Goal: Task Accomplishment & Management: Use online tool/utility

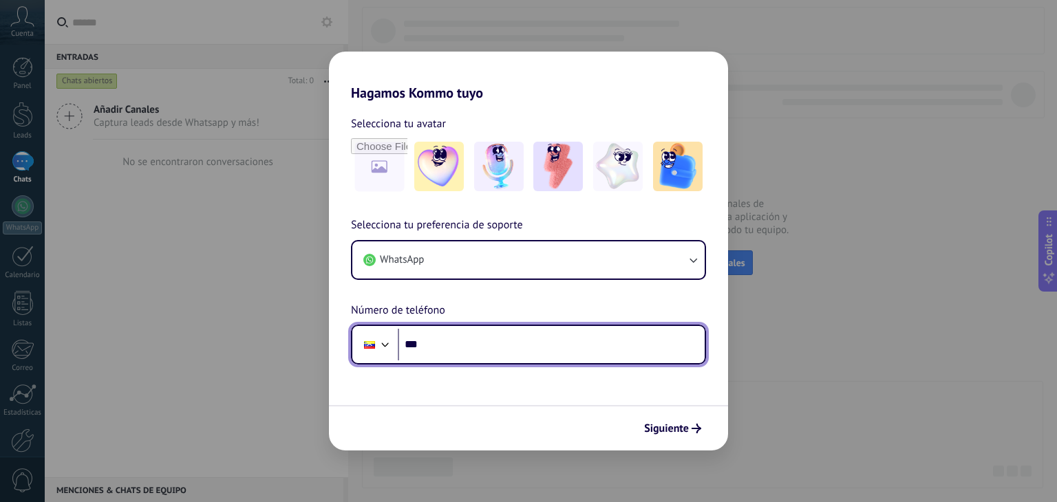
click at [498, 348] on input "***" at bounding box center [551, 345] width 307 height 32
type input "**********"
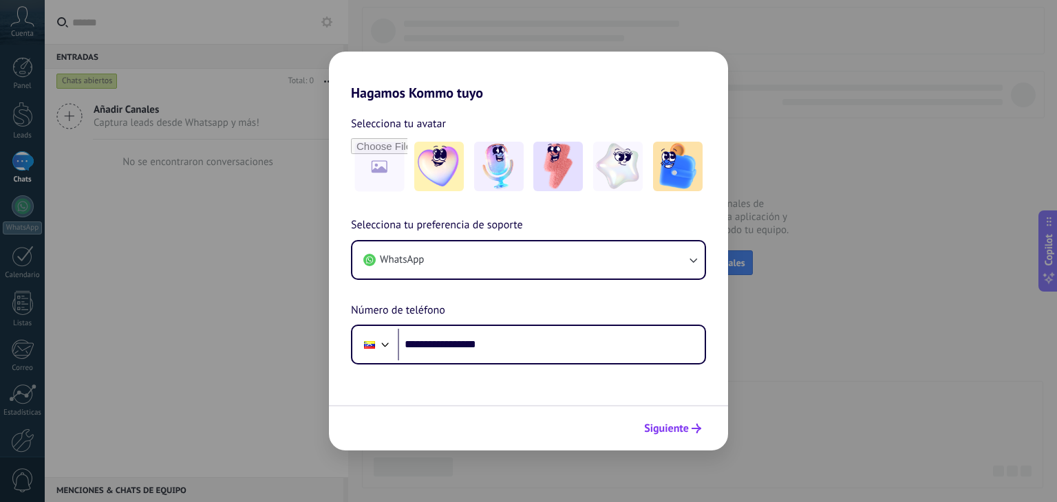
click at [670, 431] on span "Siguiente" at bounding box center [666, 429] width 45 height 10
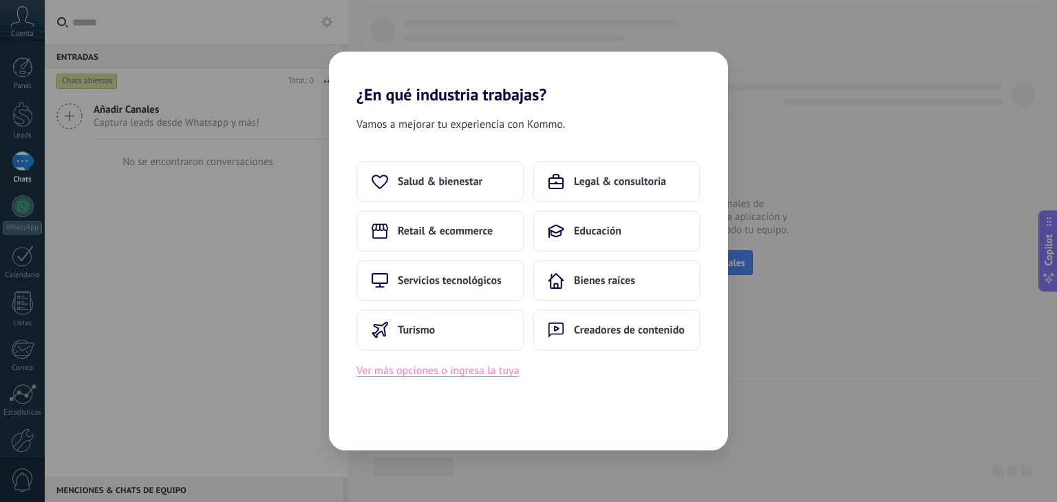
click at [499, 376] on button "Ver más opciones o ingresa la tuya" at bounding box center [437, 371] width 162 height 18
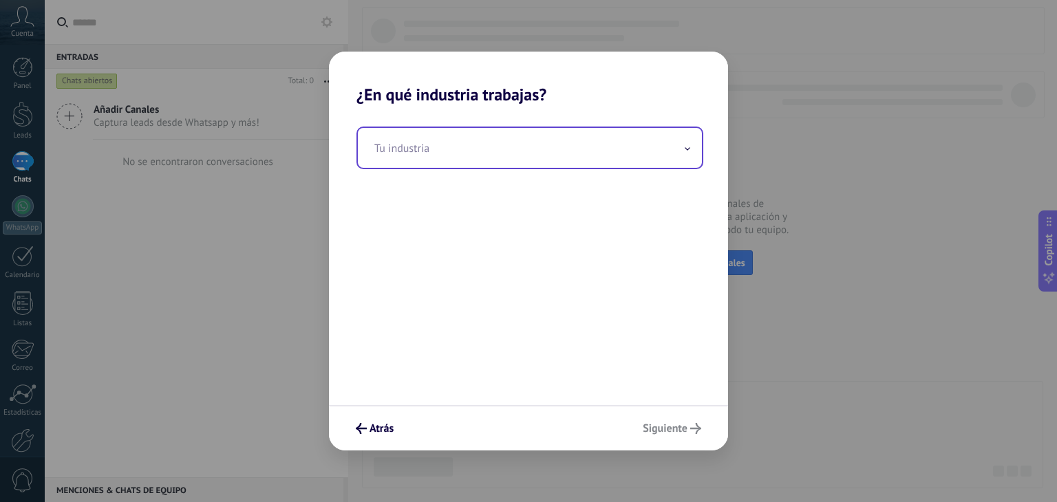
click at [525, 161] on input "text" at bounding box center [530, 148] width 344 height 40
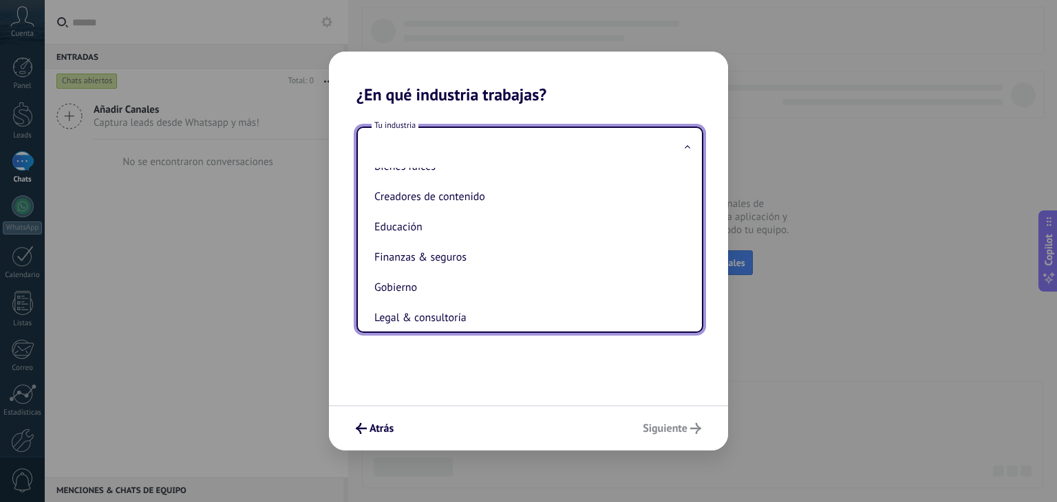
scroll to position [32, 0]
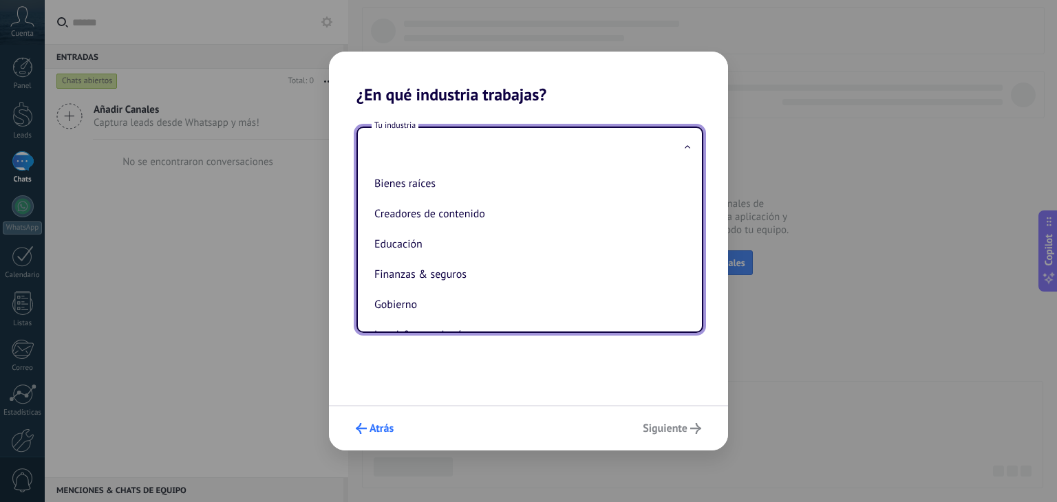
click at [383, 424] on span "Atrás" at bounding box center [382, 429] width 24 height 10
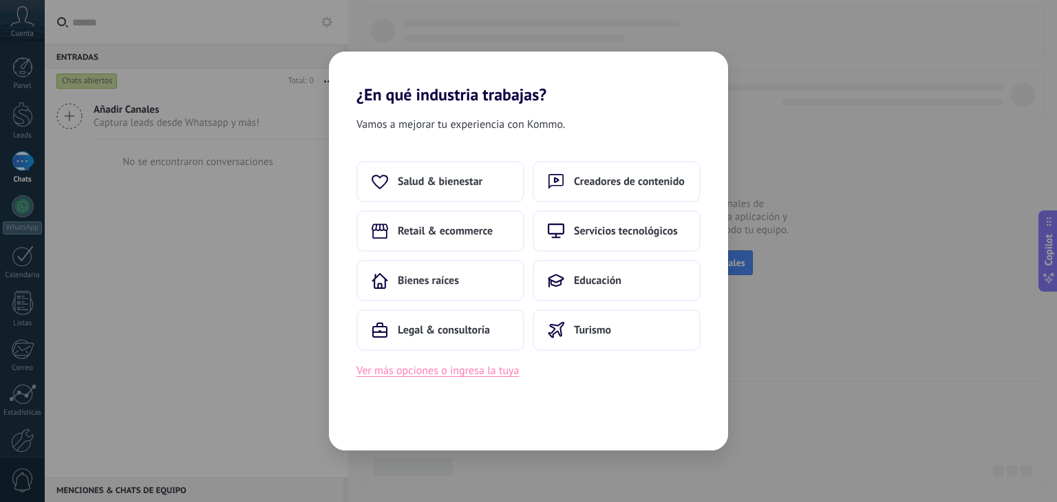
click at [496, 375] on button "Ver más opciones o ingresa la tuya" at bounding box center [437, 371] width 162 height 18
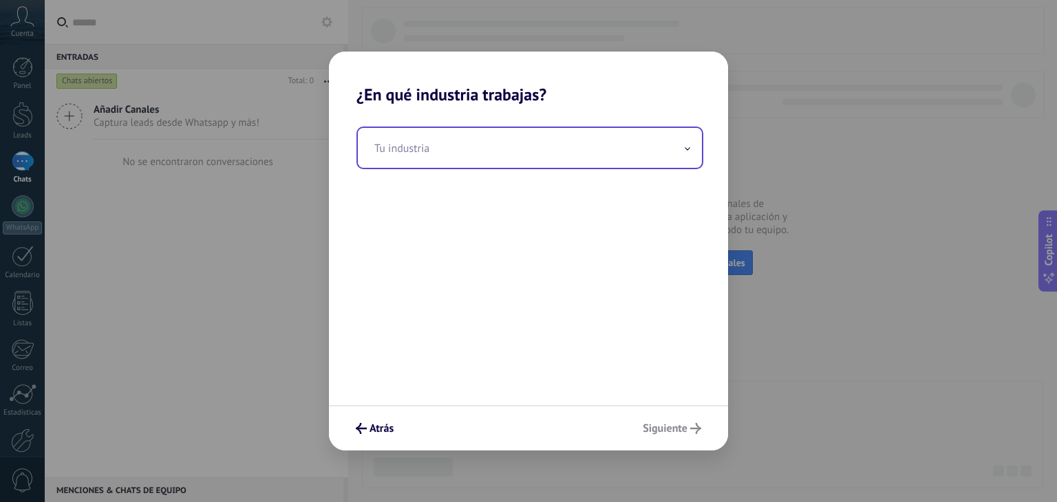
click at [458, 149] on input "text" at bounding box center [530, 148] width 344 height 40
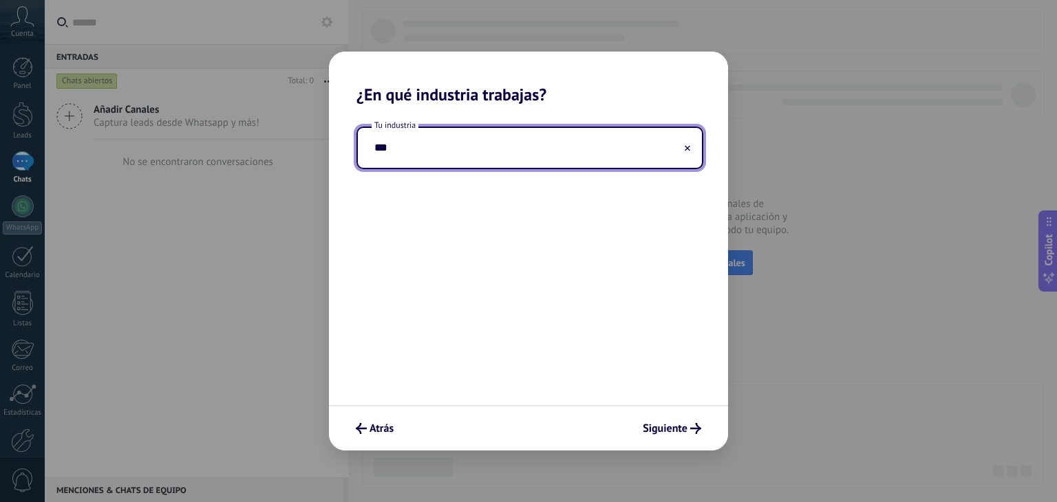
type input "****"
type input "**********"
click at [688, 425] on span "Siguiente" at bounding box center [672, 428] width 58 height 11
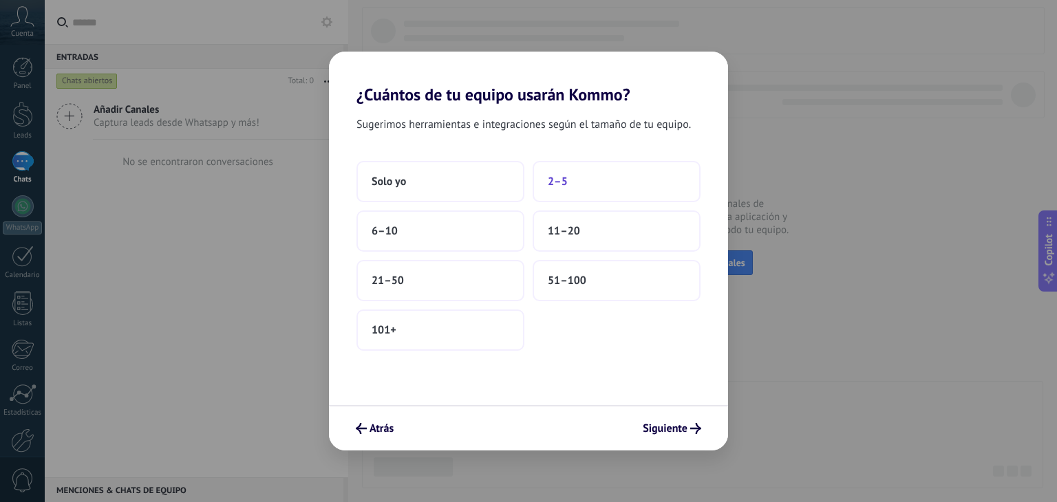
click at [554, 191] on button "2–5" at bounding box center [617, 181] width 168 height 41
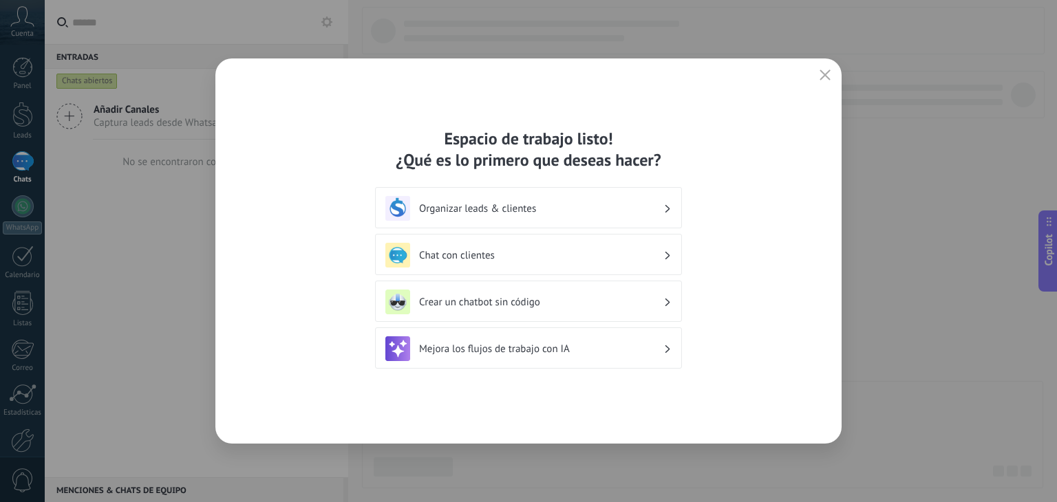
click at [576, 217] on div "Organizar leads & clientes" at bounding box center [528, 208] width 286 height 25
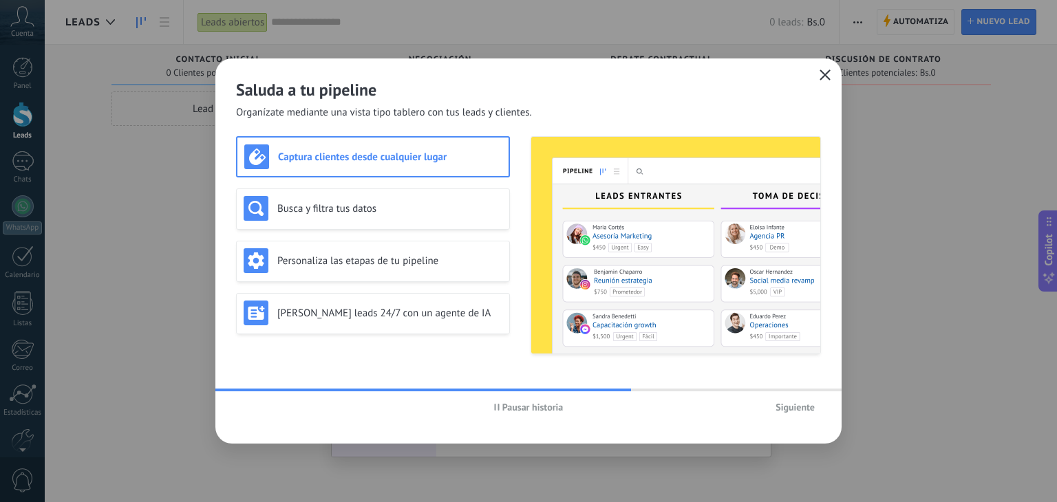
click at [829, 72] on icon "button" at bounding box center [825, 75] width 11 height 11
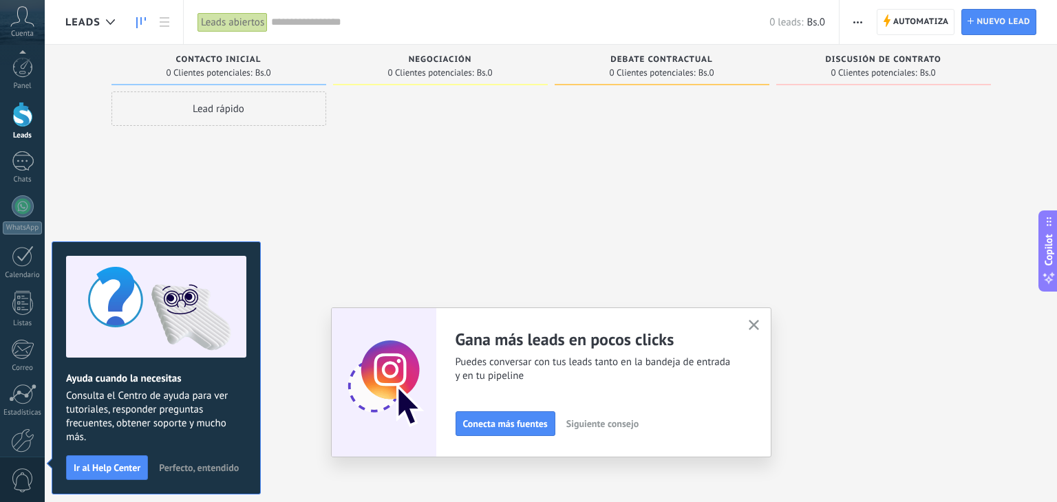
scroll to position [70, 0]
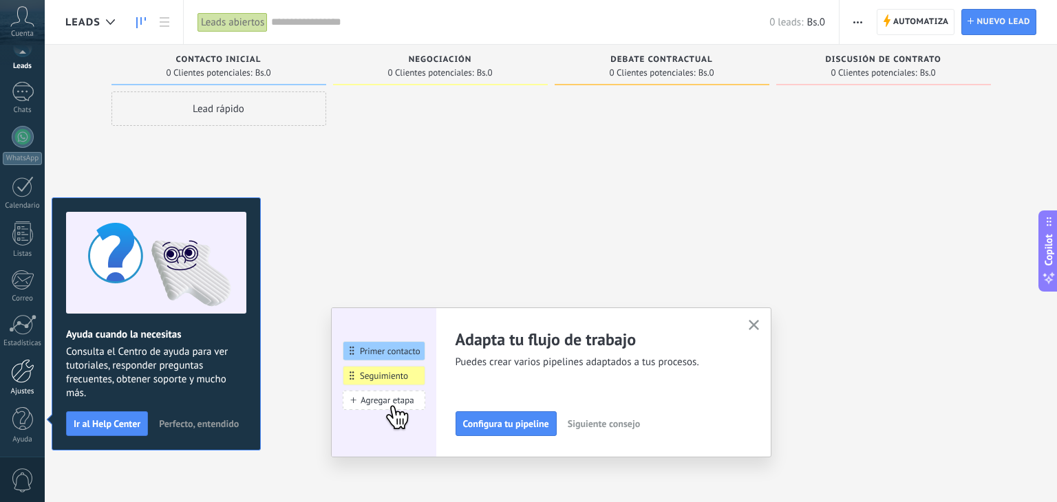
click at [16, 369] on div at bounding box center [22, 371] width 23 height 24
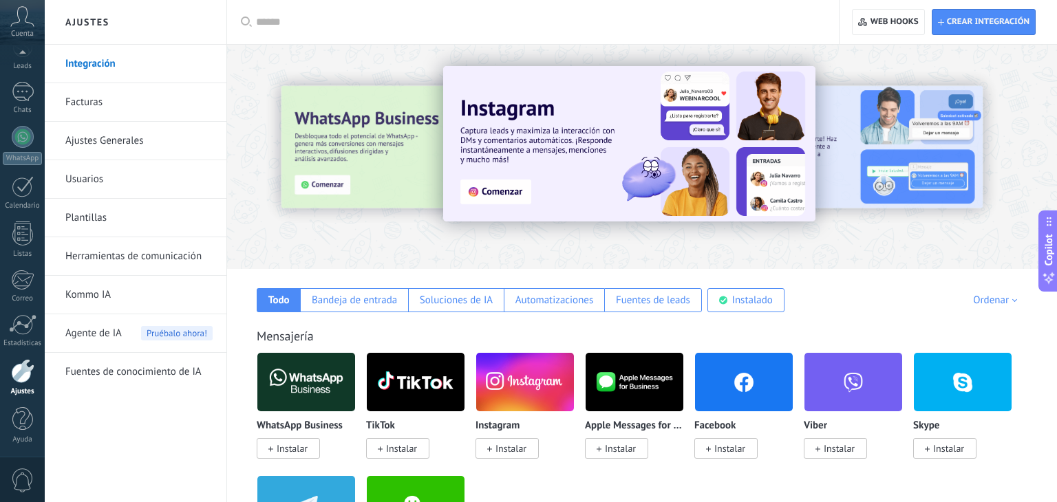
click at [123, 93] on link "Facturas" at bounding box center [138, 102] width 147 height 39
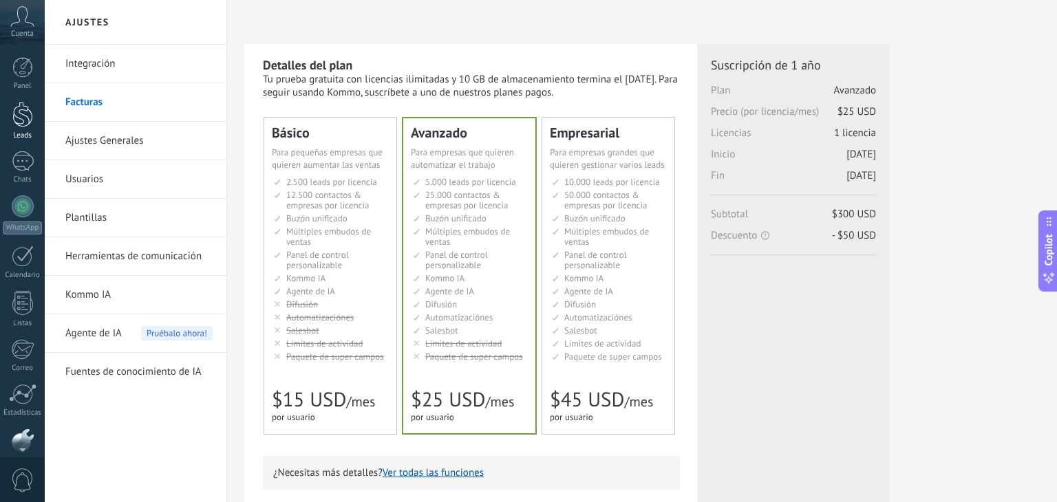
click at [22, 108] on div at bounding box center [22, 114] width 21 height 25
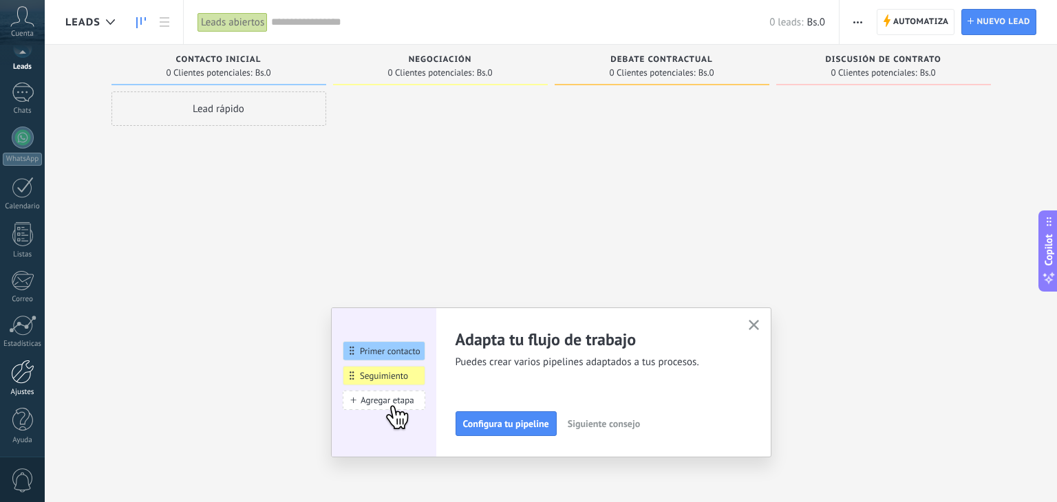
click at [22, 394] on div "Ajustes" at bounding box center [23, 392] width 40 height 9
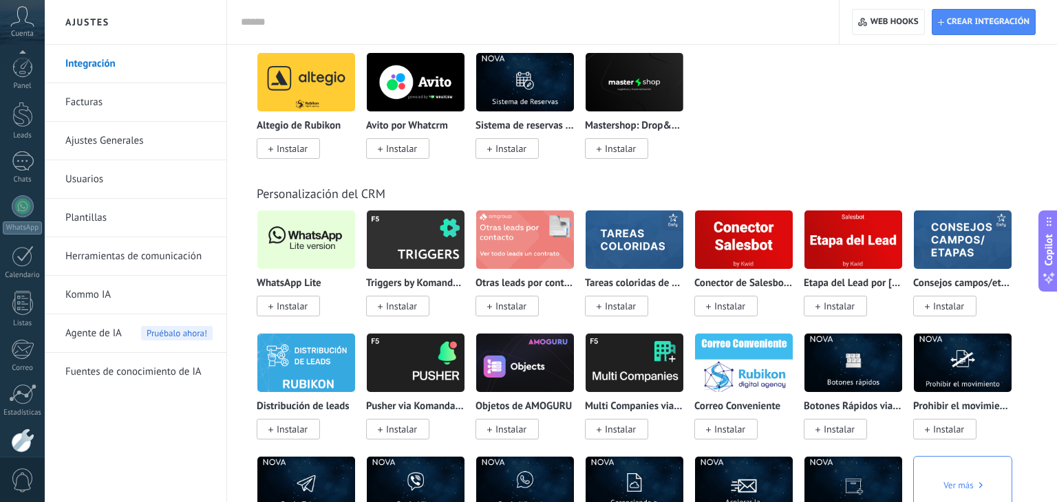
click at [275, 316] on span "Instalar" at bounding box center [288, 306] width 63 height 21
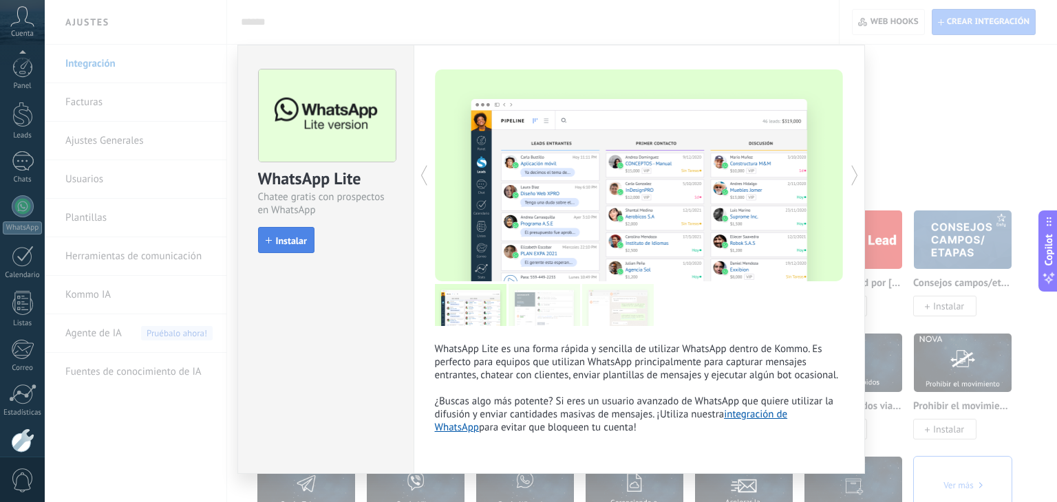
click at [285, 249] on button "Instalar" at bounding box center [286, 240] width 56 height 26
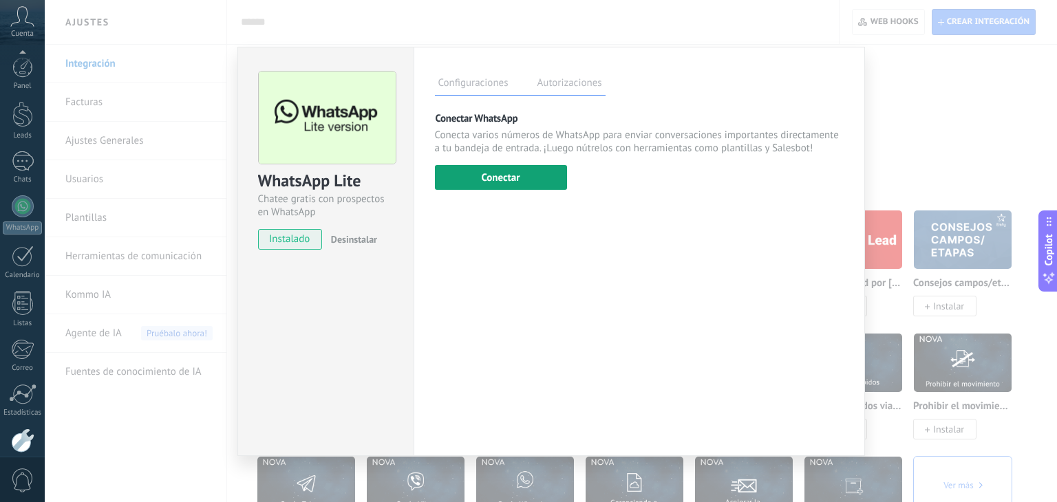
click at [520, 178] on button "Conectar" at bounding box center [501, 177] width 132 height 25
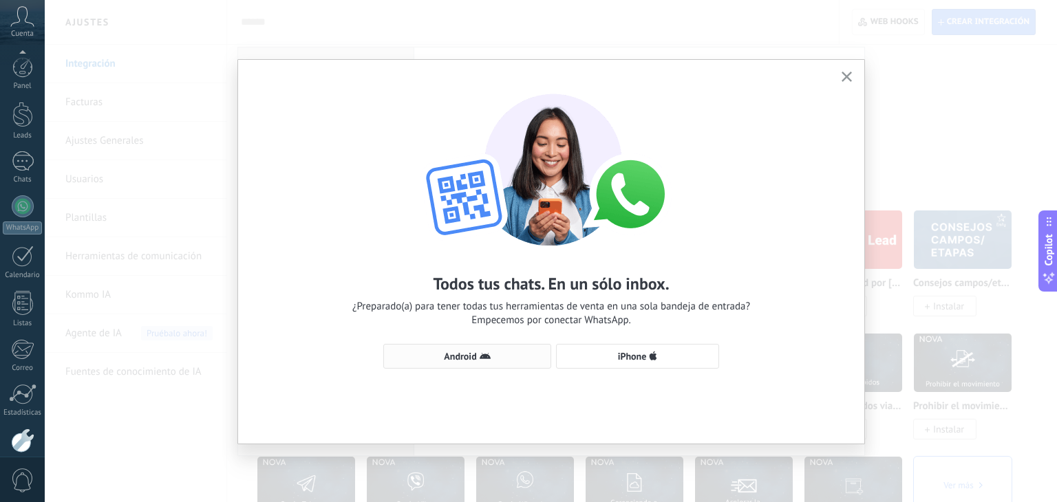
click at [504, 359] on span "Android" at bounding box center [467, 356] width 153 height 11
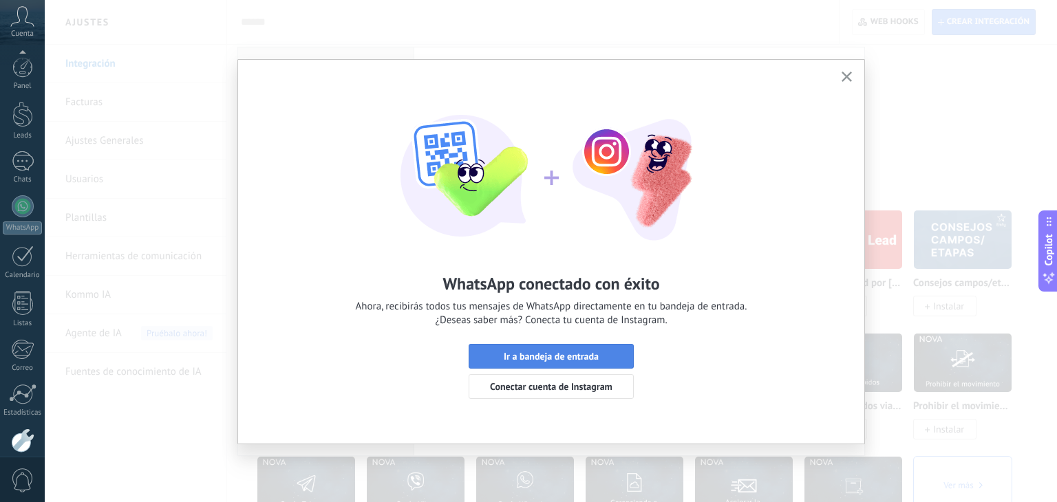
click at [616, 348] on button "Ir a bandeja de entrada" at bounding box center [551, 356] width 165 height 25
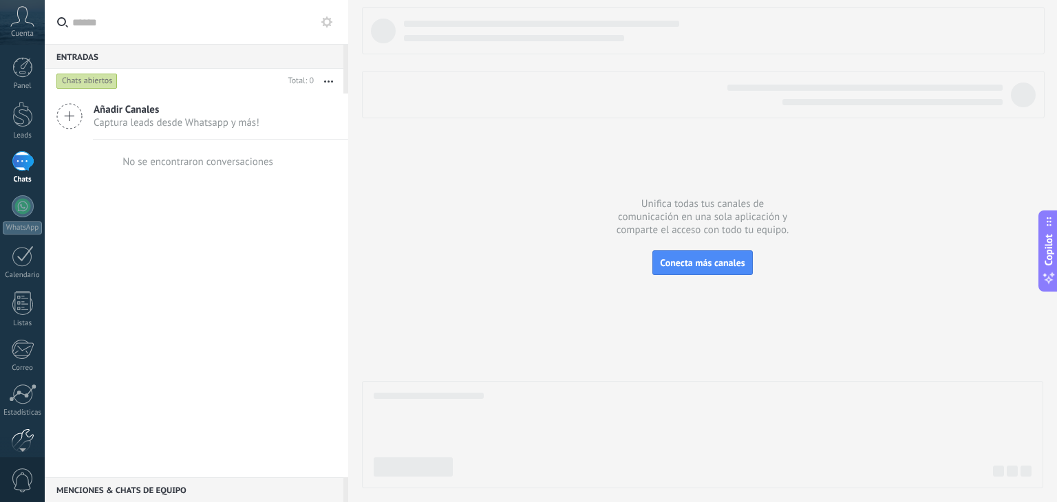
click at [27, 432] on div at bounding box center [22, 441] width 23 height 24
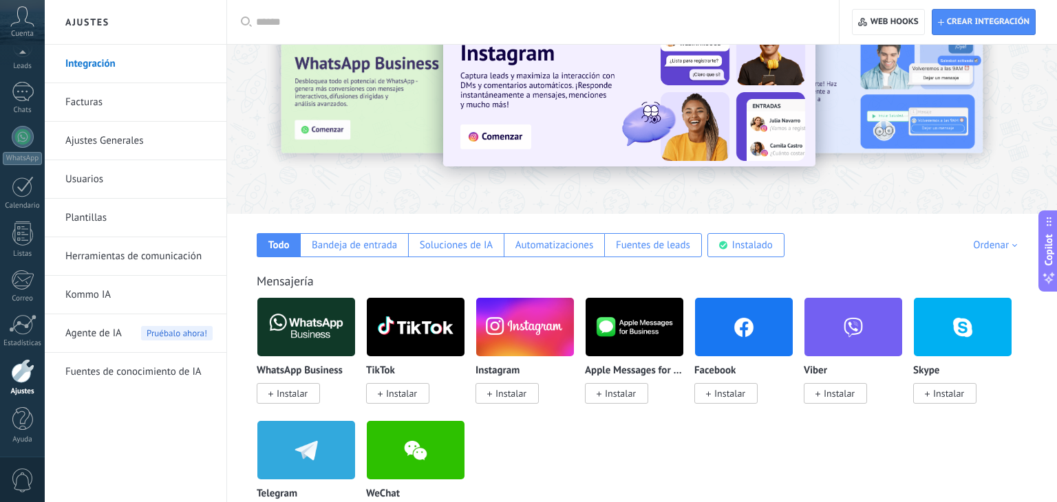
scroll to position [83, 0]
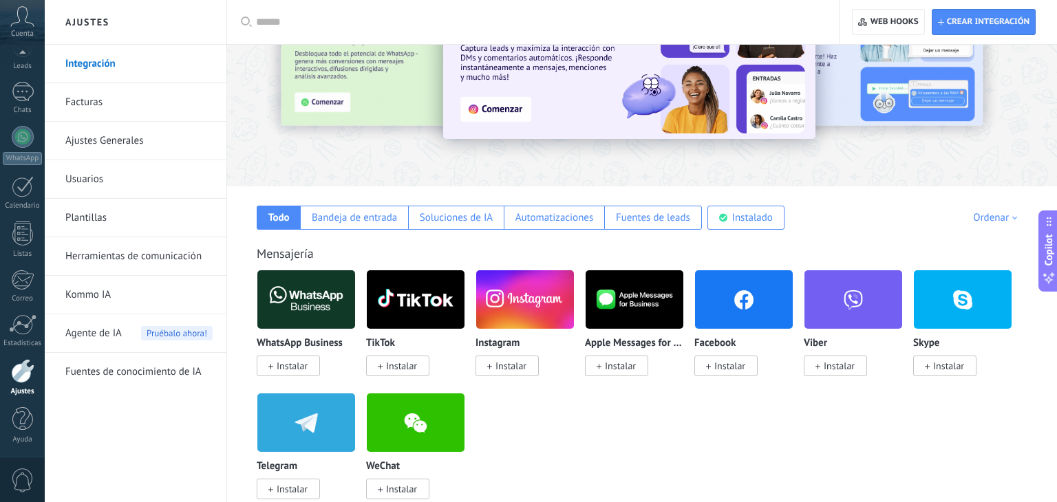
click at [506, 367] on span "Instalar" at bounding box center [511, 366] width 31 height 12
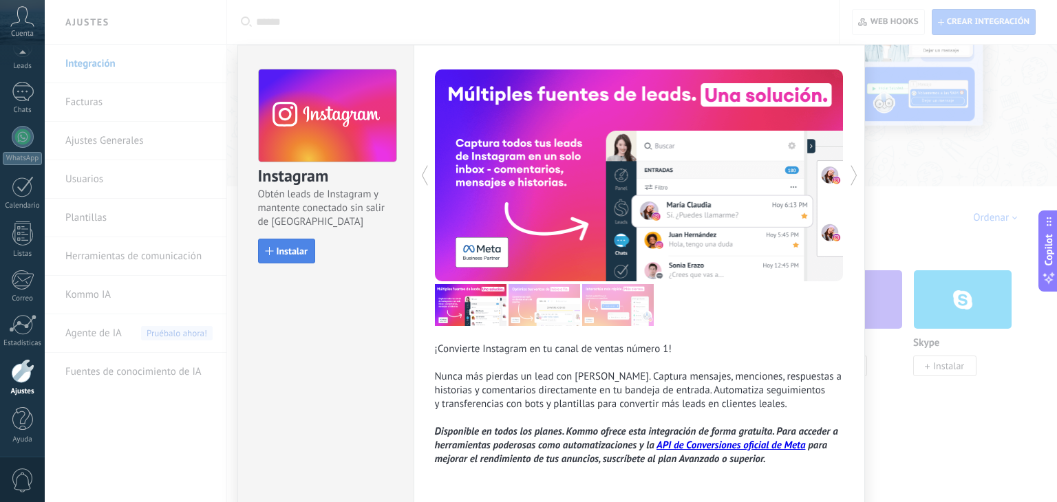
click at [279, 256] on span "Instalar" at bounding box center [292, 251] width 31 height 10
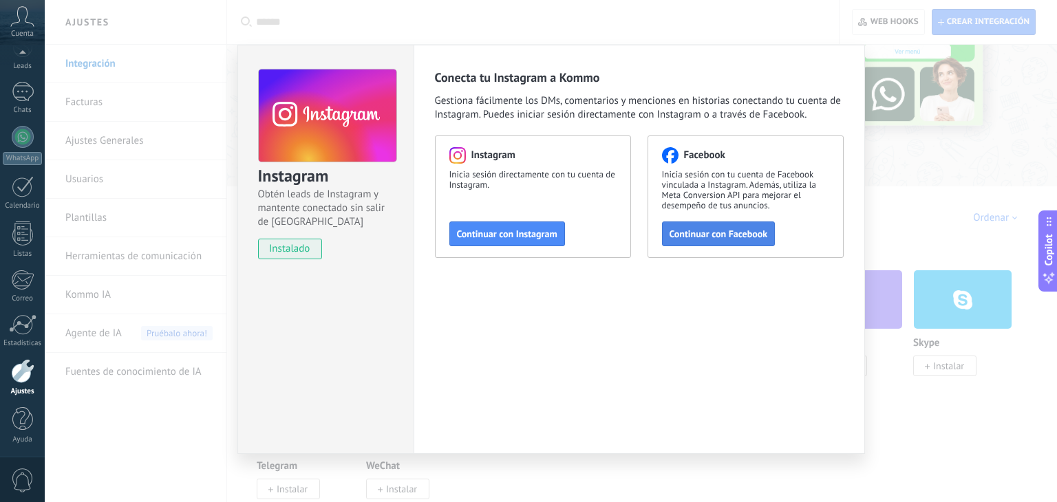
click at [701, 237] on span "Continuar con Facebook" at bounding box center [719, 234] width 98 height 10
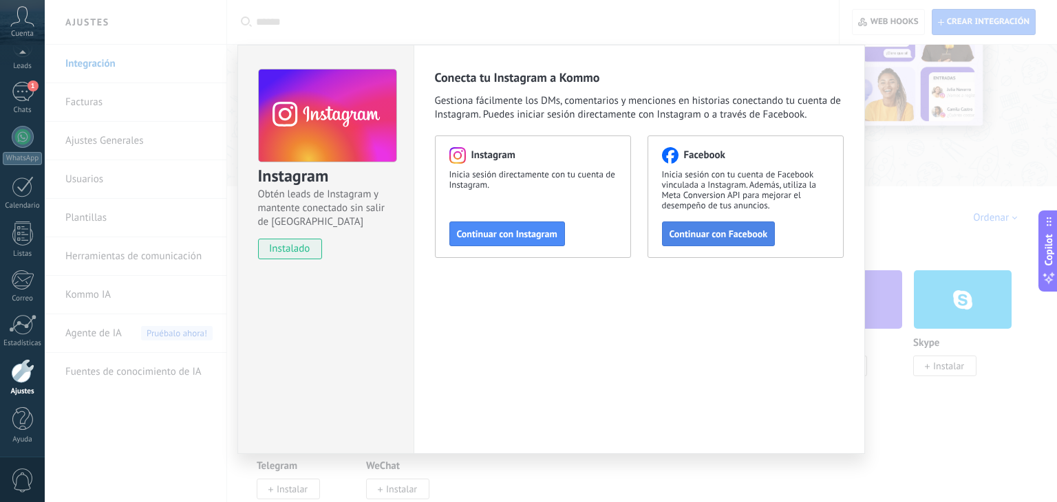
click at [720, 233] on span "Continuar con Facebook" at bounding box center [719, 234] width 98 height 10
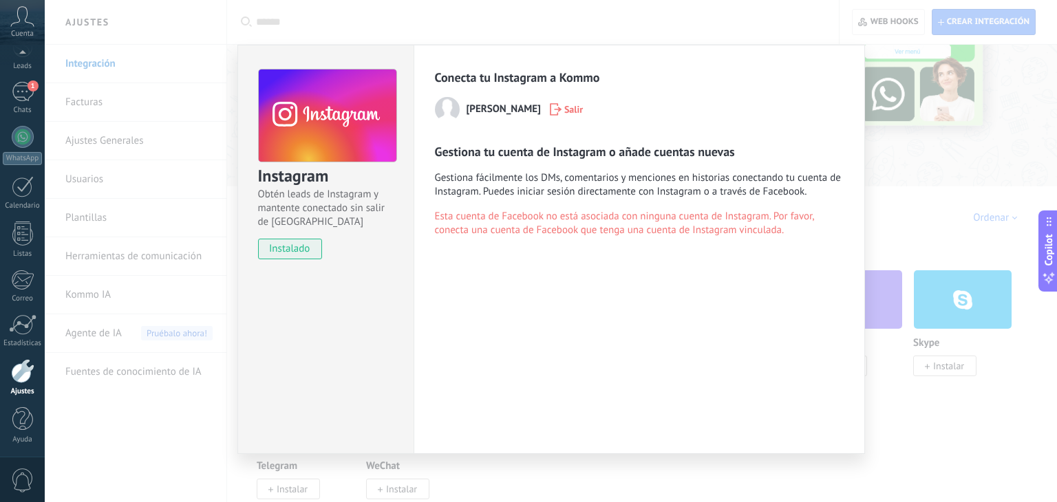
click at [893, 203] on div "Instagram Obtén leads de Instagram y mantente conectado sin salir de Kommo inst…" at bounding box center [551, 251] width 1012 height 502
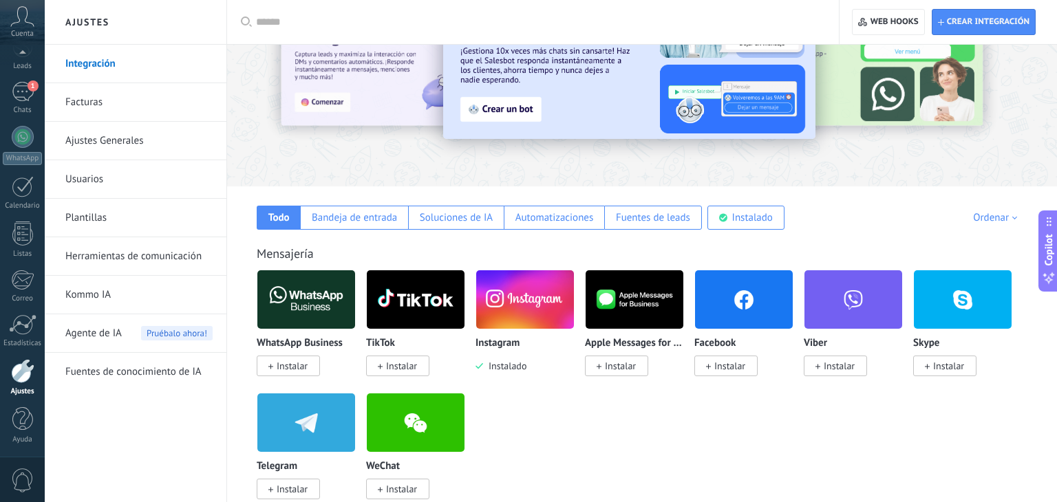
click at [490, 308] on img at bounding box center [525, 299] width 98 height 67
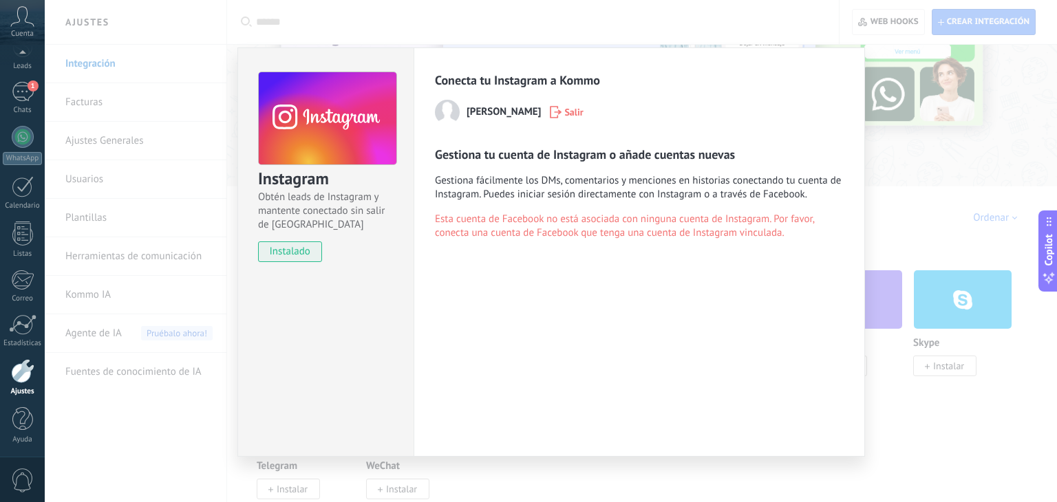
click at [568, 119] on button "Salir" at bounding box center [566, 112] width 45 height 21
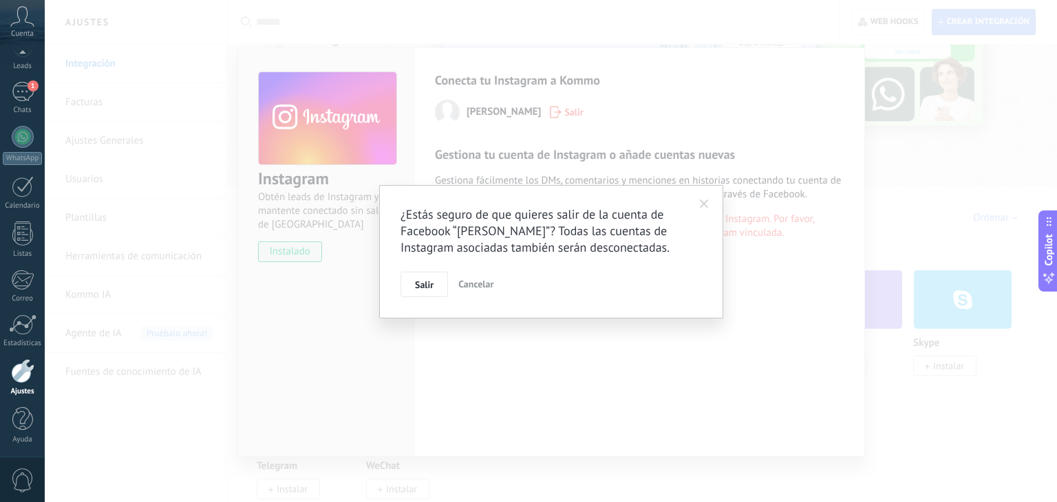
click at [714, 209] on span at bounding box center [704, 204] width 23 height 23
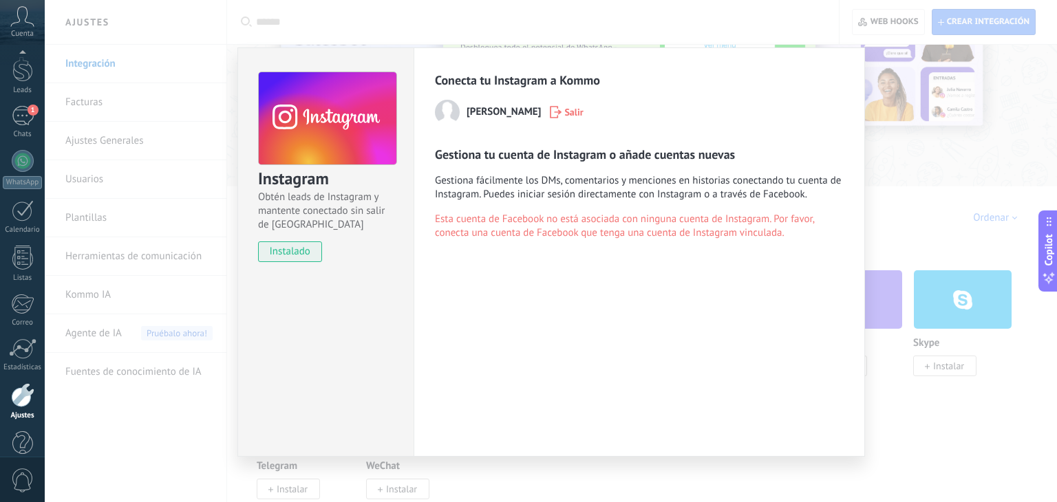
scroll to position [70, 0]
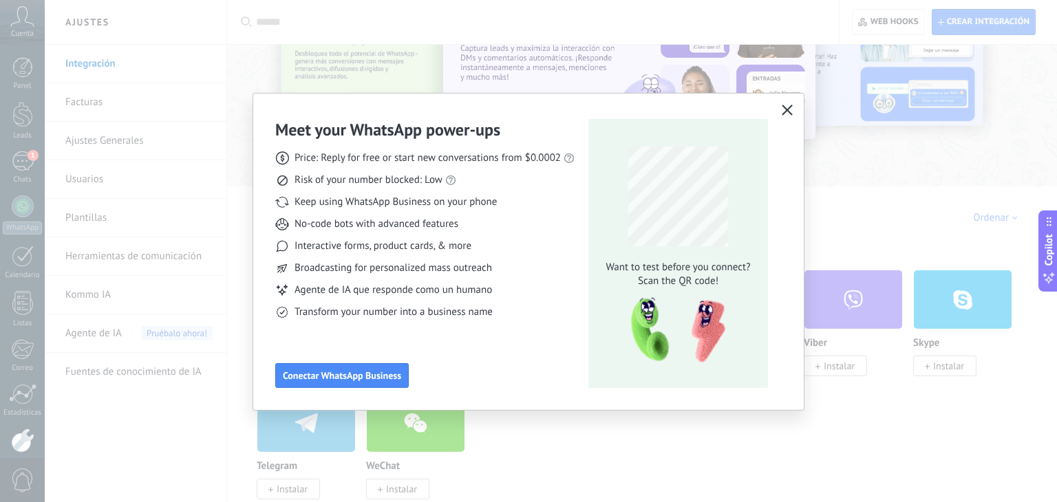
click at [788, 109] on icon "button" at bounding box center [787, 110] width 11 height 11
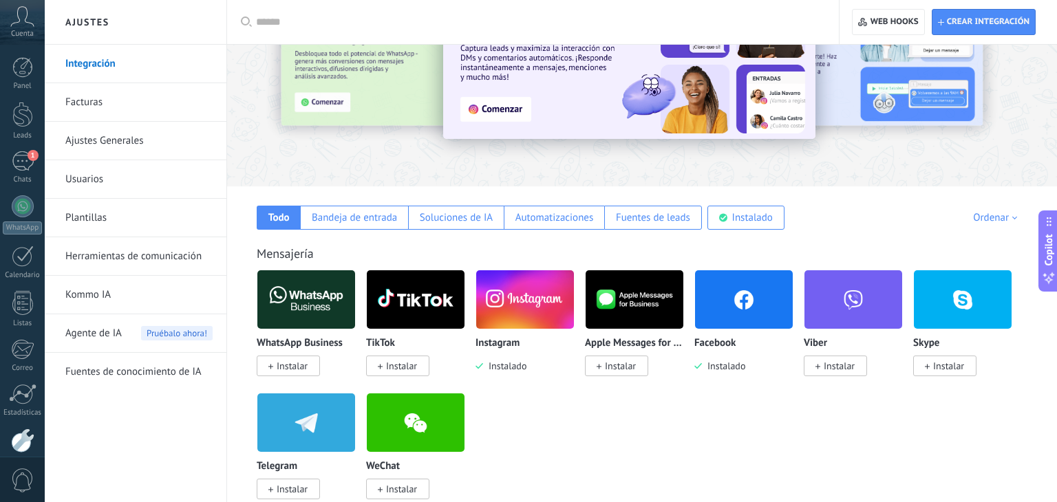
click at [536, 298] on img at bounding box center [525, 299] width 98 height 67
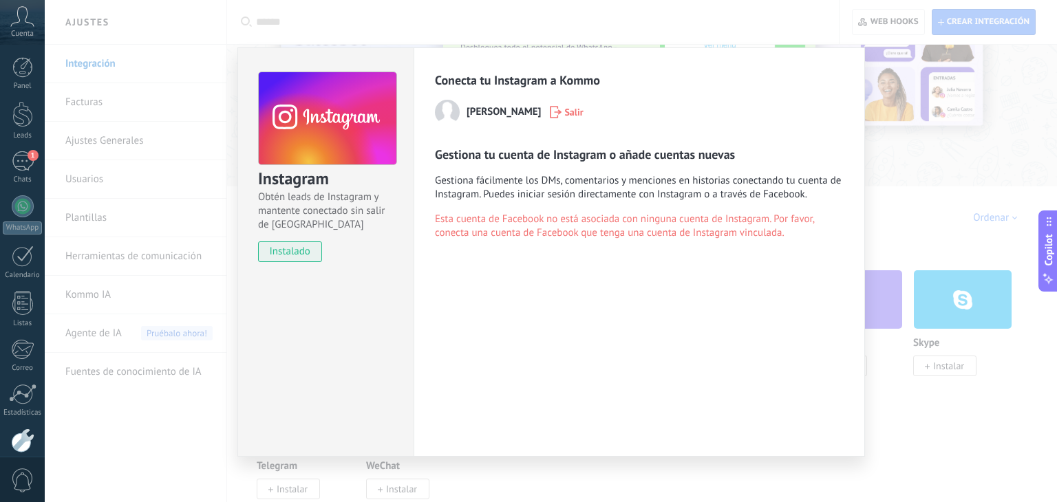
click at [562, 113] on icon "button" at bounding box center [556, 112] width 12 height 12
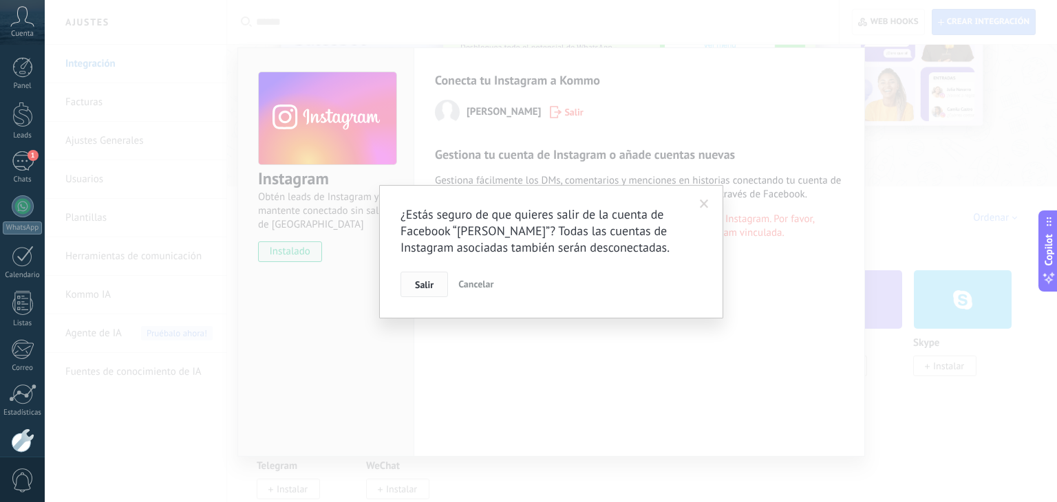
click at [434, 284] on button "Salir" at bounding box center [424, 285] width 47 height 26
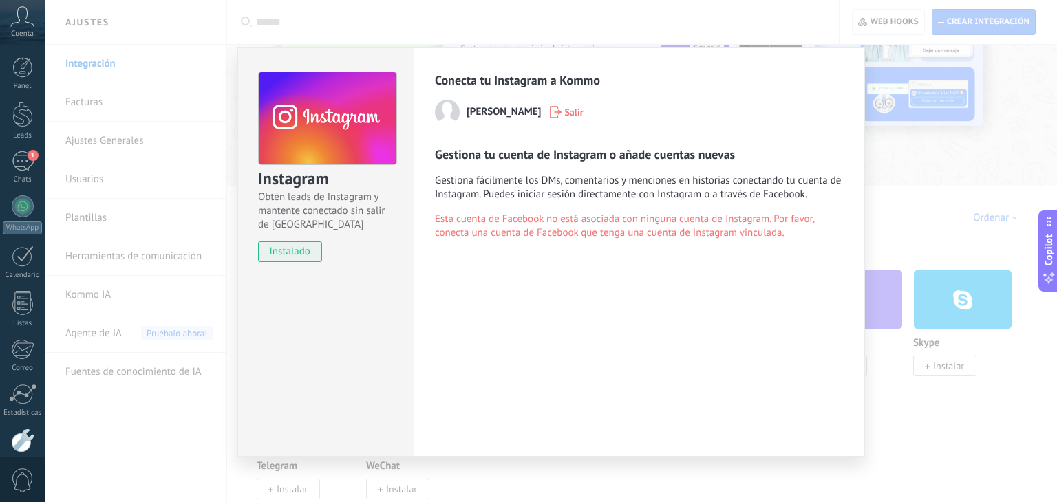
click at [568, 114] on span "Salir" at bounding box center [573, 112] width 19 height 10
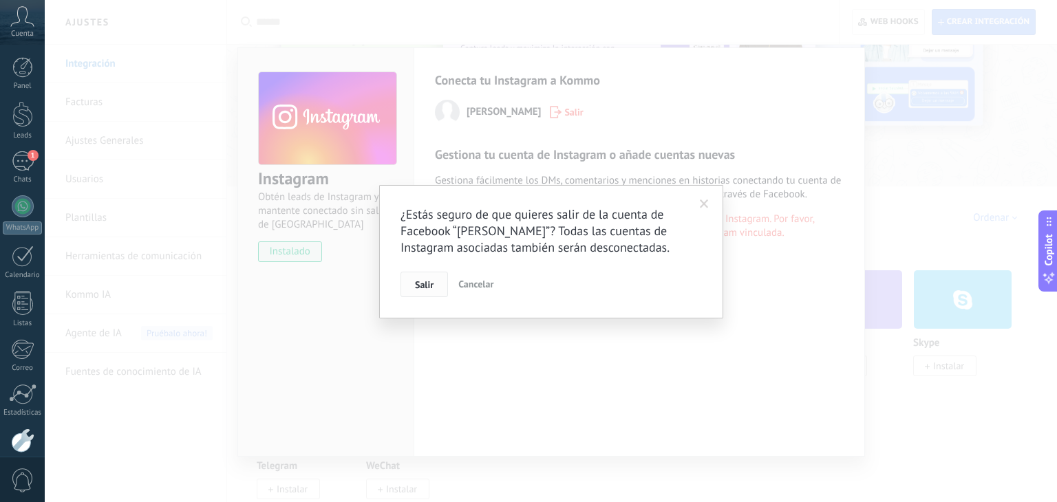
click at [436, 275] on button "Salir" at bounding box center [424, 285] width 47 height 26
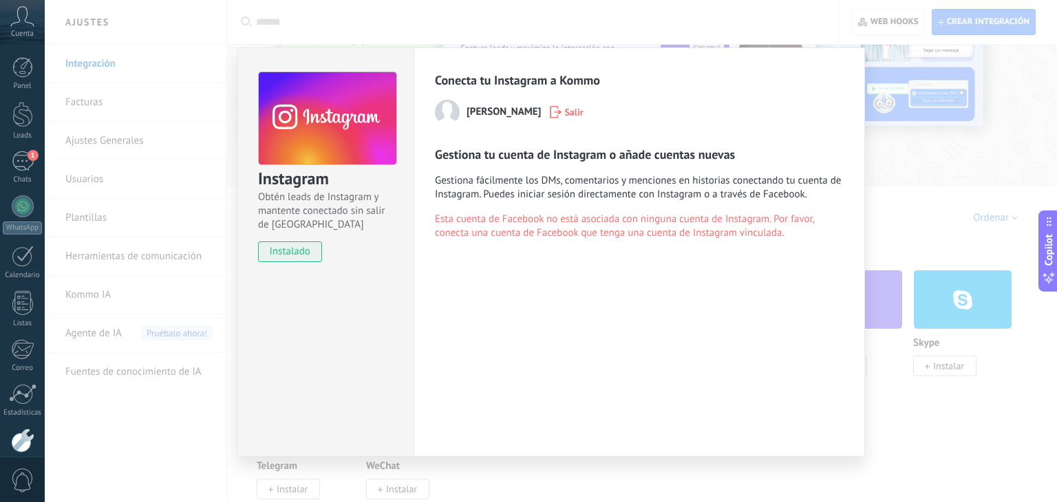
click at [565, 116] on span "Salir" at bounding box center [566, 112] width 33 height 12
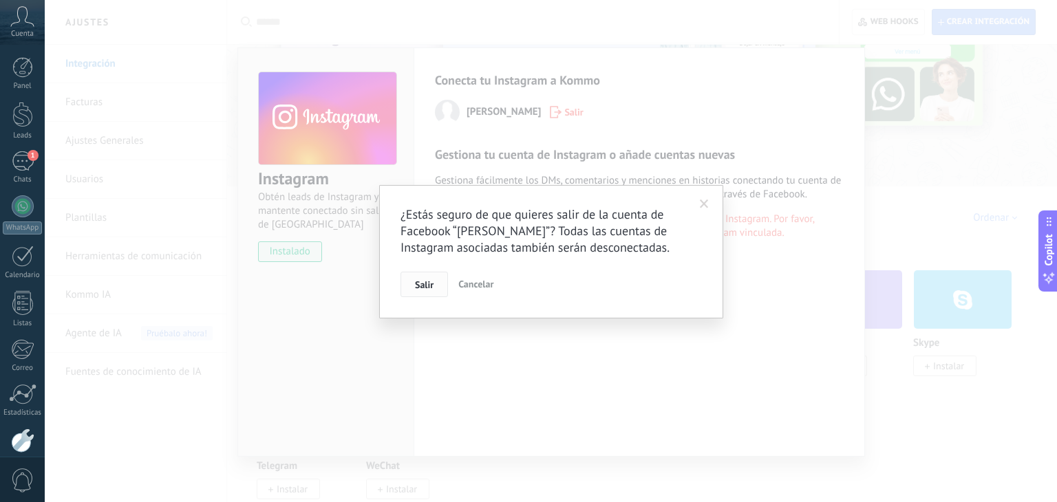
click at [411, 287] on button "Salir" at bounding box center [424, 285] width 47 height 26
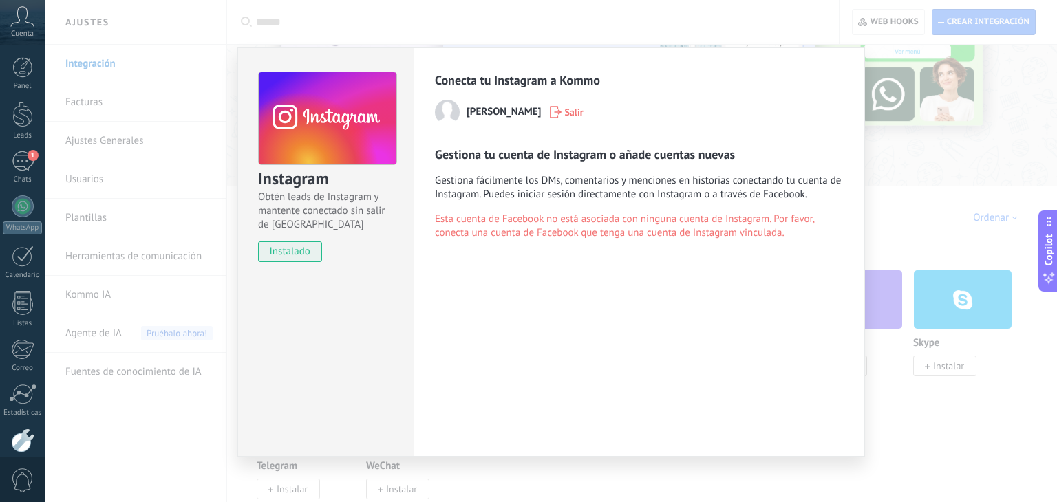
click at [562, 107] on icon "button" at bounding box center [556, 112] width 12 height 12
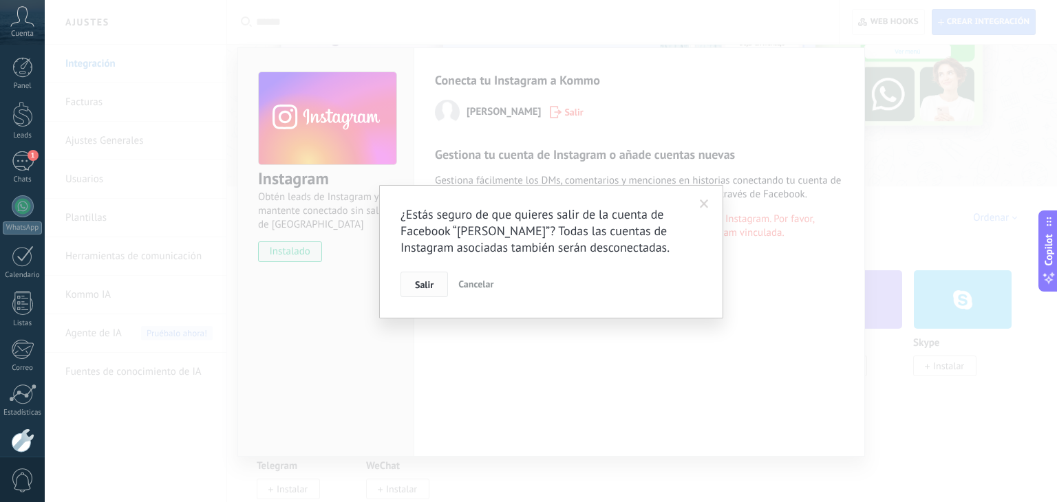
click at [434, 278] on button "Salir" at bounding box center [424, 285] width 47 height 26
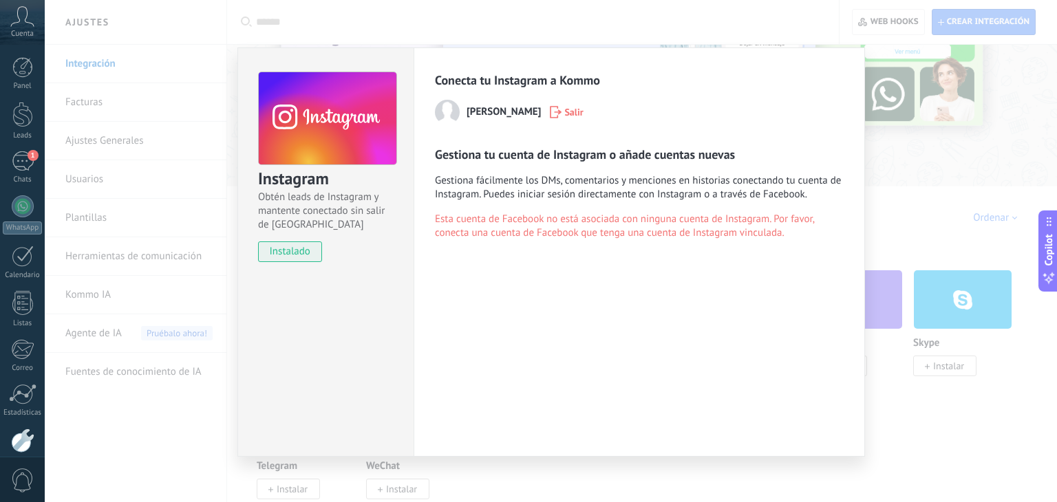
click at [558, 113] on icon "button" at bounding box center [556, 112] width 12 height 12
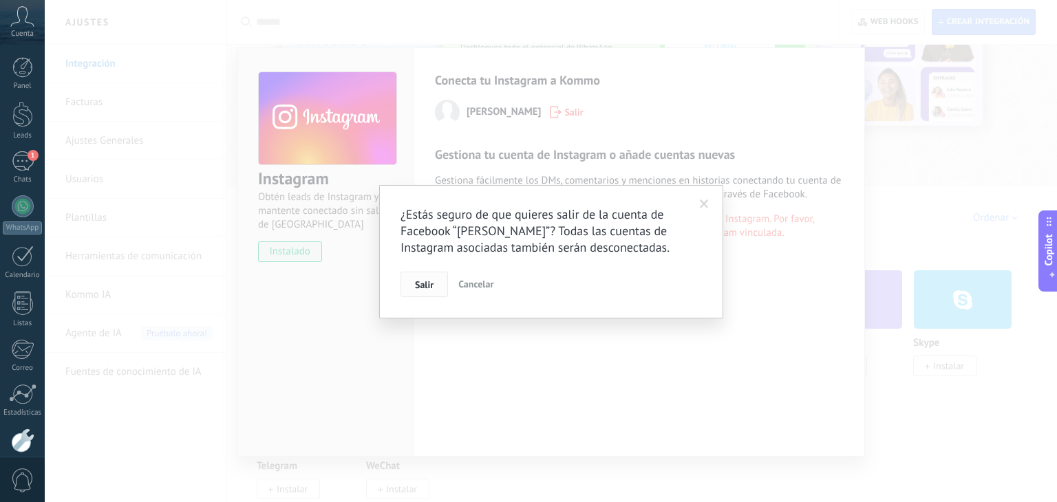
click at [418, 281] on span "Salir" at bounding box center [424, 285] width 19 height 10
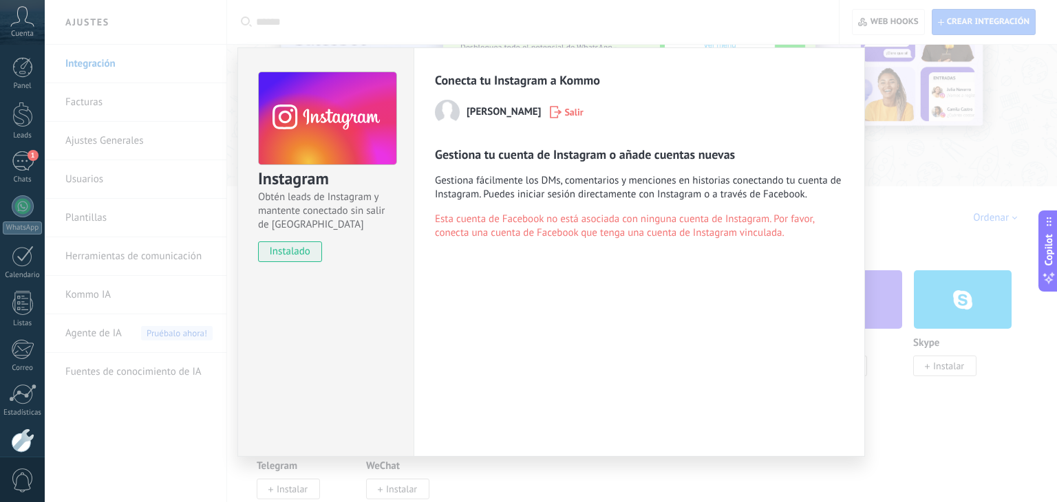
click at [561, 115] on icon "button" at bounding box center [556, 112] width 12 height 12
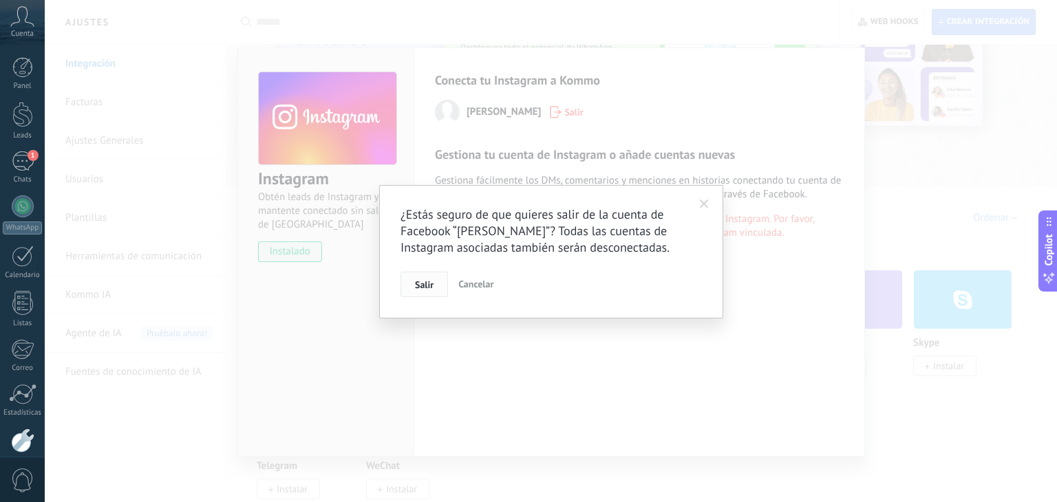
click at [425, 281] on span "Salir" at bounding box center [424, 285] width 19 height 10
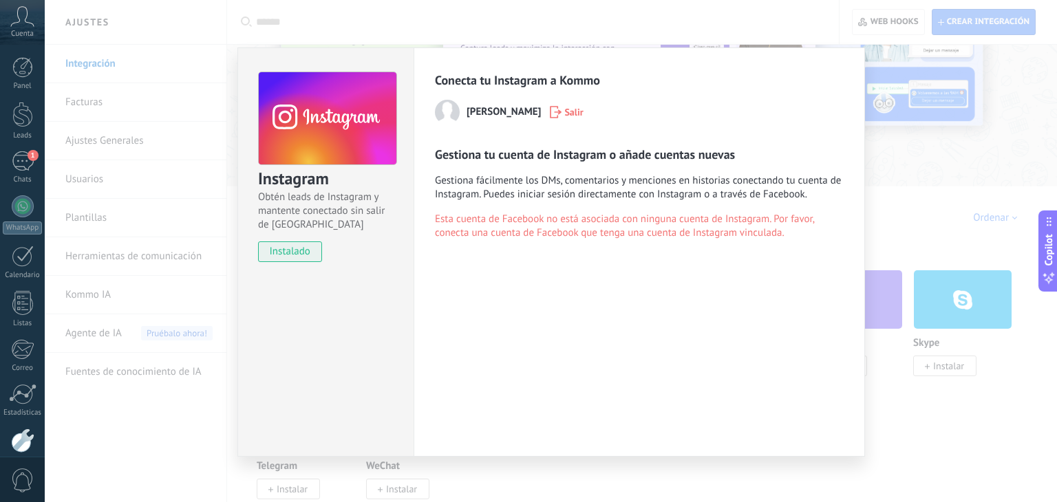
click at [562, 110] on use "button" at bounding box center [557, 112] width 12 height 12
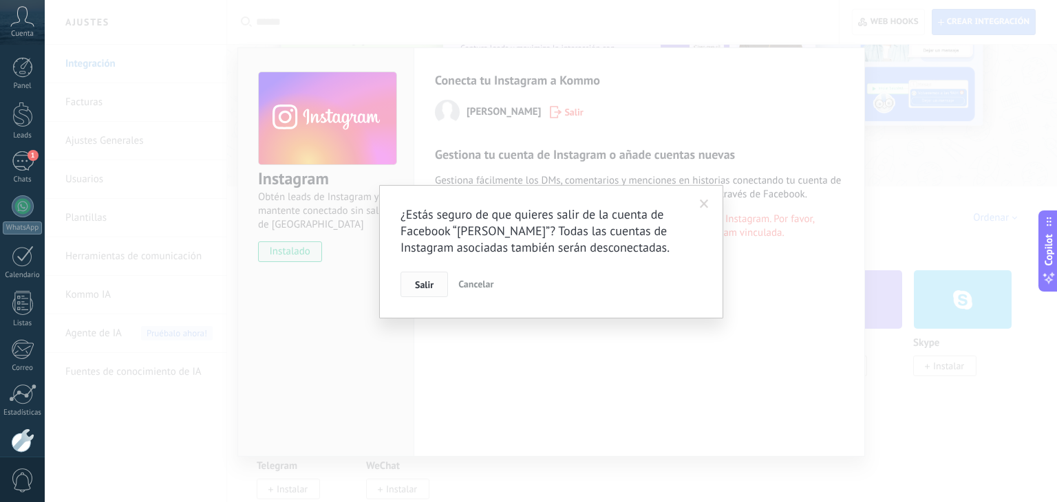
click at [420, 295] on button "Salir" at bounding box center [424, 285] width 47 height 26
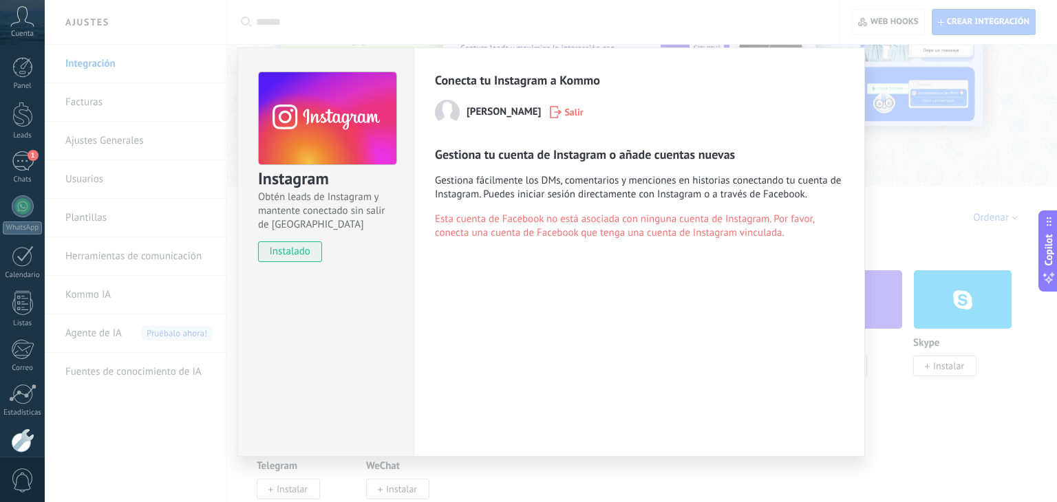
click at [568, 113] on span "Salir" at bounding box center [573, 112] width 19 height 10
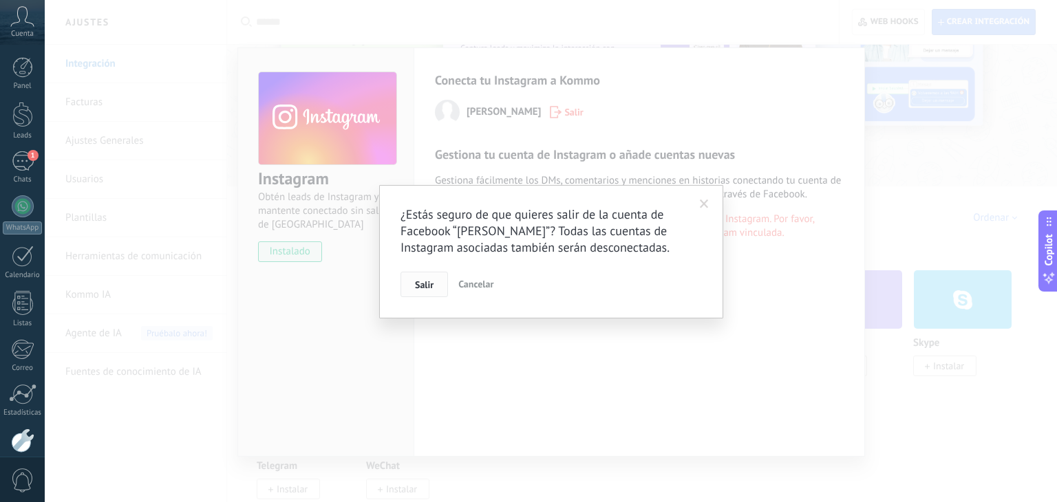
click at [432, 280] on span "Salir" at bounding box center [424, 285] width 19 height 10
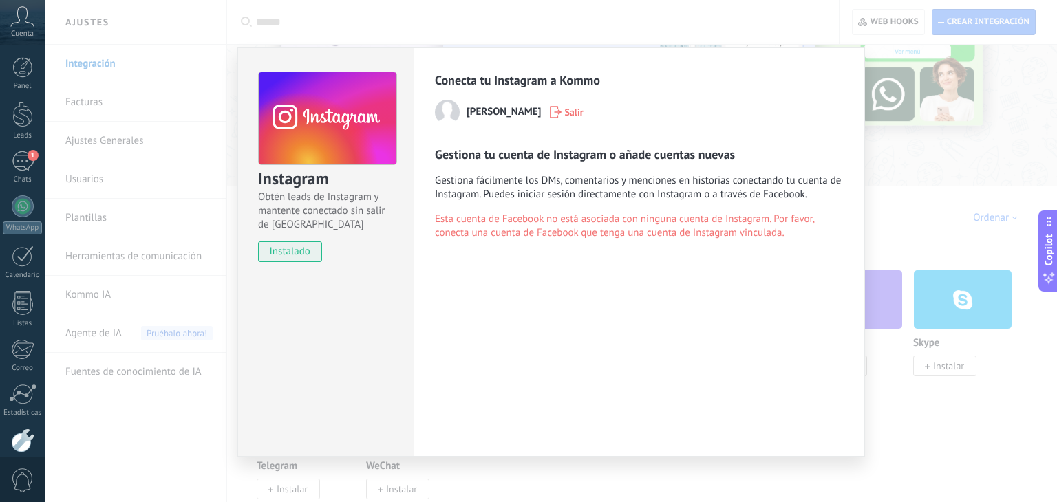
click at [907, 189] on div "Instagram Obtén leads de Instagram y mantente conectado sin salir de Kommo inst…" at bounding box center [551, 251] width 1012 height 502
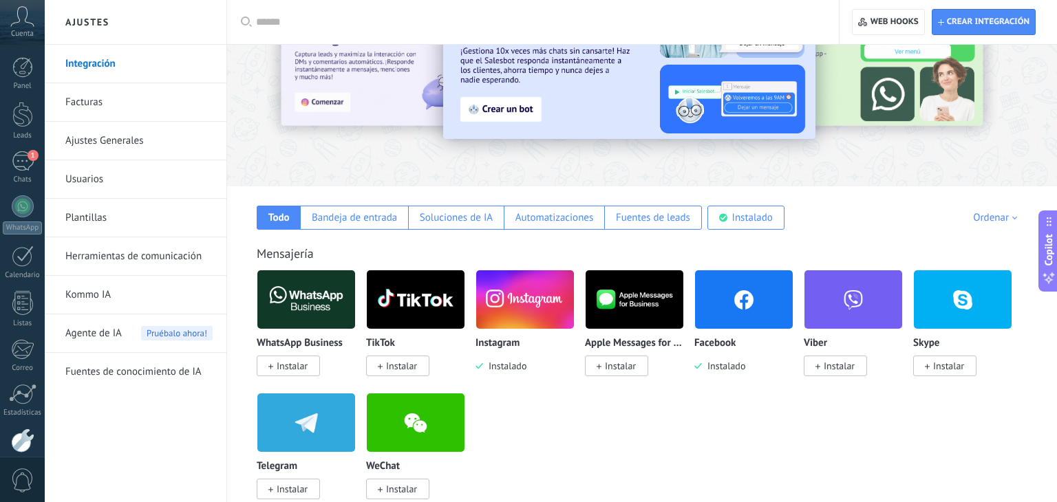
click at [507, 367] on span "Instalado" at bounding box center [504, 366] width 43 height 12
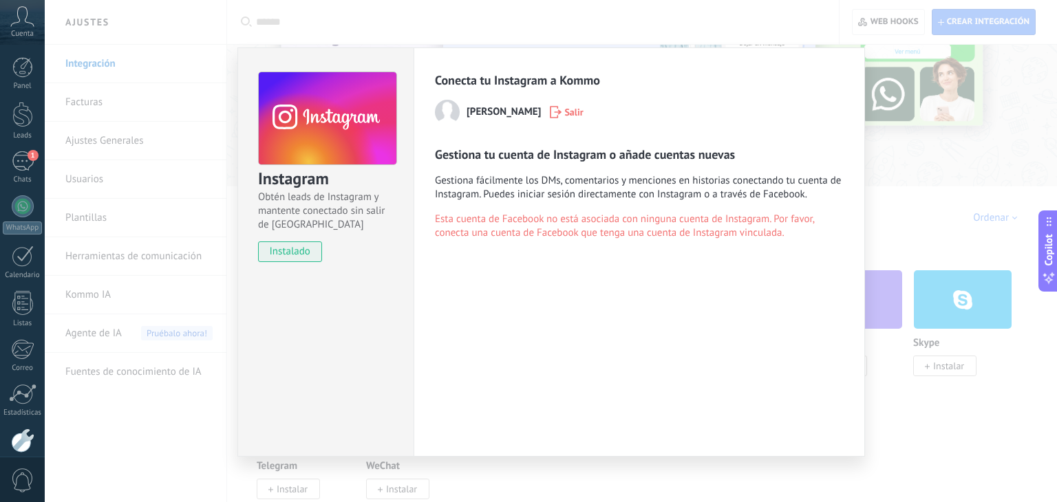
click at [315, 248] on span "instalado" at bounding box center [290, 252] width 63 height 21
click at [577, 110] on span "Salir" at bounding box center [573, 112] width 19 height 10
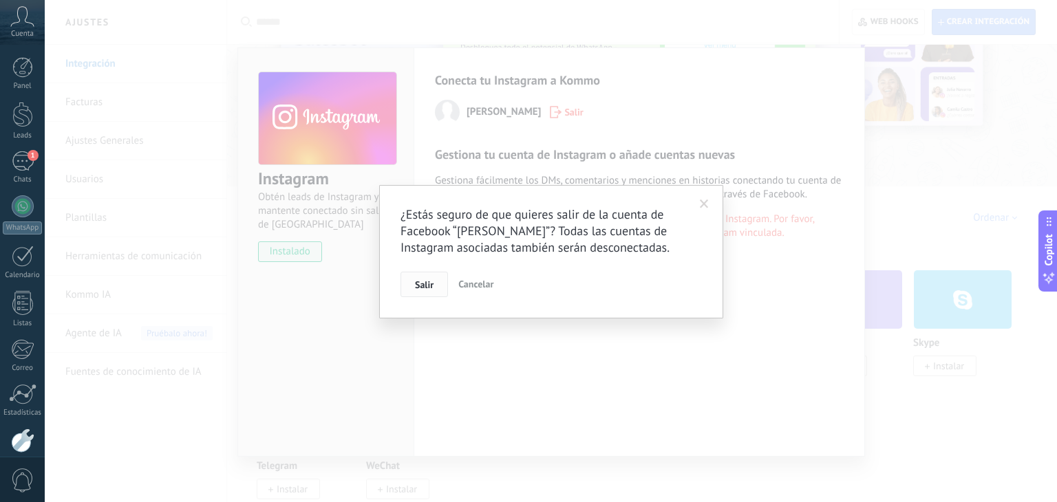
click at [427, 282] on span "Salir" at bounding box center [424, 285] width 19 height 10
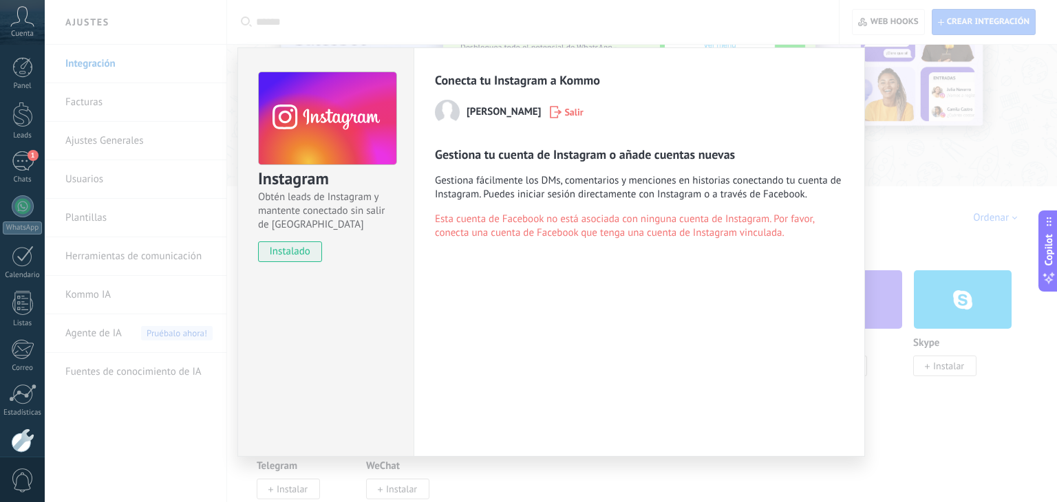
click at [884, 164] on div "Instagram Obtén leads de Instagram y mantente conectado sin salir de Kommo inst…" at bounding box center [551, 251] width 1012 height 502
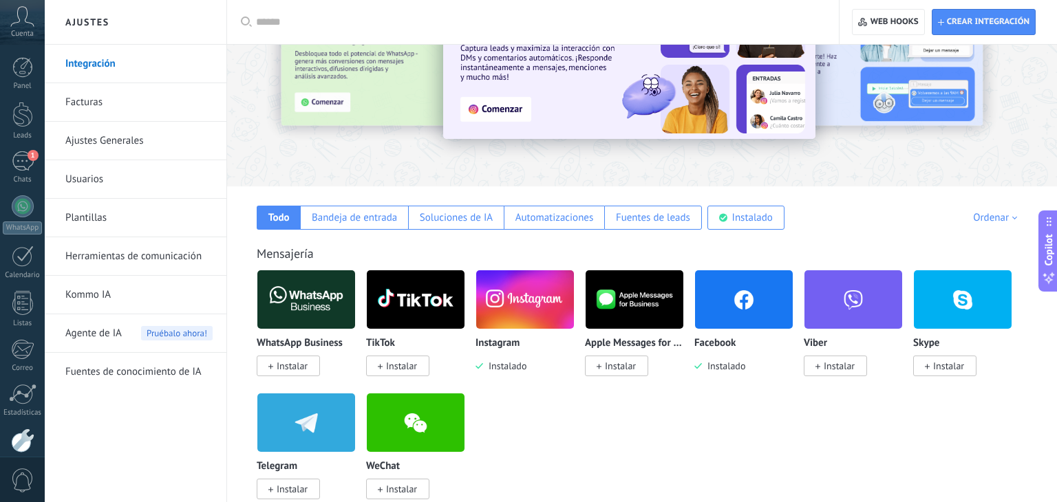
click at [505, 369] on span "Instalado" at bounding box center [504, 366] width 43 height 12
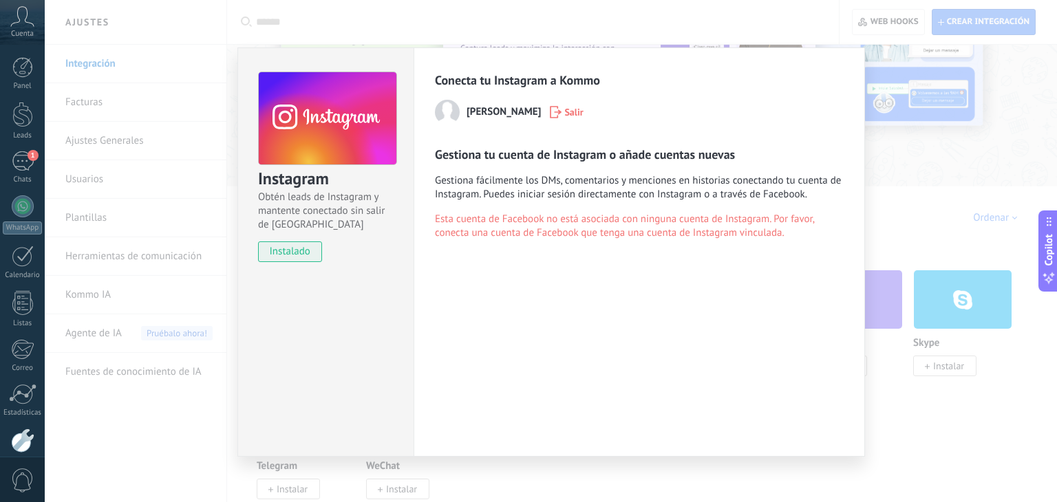
click at [569, 108] on span "Salir" at bounding box center [573, 112] width 19 height 10
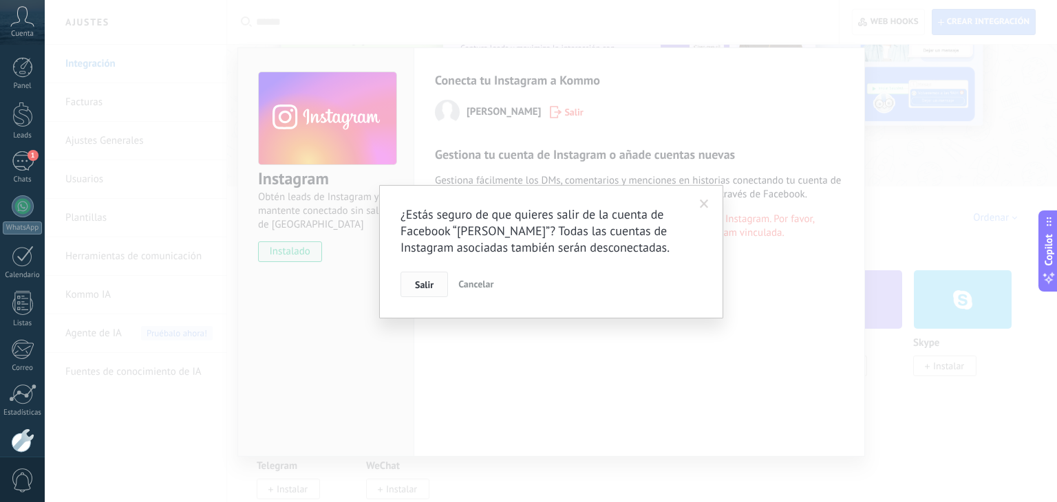
click at [424, 284] on span "Salir" at bounding box center [424, 285] width 19 height 10
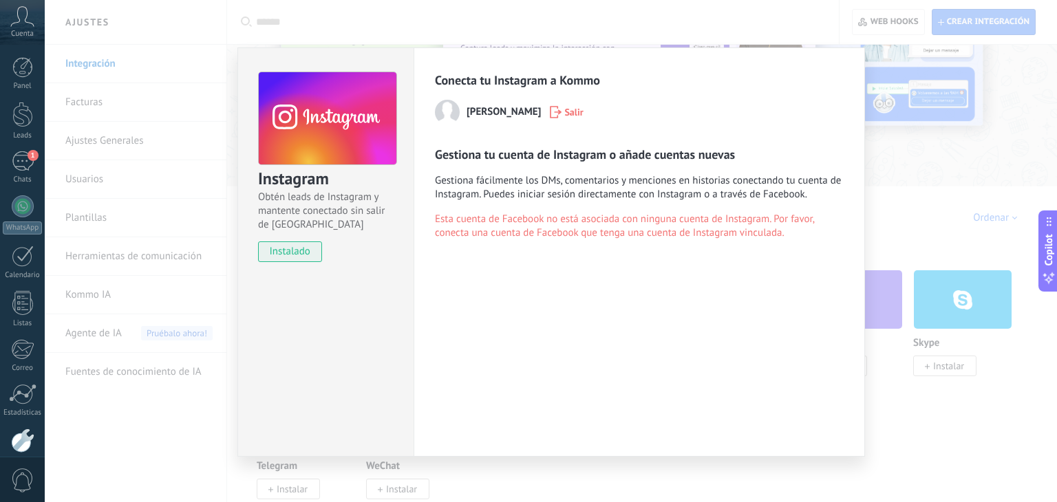
click at [908, 162] on div "Instagram Obtén leads de Instagram y mantente conectado sin salir de Kommo inst…" at bounding box center [551, 251] width 1012 height 502
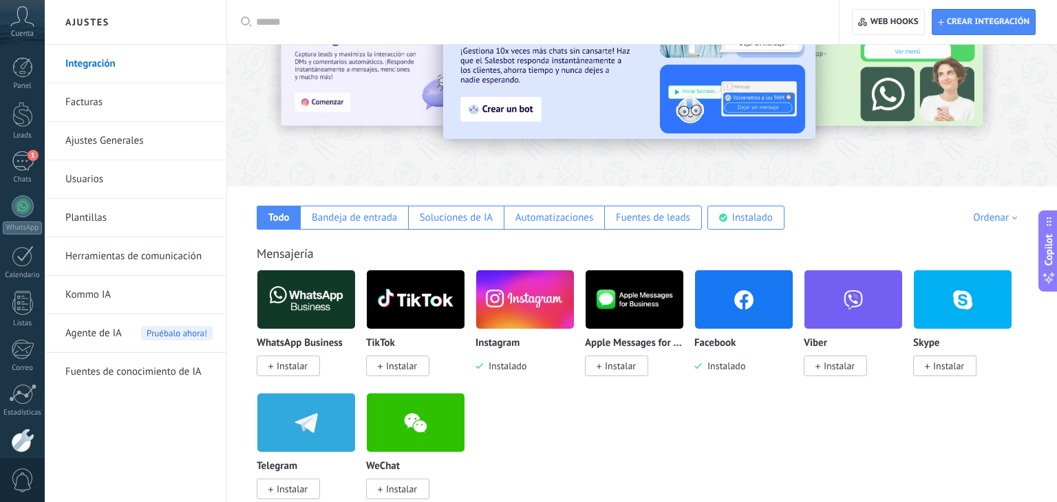
click at [548, 307] on img at bounding box center [525, 299] width 98 height 67
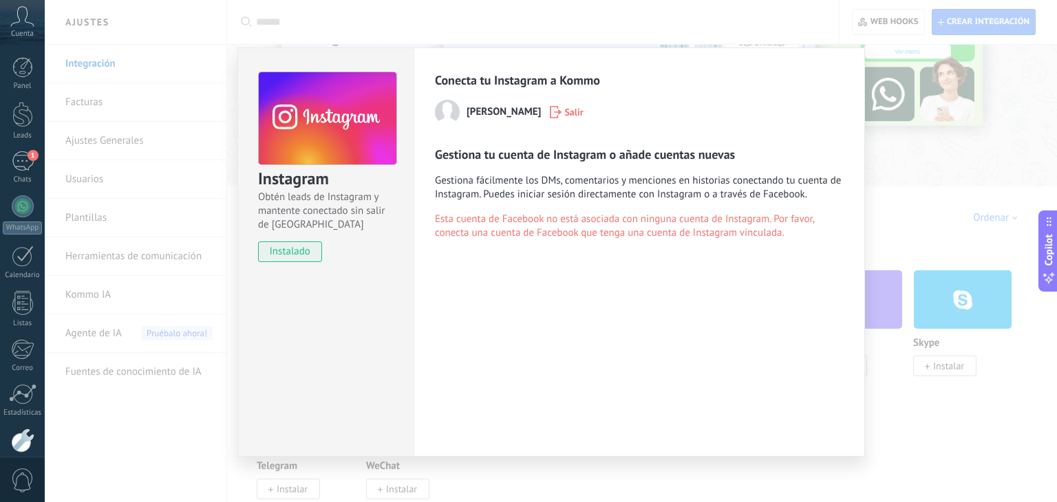
click at [568, 120] on button "Salir" at bounding box center [566, 112] width 45 height 21
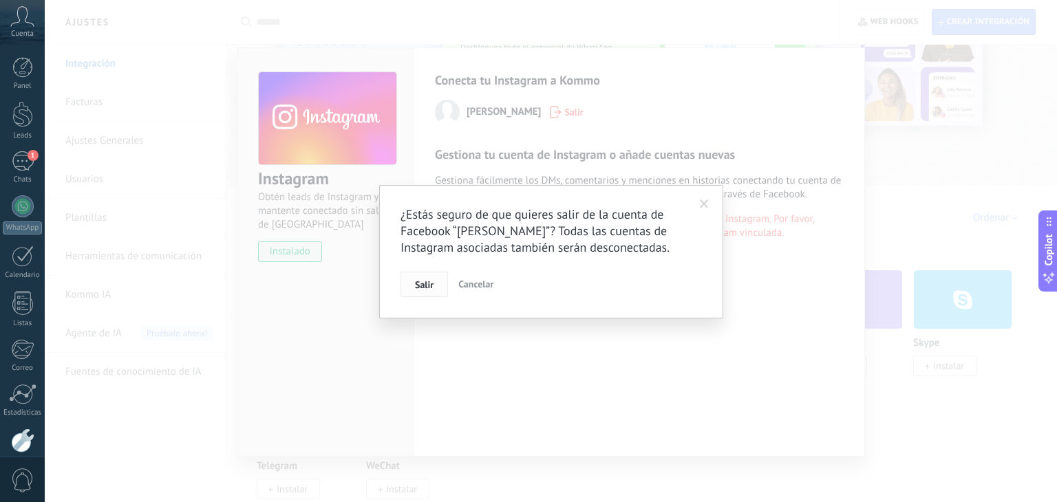
click at [439, 286] on button "Salir" at bounding box center [424, 285] width 47 height 26
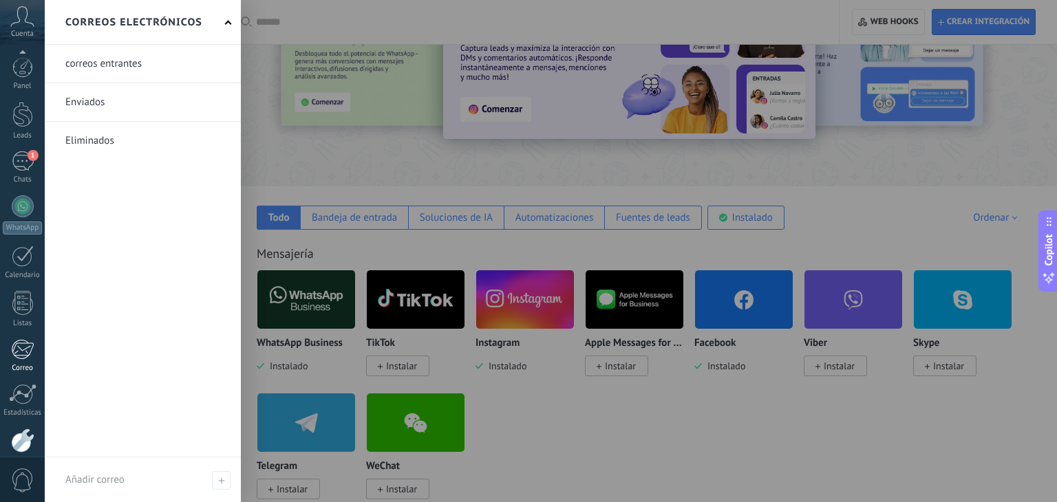
scroll to position [70, 0]
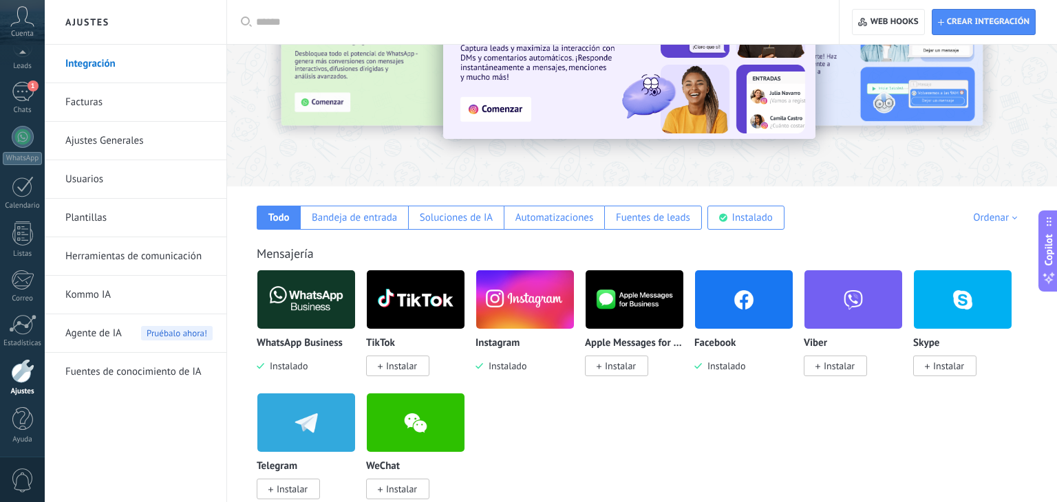
click at [524, 317] on img at bounding box center [525, 299] width 98 height 67
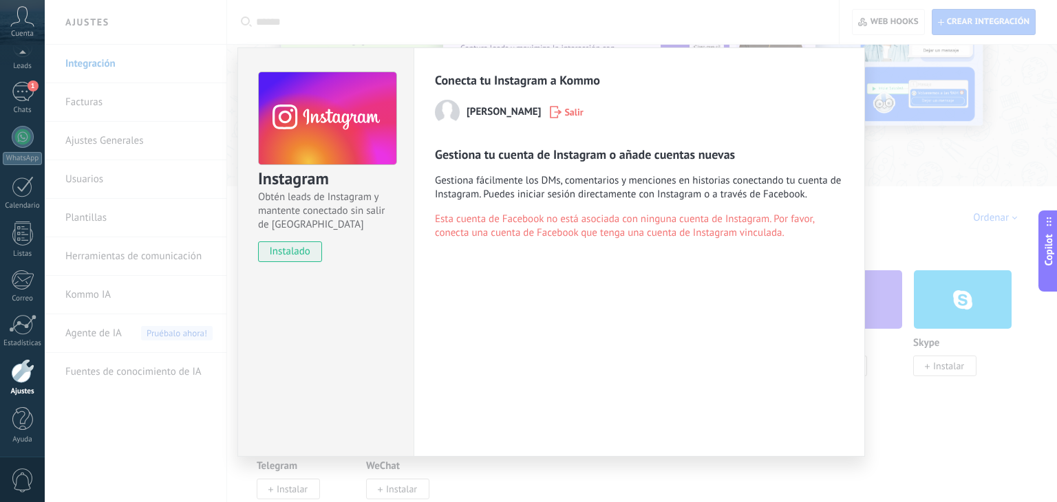
click at [571, 109] on span "Salir" at bounding box center [573, 112] width 19 height 10
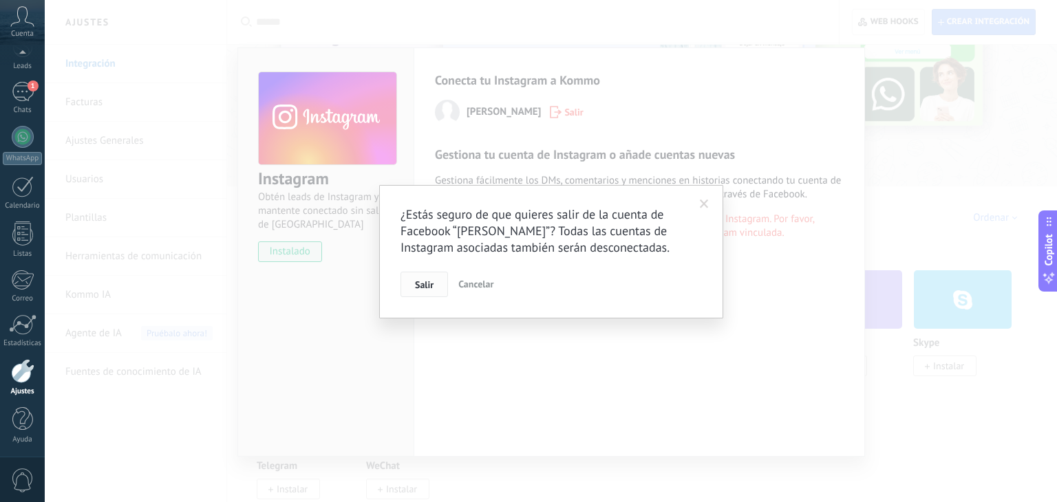
click at [425, 290] on span "Salir" at bounding box center [424, 285] width 19 height 10
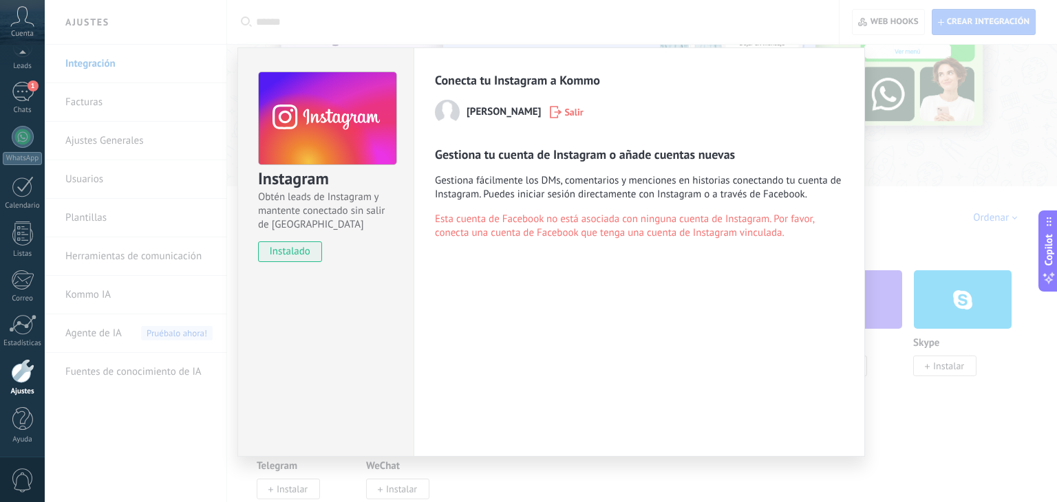
click at [306, 242] on span "instalado" at bounding box center [290, 252] width 63 height 21
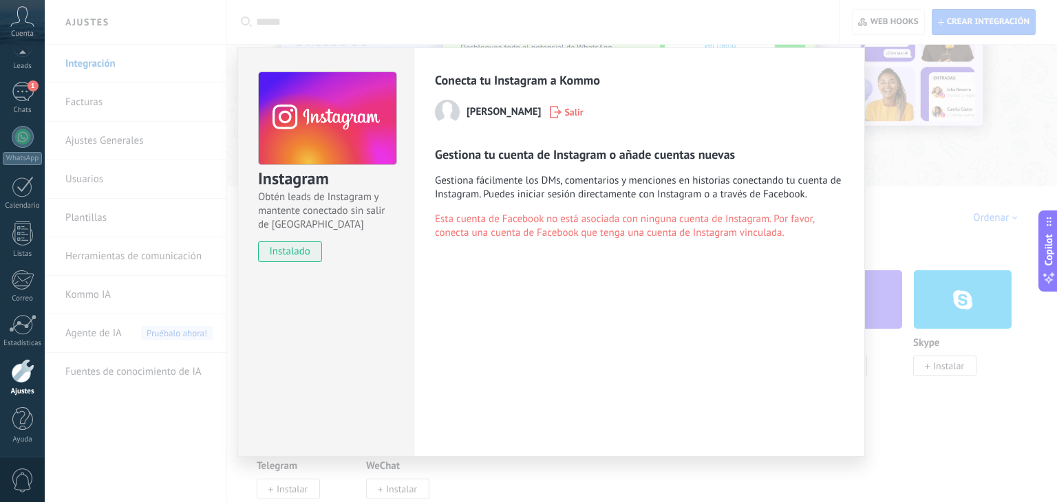
click at [304, 253] on span "instalado" at bounding box center [290, 252] width 63 height 21
click at [195, 456] on div "Instagram Obtén leads de Instagram y mantente conectado sin salir de Kommo inst…" at bounding box center [551, 251] width 1012 height 502
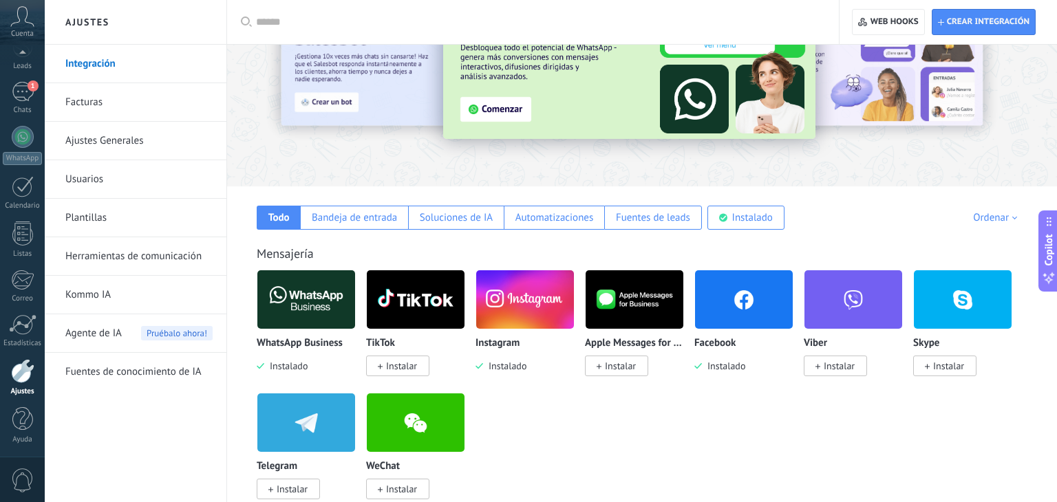
click at [514, 368] on span "Instalado" at bounding box center [504, 366] width 43 height 12
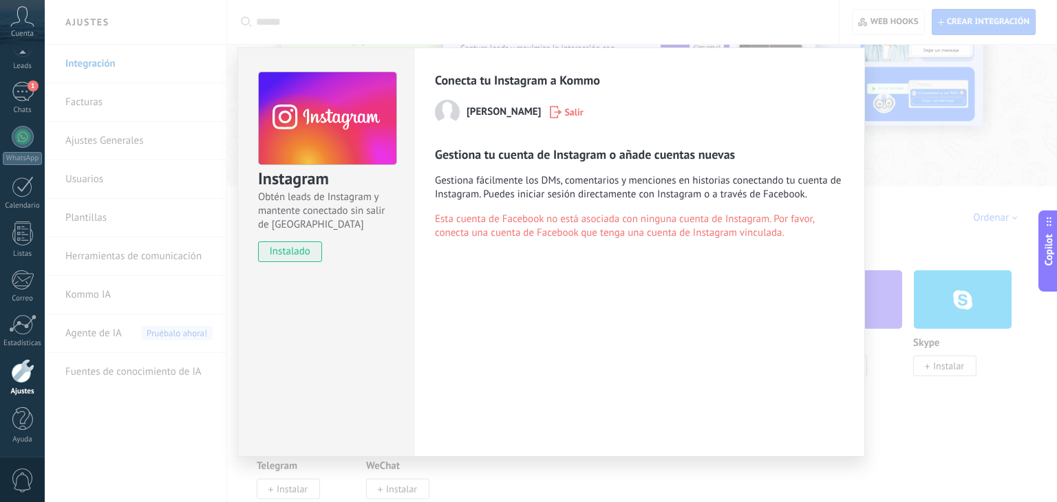
click at [301, 253] on span "instalado" at bounding box center [290, 252] width 63 height 21
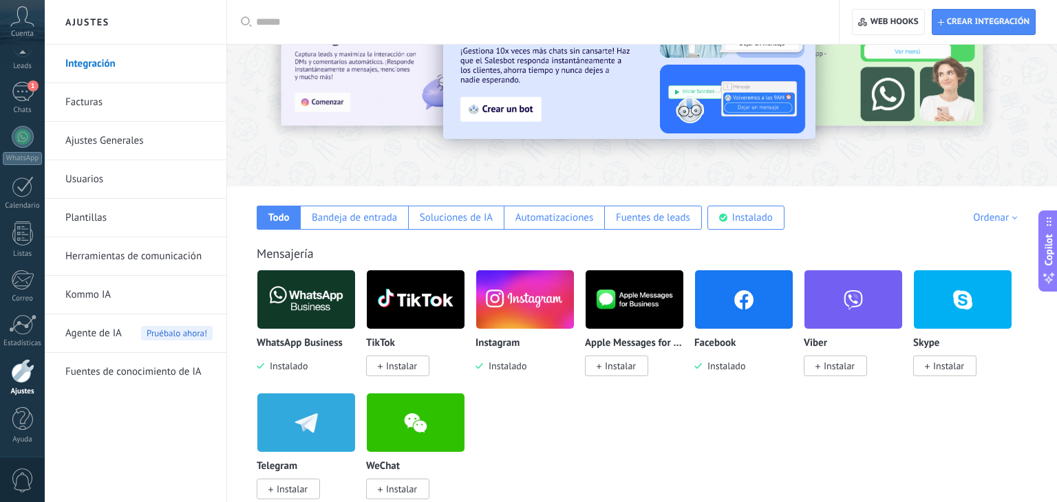
click at [509, 357] on div "Instagram Instalado" at bounding box center [525, 355] width 99 height 35
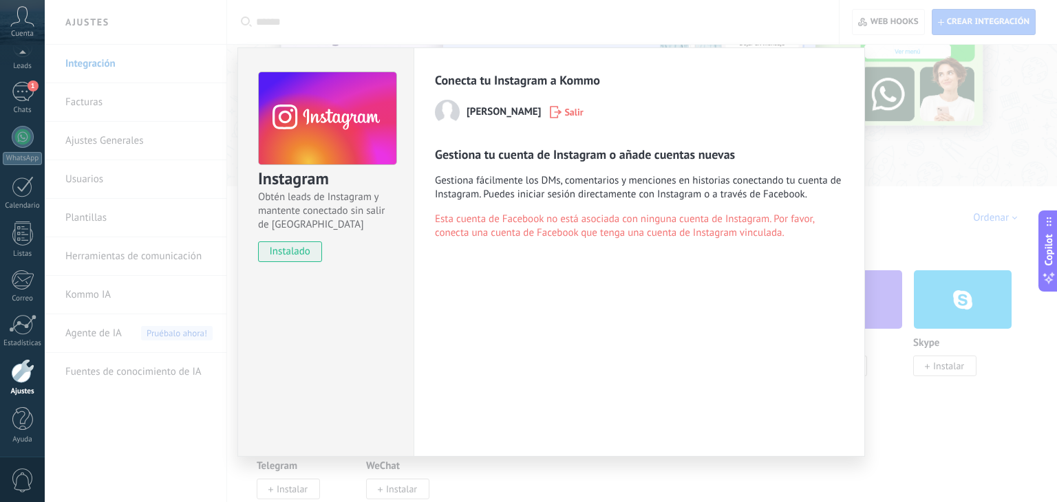
click at [292, 250] on span "instalado" at bounding box center [290, 252] width 63 height 21
click at [577, 110] on span "Salir" at bounding box center [573, 112] width 19 height 10
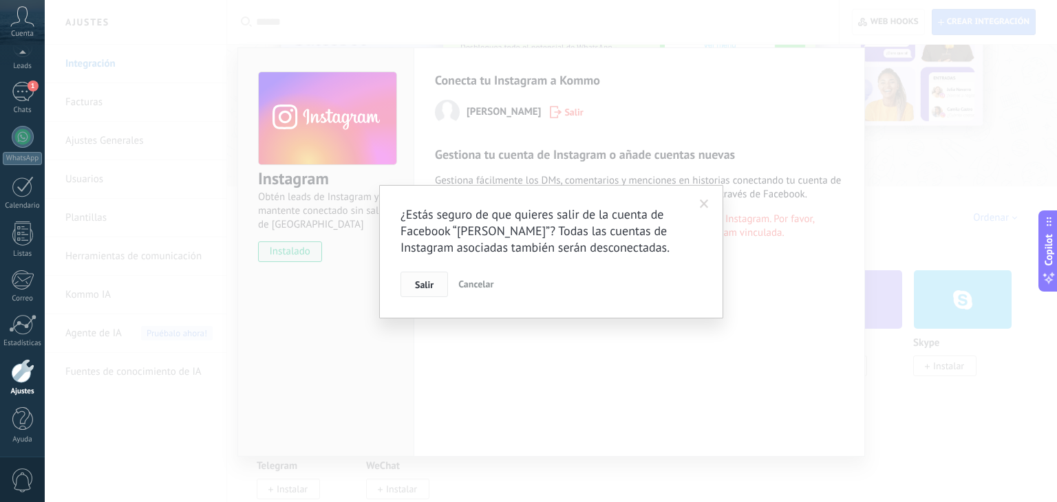
click at [428, 281] on span "Salir" at bounding box center [424, 285] width 19 height 10
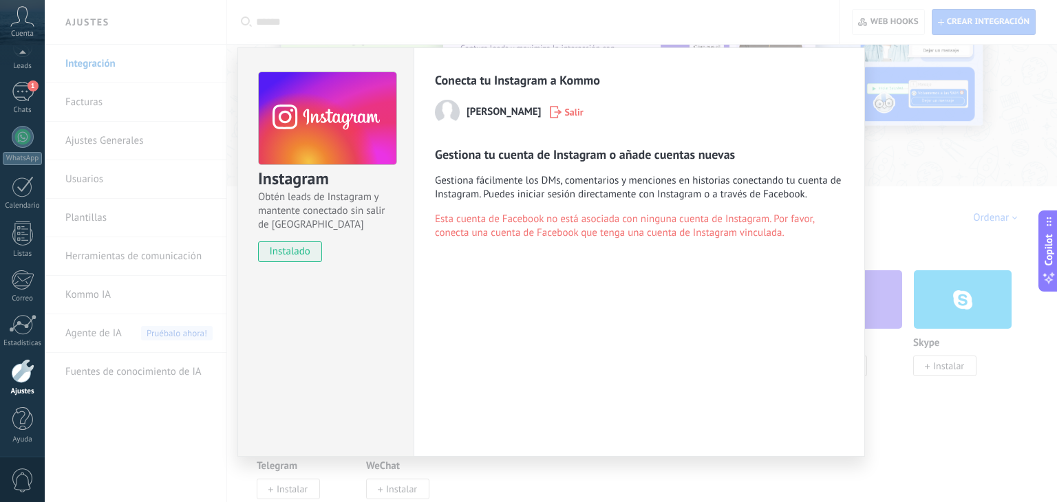
click at [908, 179] on div "Instagram Obtén leads de Instagram y mantente conectado sin salir de Kommo inst…" at bounding box center [551, 251] width 1012 height 502
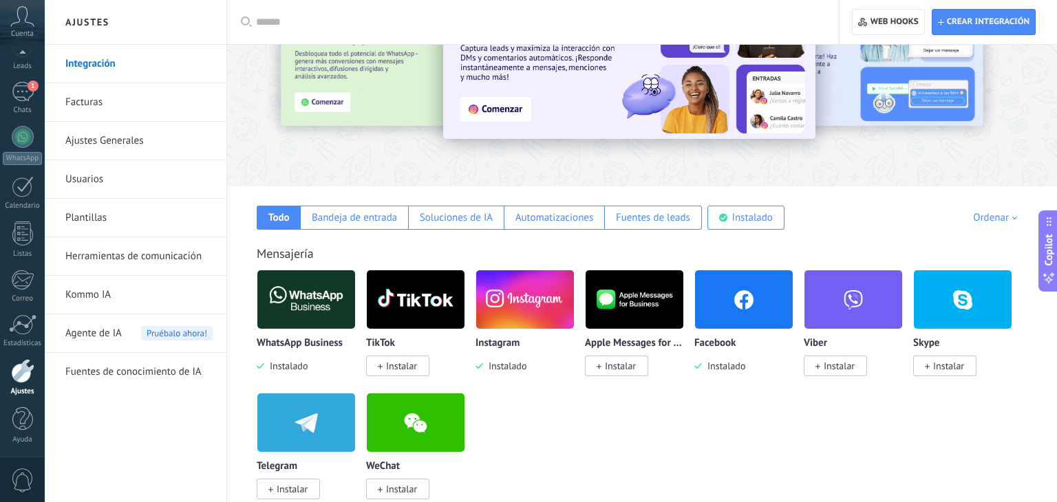
click at [526, 300] on img at bounding box center [525, 299] width 98 height 67
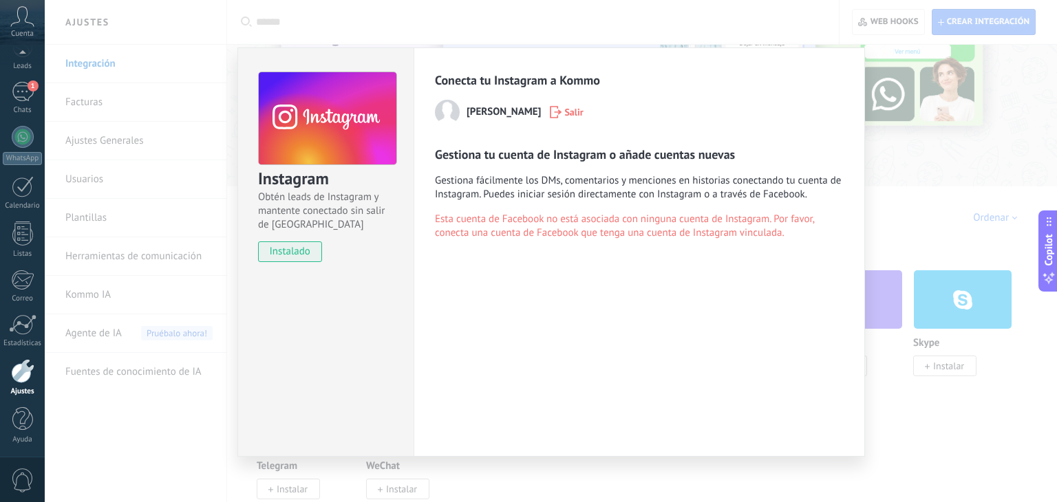
click at [567, 116] on span "Salir" at bounding box center [566, 112] width 33 height 12
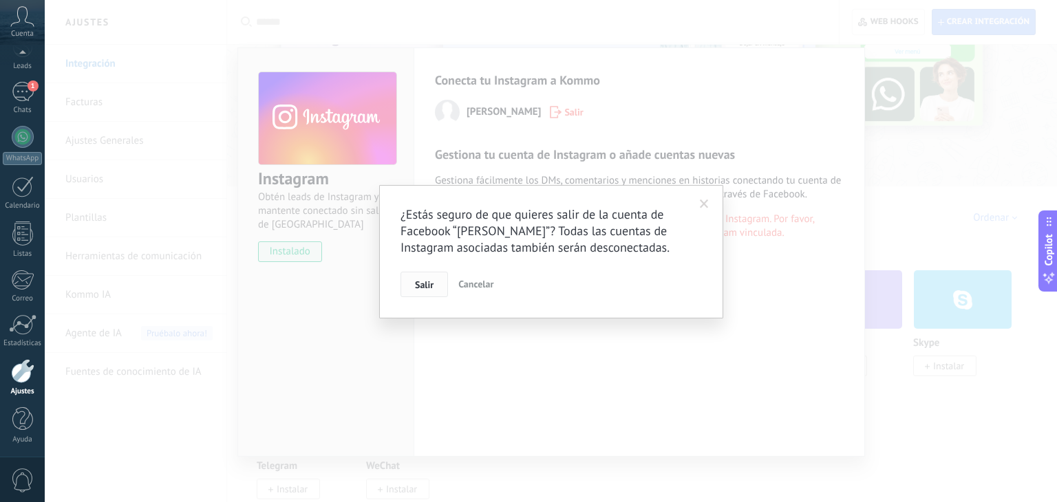
click at [429, 287] on span "Salir" at bounding box center [424, 285] width 19 height 10
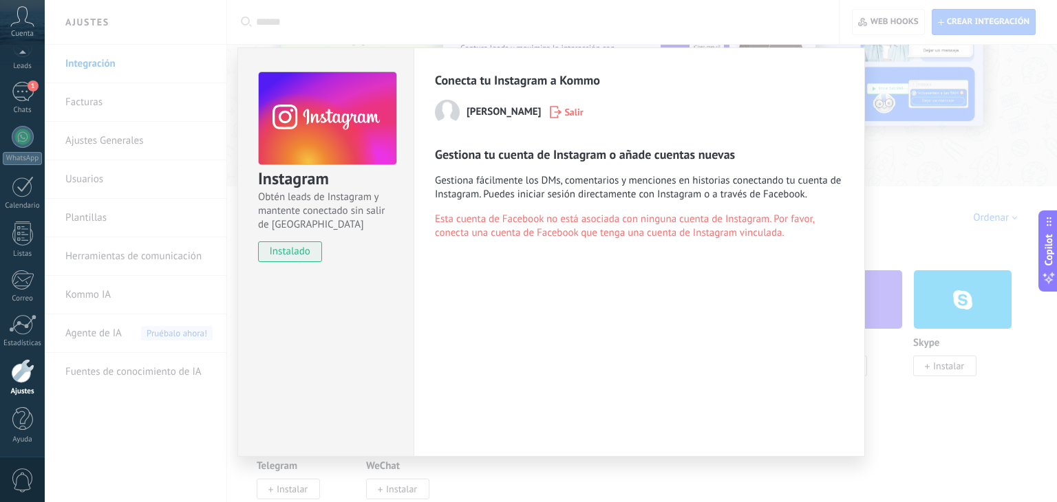
click at [573, 120] on button "Salir" at bounding box center [566, 112] width 45 height 21
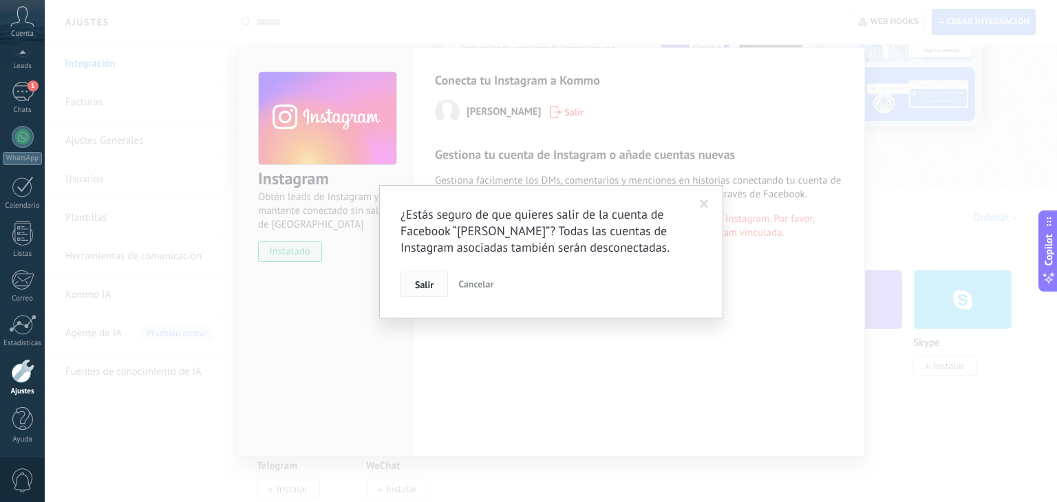
click at [427, 274] on button "Salir" at bounding box center [424, 285] width 47 height 26
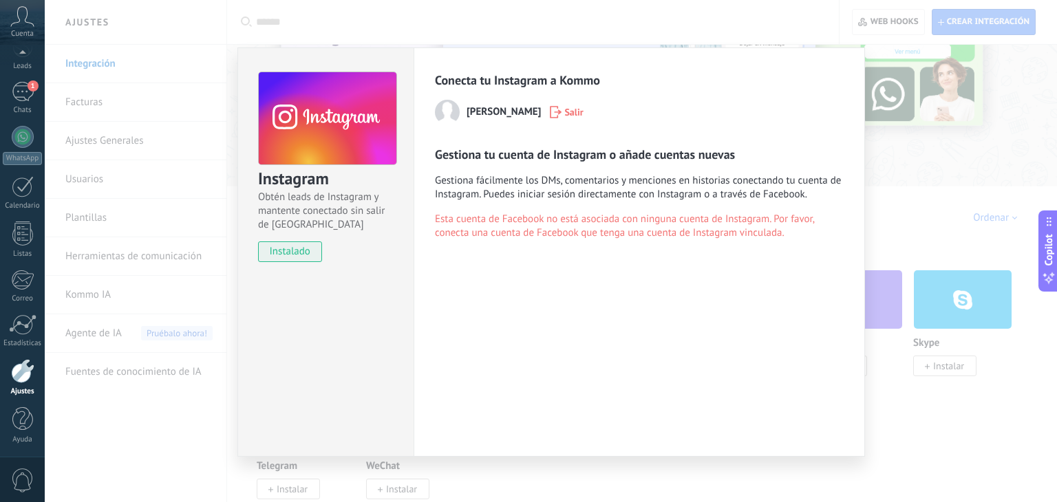
click at [566, 114] on span "Salir" at bounding box center [566, 112] width 33 height 12
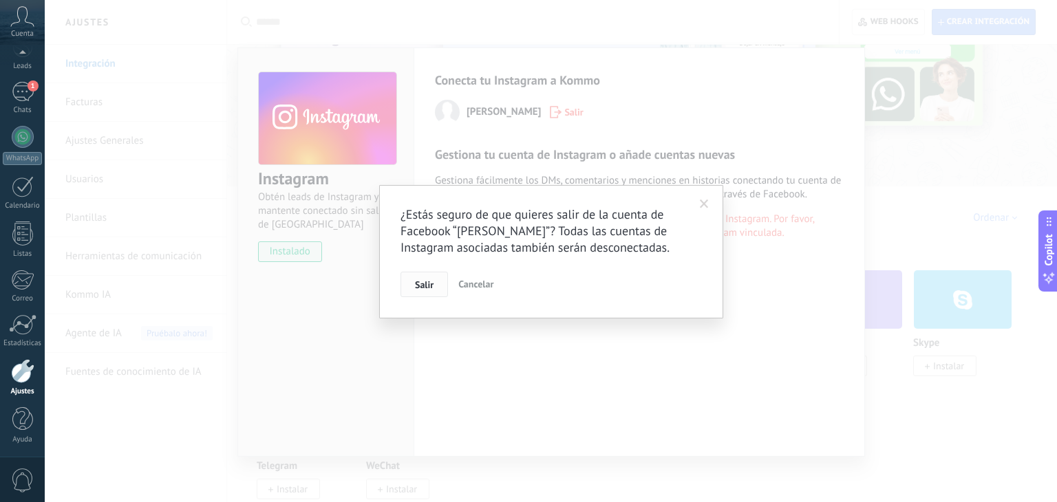
click at [436, 279] on button "Salir" at bounding box center [424, 285] width 47 height 26
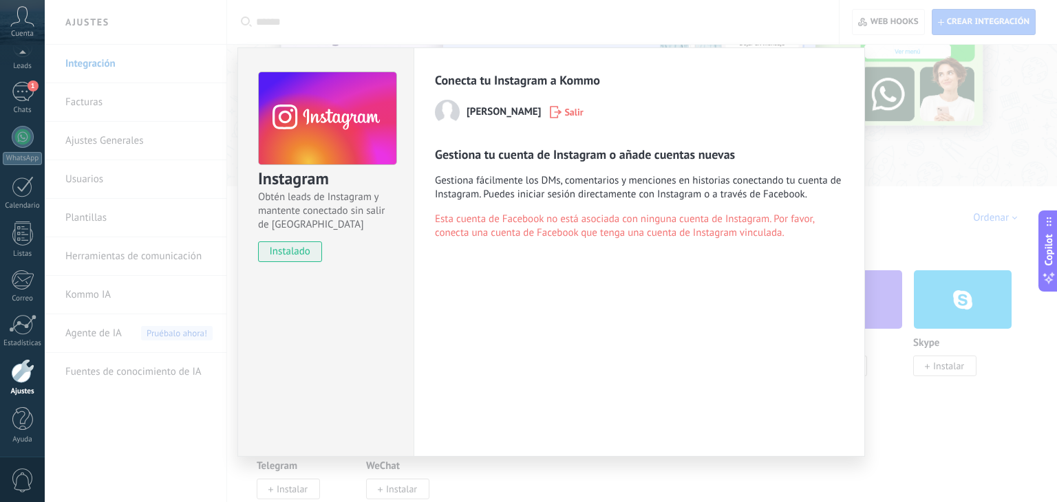
click at [568, 115] on span "Salir" at bounding box center [573, 112] width 19 height 10
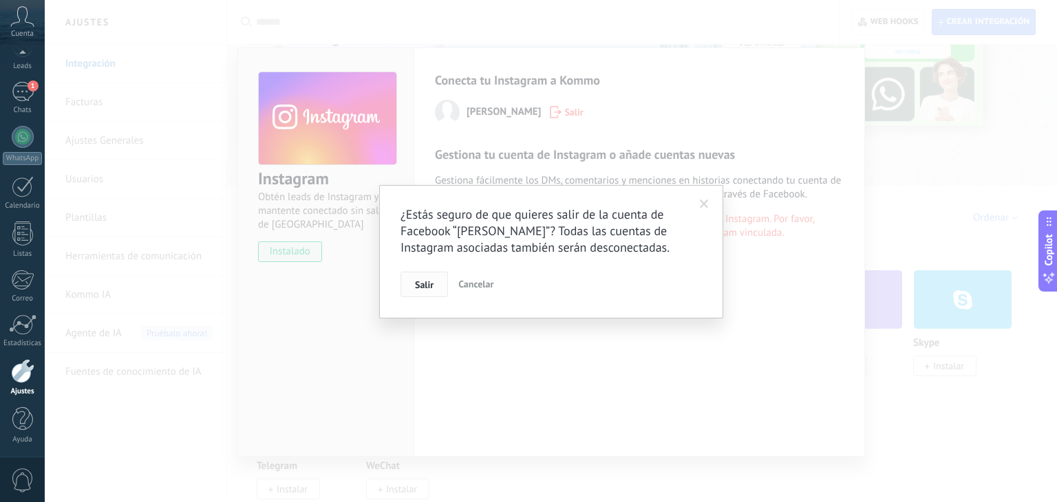
click at [428, 288] on span "Salir" at bounding box center [424, 285] width 19 height 10
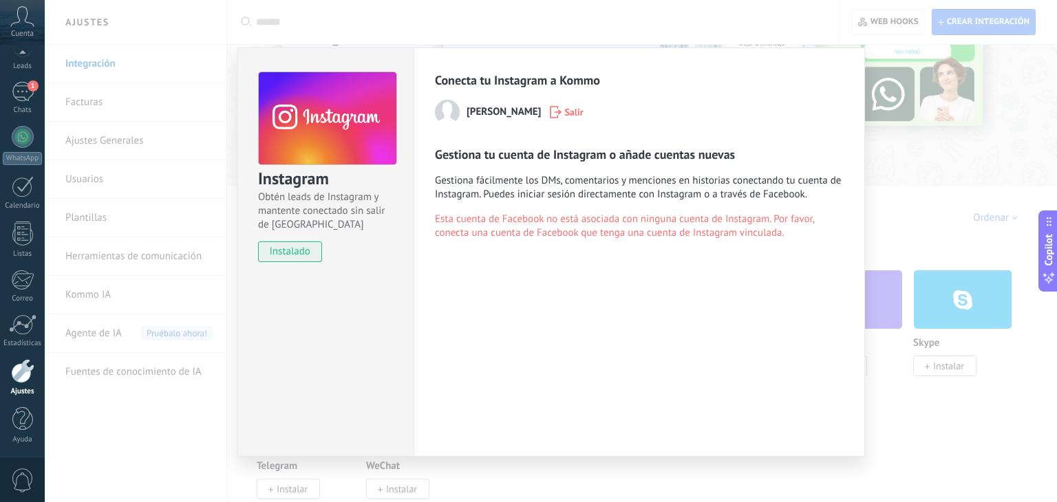
click at [571, 117] on span "Salir" at bounding box center [573, 112] width 19 height 10
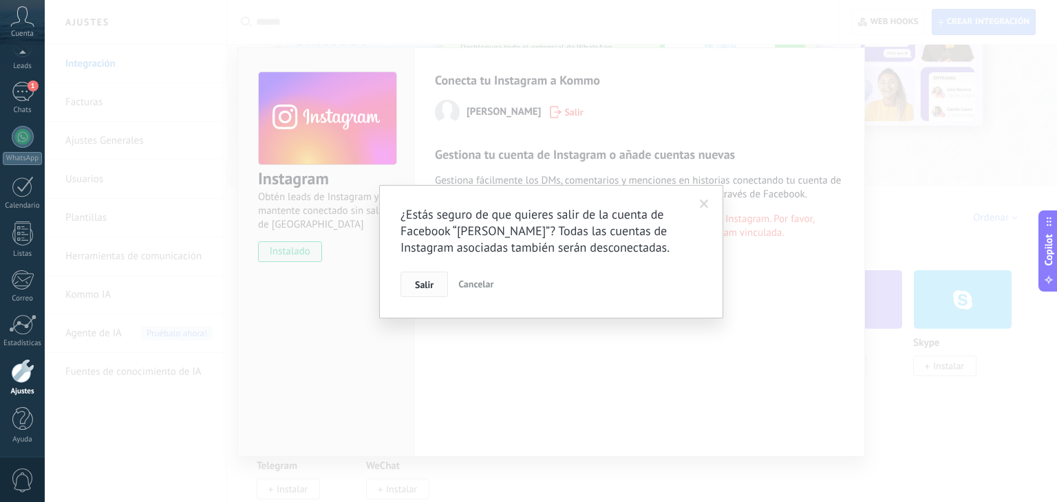
click at [429, 286] on span "Salir" at bounding box center [424, 285] width 19 height 10
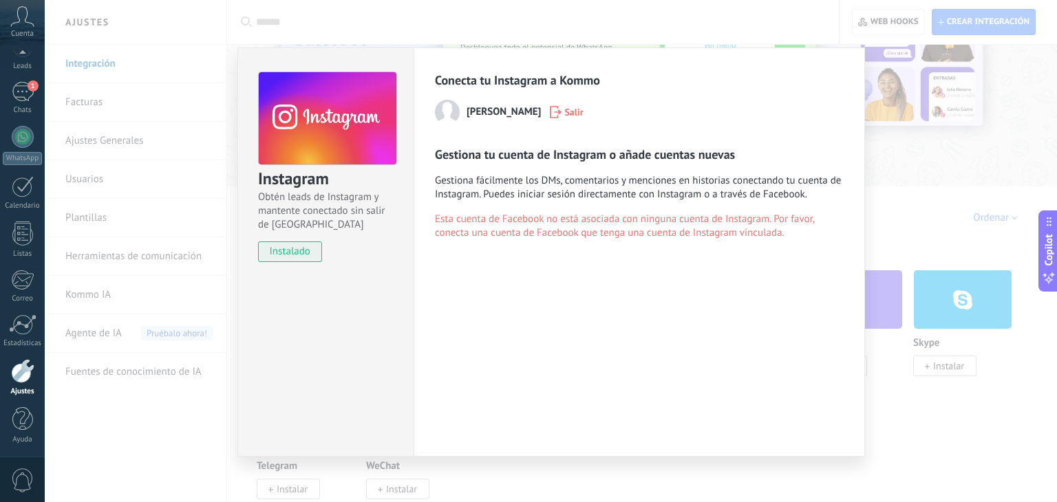
click at [565, 120] on button "Salir" at bounding box center [566, 112] width 45 height 21
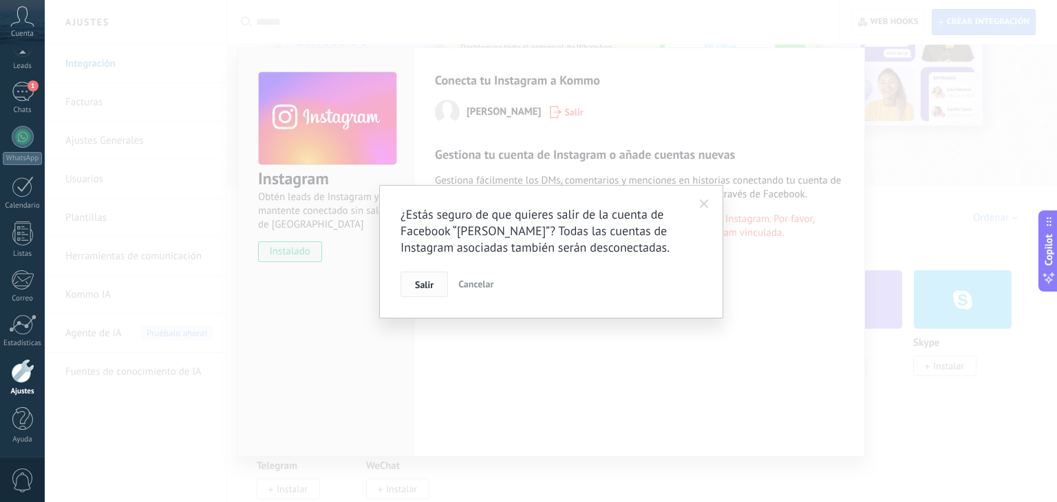
click at [423, 294] on button "Salir" at bounding box center [424, 285] width 47 height 26
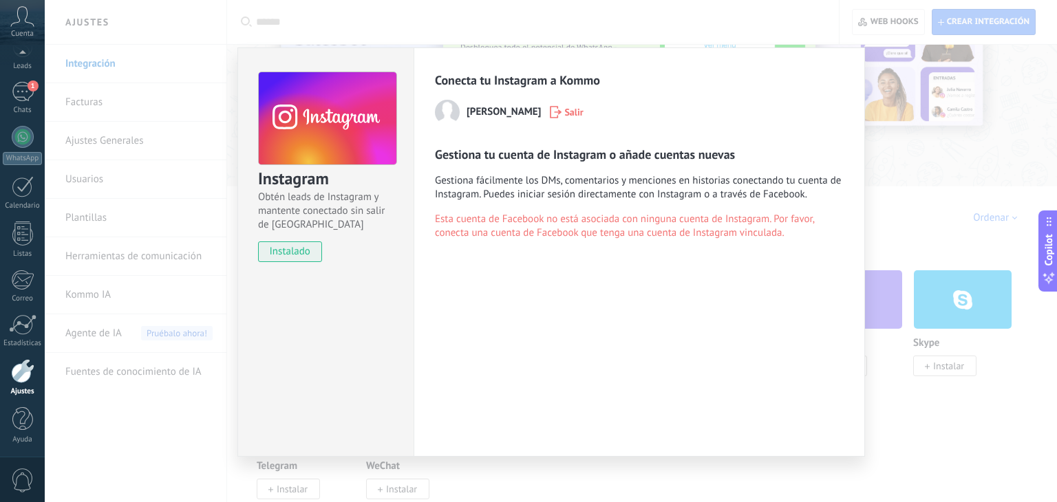
click at [566, 116] on span "Salir" at bounding box center [566, 112] width 33 height 12
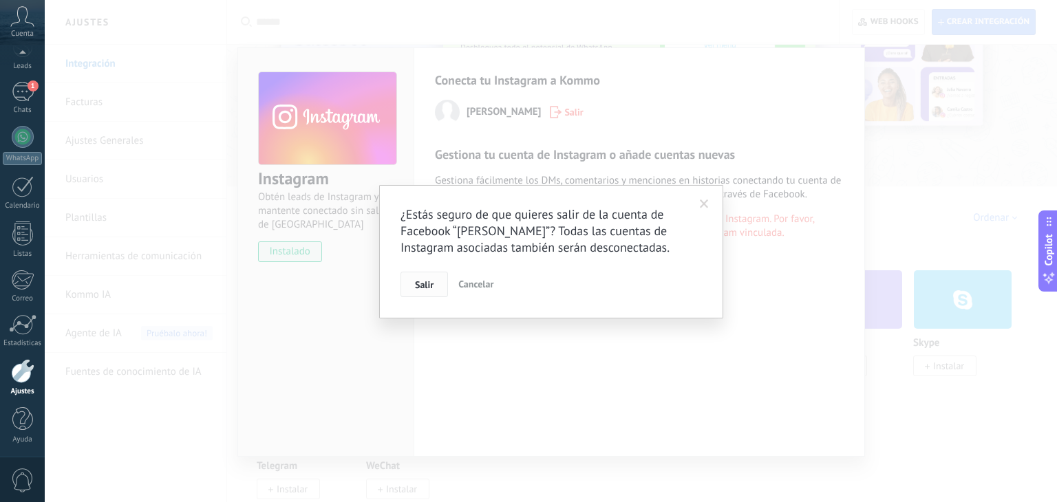
click at [422, 284] on span "Salir" at bounding box center [424, 285] width 19 height 10
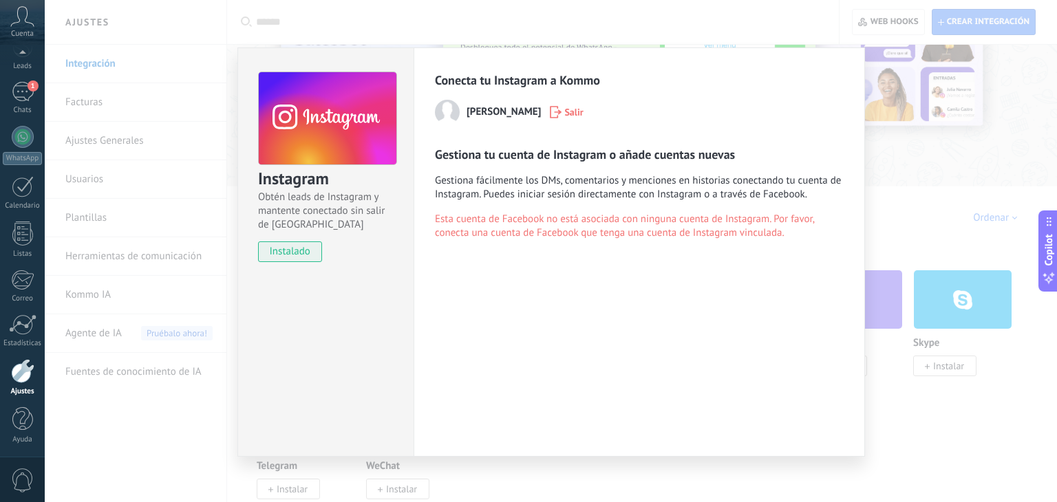
click at [311, 255] on span "instalado" at bounding box center [290, 252] width 63 height 21
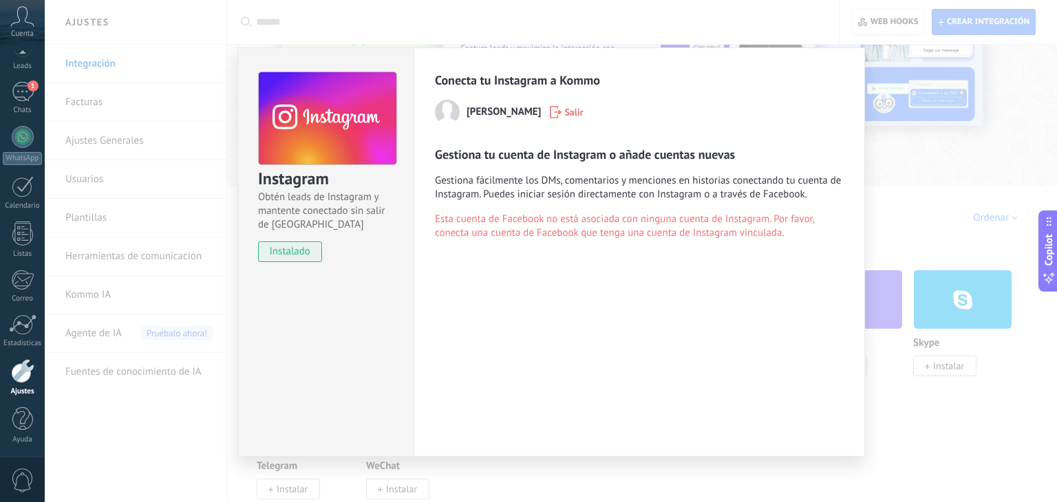
click at [286, 246] on span "instalado" at bounding box center [290, 252] width 63 height 21
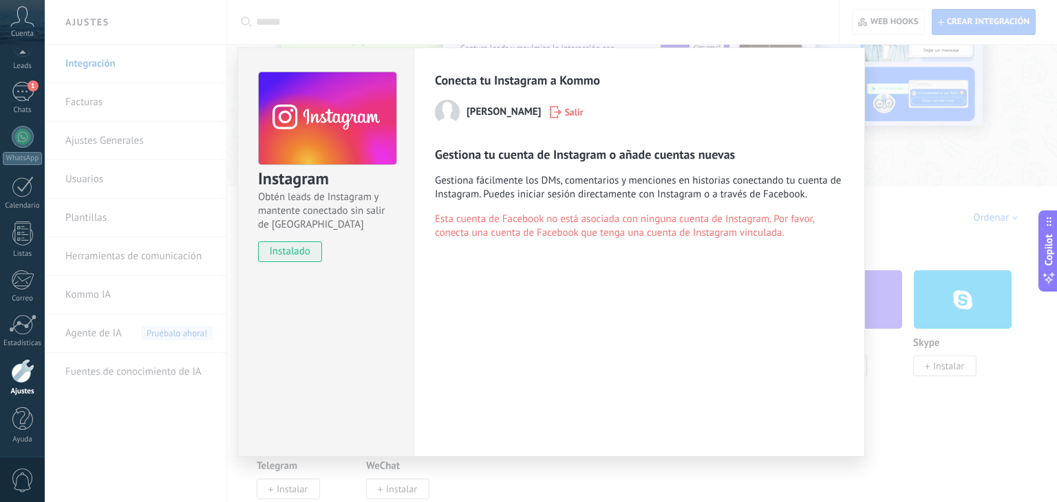
click at [794, 478] on div "Instagram Obtén leads de Instagram y mantente conectado sin salir de Kommo inst…" at bounding box center [551, 251] width 1012 height 502
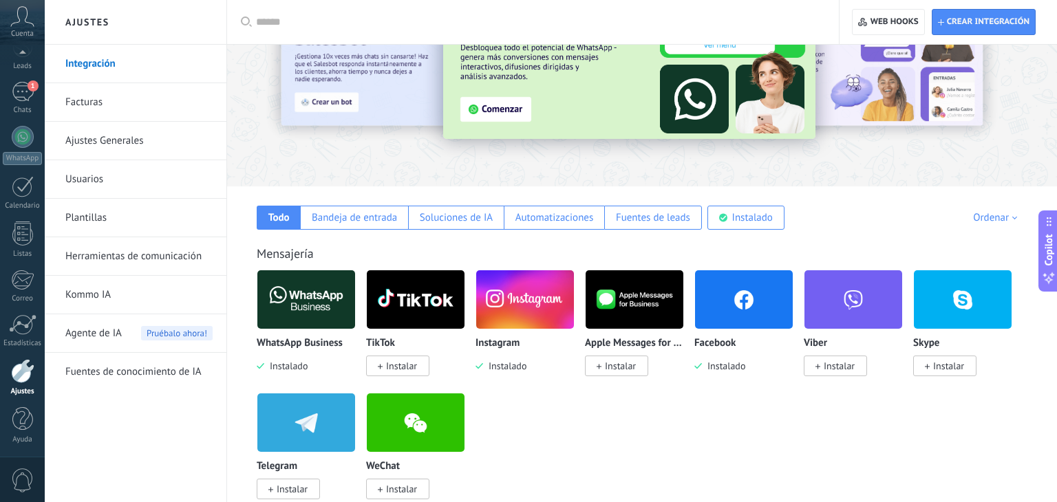
click at [559, 330] on div "Instagram Instalado" at bounding box center [525, 321] width 99 height 103
click at [540, 312] on img at bounding box center [525, 299] width 98 height 67
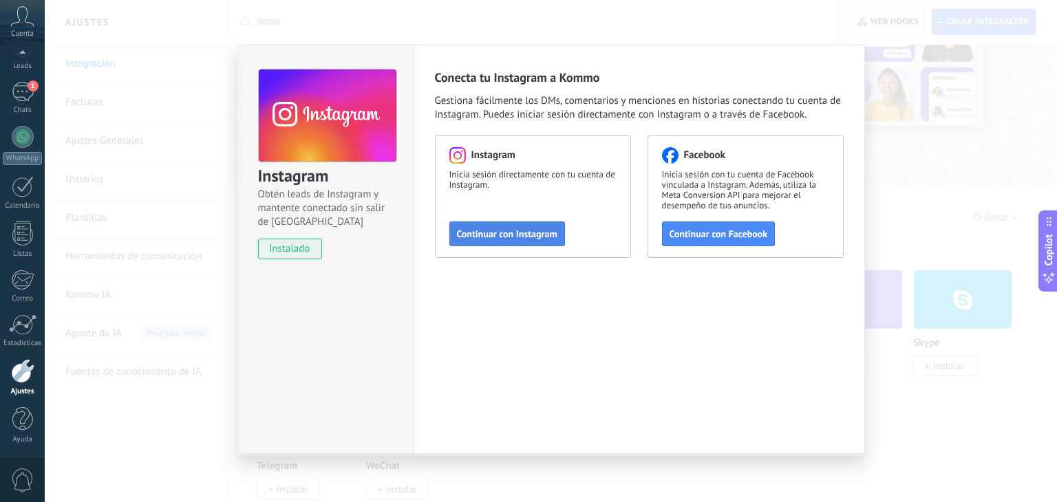
click at [518, 224] on button "Continuar con Instagram" at bounding box center [507, 234] width 116 height 25
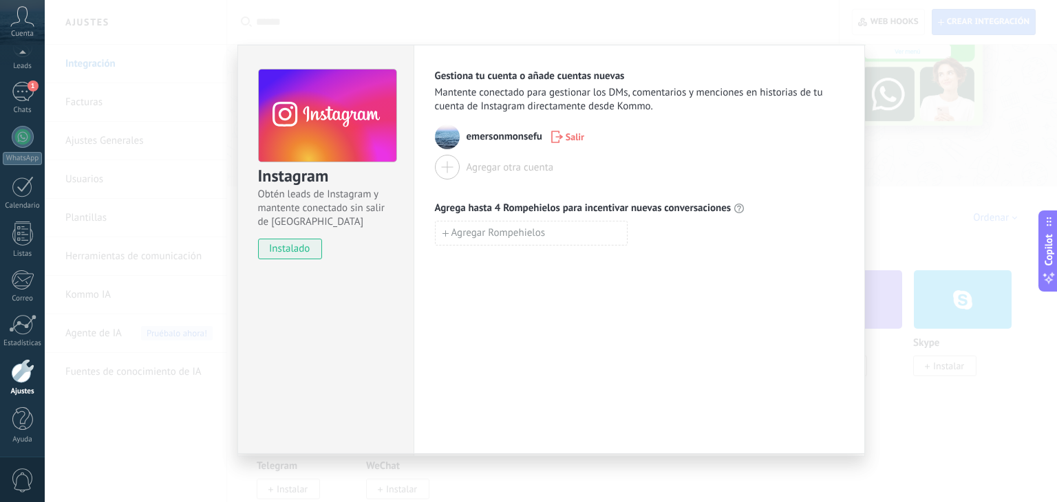
scroll to position [3, 0]
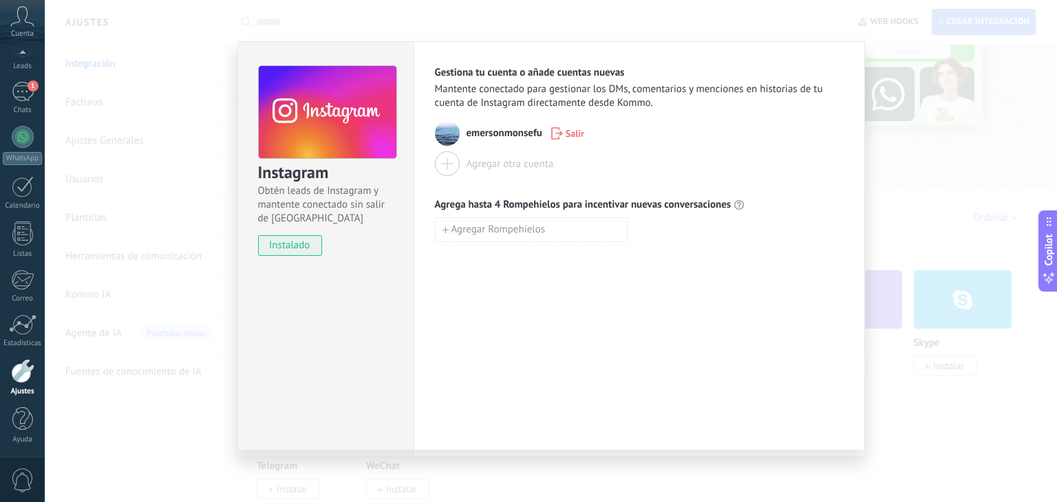
click at [452, 162] on div at bounding box center [447, 163] width 25 height 25
click at [435, 171] on div at bounding box center [447, 163] width 25 height 25
click at [556, 125] on button "Salir" at bounding box center [567, 133] width 45 height 21
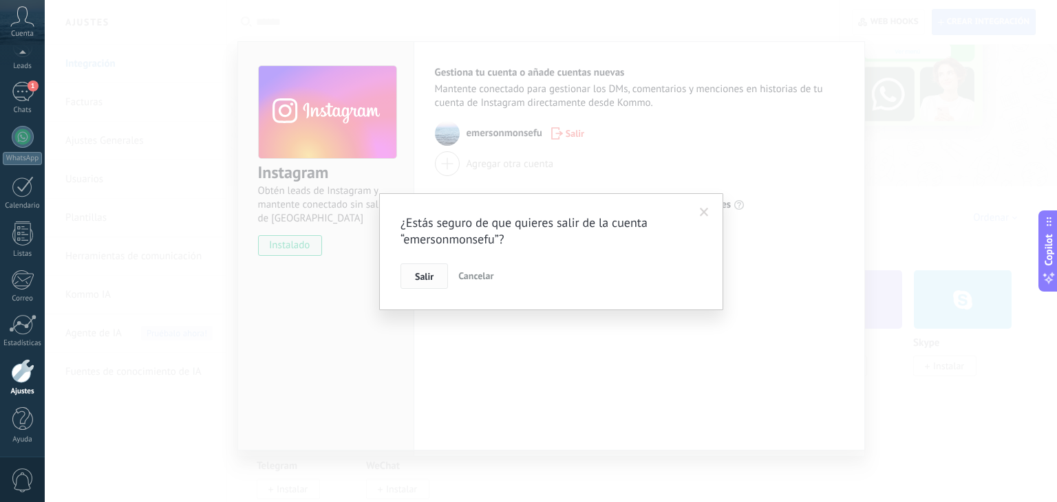
click at [433, 281] on span "Salir" at bounding box center [424, 277] width 19 height 10
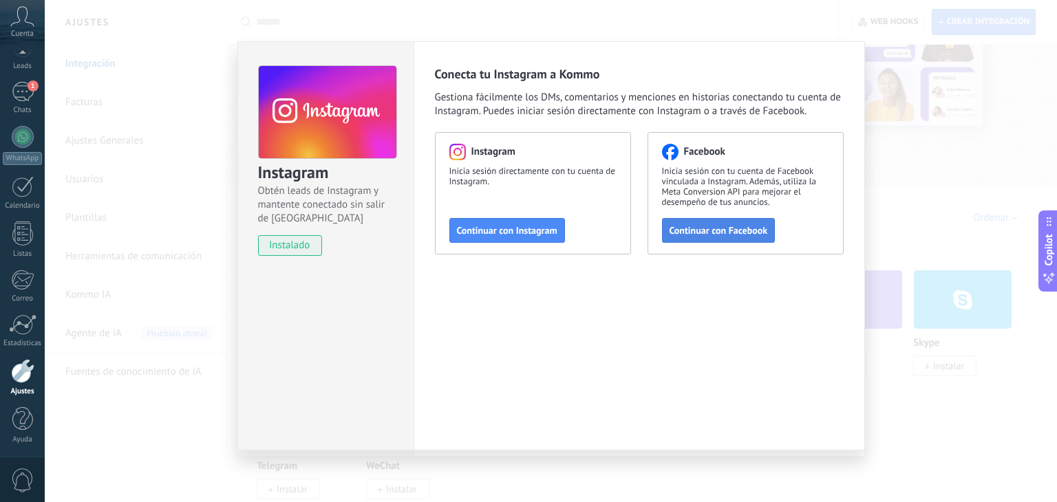
click at [703, 237] on button "Continuar con Facebook" at bounding box center [719, 230] width 114 height 25
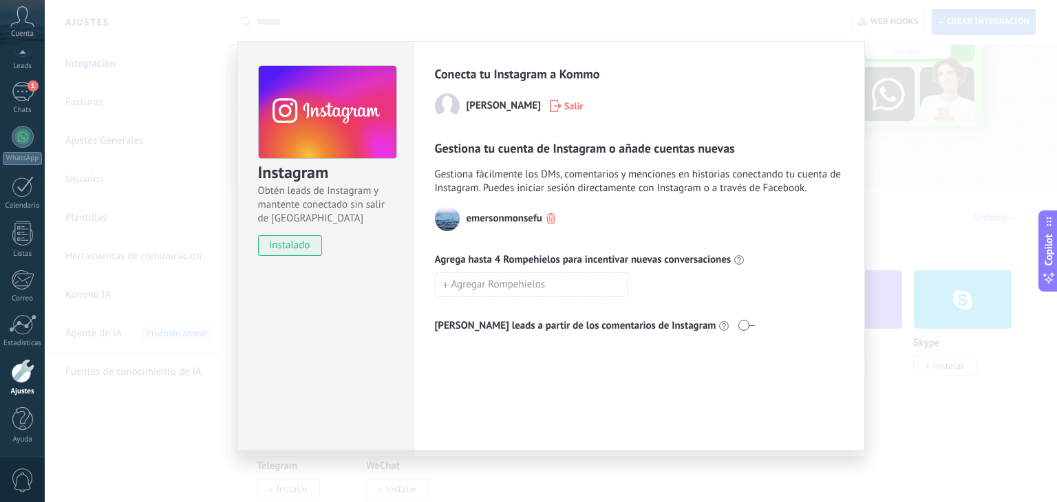
click at [543, 221] on button "button" at bounding box center [551, 219] width 16 height 19
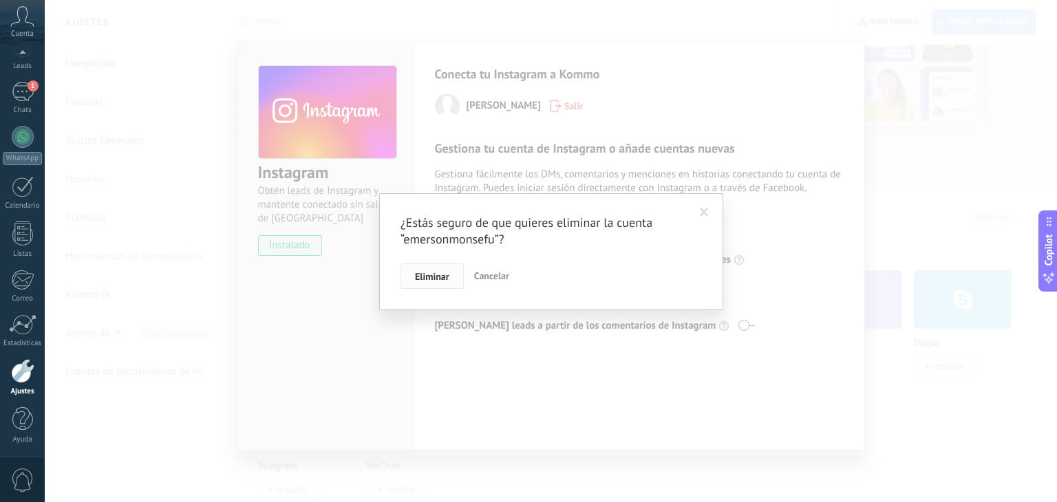
click at [424, 267] on button "Eliminar" at bounding box center [432, 277] width 63 height 26
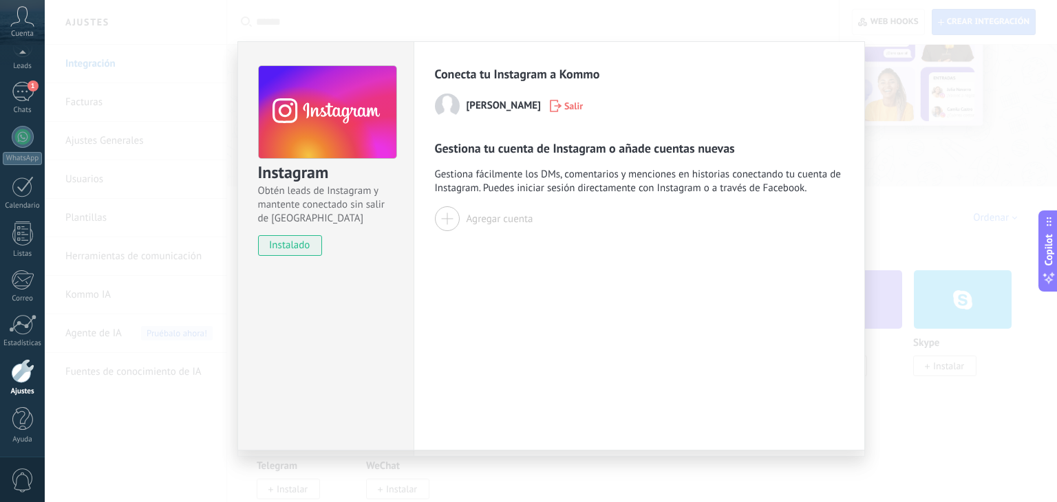
click at [462, 228] on button "Agregar cuenta" at bounding box center [484, 218] width 98 height 25
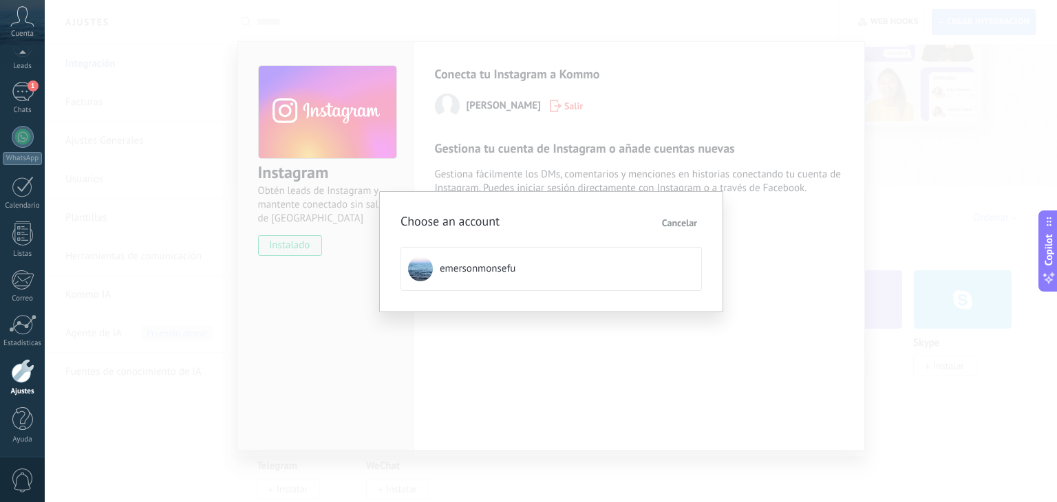
click at [677, 223] on span "Cancelar" at bounding box center [679, 223] width 35 height 10
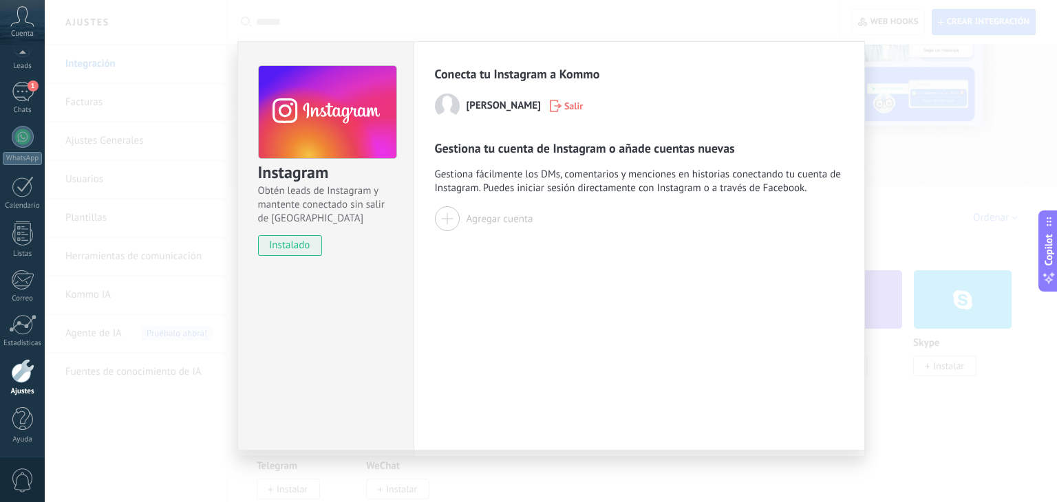
click at [456, 209] on div at bounding box center [447, 218] width 25 height 25
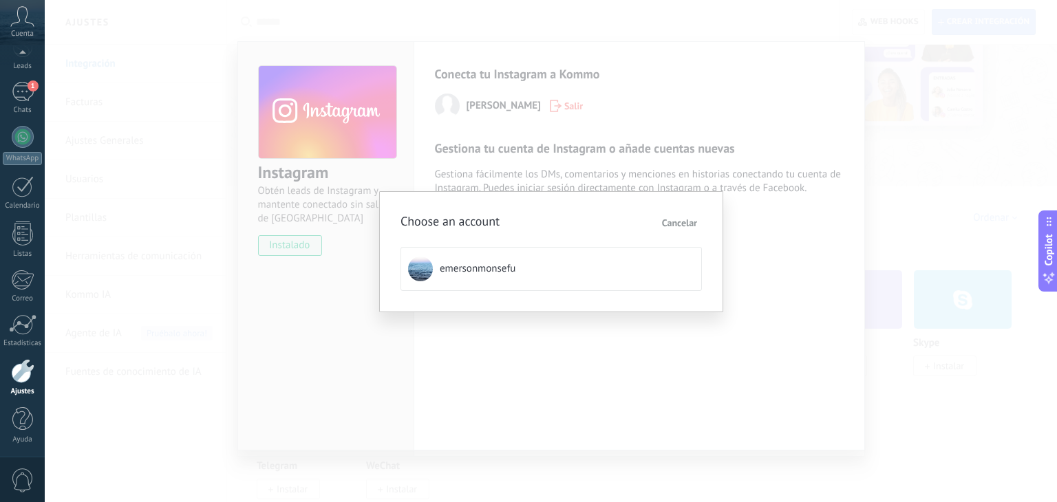
click at [682, 220] on span "Cancelar" at bounding box center [679, 223] width 35 height 10
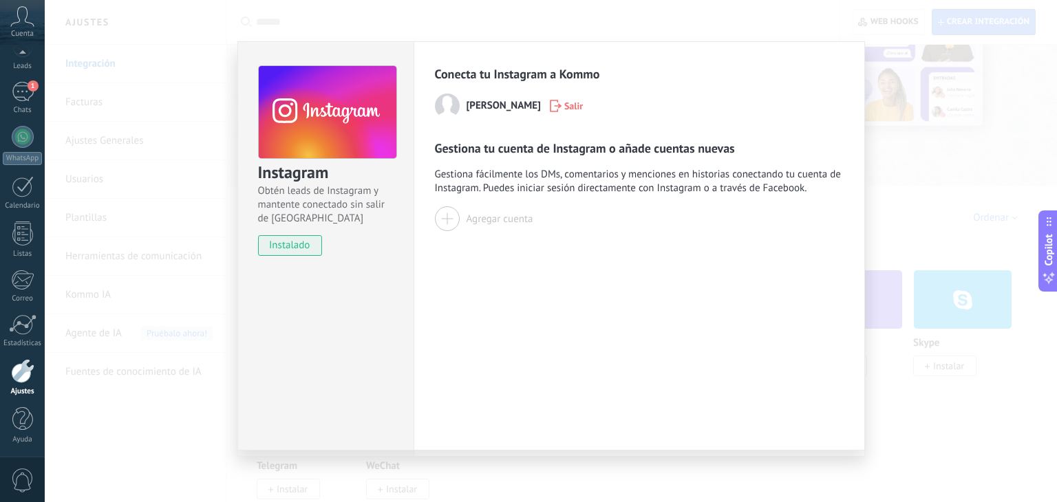
click at [961, 256] on div "Instagram Obtén leads de Instagram y mantente conectado sin salir de Kommo inst…" at bounding box center [551, 251] width 1012 height 502
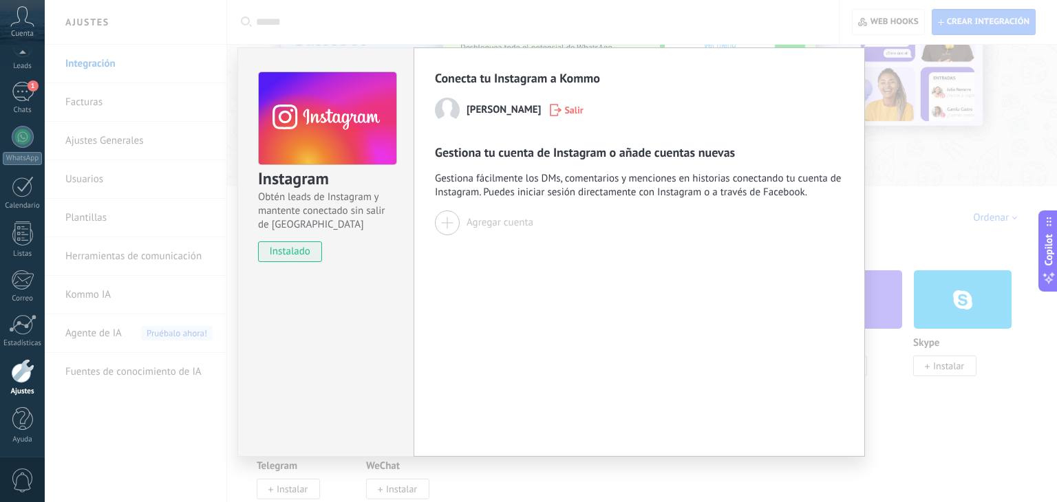
scroll to position [0, 0]
click at [1016, 268] on div "Instagram Obtén leads de Instagram y mantente conectado sin salir de Kommo inst…" at bounding box center [551, 251] width 1012 height 502
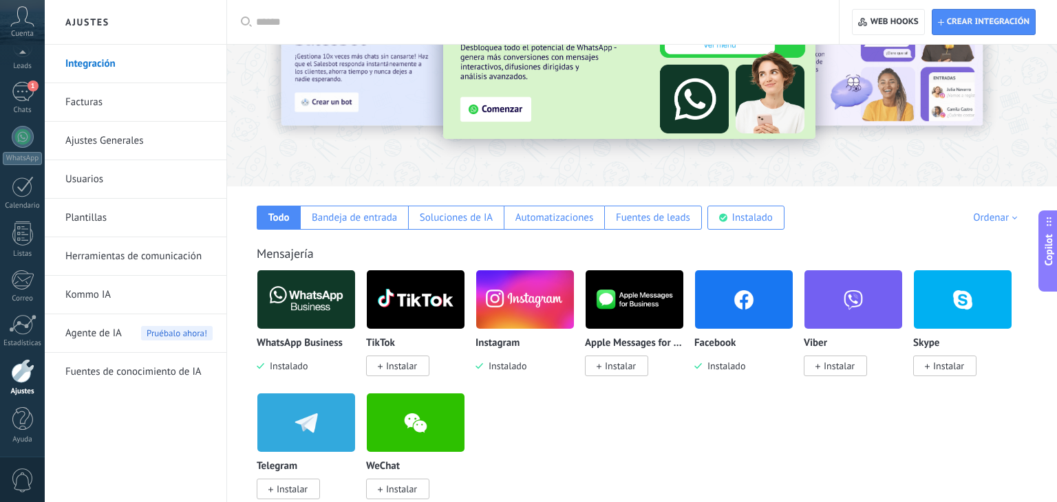
click at [518, 319] on img at bounding box center [525, 299] width 98 height 67
click at [516, 308] on img at bounding box center [525, 299] width 98 height 67
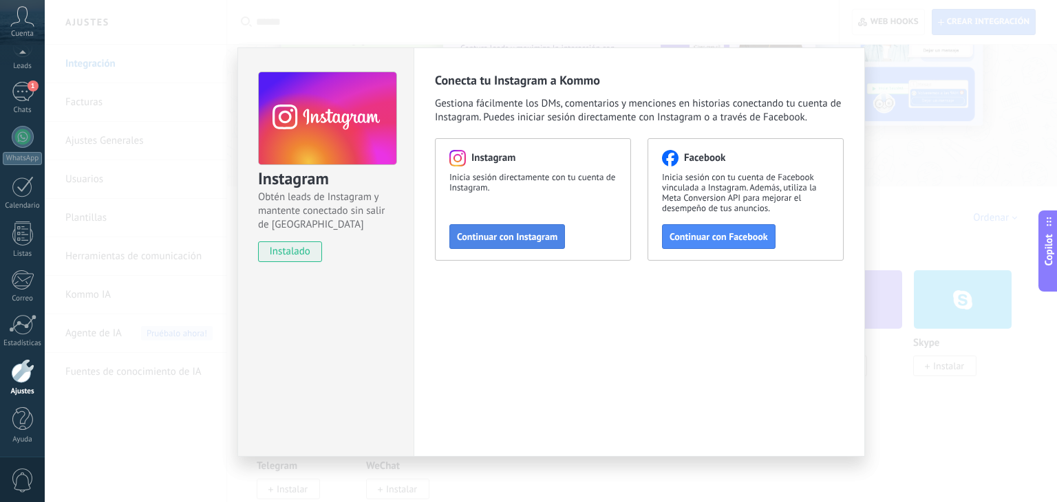
click at [480, 226] on button "Continuar con Instagram" at bounding box center [507, 236] width 116 height 25
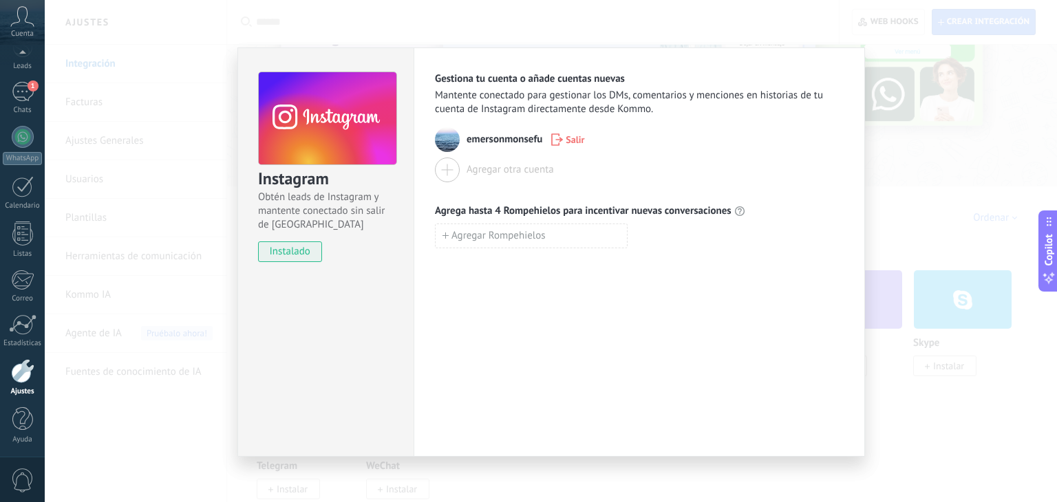
click at [452, 190] on div "Gestiona tu cuenta o añade cuentas nuevas Mantente conectado para gestionar los…" at bounding box center [639, 160] width 409 height 176
click at [448, 173] on div at bounding box center [447, 170] width 25 height 25
click at [554, 142] on icon "button" at bounding box center [557, 140] width 12 height 12
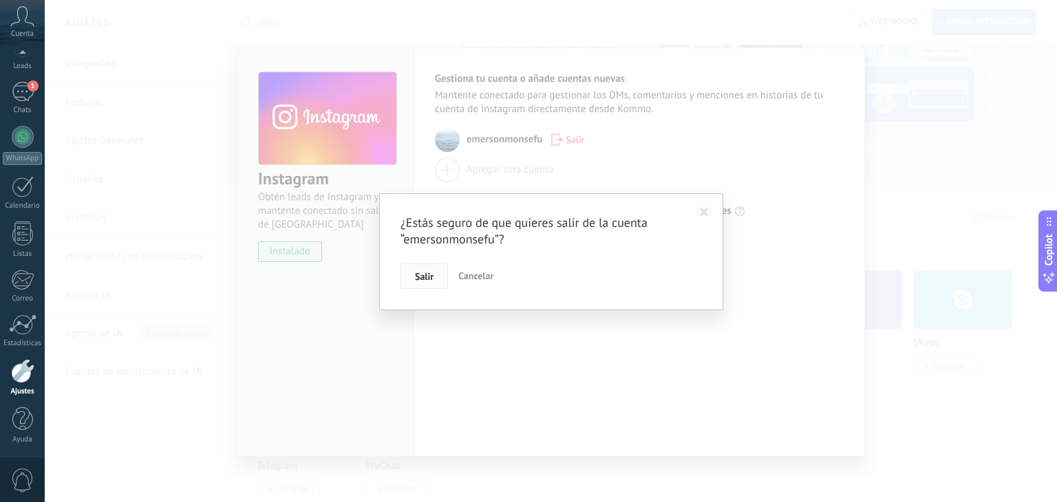
click at [402, 279] on button "Salir" at bounding box center [424, 277] width 47 height 26
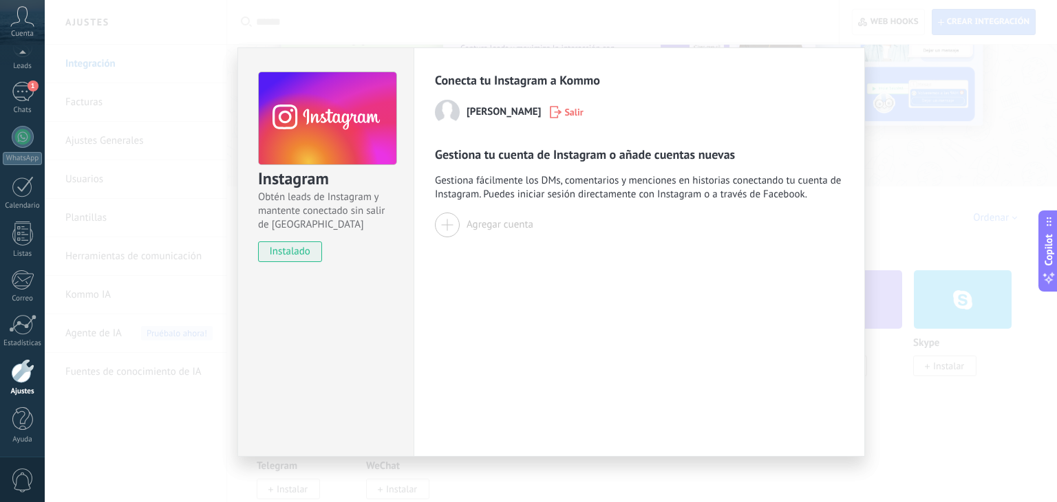
click at [190, 93] on div "Instagram Obtén leads de Instagram y mantente conectado sin salir de Kommo inst…" at bounding box center [551, 251] width 1012 height 502
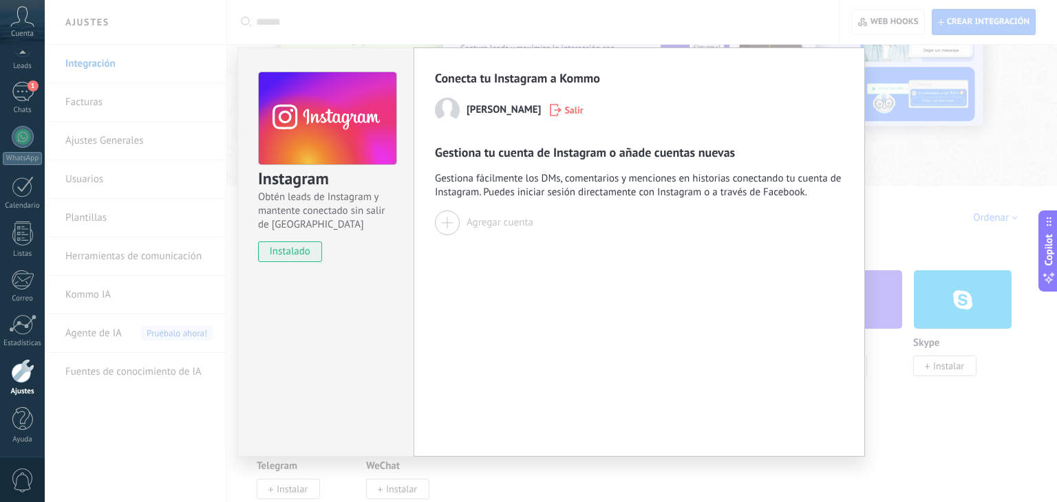
click at [454, 226] on div at bounding box center [447, 223] width 25 height 25
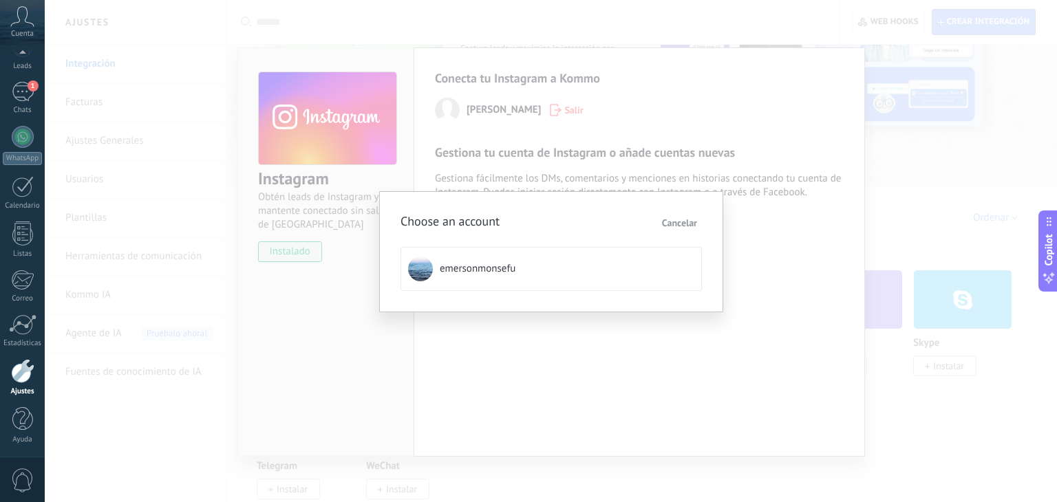
click at [352, 320] on div "Choose an account Cancelar emersonmonsefu" at bounding box center [551, 251] width 1012 height 502
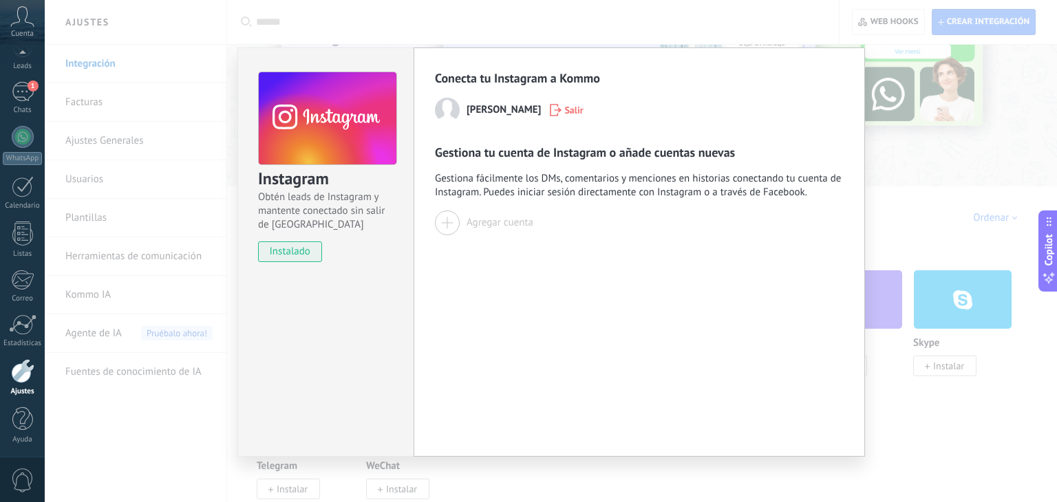
click at [558, 116] on button "Salir" at bounding box center [566, 110] width 45 height 21
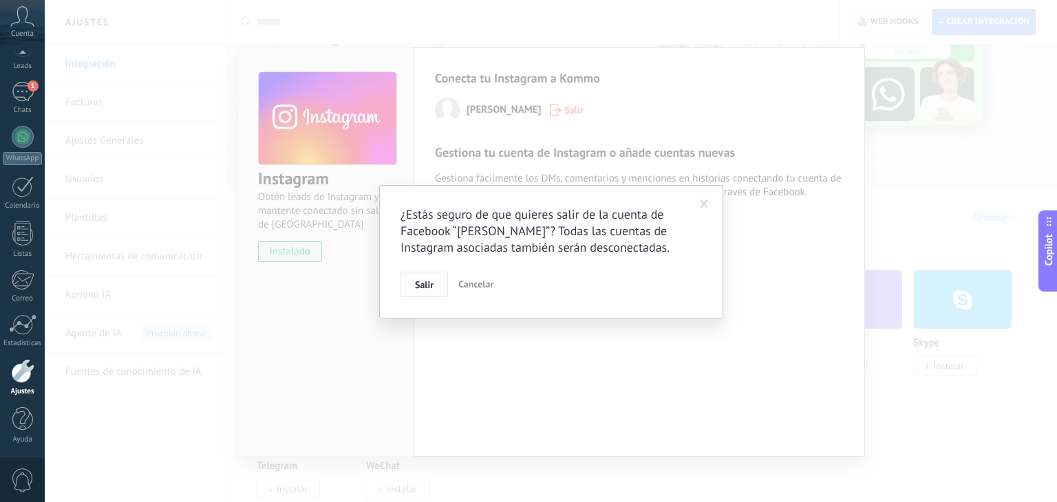
click at [428, 295] on button "Salir" at bounding box center [424, 285] width 47 height 26
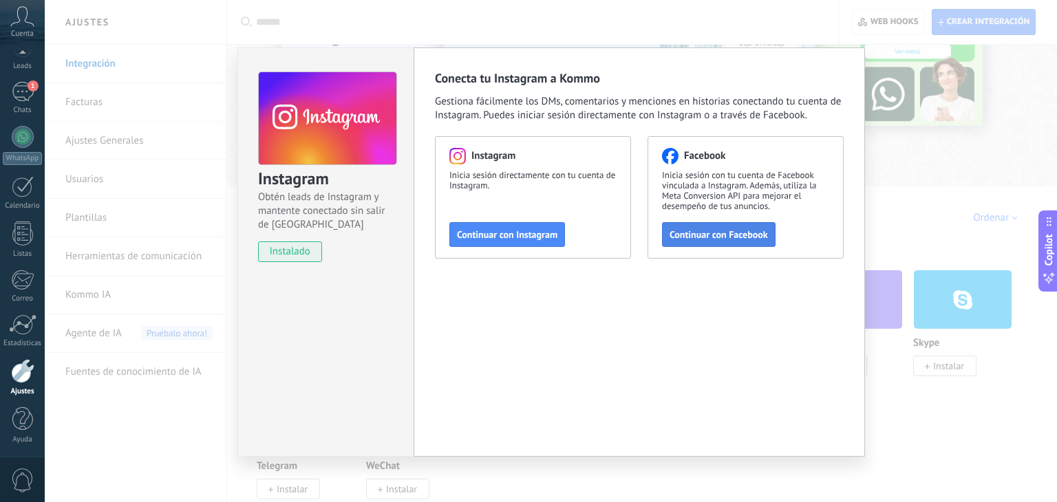
click at [705, 236] on span "Continuar con Facebook" at bounding box center [719, 235] width 98 height 10
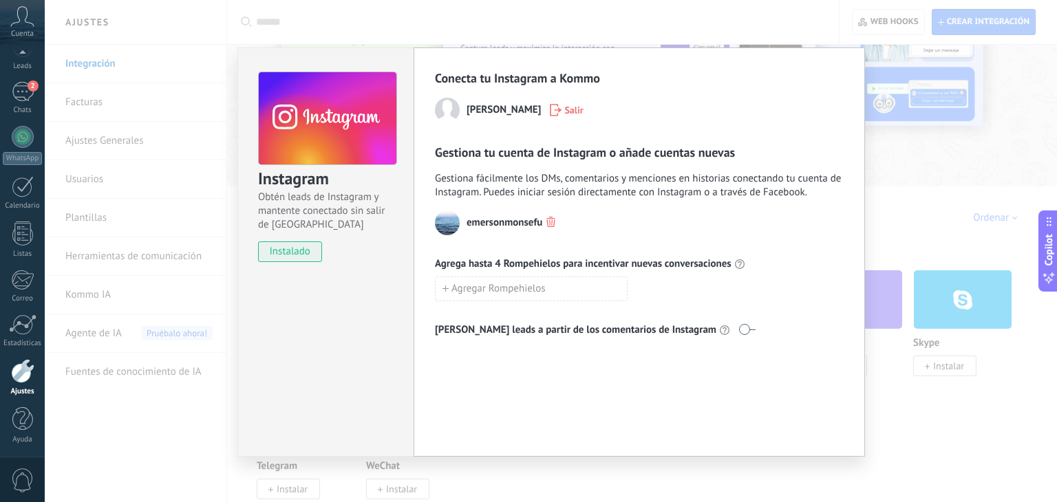
click at [548, 225] on icon "button" at bounding box center [550, 222] width 9 height 10
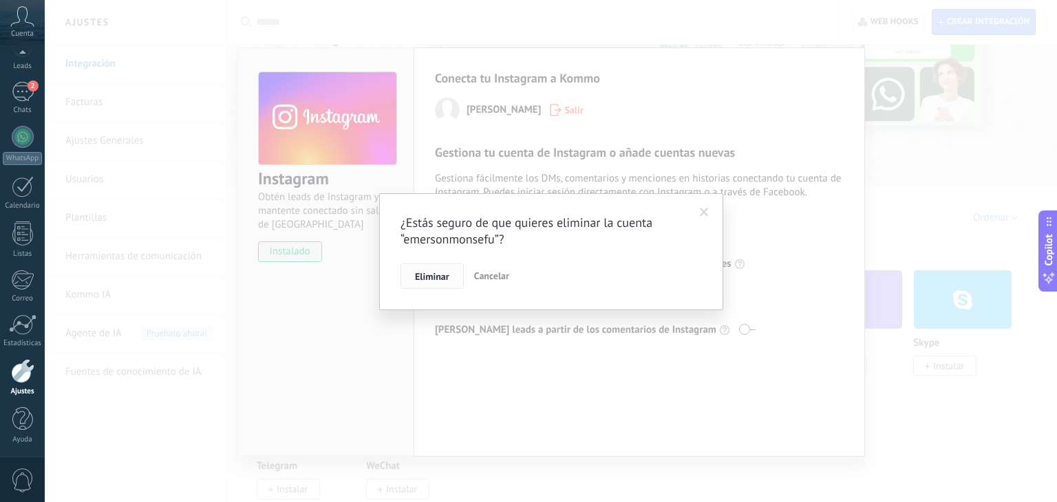
click at [436, 281] on span "Eliminar" at bounding box center [432, 277] width 34 height 10
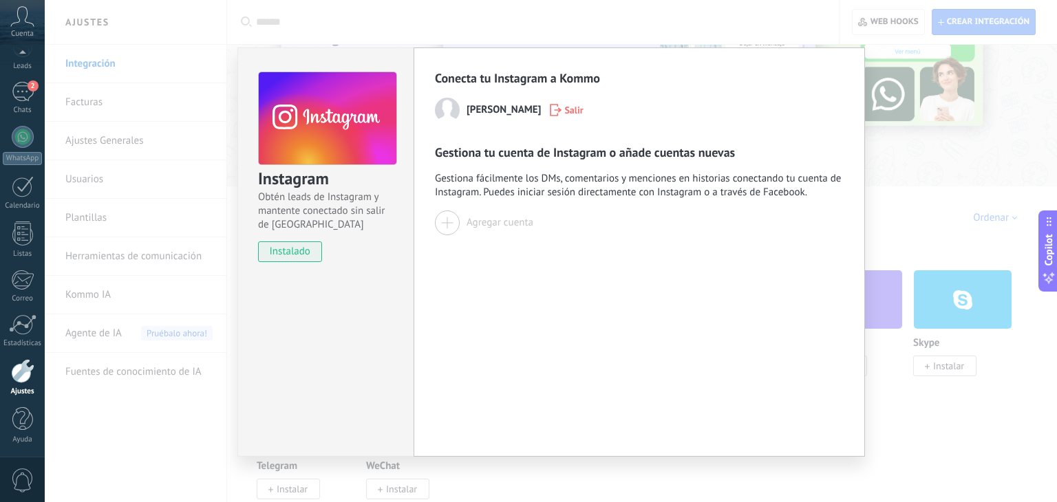
click at [457, 224] on div at bounding box center [447, 223] width 25 height 25
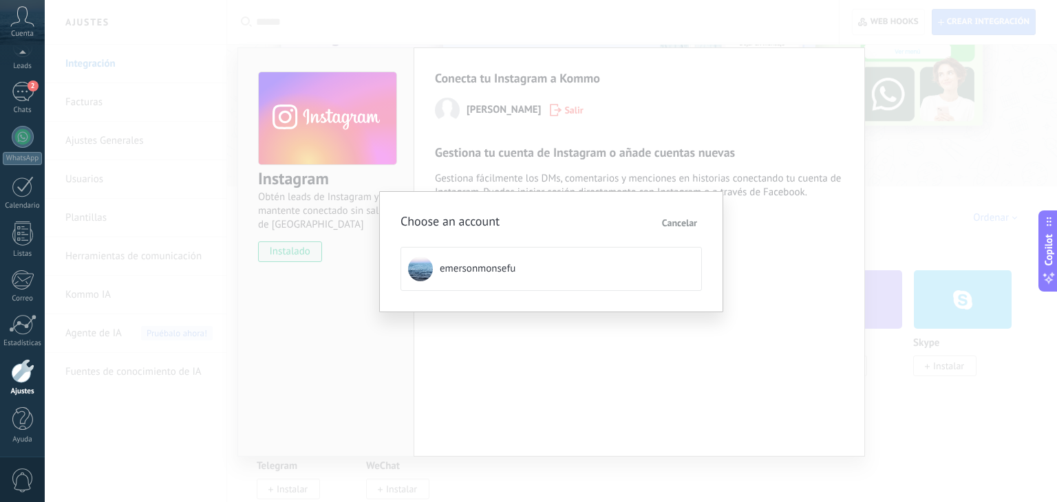
click at [554, 387] on div "Choose an account Cancelar emersonmonsefu" at bounding box center [551, 251] width 1012 height 502
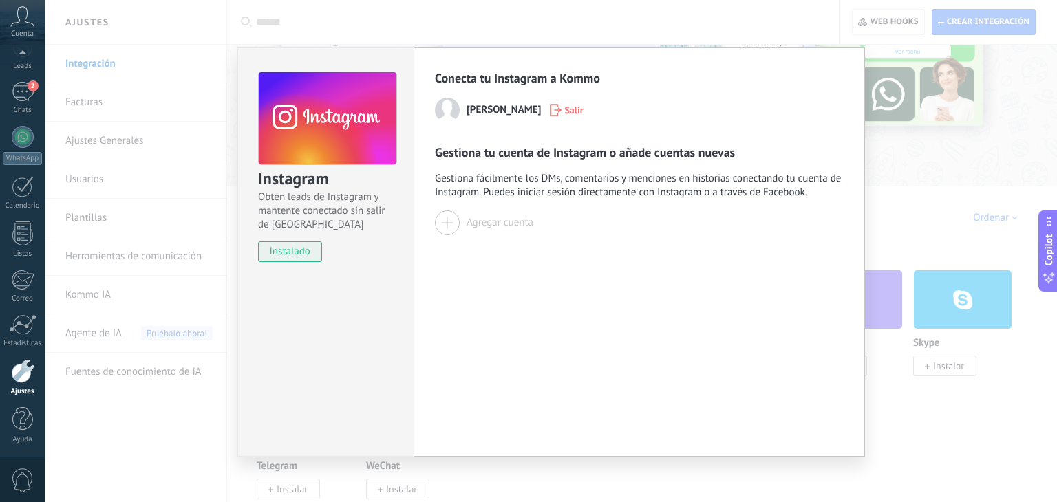
click at [574, 100] on button "Salir" at bounding box center [566, 110] width 45 height 21
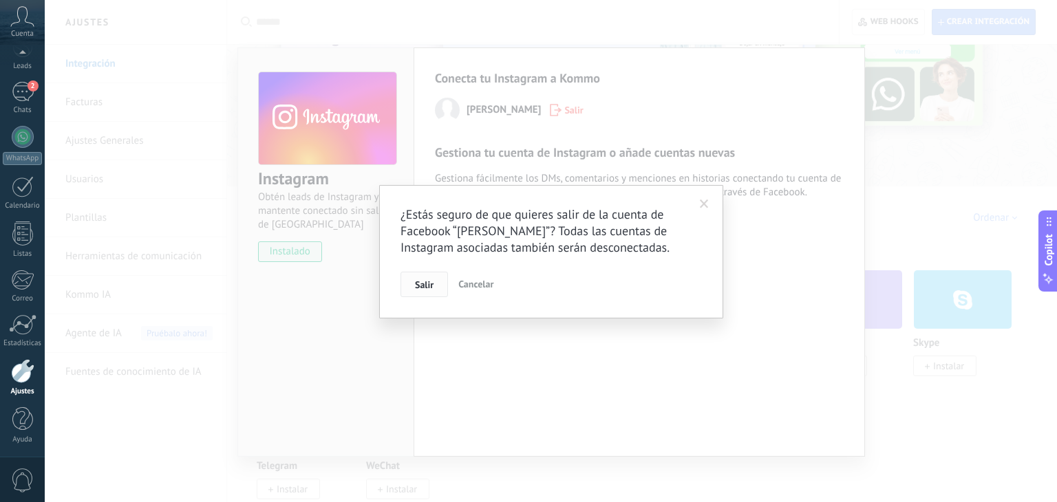
click at [410, 273] on button "Salir" at bounding box center [424, 285] width 47 height 26
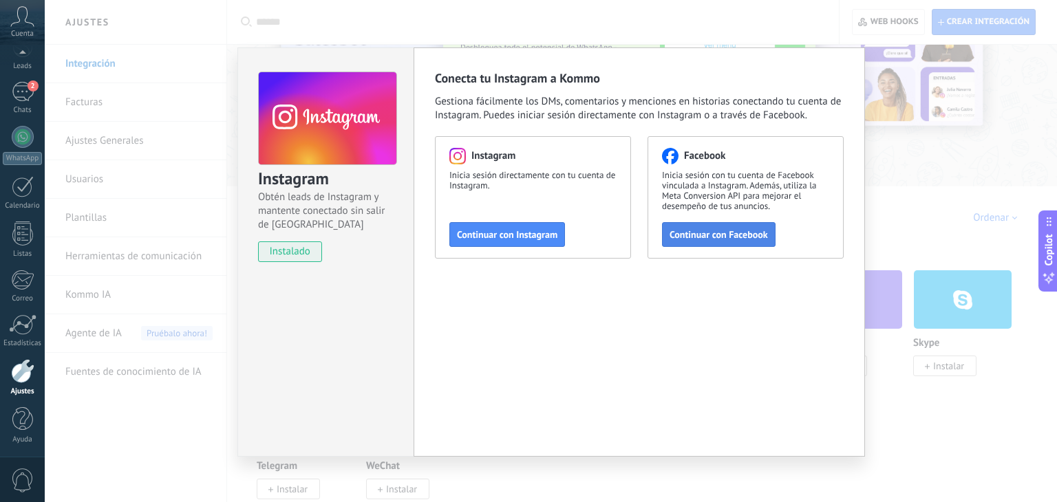
click at [723, 237] on span "Continuar con Facebook" at bounding box center [719, 235] width 98 height 10
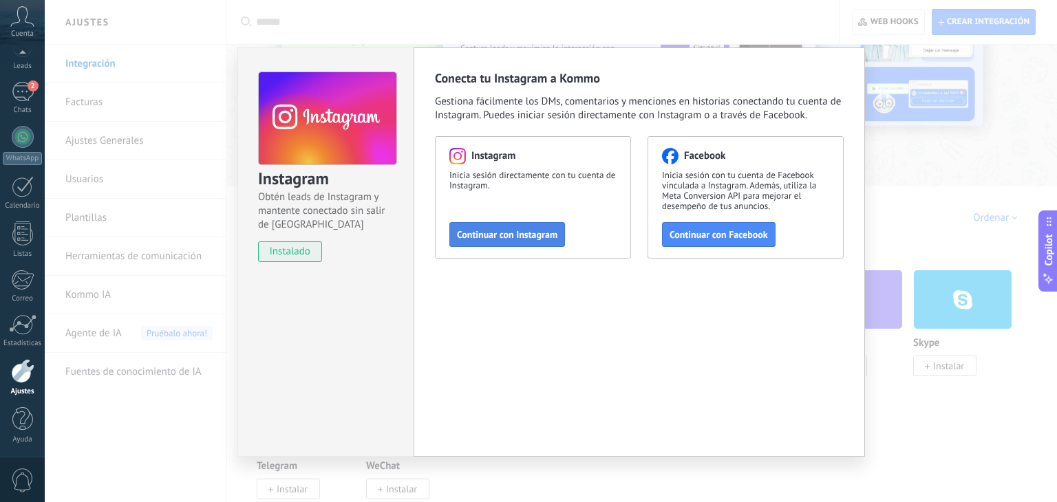
click at [520, 234] on span "Continuar con Instagram" at bounding box center [507, 235] width 100 height 10
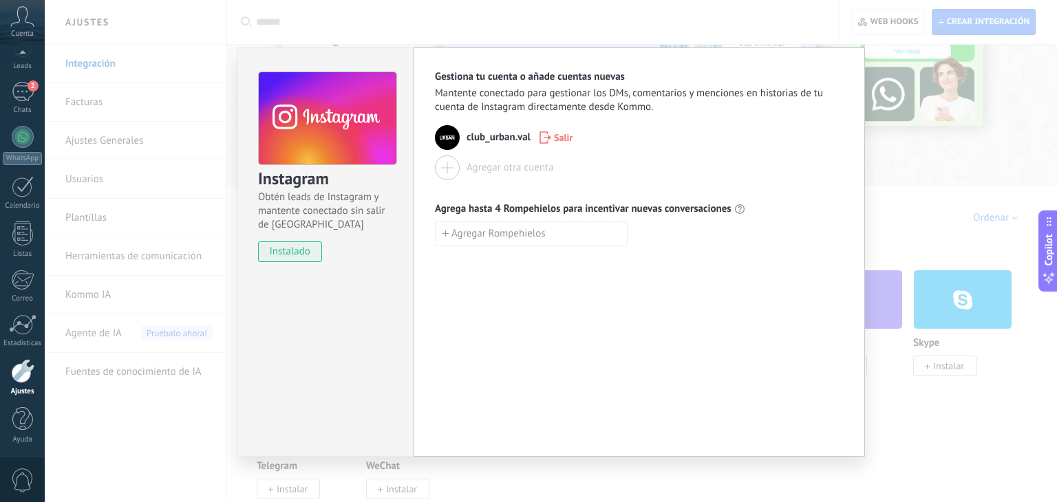
click at [922, 216] on div "Instagram Obtén leads de Instagram y mantente conectado sin salir de Kommo inst…" at bounding box center [551, 251] width 1012 height 502
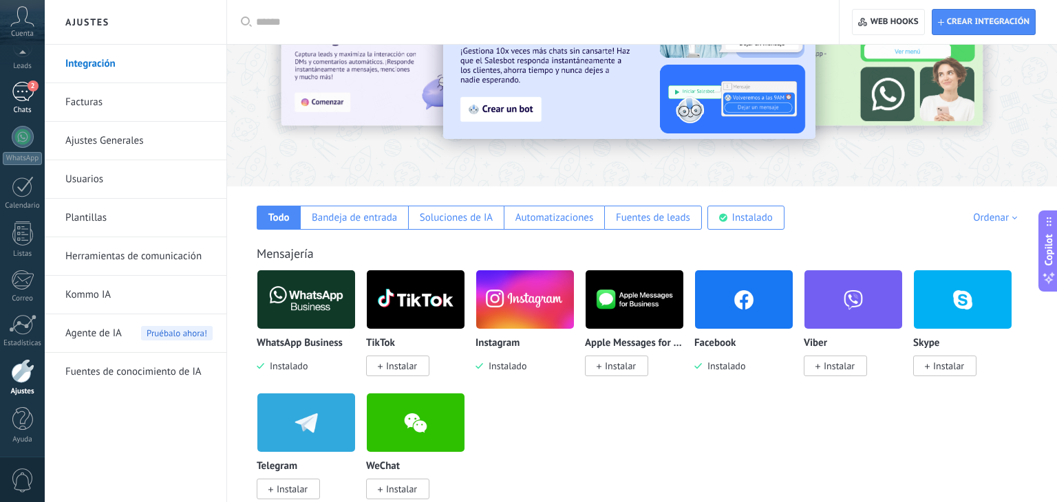
click at [23, 102] on link "2 Chats" at bounding box center [22, 98] width 45 height 33
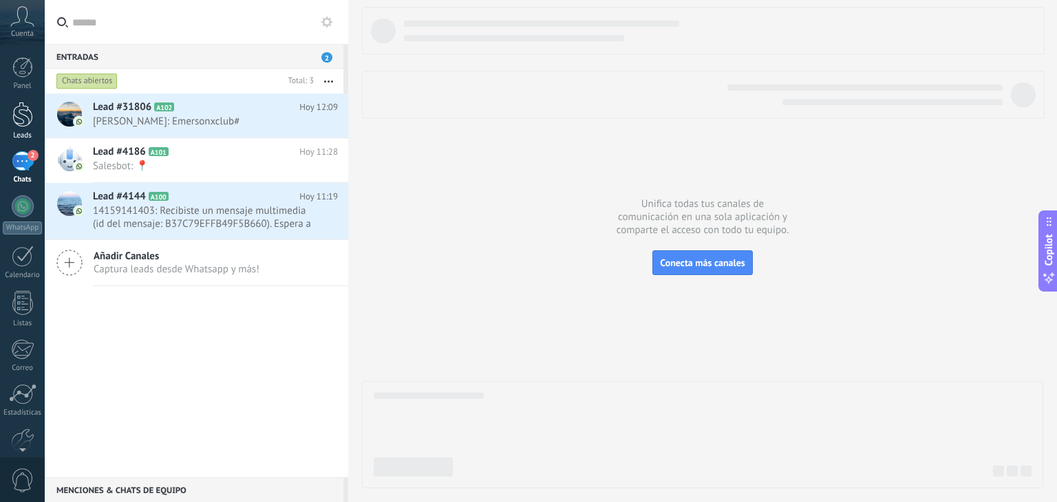
click at [22, 121] on div at bounding box center [22, 114] width 21 height 25
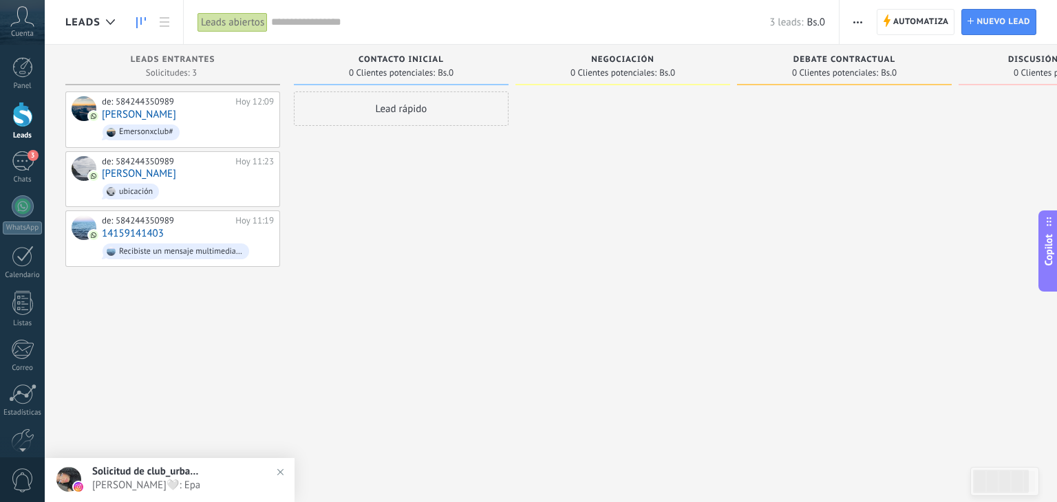
click at [314, 376] on div "Lead rápido" at bounding box center [401, 253] width 215 height 323
click at [16, 434] on div at bounding box center [22, 441] width 23 height 24
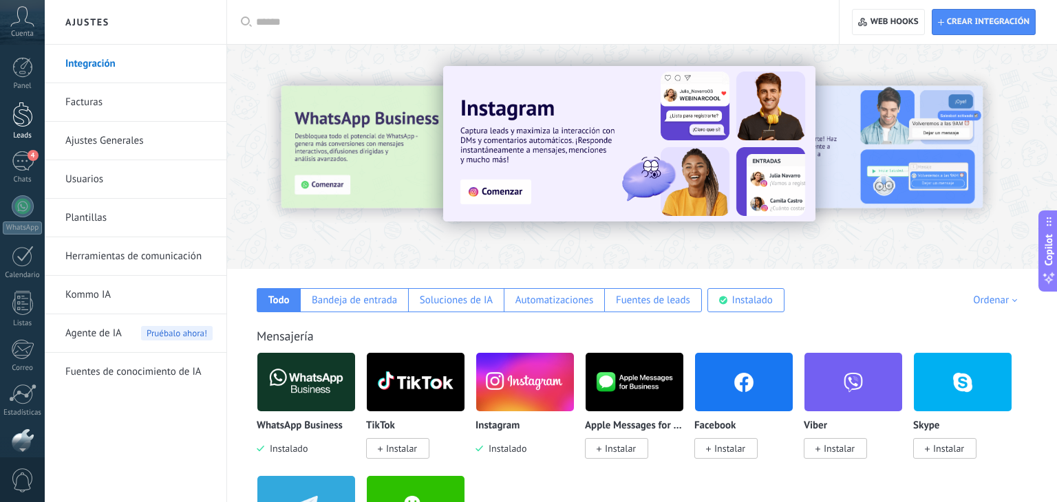
click at [27, 112] on div at bounding box center [22, 114] width 21 height 25
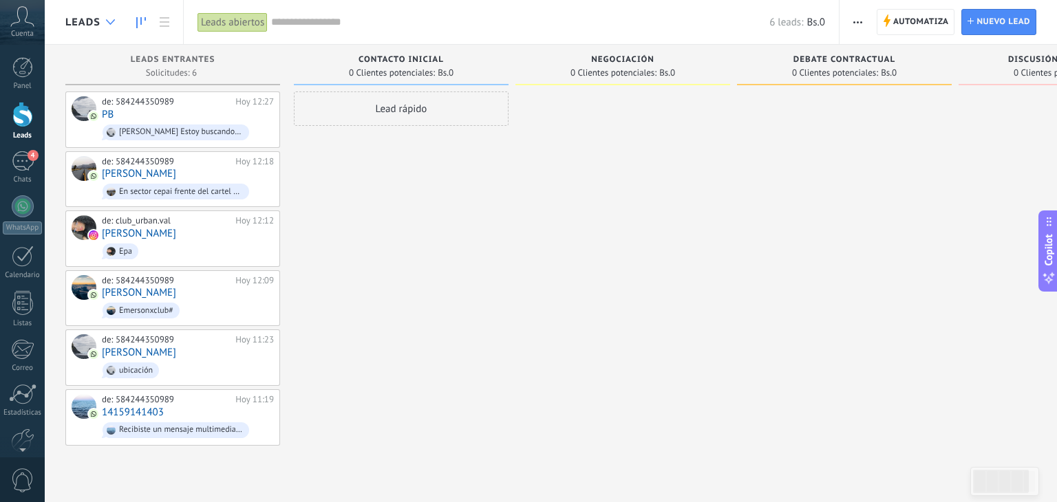
click at [103, 17] on div at bounding box center [110, 22] width 23 height 27
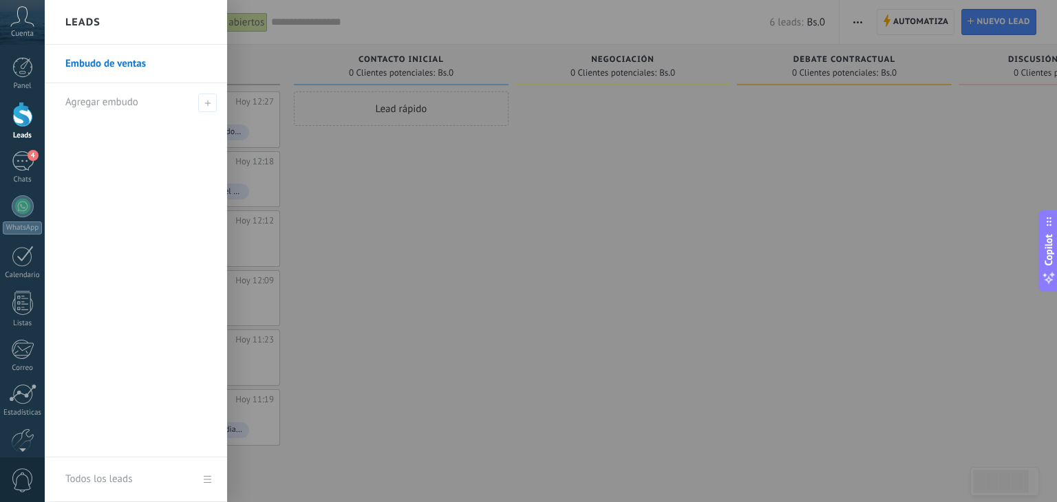
click at [120, 58] on link "Embudo de ventas" at bounding box center [139, 64] width 148 height 39
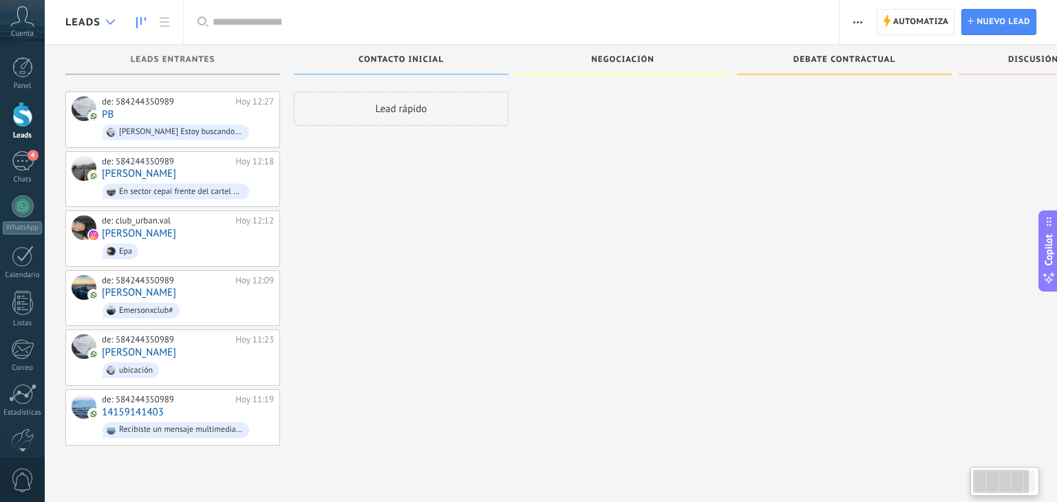
click at [109, 28] on div at bounding box center [110, 22] width 23 height 27
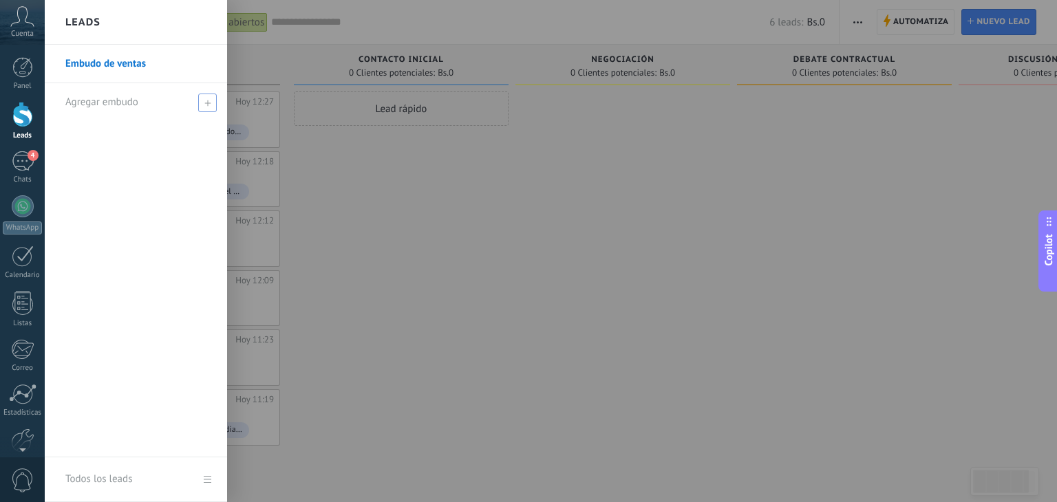
click at [206, 98] on span at bounding box center [207, 103] width 19 height 19
type input "*"
type input "*********"
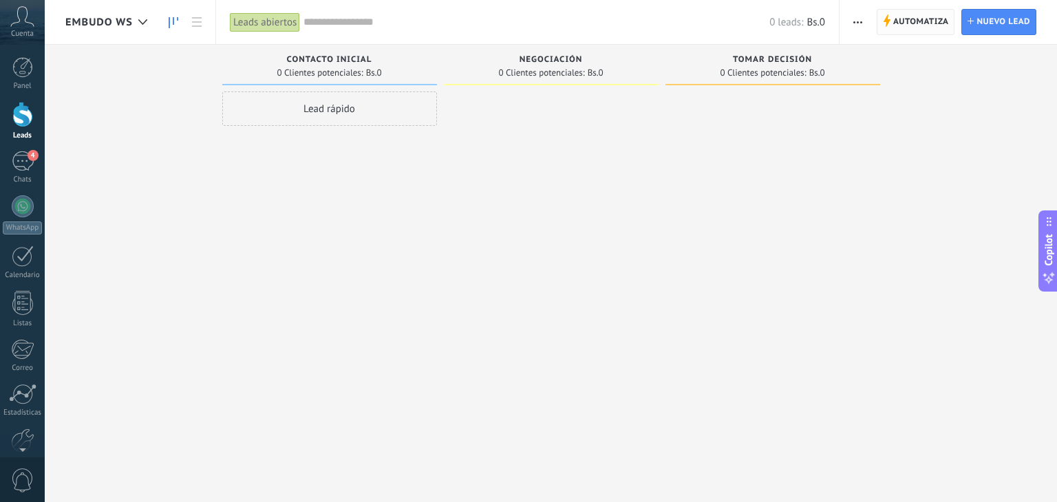
click at [906, 21] on span "Automatiza" at bounding box center [921, 22] width 56 height 25
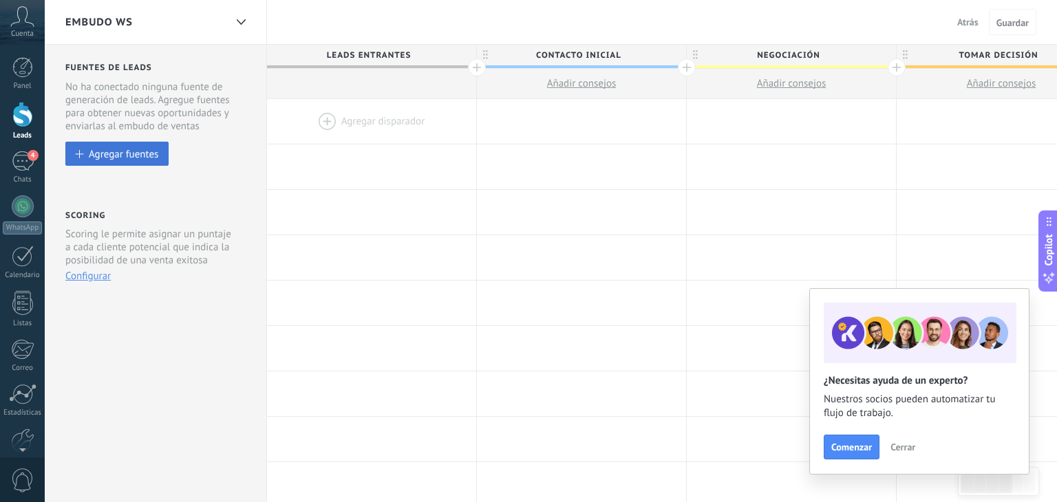
click at [160, 156] on button "Agregar fuentes" at bounding box center [116, 154] width 103 height 24
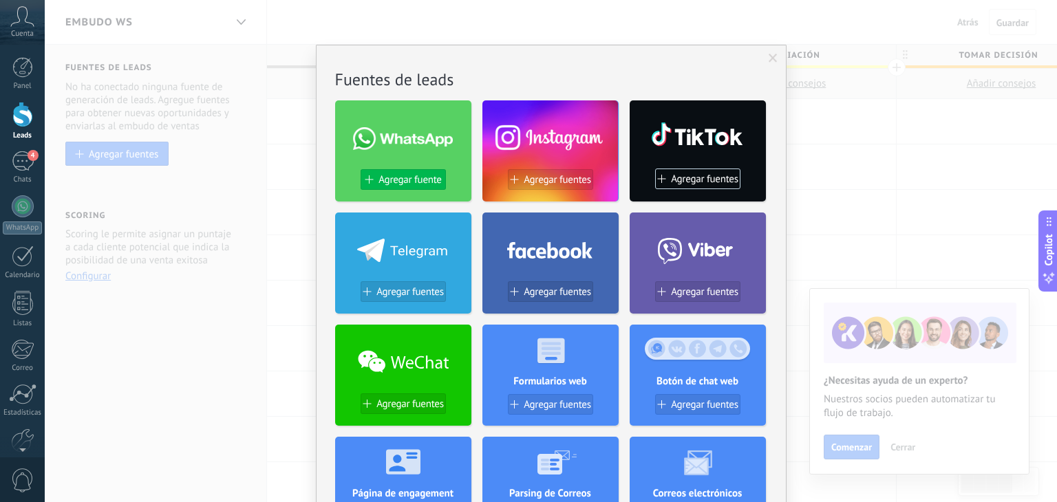
click at [411, 180] on span "Agregar fuente" at bounding box center [410, 180] width 63 height 12
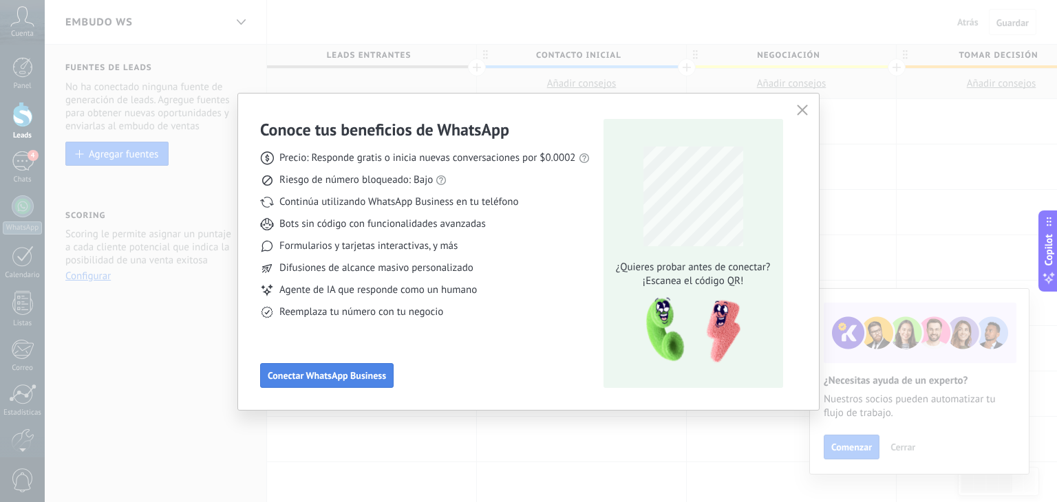
click at [343, 378] on span "Conectar WhatsApp Business" at bounding box center [327, 376] width 118 height 10
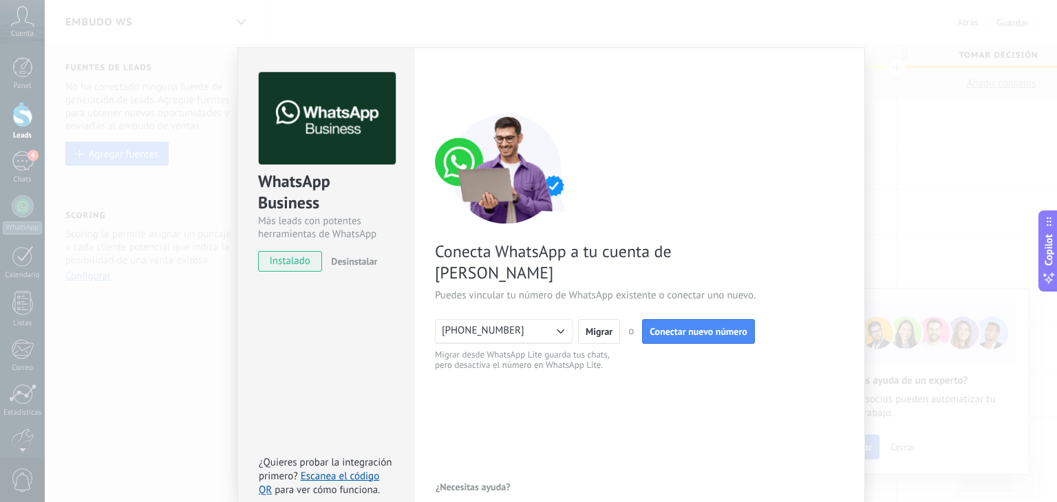
click at [913, 331] on div "WhatsApp Business Más leads con potentes herramientas de WhatsApp instalado Des…" at bounding box center [551, 251] width 1012 height 502
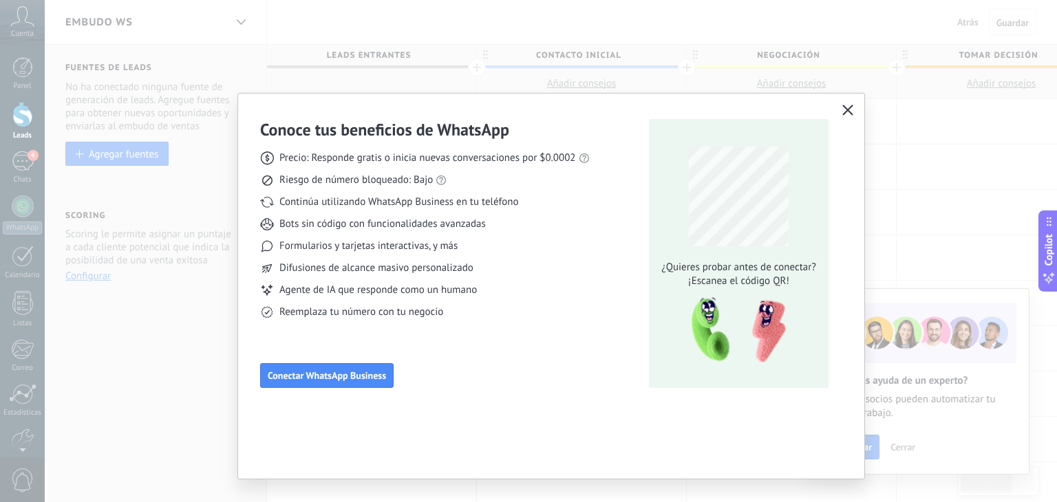
click at [846, 110] on use "button" at bounding box center [848, 110] width 10 height 10
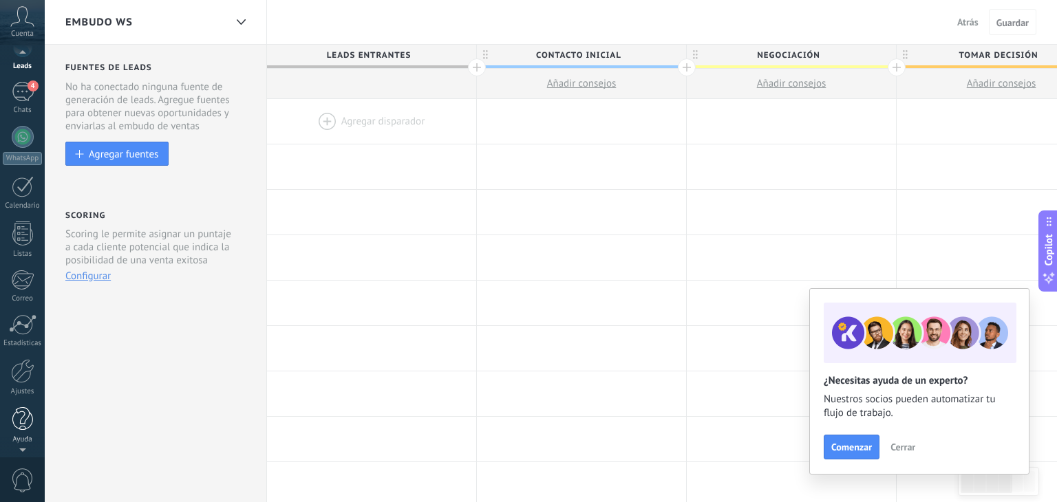
scroll to position [69, 0]
click at [32, 394] on div "Ajustes" at bounding box center [23, 392] width 40 height 9
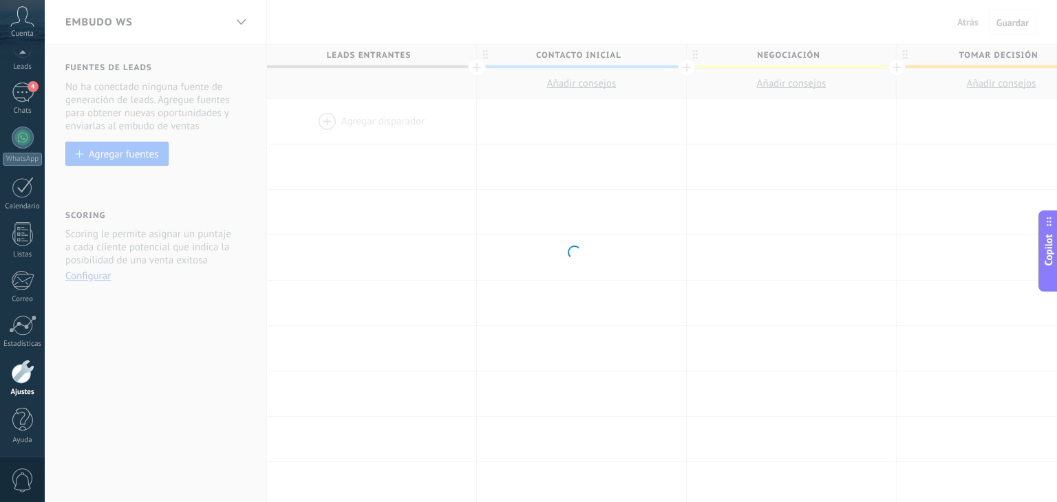
scroll to position [70, 0]
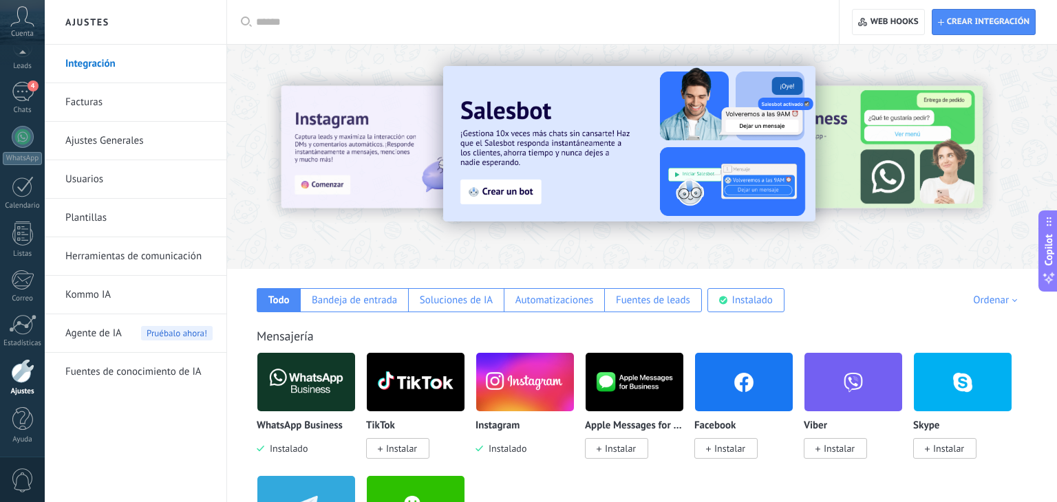
click at [1005, 345] on div "Mensajería WhatsApp Business Instalado TikTok Instalar Instagram Instalado Appl…" at bounding box center [642, 441] width 802 height 281
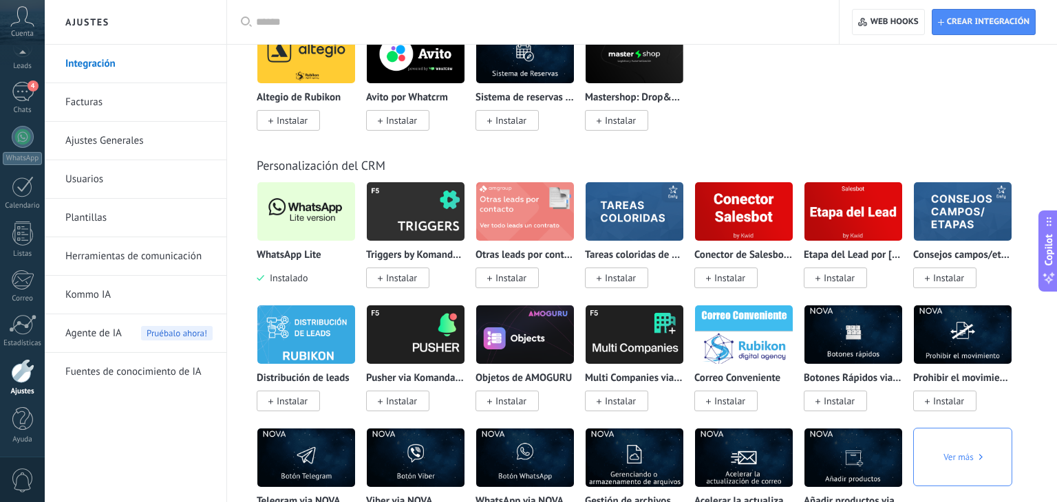
scroll to position [2642, 0]
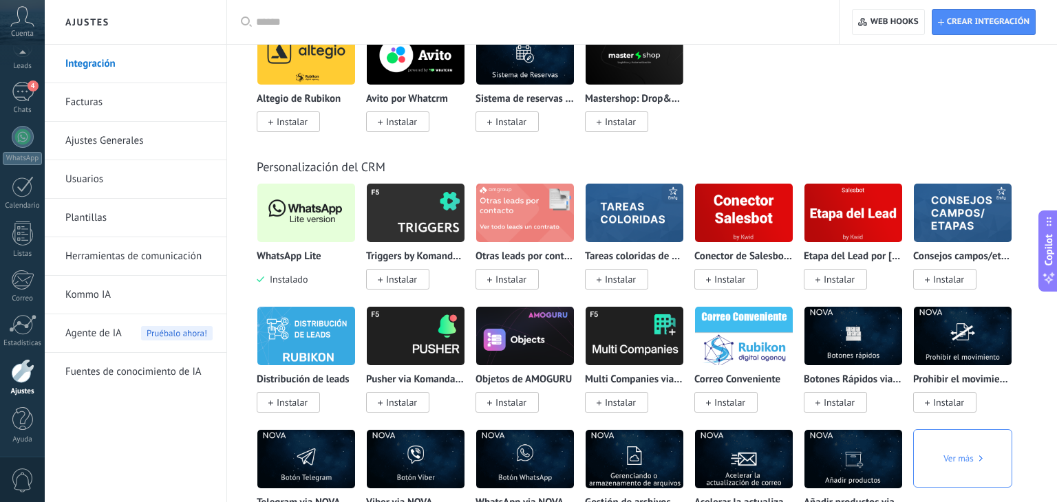
click at [285, 229] on img at bounding box center [306, 213] width 98 height 67
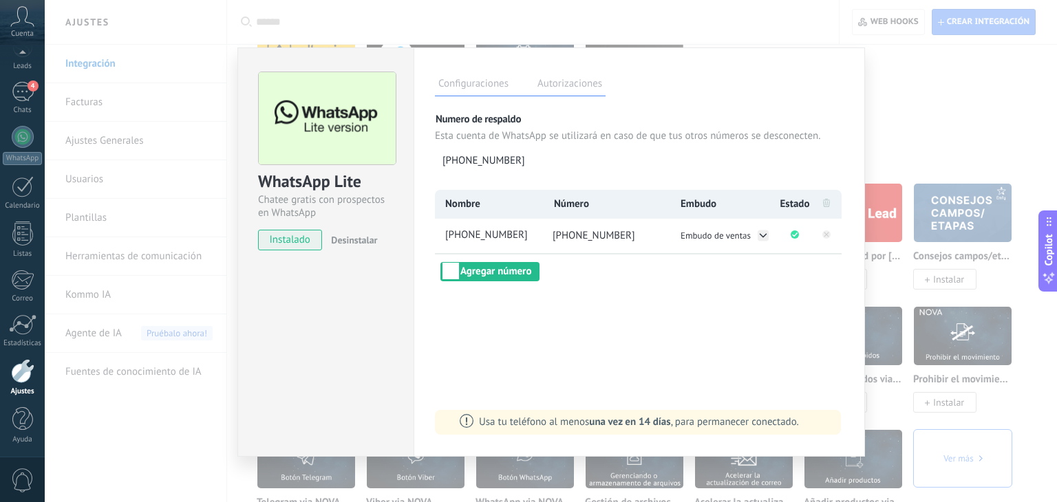
click at [169, 284] on div "WhatsApp Lite Chatee gratis con prospectos en WhatsApp instalado Desinstalar Co…" at bounding box center [551, 251] width 1012 height 502
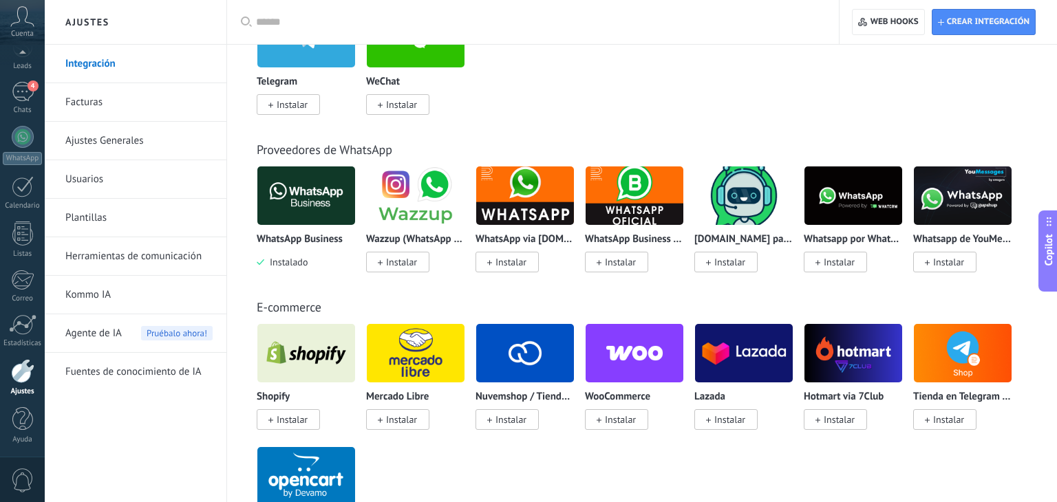
scroll to position [465, 0]
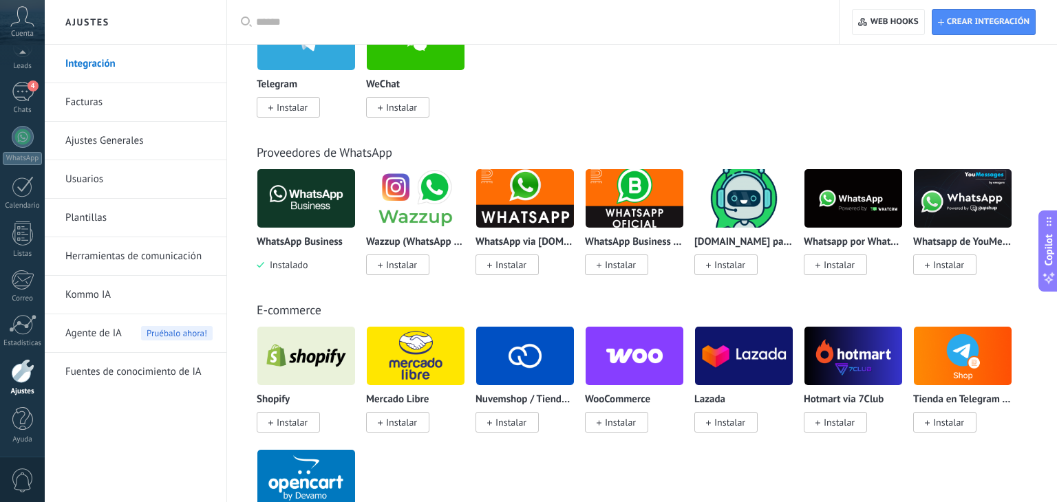
click at [301, 207] on img at bounding box center [306, 198] width 98 height 67
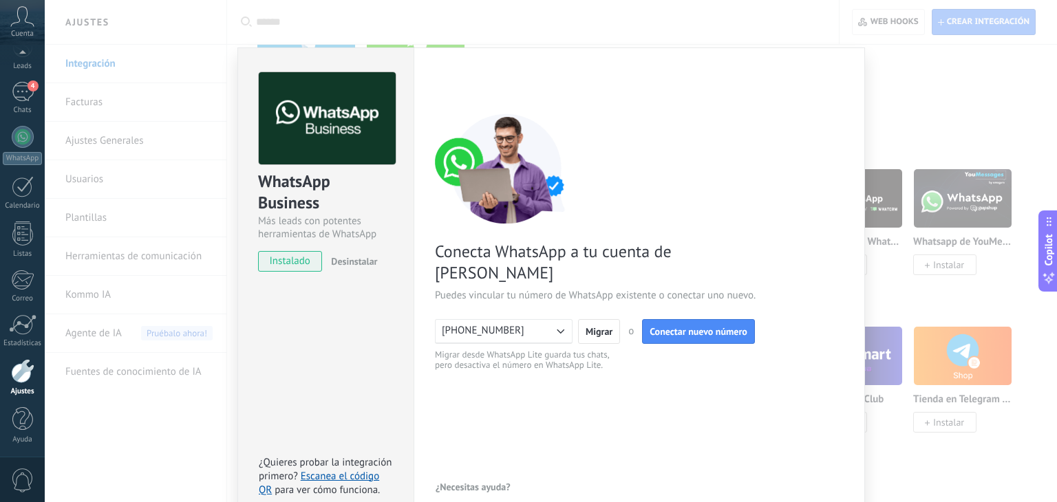
scroll to position [19, 0]
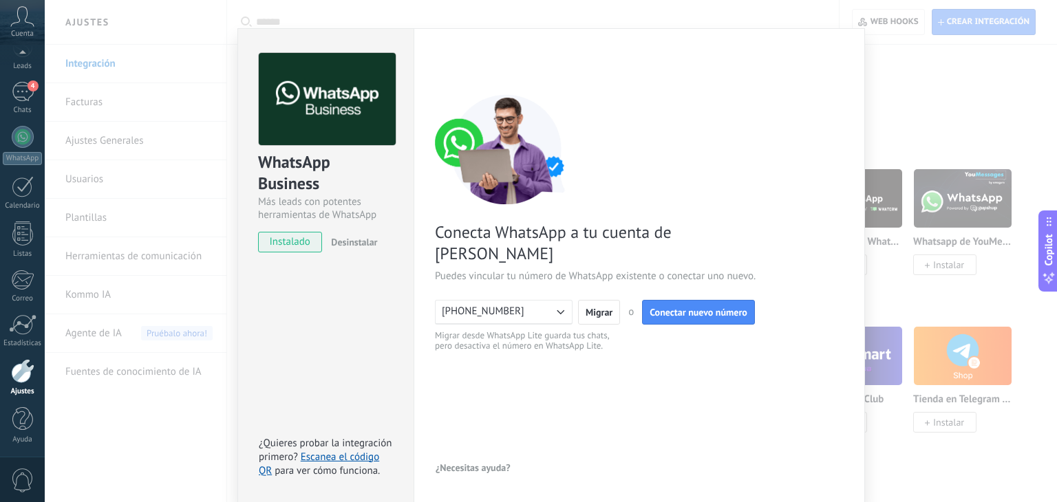
click at [350, 240] on span "Desinstalar" at bounding box center [354, 242] width 46 height 12
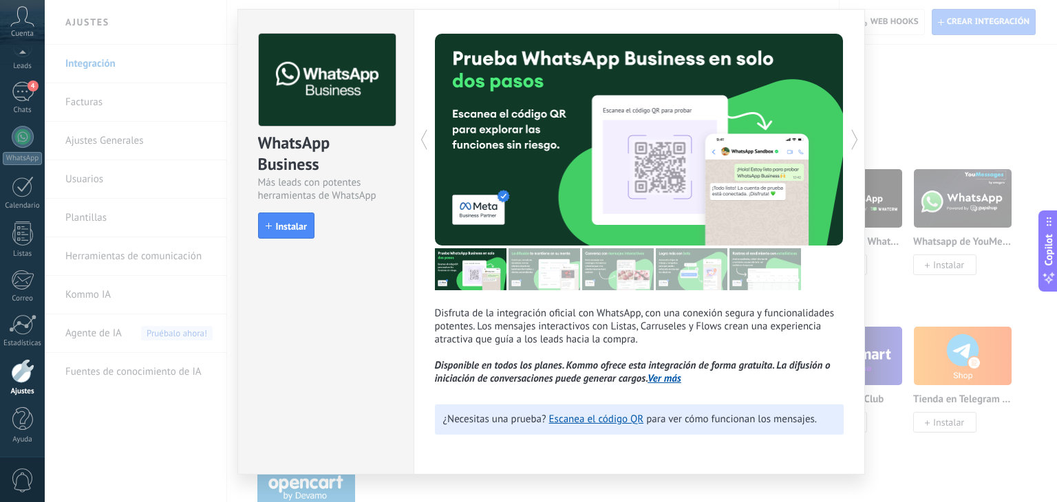
scroll to position [36, 0]
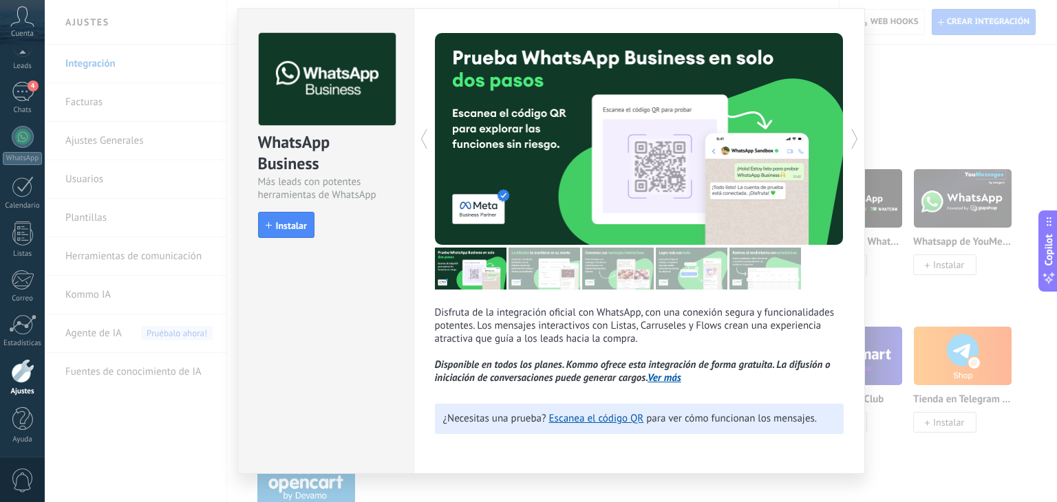
click at [135, 138] on div "WhatsApp Business Más leads con potentes herramientas de WhatsApp install Insta…" at bounding box center [551, 251] width 1012 height 502
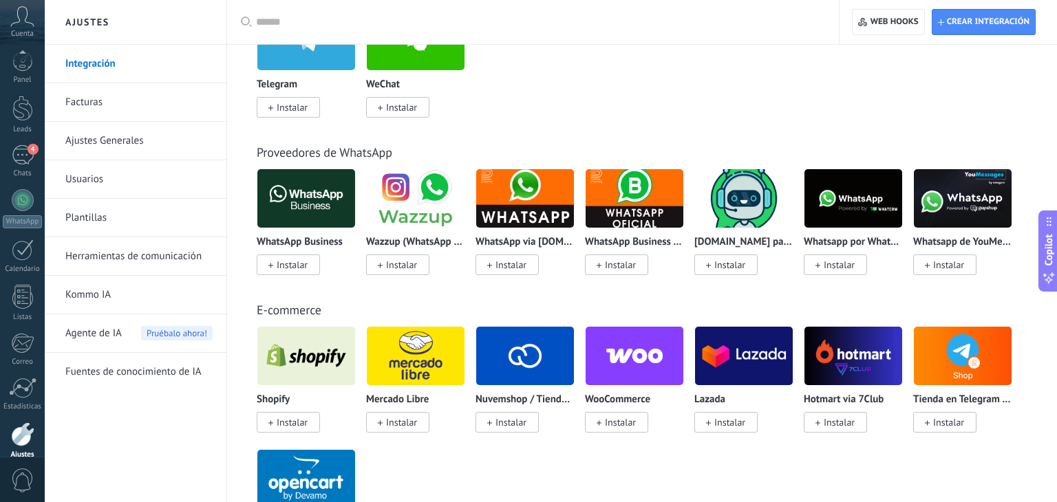
scroll to position [7, 0]
click at [28, 118] on div at bounding box center [22, 107] width 21 height 25
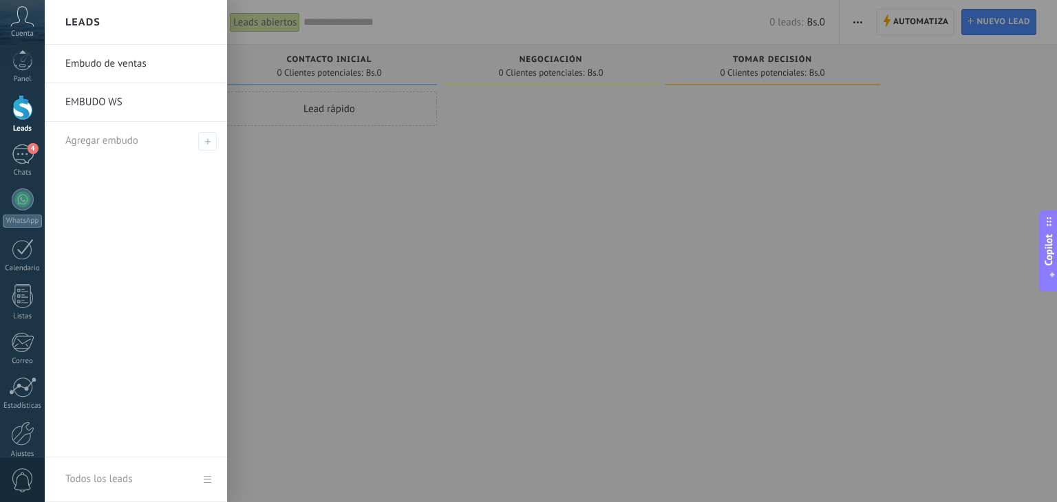
click at [110, 99] on link "EMBUDO WS" at bounding box center [139, 102] width 148 height 39
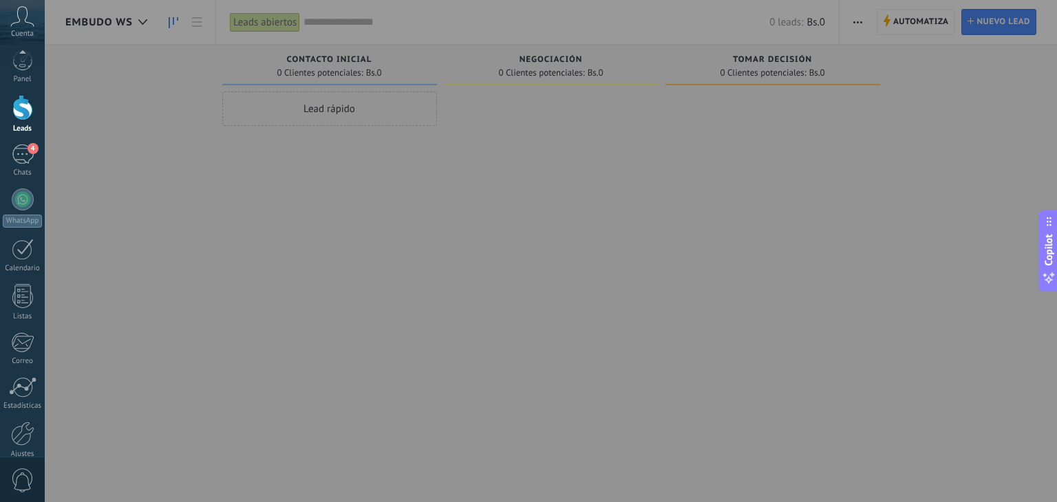
click at [771, 182] on div at bounding box center [573, 251] width 1057 height 502
click at [80, 9] on div at bounding box center [573, 251] width 1057 height 502
click at [17, 111] on div at bounding box center [22, 107] width 21 height 25
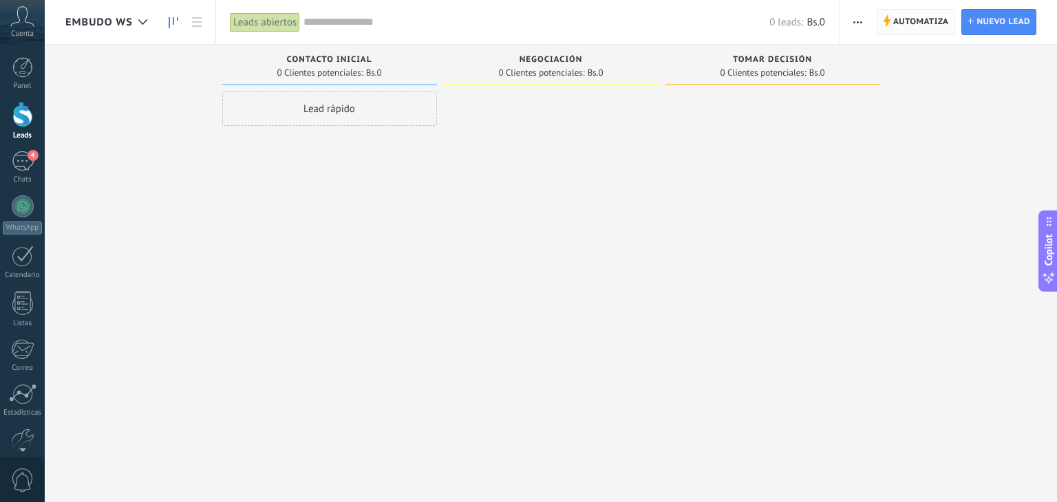
click at [908, 13] on span "Automatiza" at bounding box center [921, 22] width 56 height 25
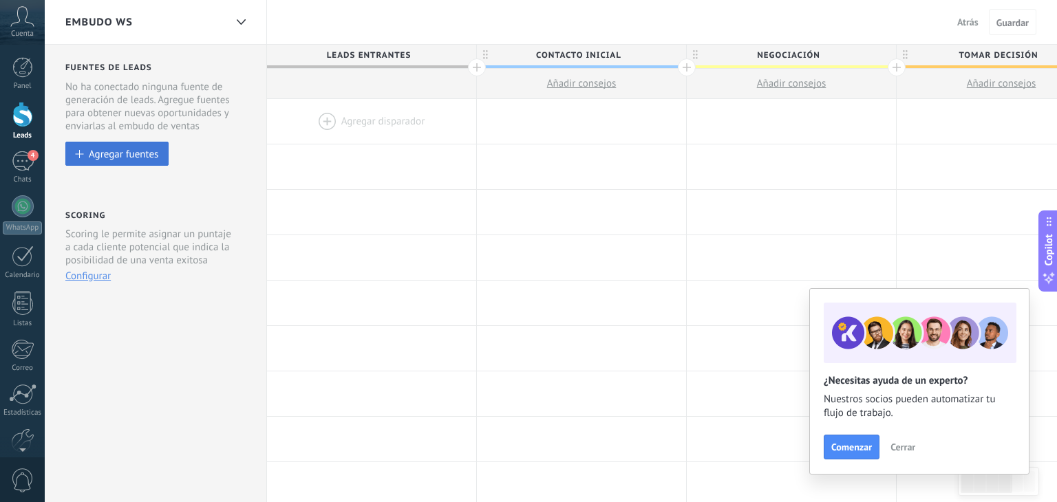
click at [109, 144] on button "Agregar fuentes" at bounding box center [116, 154] width 103 height 24
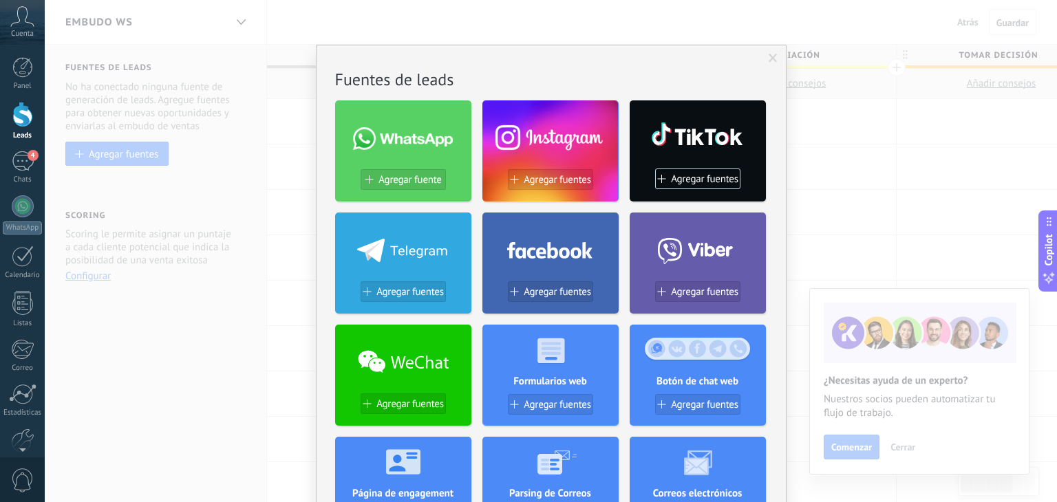
click at [368, 149] on span at bounding box center [403, 138] width 100 height 23
click at [385, 178] on span "Agregar fuente" at bounding box center [410, 180] width 63 height 12
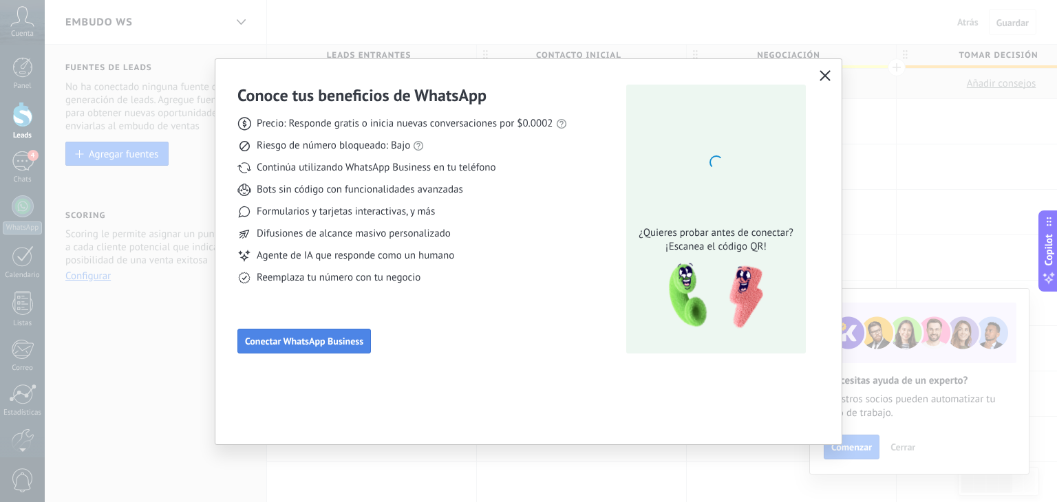
click at [288, 350] on button "Conectar WhatsApp Business" at bounding box center [304, 341] width 134 height 25
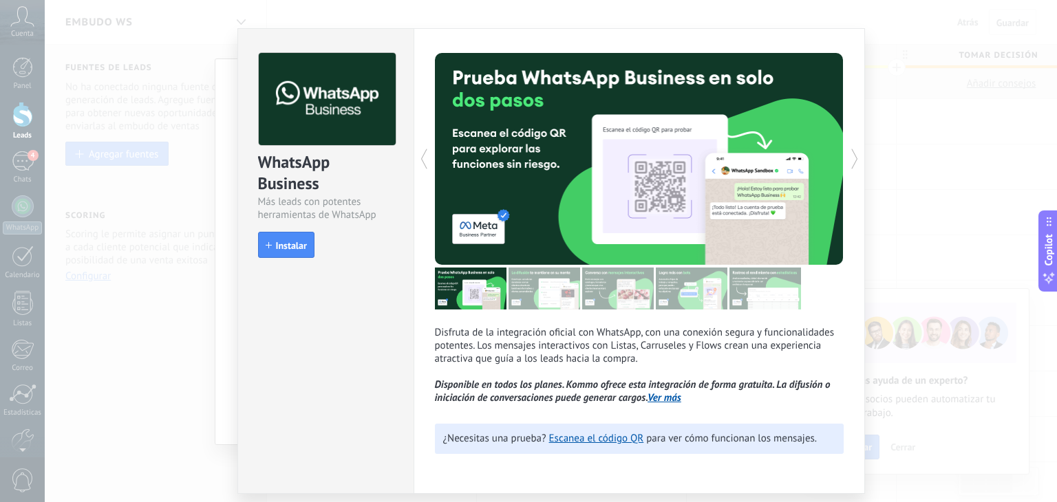
scroll to position [61, 0]
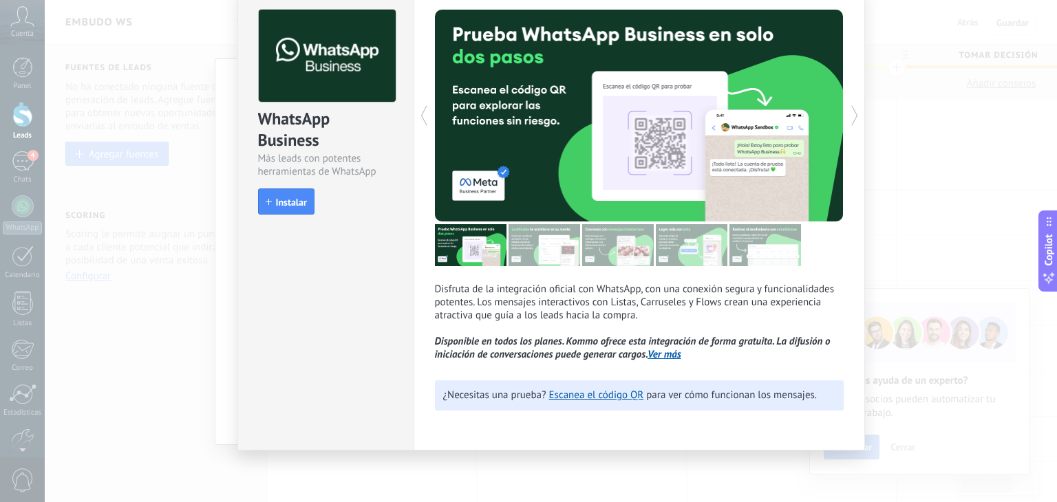
click at [948, 129] on div "WhatsApp Business Más leads con potentes herramientas de WhatsApp install Insta…" at bounding box center [551, 251] width 1012 height 502
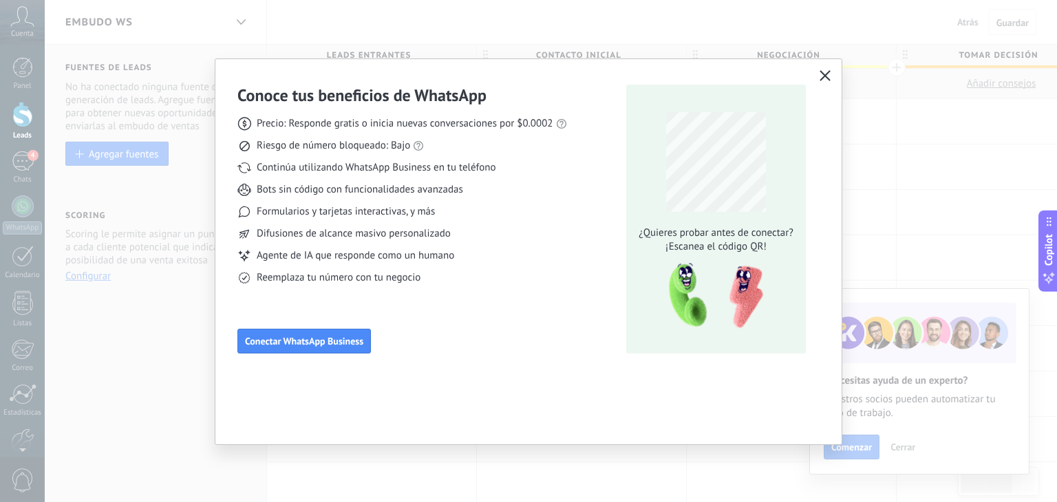
click at [822, 74] on icon "button" at bounding box center [825, 75] width 11 height 11
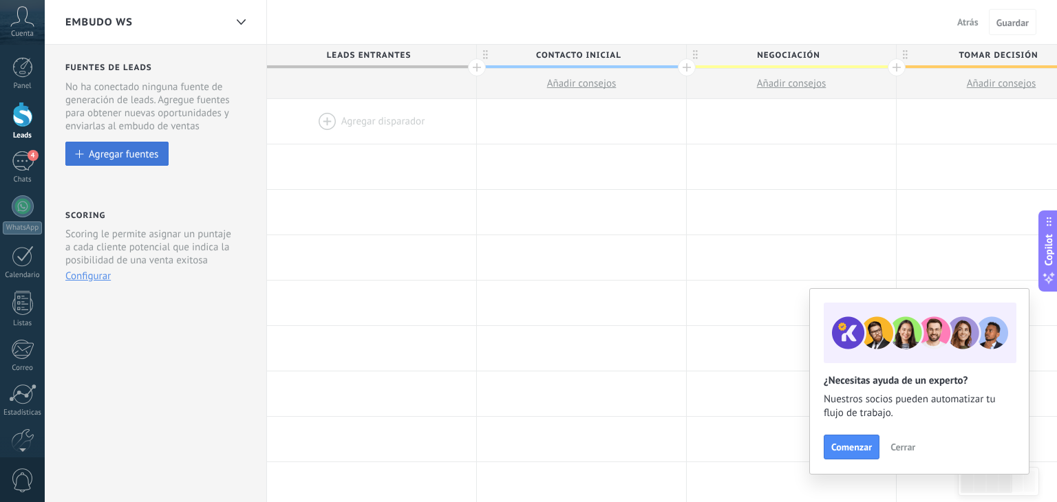
click at [142, 148] on button "Agregar fuentes" at bounding box center [116, 154] width 103 height 24
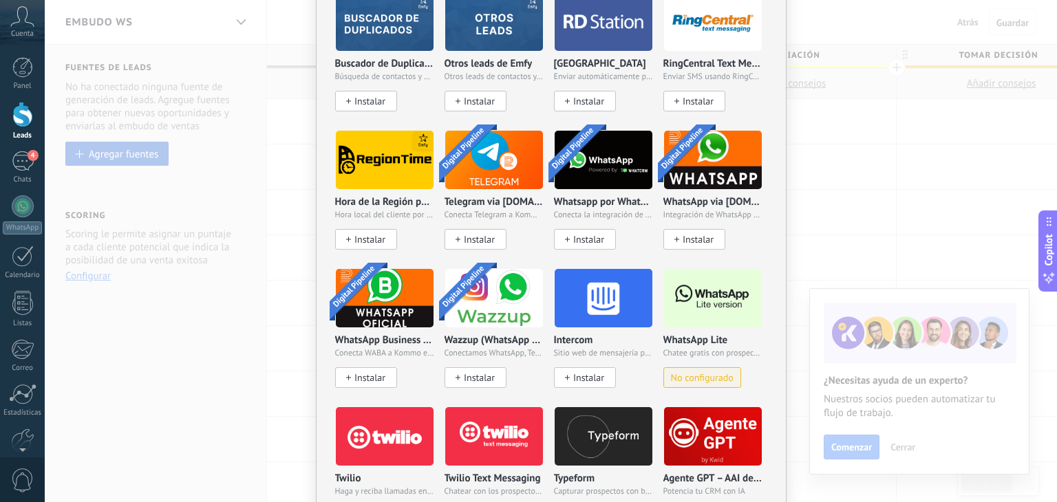
scroll to position [990, 0]
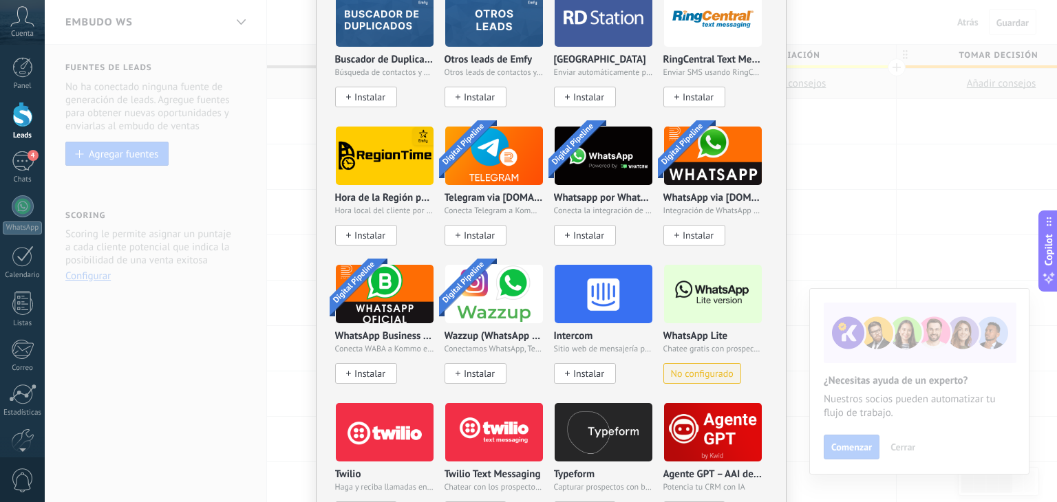
click at [723, 299] on img at bounding box center [713, 294] width 98 height 67
click at [701, 380] on button "No configurado" at bounding box center [702, 373] width 78 height 21
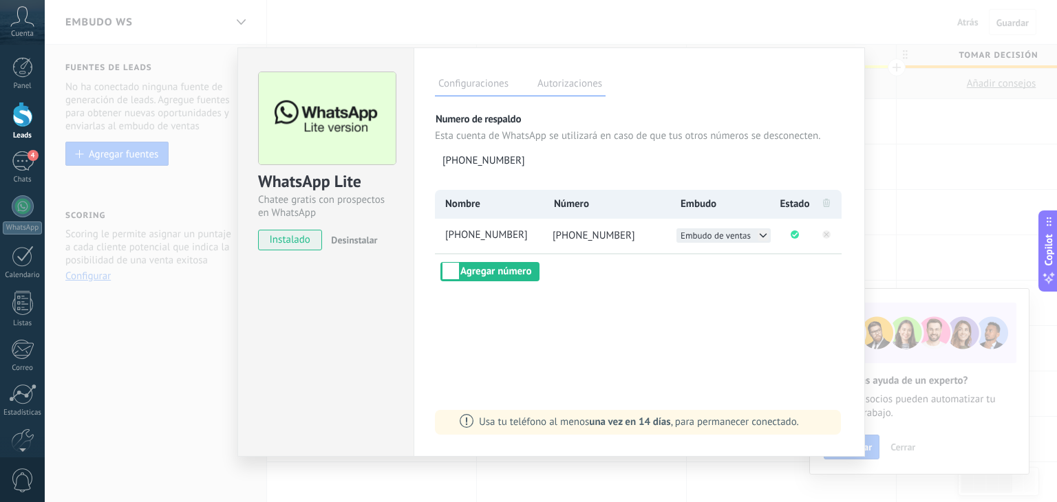
click at [763, 235] on icon at bounding box center [763, 236] width 11 height 11
click at [726, 251] on span "EMBUDO WS" at bounding box center [706, 250] width 50 height 12
click at [917, 207] on div "WhatsApp Lite Chatee gratis con prospectos en WhatsApp instalado Desinstalar Co…" at bounding box center [551, 251] width 1012 height 502
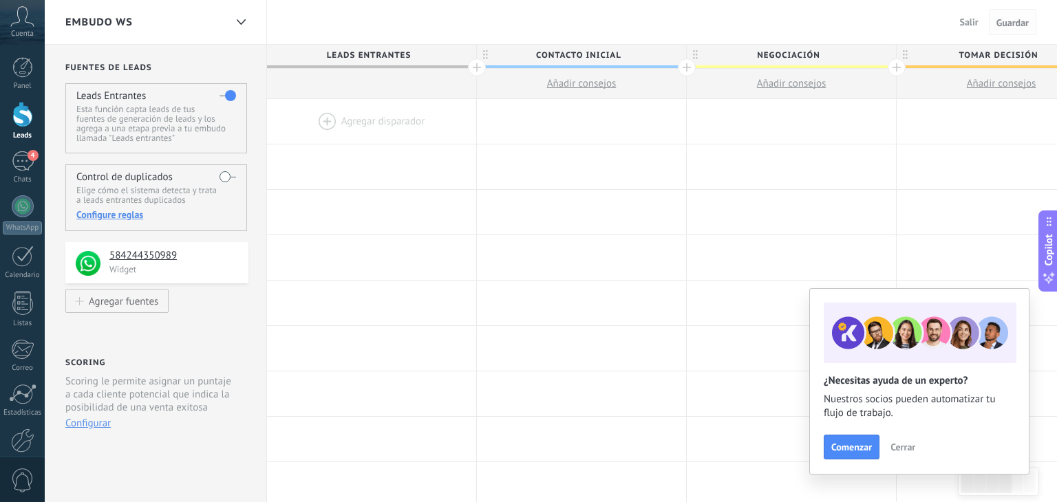
click at [1013, 12] on button "Guardar" at bounding box center [1012, 22] width 47 height 26
click at [1010, 32] on button "Guardar" at bounding box center [1012, 22] width 47 height 26
click at [1014, 33] on button "Guardar" at bounding box center [1012, 22] width 47 height 26
click at [968, 25] on span "Salir" at bounding box center [969, 22] width 19 height 12
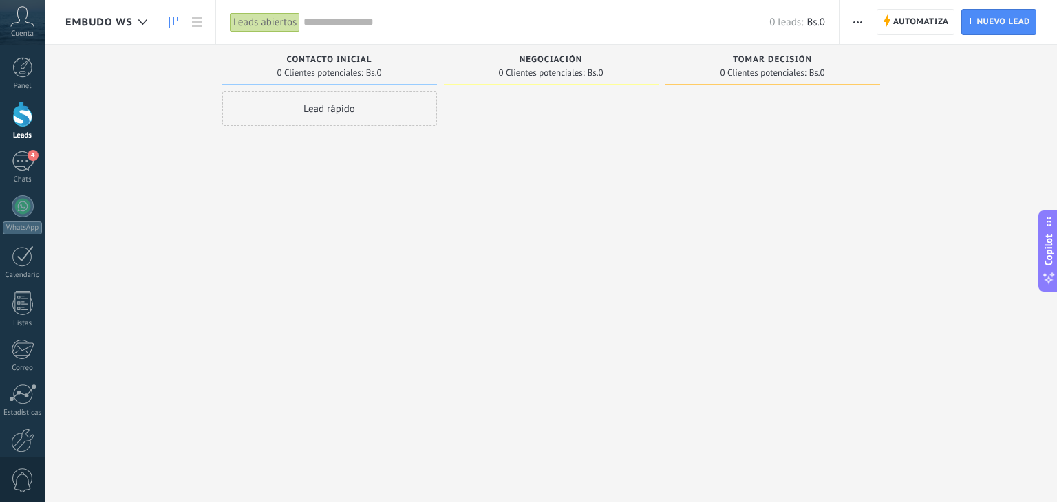
click at [228, 173] on div "Lead rápido" at bounding box center [329, 253] width 215 height 323
click at [107, 27] on span "EMBUDO WS" at bounding box center [98, 22] width 67 height 13
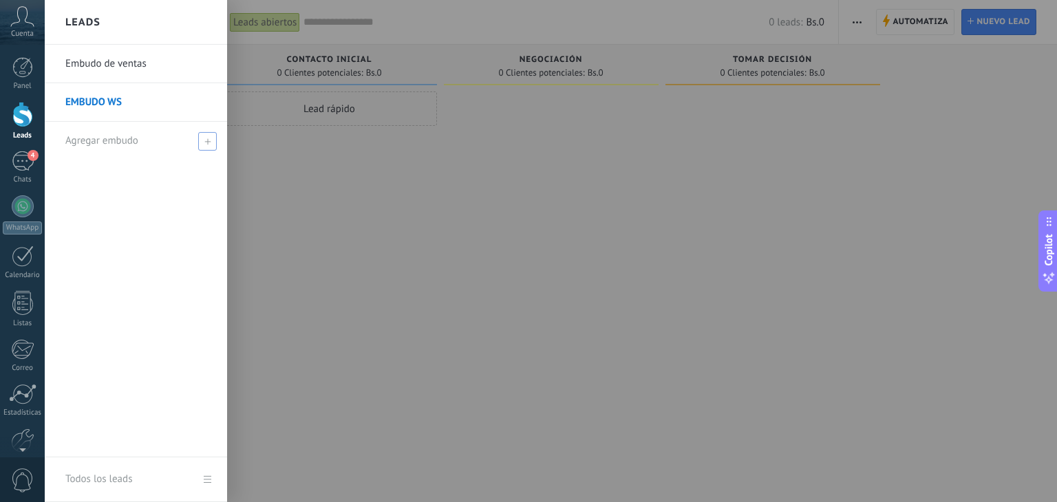
click at [209, 142] on icon at bounding box center [207, 141] width 6 height 6
type input "**********"
click at [215, 139] on span at bounding box center [209, 140] width 15 height 17
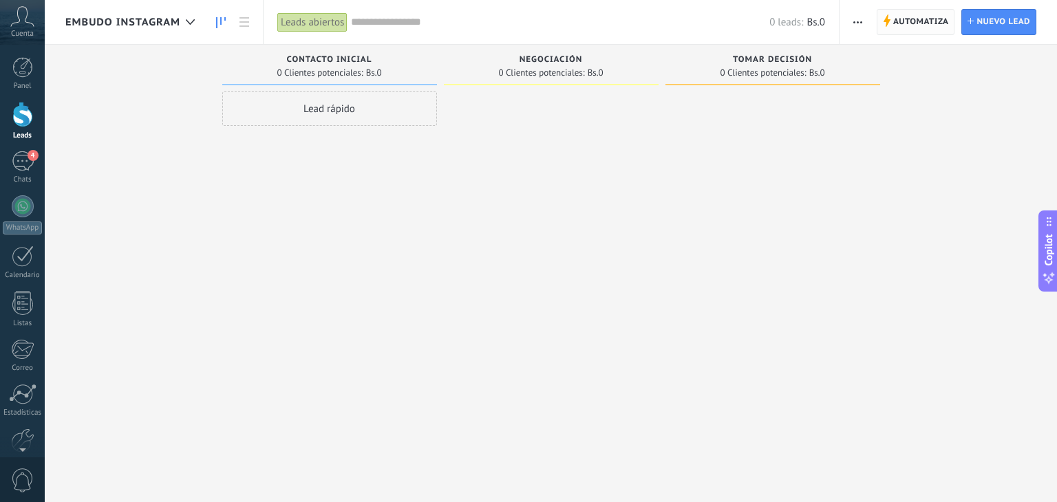
click at [903, 14] on span "Automatiza" at bounding box center [921, 22] width 56 height 25
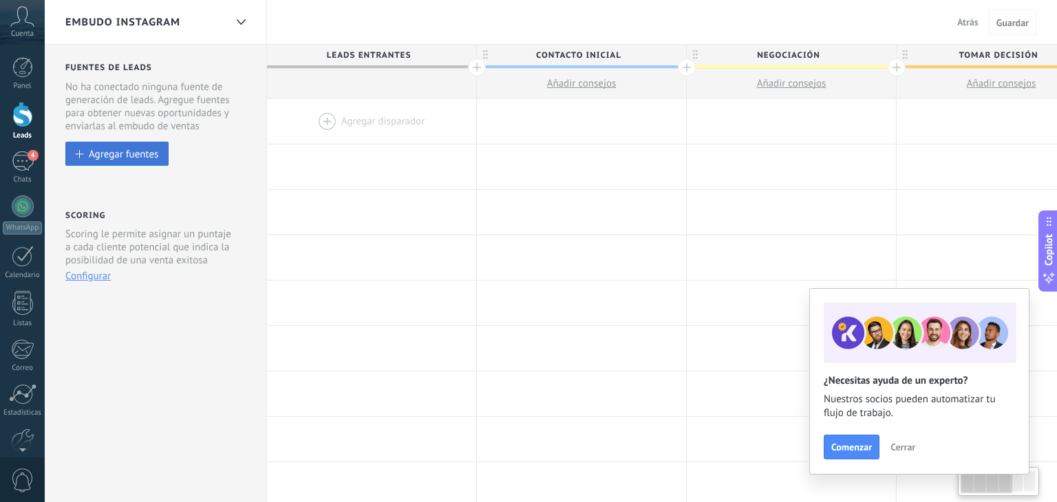
click at [107, 165] on button "Agregar fuentes" at bounding box center [116, 154] width 103 height 24
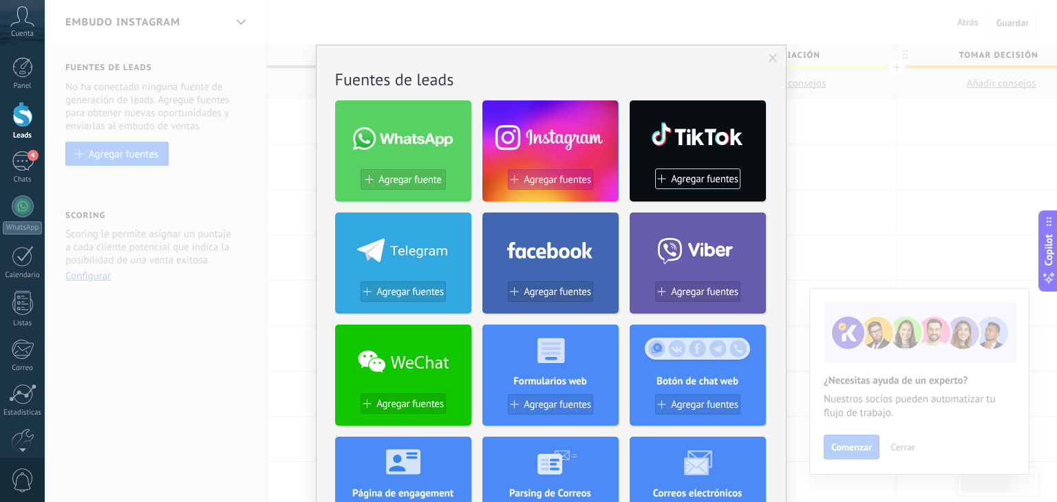
click at [526, 182] on span "Agregar fuentes" at bounding box center [557, 180] width 67 height 12
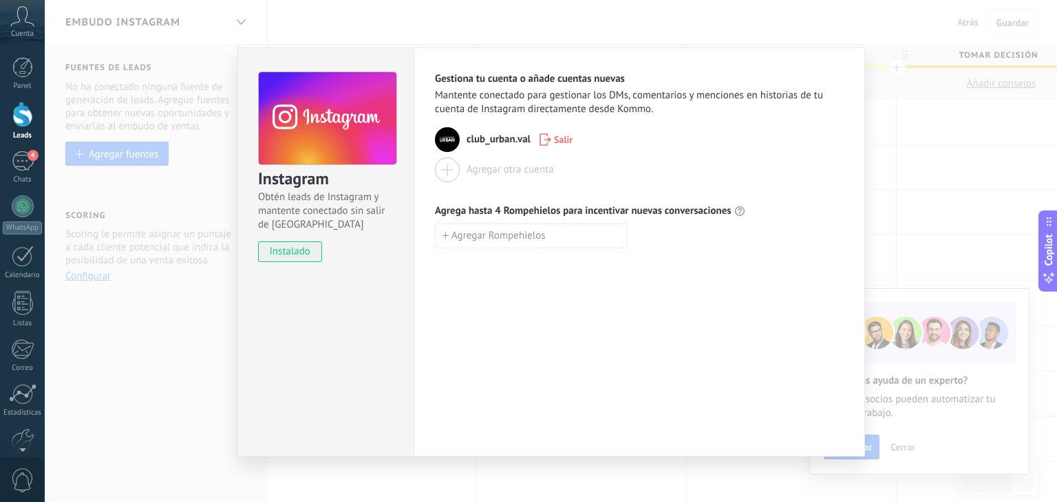
click at [482, 140] on span "club_urban.val" at bounding box center [499, 140] width 64 height 14
click at [185, 282] on div "Instagram Obtén leads de Instagram y mantente conectado sin salir de Kommo inst…" at bounding box center [551, 251] width 1012 height 502
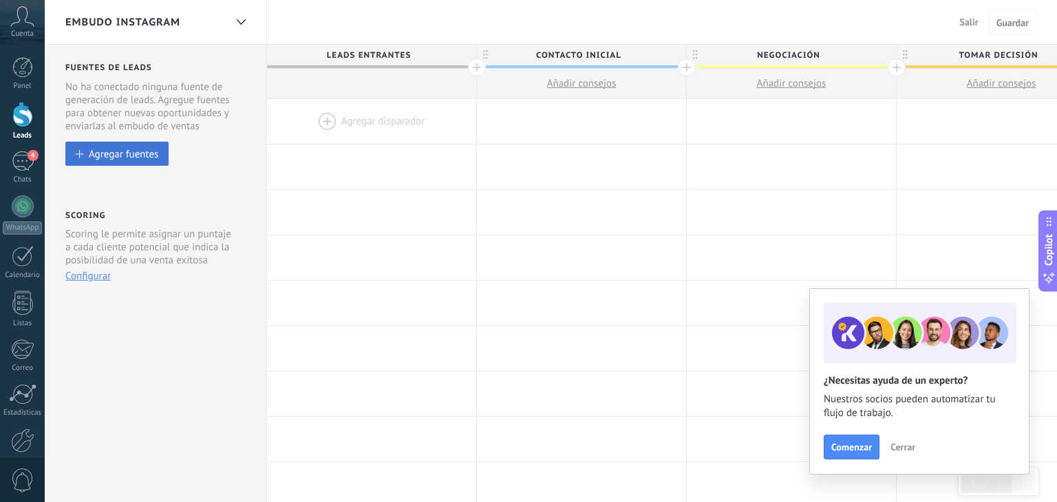
click at [99, 155] on div "Agregar fuentes" at bounding box center [124, 154] width 70 height 12
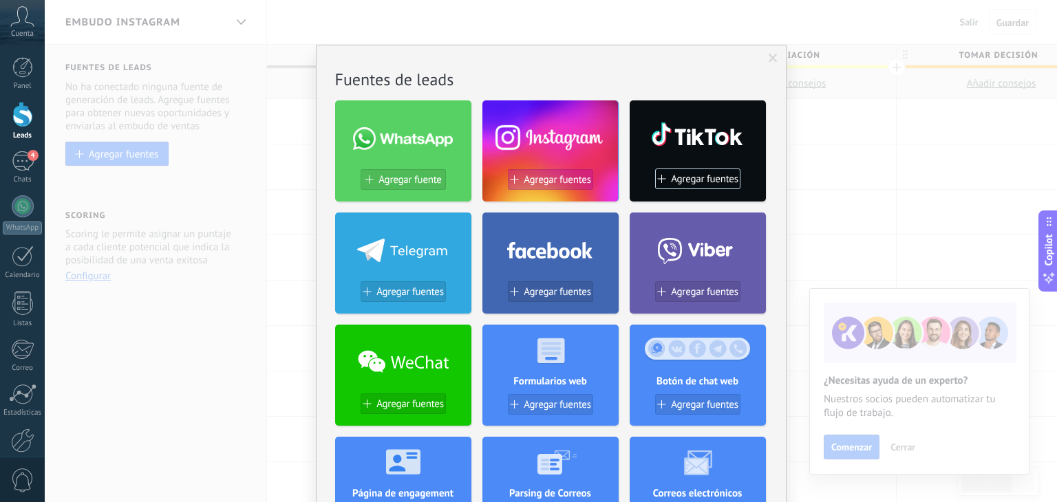
click at [551, 183] on span "Agregar fuentes" at bounding box center [557, 180] width 67 height 12
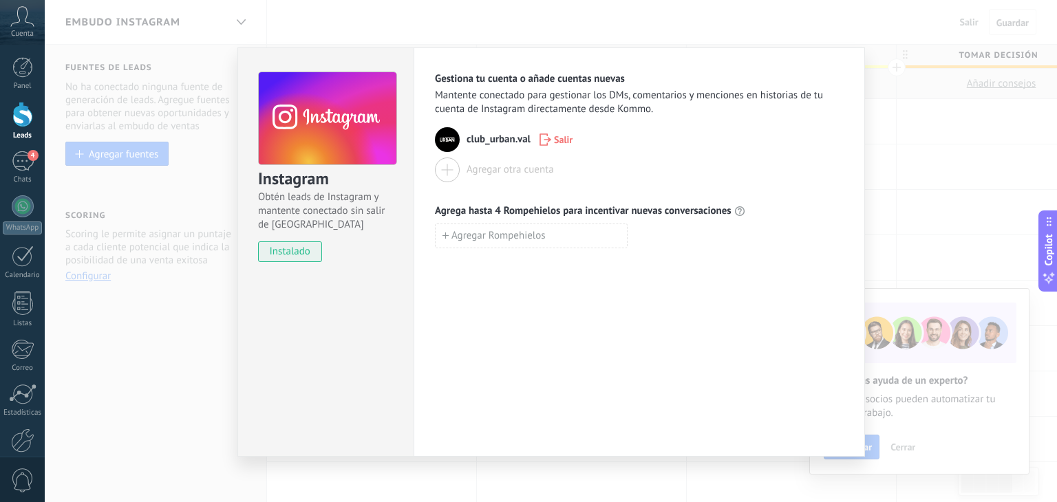
click at [460, 131] on div "club_urban.[GEOGRAPHIC_DATA]" at bounding box center [639, 139] width 409 height 25
click at [459, 129] on div "club_urban.[GEOGRAPHIC_DATA]" at bounding box center [639, 139] width 409 height 25
click at [462, 138] on div "club_urban.[GEOGRAPHIC_DATA]" at bounding box center [639, 139] width 409 height 25
click at [445, 140] on img at bounding box center [447, 139] width 25 height 25
click at [451, 142] on img at bounding box center [447, 139] width 25 height 25
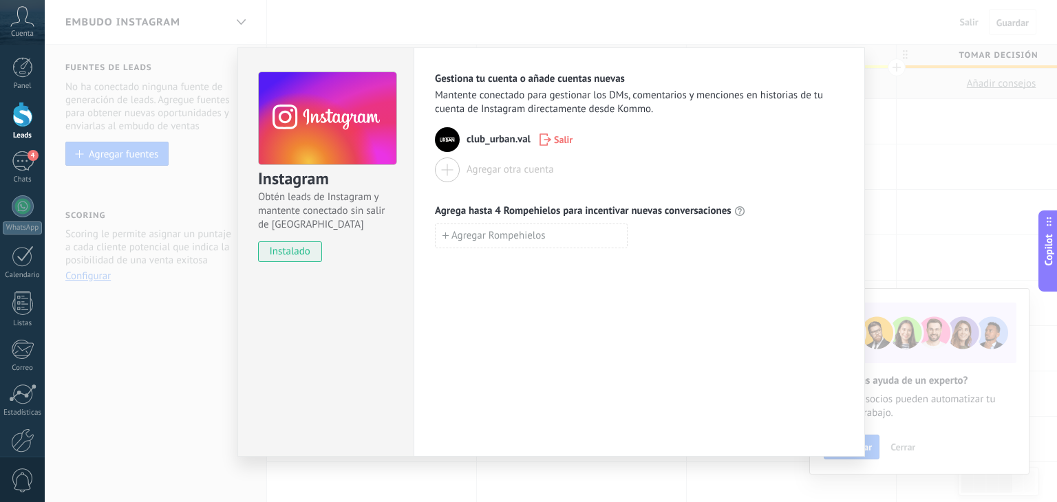
click at [448, 145] on img at bounding box center [447, 139] width 25 height 25
click at [464, 149] on div "club_urban.val Salir" at bounding box center [639, 139] width 409 height 25
click at [476, 159] on button "Agregar otra cuenta" at bounding box center [494, 170] width 119 height 25
click at [177, 36] on div "Instagram Obtén leads de Instagram y mantente conectado sin salir de Kommo inst…" at bounding box center [551, 251] width 1012 height 502
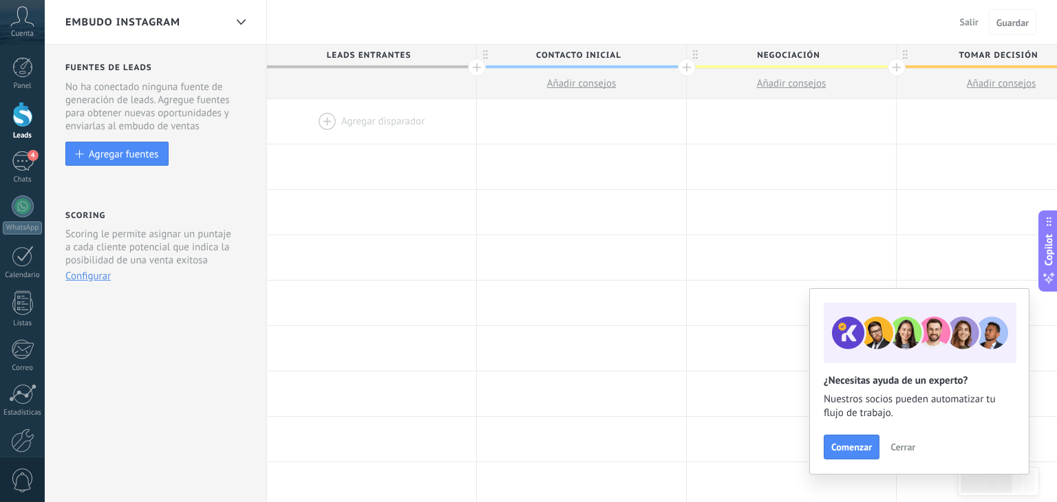
click at [197, 23] on div "EMBUDO INSTAGRAM" at bounding box center [145, 22] width 160 height 44
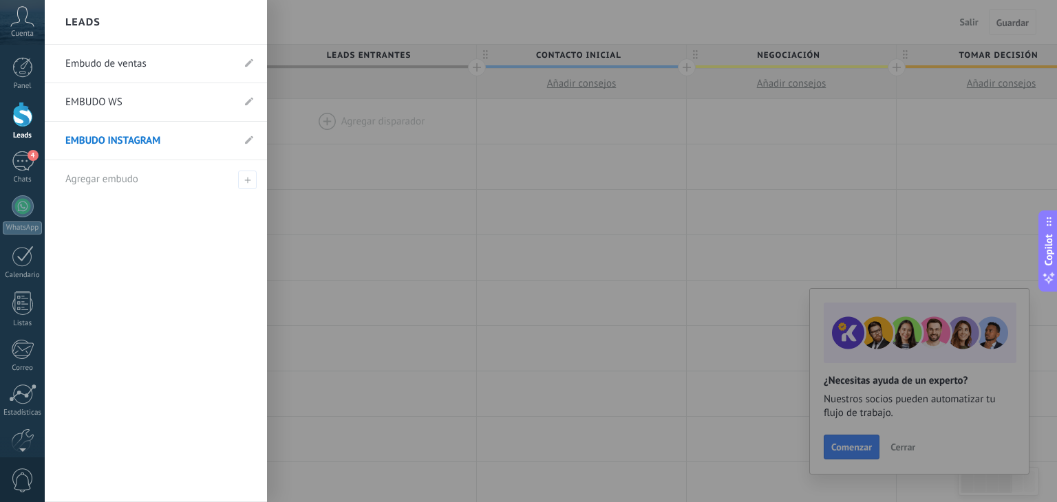
click at [99, 62] on link "Embudo de ventas" at bounding box center [148, 64] width 167 height 39
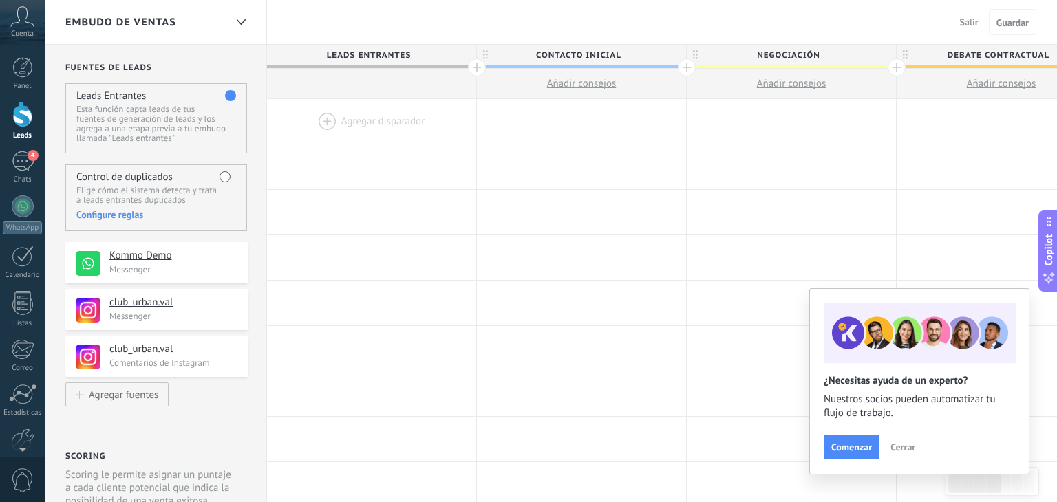
click at [169, 266] on p "Messenger" at bounding box center [174, 270] width 131 height 12
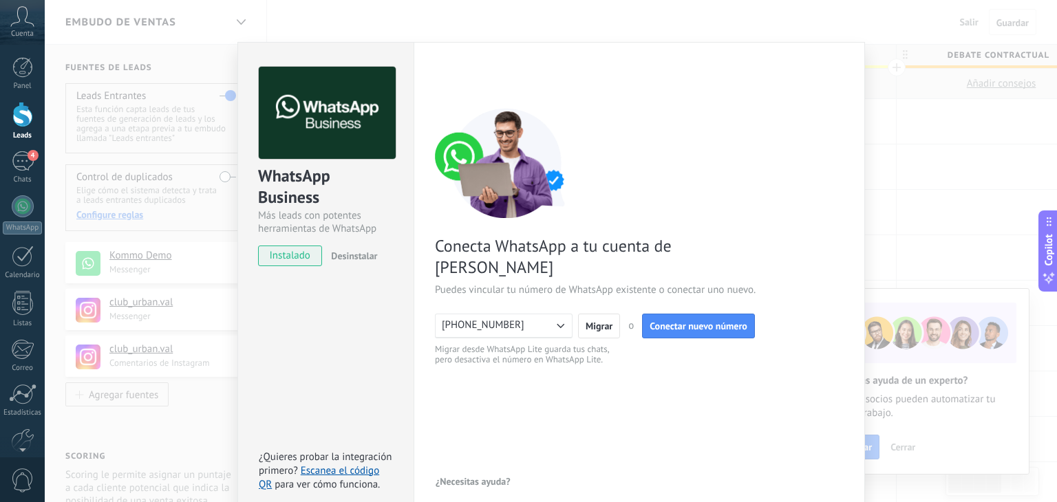
scroll to position [6, 0]
click at [358, 262] on button "Desinstalar" at bounding box center [352, 255] width 52 height 21
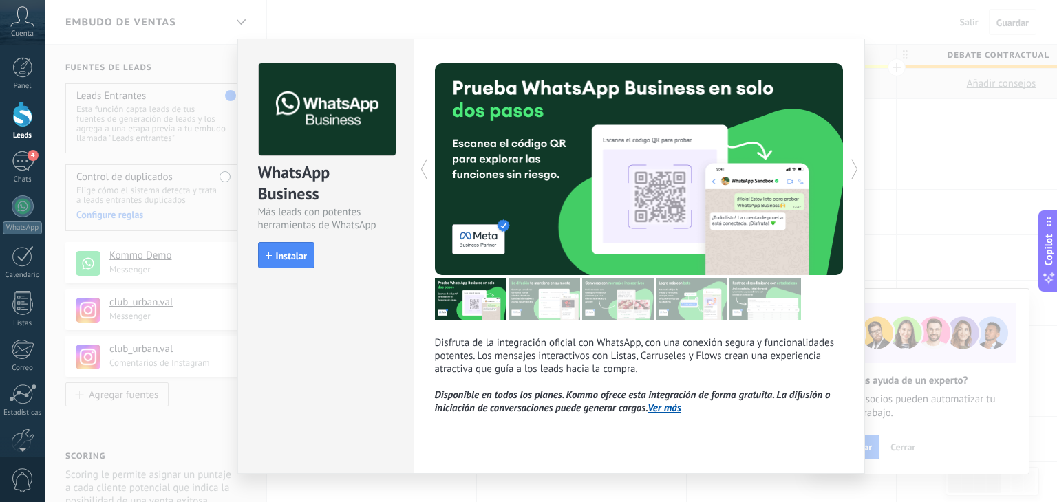
scroll to position [0, 0]
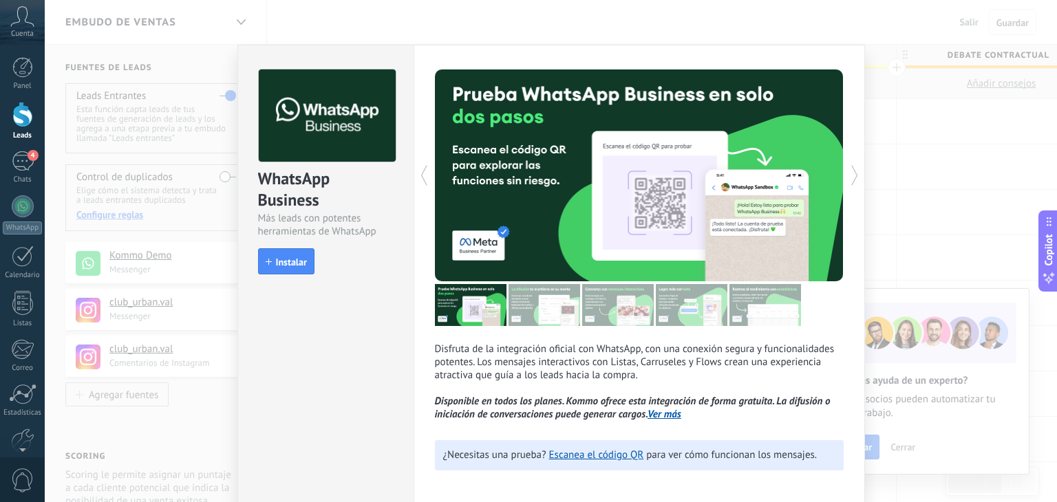
click at [138, 147] on div "WhatsApp Business Más leads con potentes herramientas de WhatsApp install Insta…" at bounding box center [551, 251] width 1012 height 502
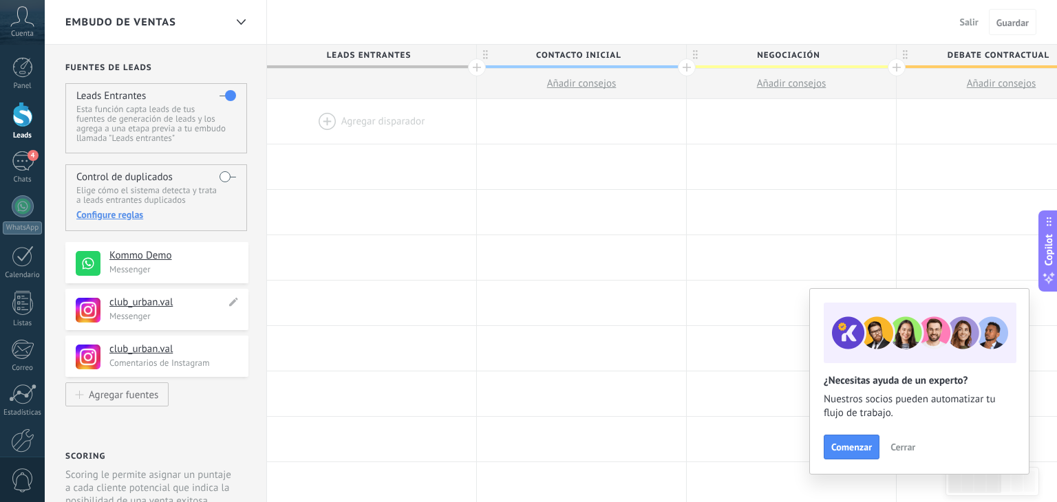
click at [182, 314] on p "Messenger" at bounding box center [174, 316] width 131 height 12
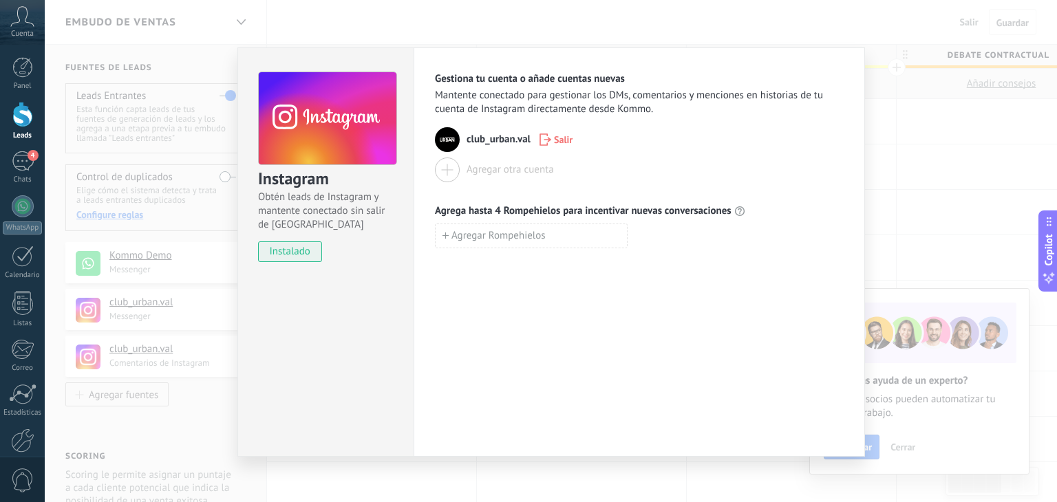
click at [555, 129] on button "Salir" at bounding box center [555, 139] width 45 height 21
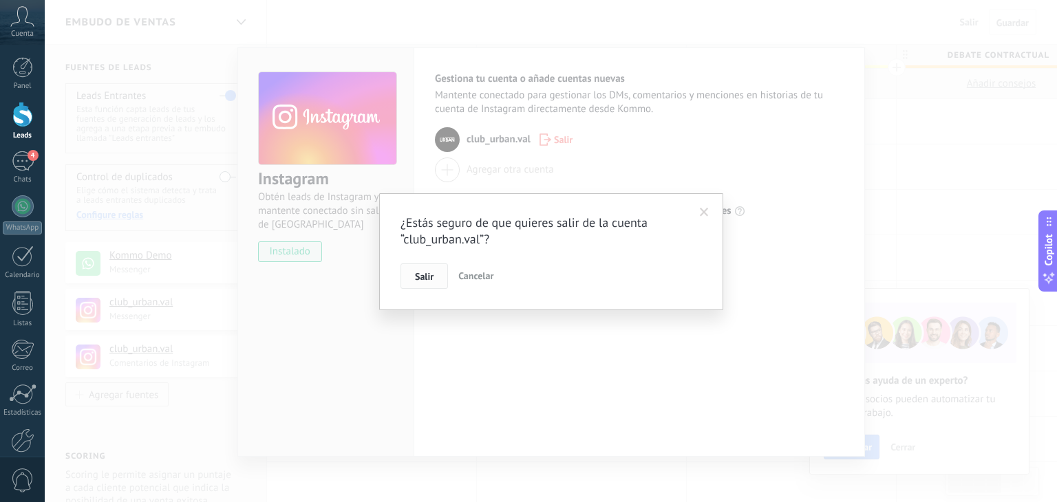
click at [416, 284] on button "Salir" at bounding box center [424, 277] width 47 height 26
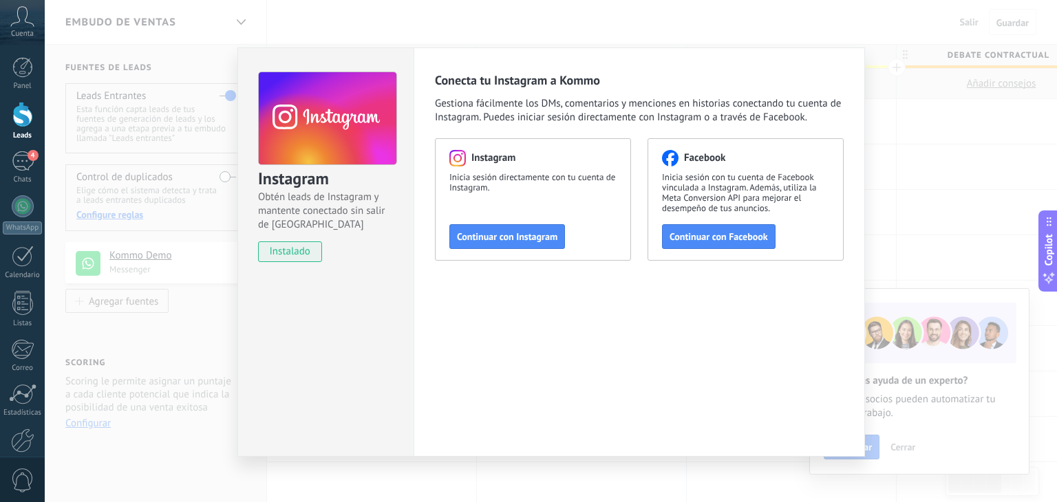
click at [85, 259] on div "Instagram Obtén leads de Instagram y mantente conectado sin salir de Kommo inst…" at bounding box center [551, 251] width 1012 height 502
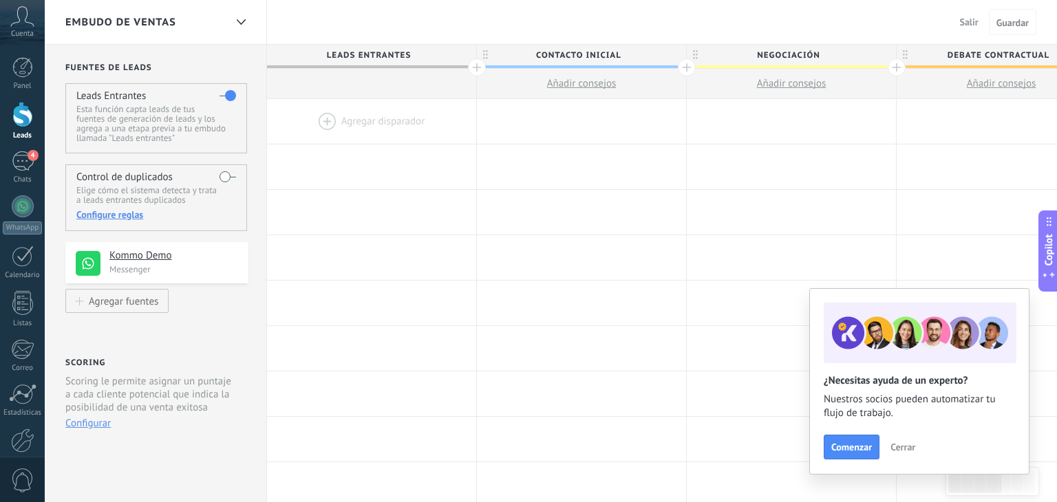
click at [211, 266] on p "Messenger" at bounding box center [174, 270] width 131 height 12
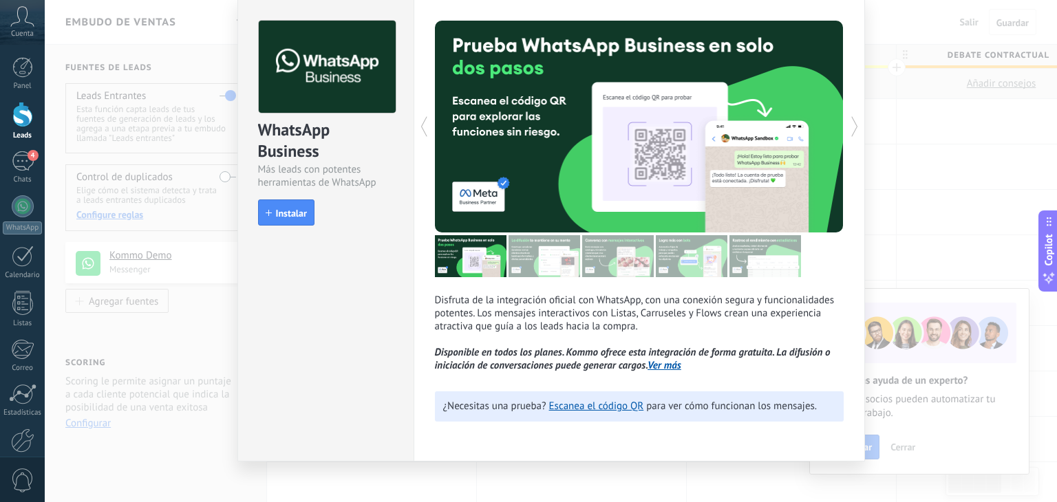
scroll to position [61, 0]
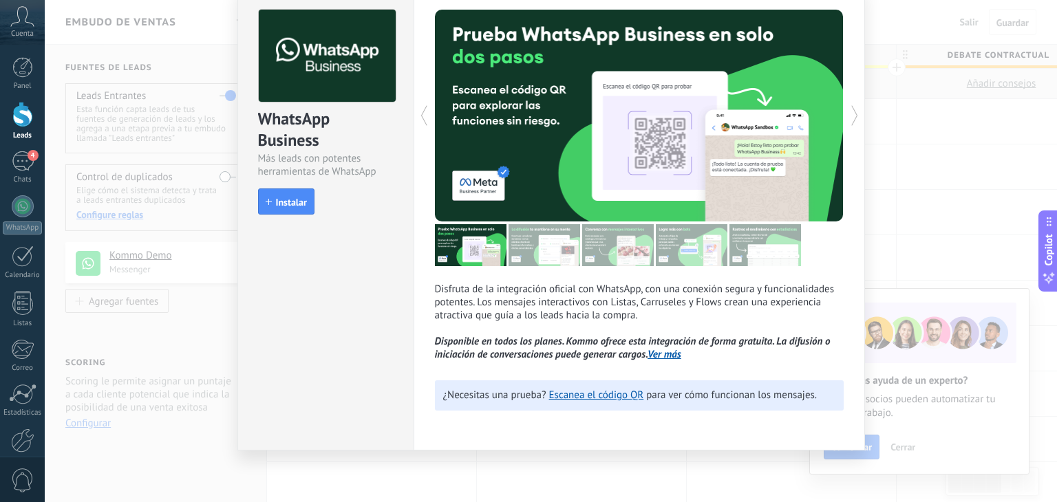
click at [167, 285] on div "WhatsApp Business Más leads con potentes herramientas de WhatsApp install Insta…" at bounding box center [551, 251] width 1012 height 502
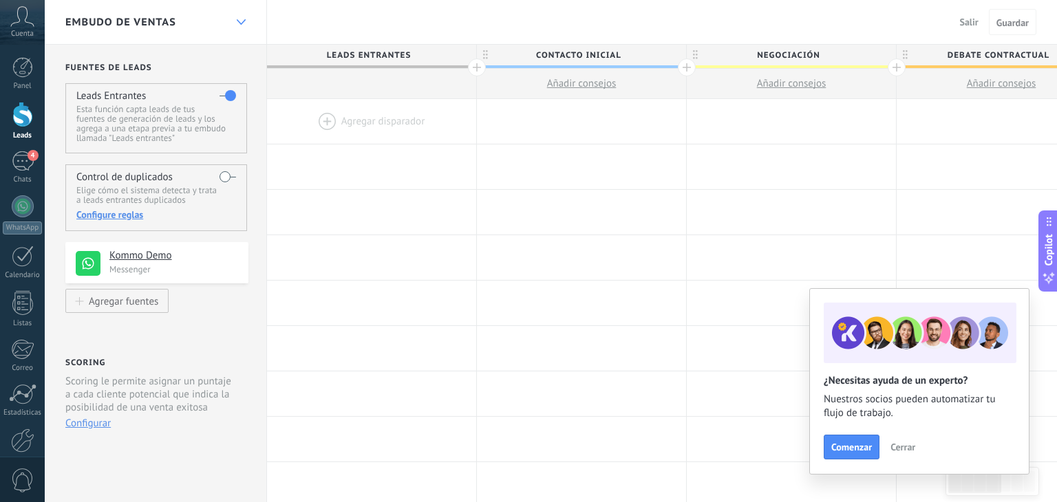
click at [232, 14] on div at bounding box center [240, 22] width 23 height 27
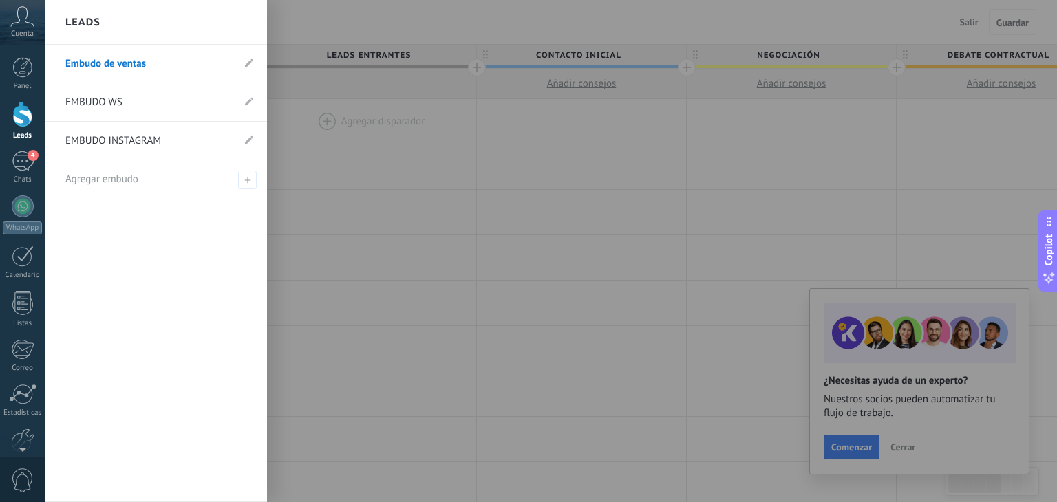
click at [181, 149] on link "EMBUDO INSTAGRAM" at bounding box center [148, 141] width 167 height 39
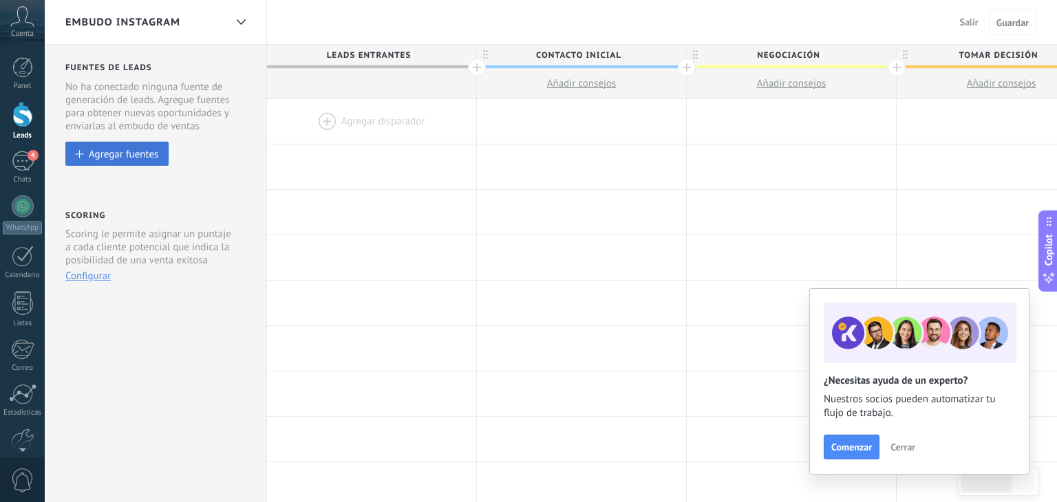
click at [116, 164] on button "Agregar fuentes" at bounding box center [116, 154] width 103 height 24
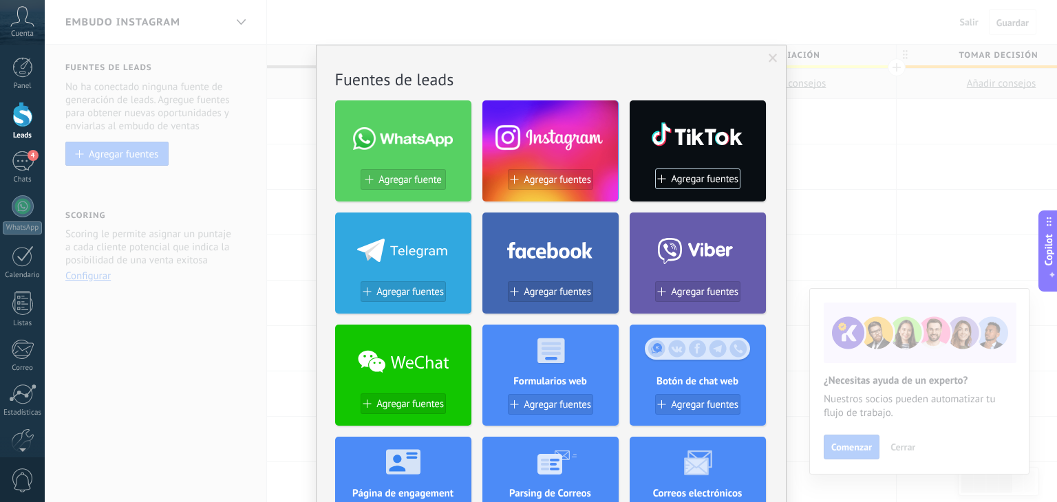
click at [526, 140] on div at bounding box center [550, 135] width 136 height 59
click at [533, 183] on span "Agregar fuentes" at bounding box center [557, 180] width 67 height 12
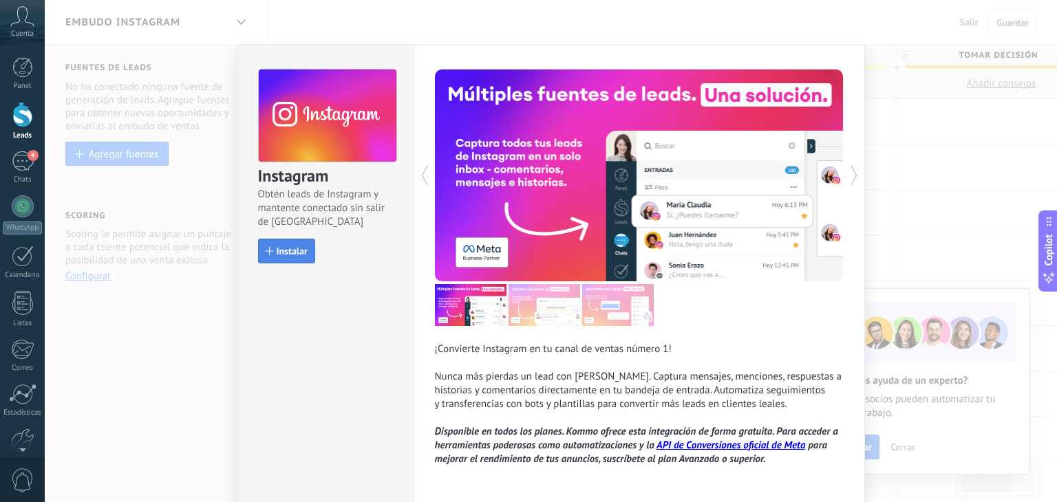
click at [281, 248] on span "Instalar" at bounding box center [292, 251] width 31 height 10
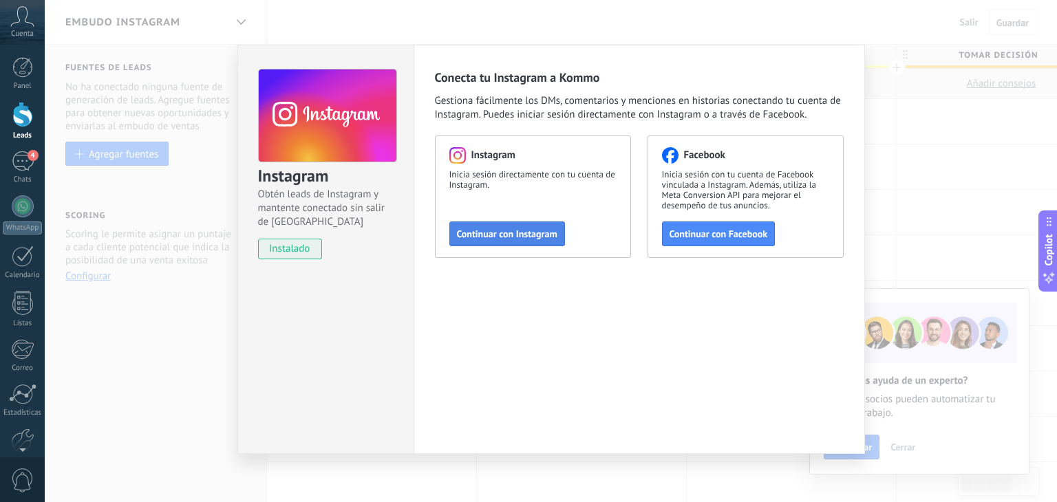
click at [504, 230] on span "Continuar con Instagram" at bounding box center [507, 234] width 100 height 10
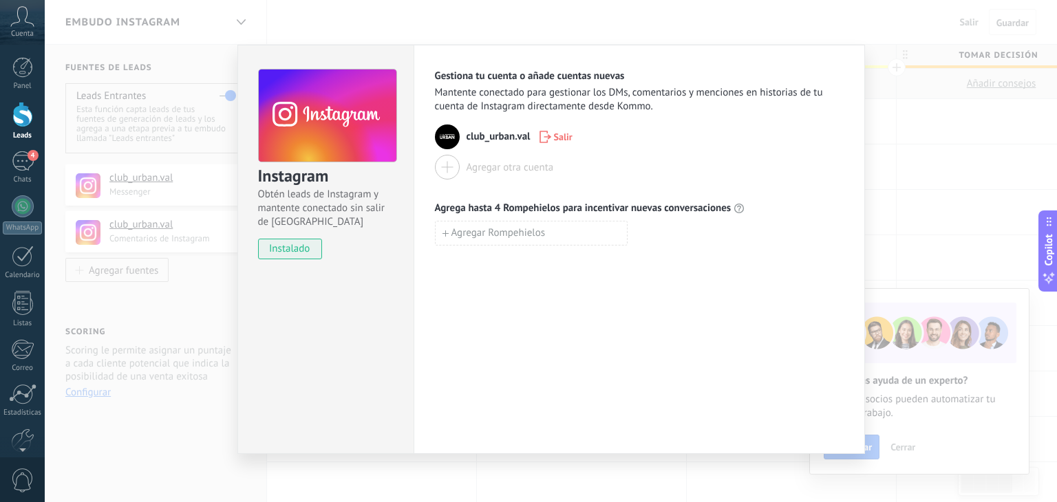
click at [109, 167] on div "Instagram Obtén leads de Instagram y mantente conectado sin salir de Kommo inst…" at bounding box center [551, 251] width 1012 height 502
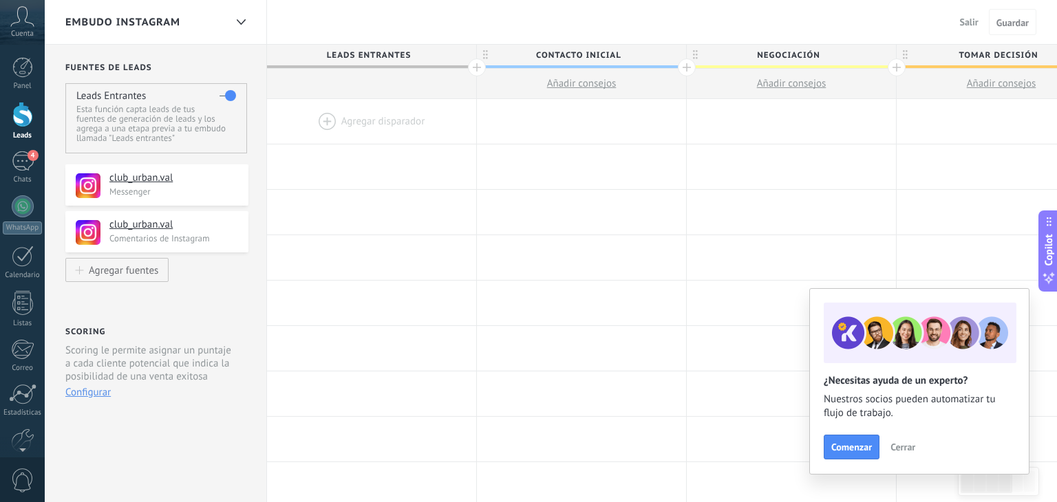
click at [209, 22] on div "EMBUDO INSTAGRAM" at bounding box center [145, 22] width 160 height 44
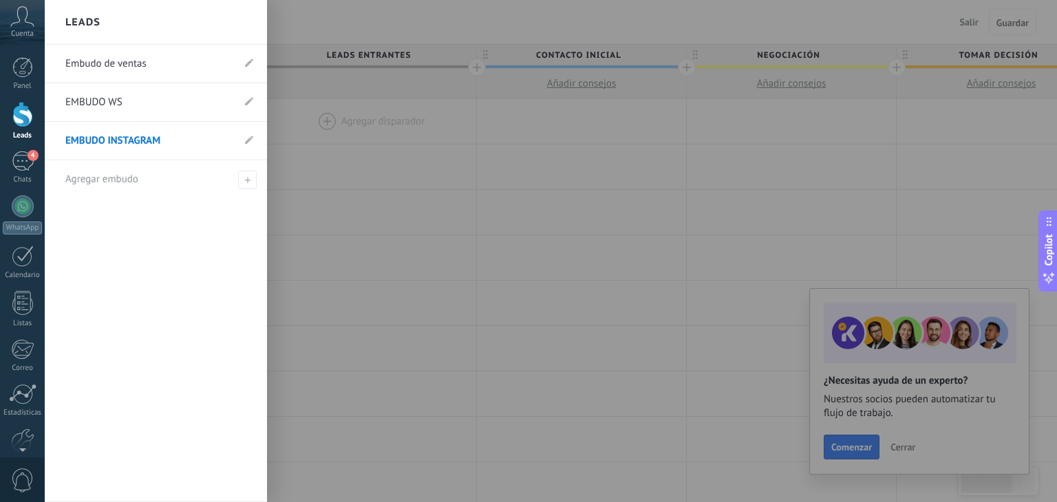
click at [125, 104] on link "EMBUDO WS" at bounding box center [148, 102] width 167 height 39
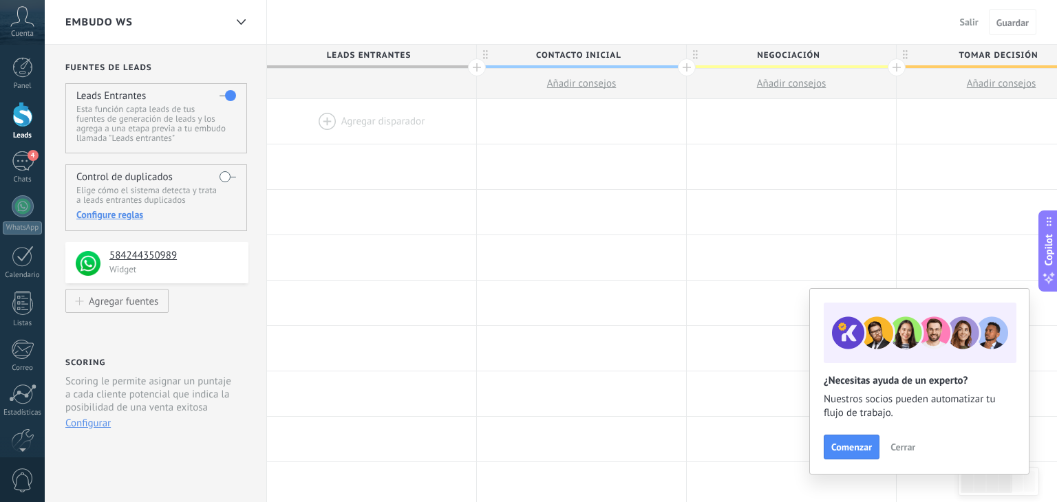
click at [223, 22] on div "EMBUDO WS" at bounding box center [145, 22] width 160 height 44
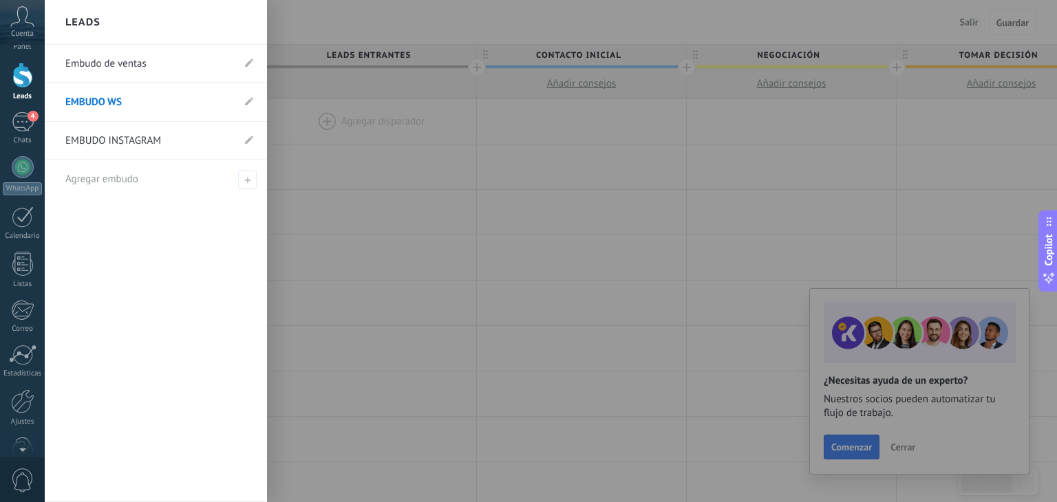
scroll to position [70, 0]
click at [32, 379] on div at bounding box center [22, 371] width 23 height 24
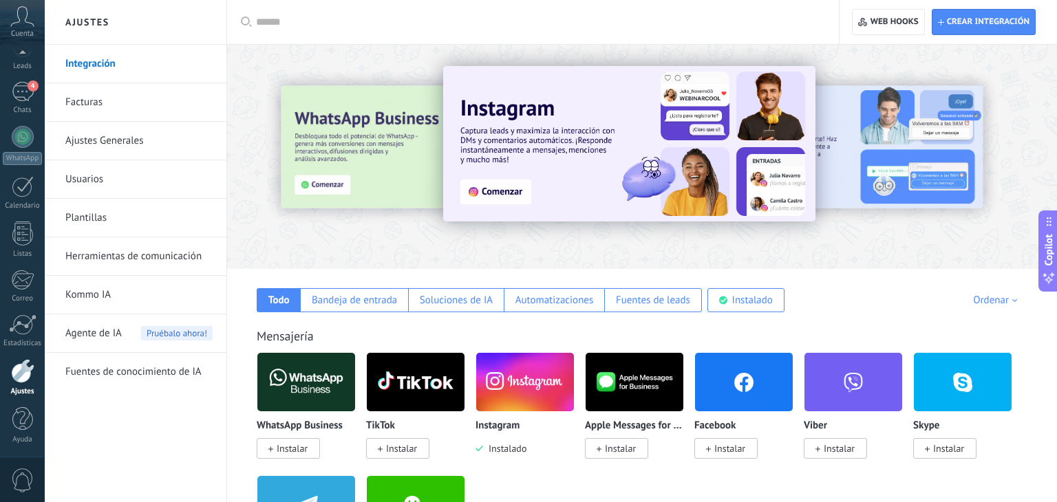
click at [160, 136] on link "Ajustes Generales" at bounding box center [138, 141] width 147 height 39
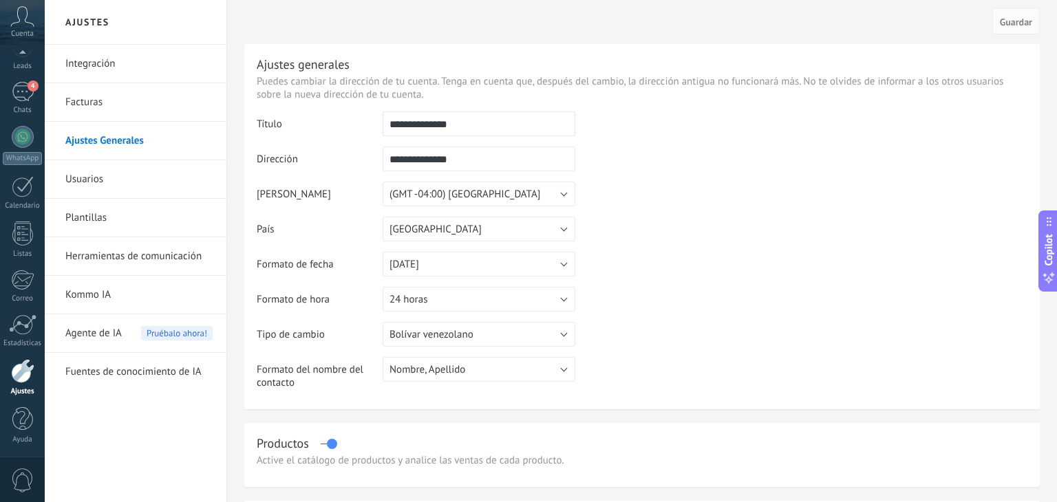
click at [147, 247] on link "Herramientas de comunicación" at bounding box center [138, 256] width 147 height 39
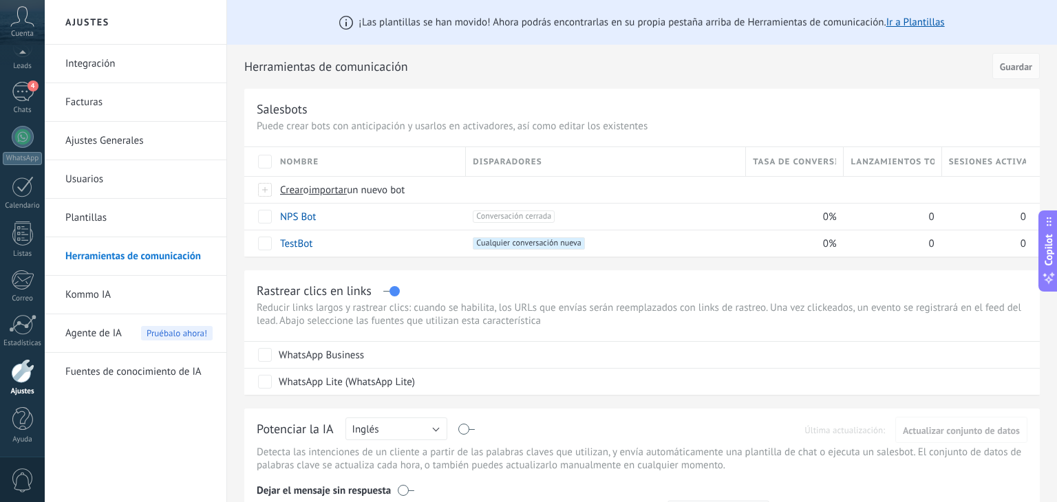
click at [28, 57] on div at bounding box center [22, 55] width 45 height 21
click at [17, 107] on div at bounding box center [22, 114] width 21 height 25
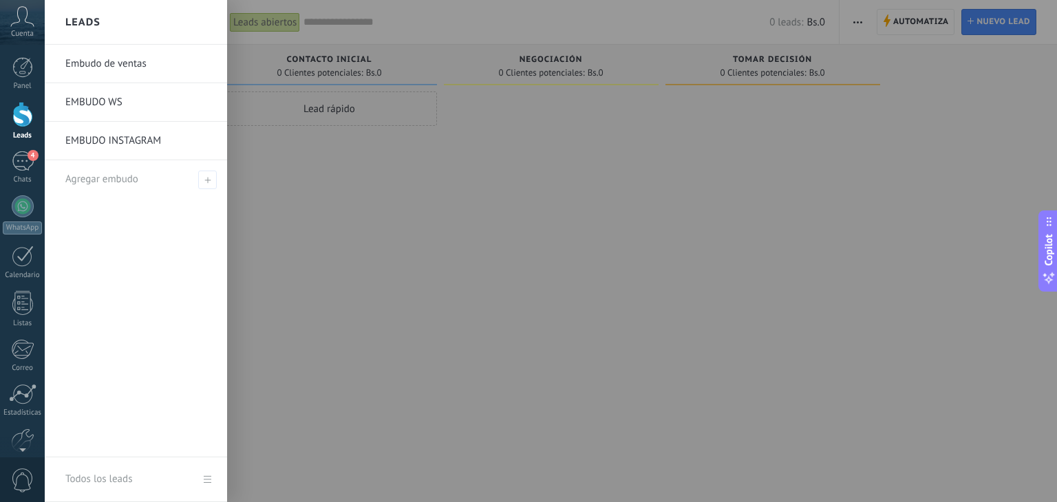
click at [855, 73] on div "0 Clientes potenciales: Bs.0" at bounding box center [772, 73] width 201 height 12
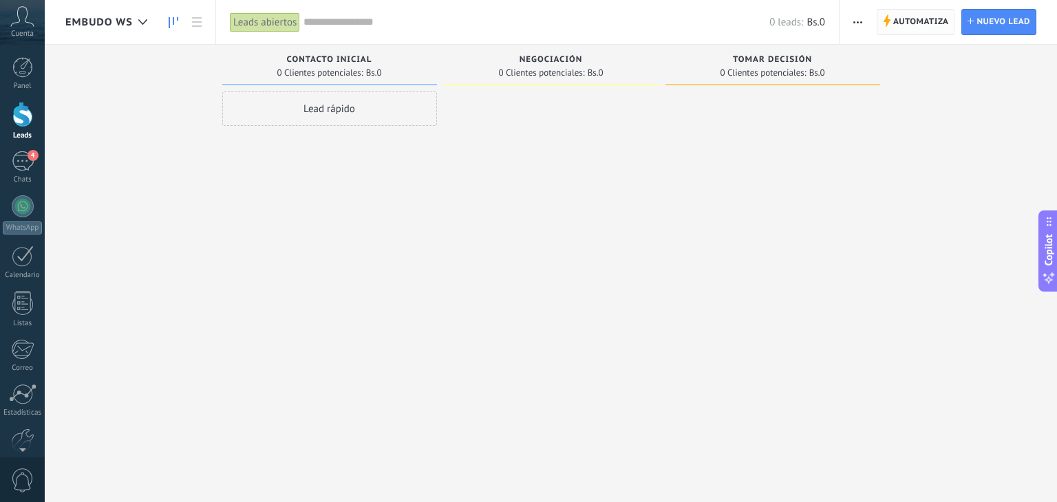
click at [903, 29] on span "Automatiza" at bounding box center [921, 22] width 56 height 25
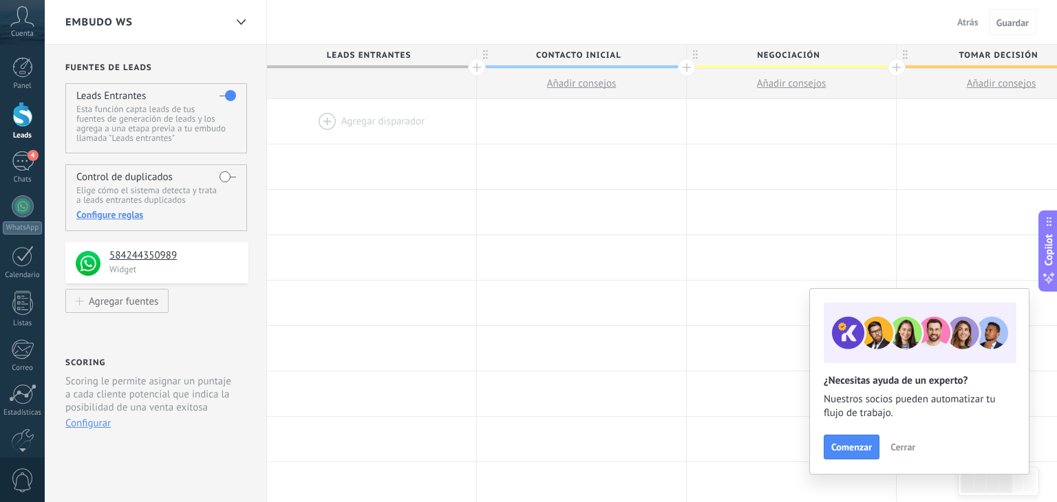
click at [205, 12] on div "EMBUDO WS" at bounding box center [145, 22] width 160 height 44
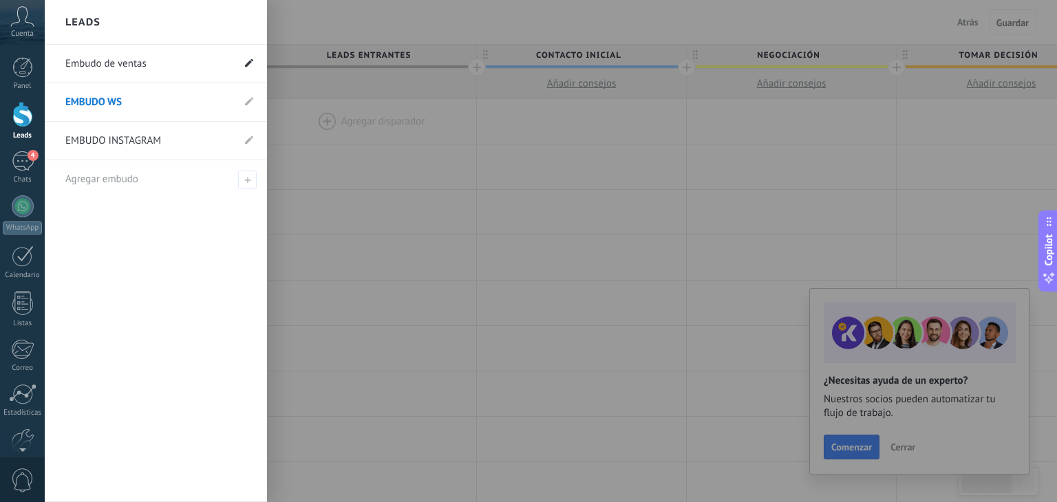
click at [248, 63] on use at bounding box center [249, 62] width 8 height 8
click at [52, 58] on span at bounding box center [55, 63] width 17 height 25
click at [245, 56] on span at bounding box center [246, 63] width 15 height 17
click at [231, 63] on link "Embudo de ventas" at bounding box center [148, 64] width 167 height 39
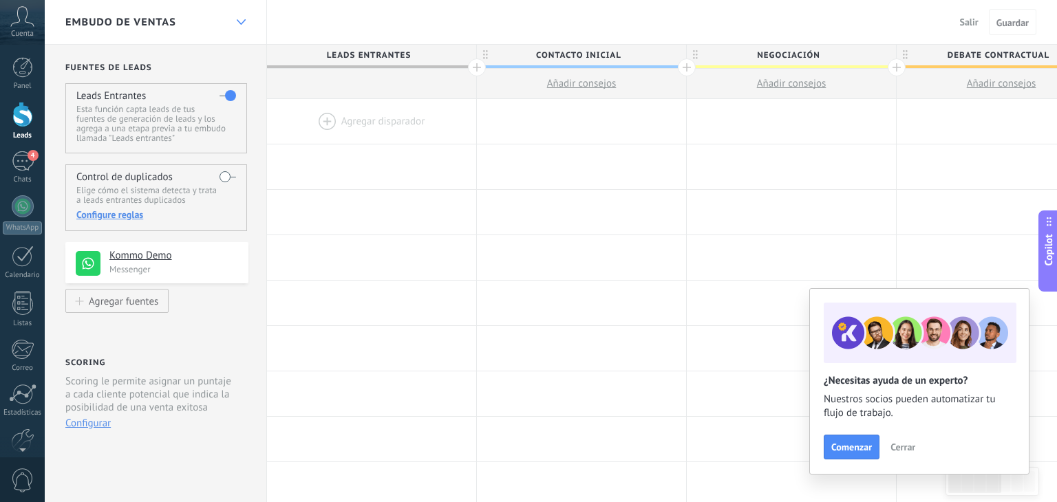
click at [231, 27] on div at bounding box center [240, 22] width 23 height 27
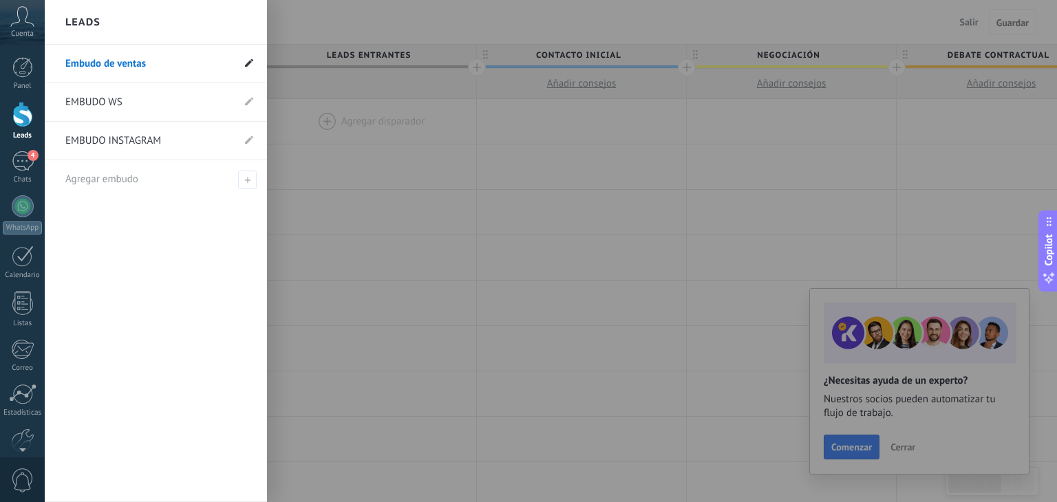
click at [251, 63] on use at bounding box center [249, 62] width 8 height 8
click at [52, 62] on span at bounding box center [55, 63] width 17 height 25
click at [43, 62] on link "Panel" at bounding box center [22, 74] width 45 height 34
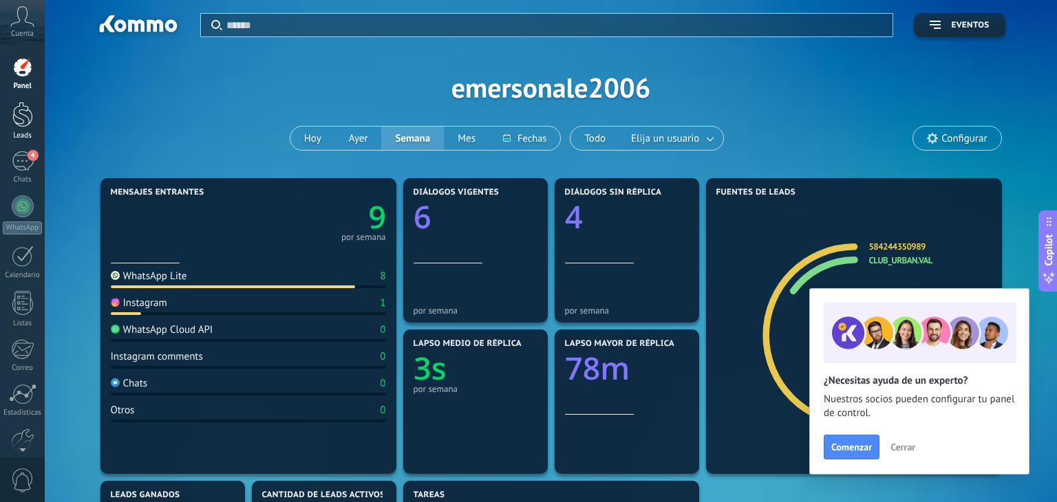
click at [19, 126] on div at bounding box center [22, 114] width 21 height 25
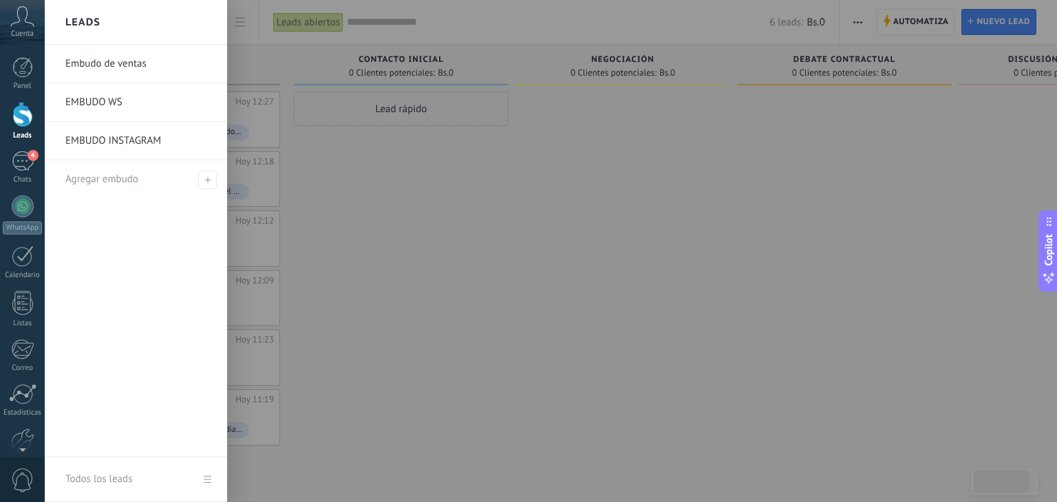
click at [649, 89] on div "Negociación 0 Clientes potenciales: Bs.0" at bounding box center [622, 68] width 215 height 47
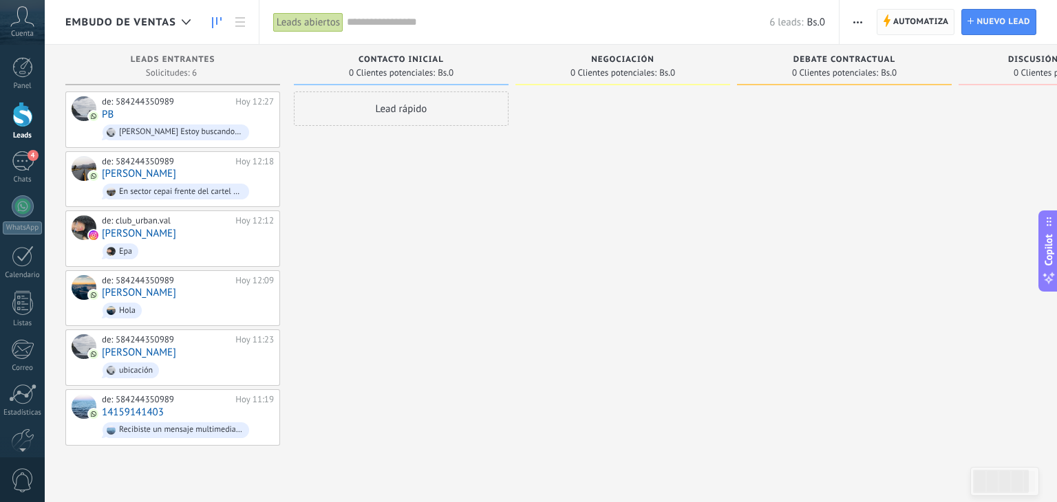
click at [919, 32] on span "Automatiza" at bounding box center [921, 22] width 56 height 25
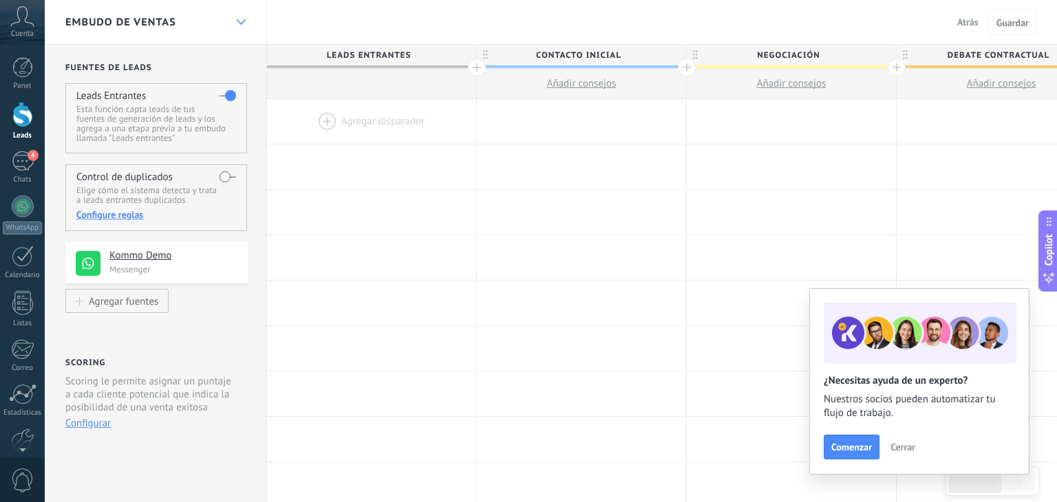
click at [229, 13] on div at bounding box center [240, 22] width 23 height 27
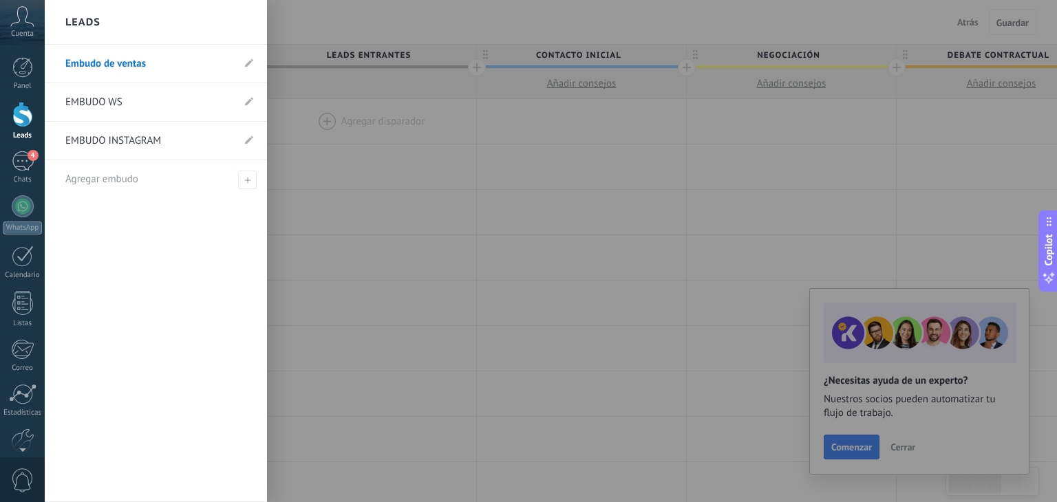
click at [208, 61] on link "Embudo de ventas" at bounding box center [148, 64] width 167 height 39
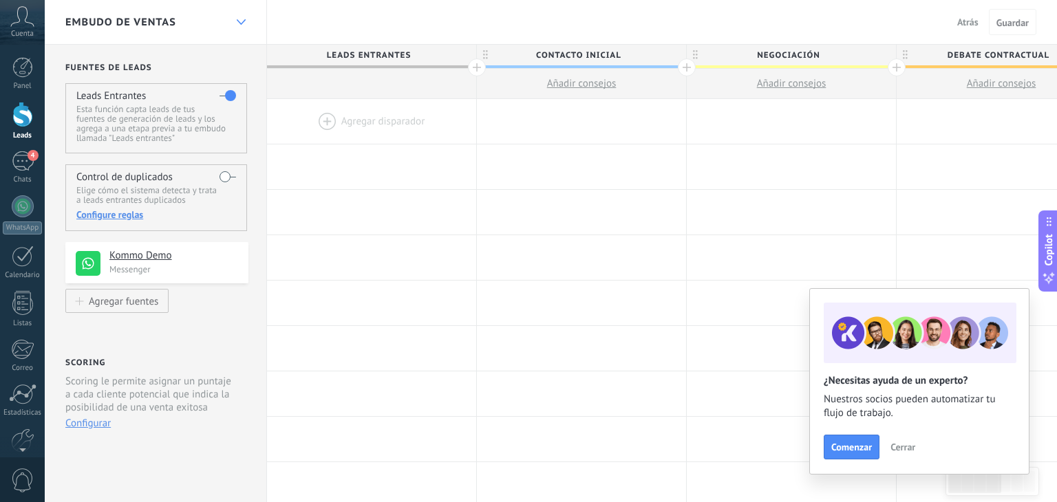
click at [230, 18] on div at bounding box center [240, 22] width 23 height 27
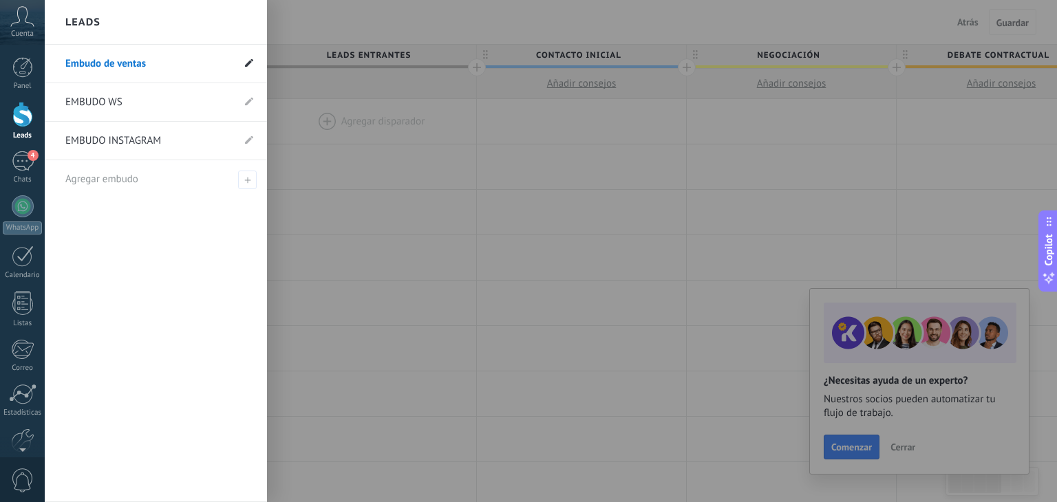
click at [249, 66] on icon at bounding box center [249, 62] width 8 height 8
click at [243, 62] on icon at bounding box center [246, 64] width 15 height 8
click at [202, 65] on link "Embudo de ventas" at bounding box center [148, 64] width 167 height 39
click at [154, 68] on link "Embudo de ventas" at bounding box center [148, 64] width 167 height 39
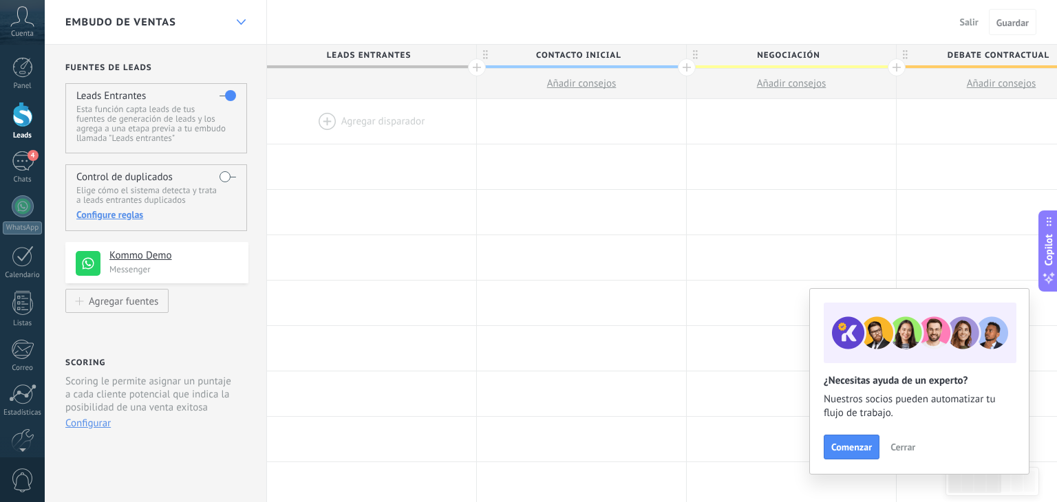
click at [232, 19] on div at bounding box center [240, 22] width 23 height 27
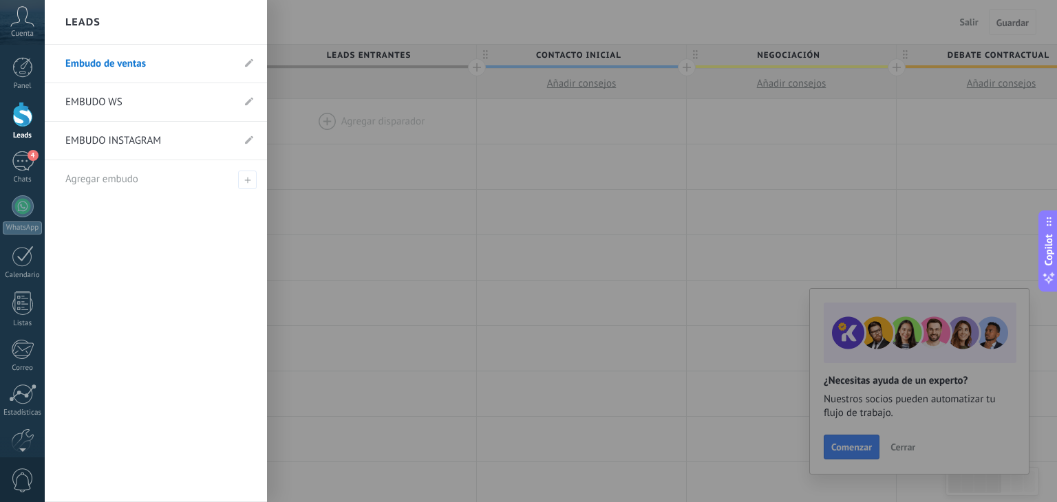
click at [533, 39] on div at bounding box center [573, 251] width 1057 height 502
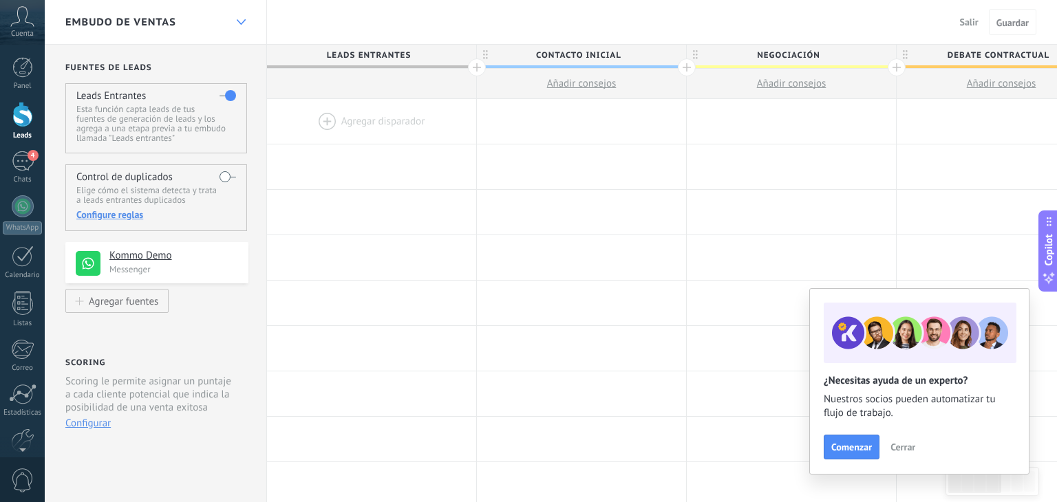
click at [232, 30] on div at bounding box center [240, 22] width 23 height 27
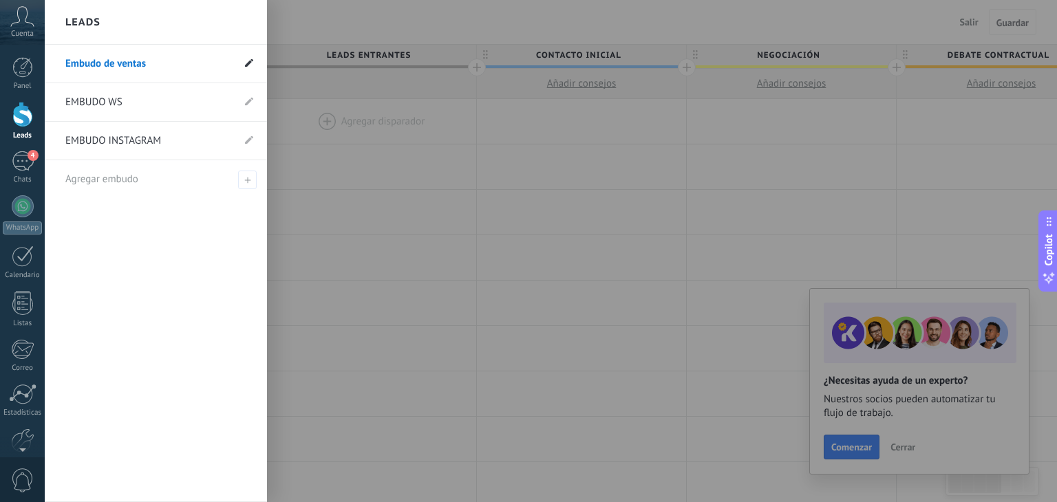
click at [252, 67] on span at bounding box center [249, 63] width 8 height 13
click at [54, 67] on span at bounding box center [55, 64] width 3 height 12
click at [67, 63] on input "**********" at bounding box center [148, 64] width 167 height 22
click at [216, 266] on div "**********" at bounding box center [156, 274] width 222 height 458
click at [248, 65] on icon at bounding box center [249, 62] width 8 height 8
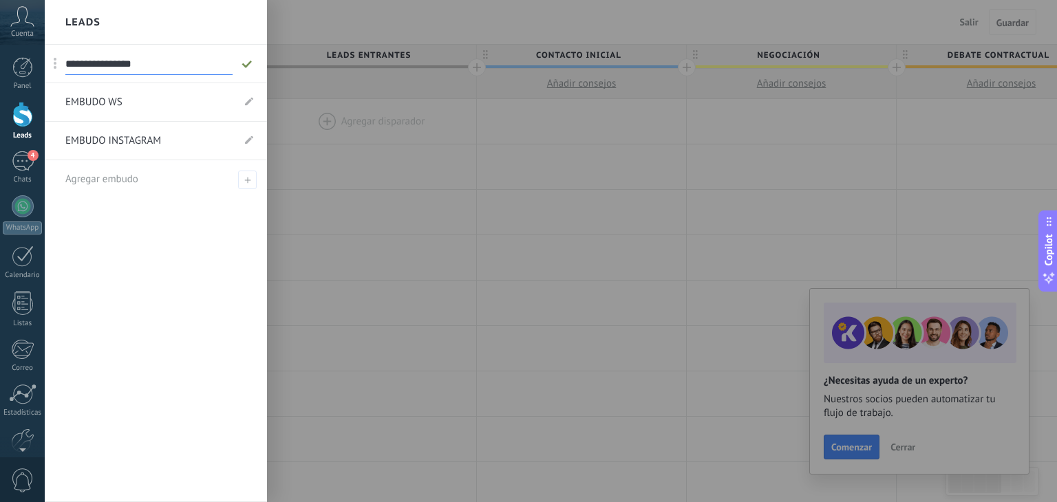
drag, startPoint x: 217, startPoint y: 56, endPoint x: 197, endPoint y: 65, distance: 22.2
click at [197, 65] on input "**********" at bounding box center [148, 64] width 167 height 22
drag, startPoint x: 57, startPoint y: 62, endPoint x: 183, endPoint y: 156, distance: 156.9
click at [504, 197] on div at bounding box center [573, 251] width 1057 height 502
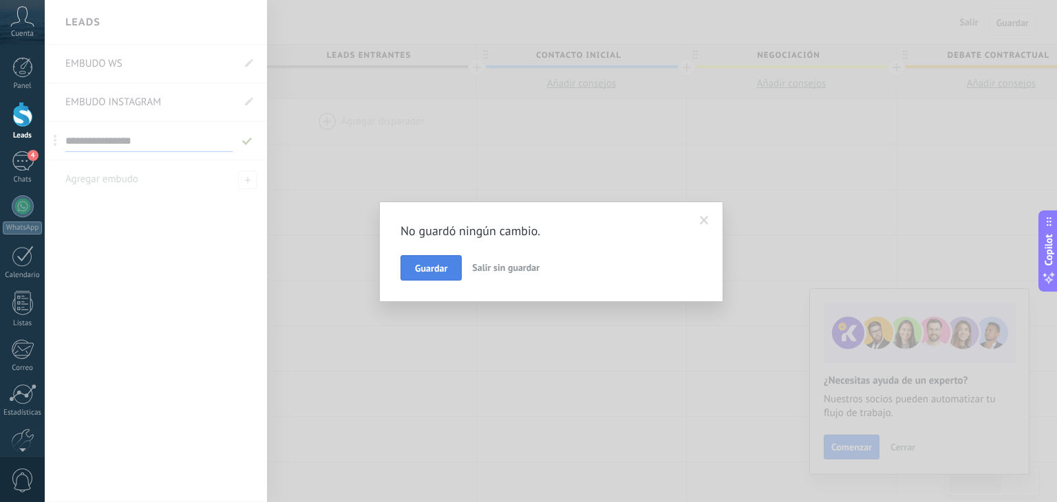
click at [430, 273] on span "Guardar" at bounding box center [431, 269] width 32 height 10
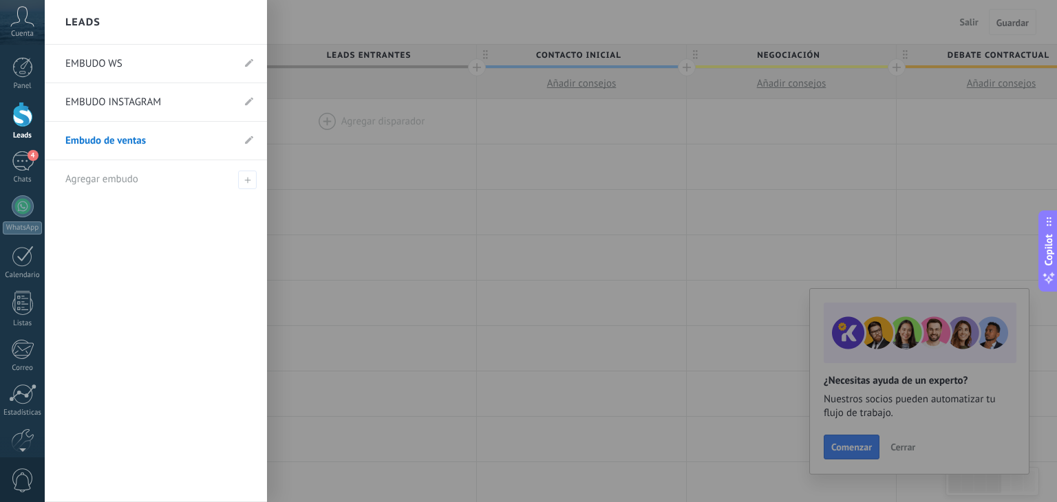
click at [22, 133] on div "Leads" at bounding box center [23, 135] width 40 height 9
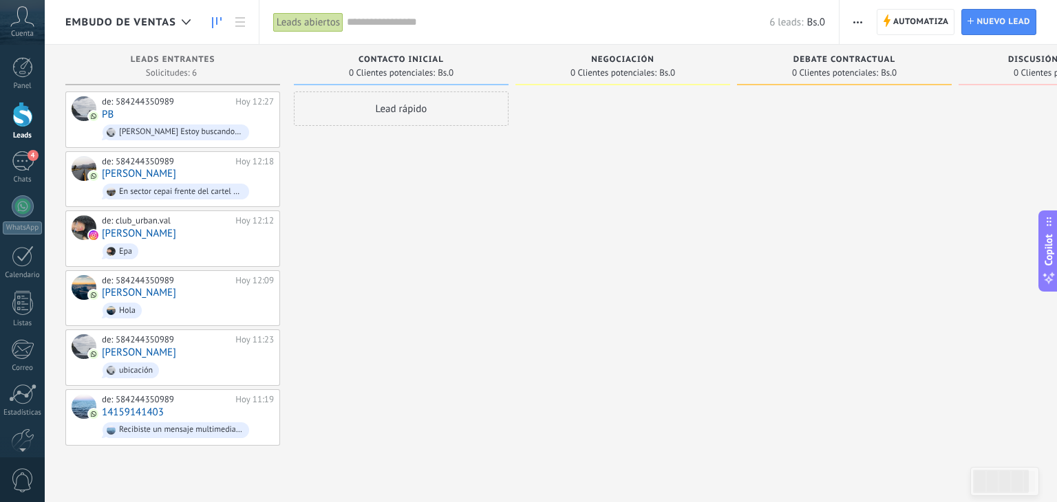
click at [858, 22] on use "button" at bounding box center [857, 22] width 9 height 2
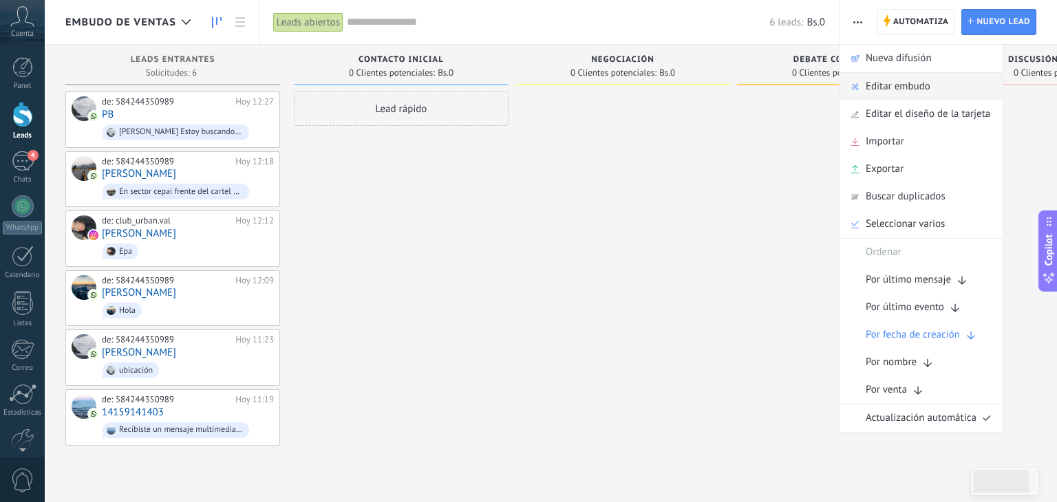
click at [917, 94] on span "Editar embudo" at bounding box center [898, 87] width 65 height 28
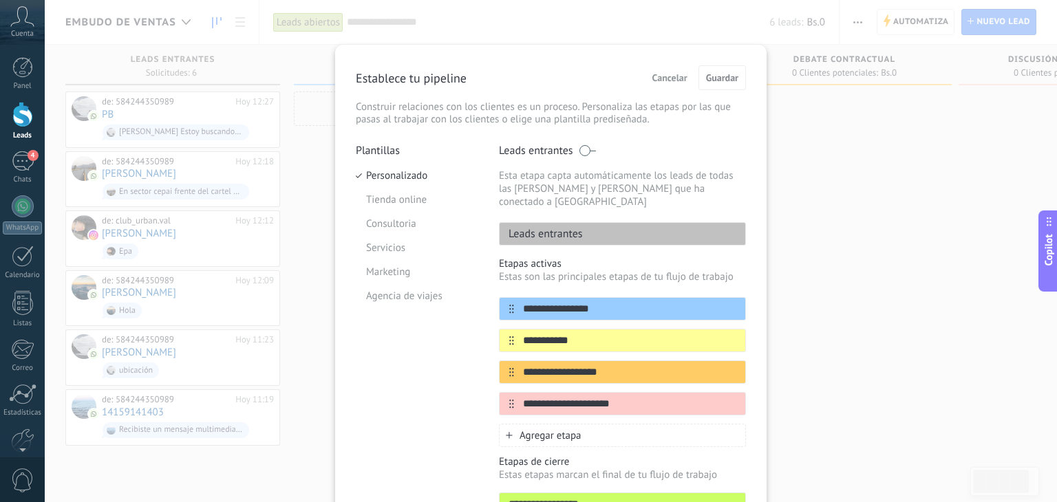
click at [903, 125] on div "**********" at bounding box center [551, 251] width 1012 height 502
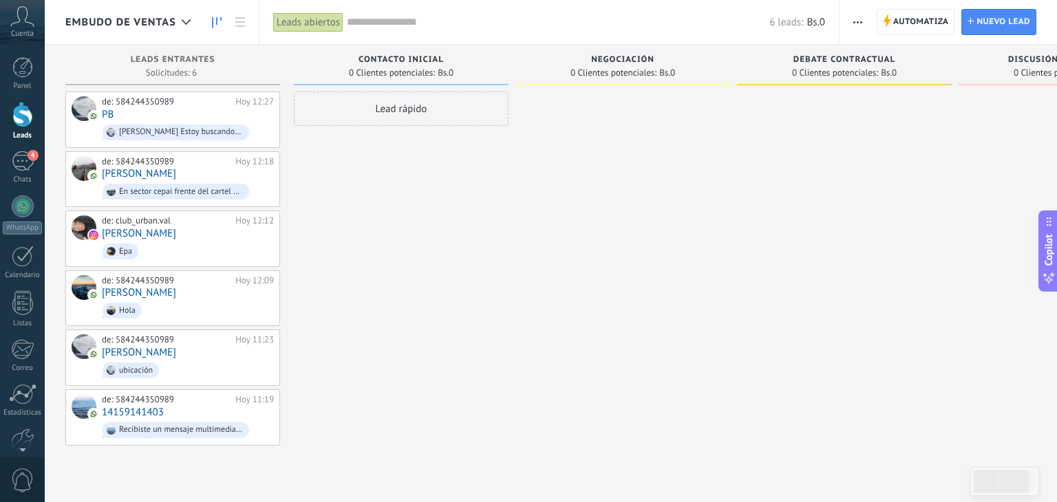
click at [854, 22] on use "button" at bounding box center [857, 22] width 9 height 2
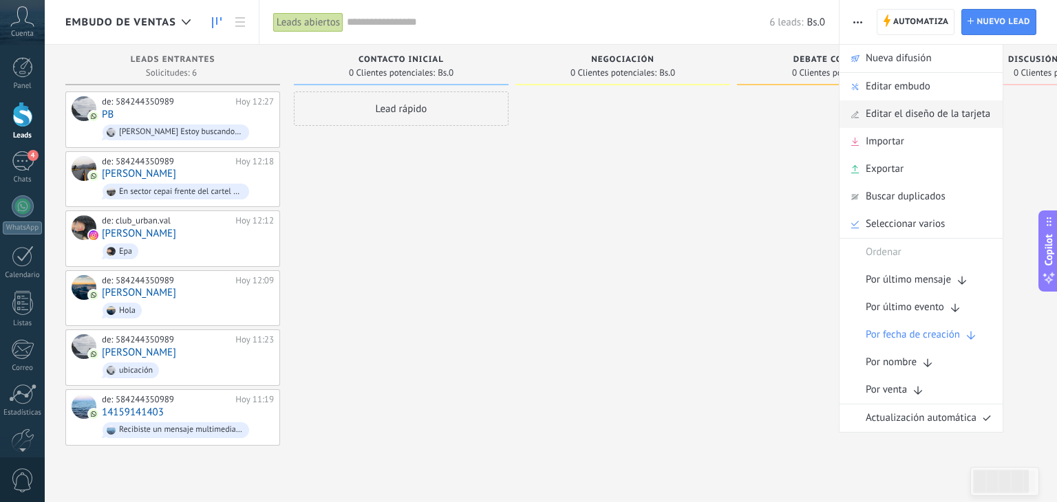
click at [956, 118] on span "Editar el diseño de la tarjeta" at bounding box center [928, 114] width 125 height 28
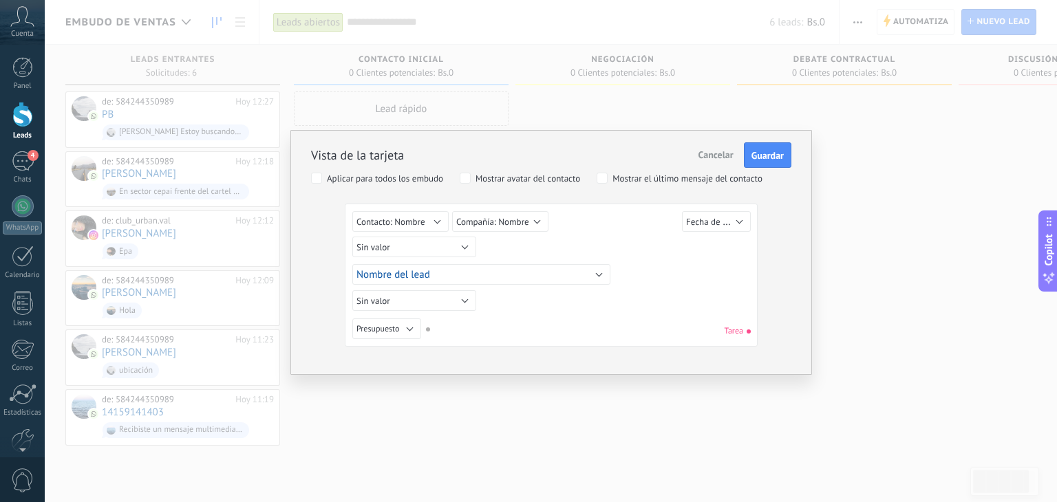
click at [948, 148] on div "Vista de la tarjeta Cancelar Guardar Aplicar para todos los embudo Mostrar avat…" at bounding box center [551, 251] width 1012 height 502
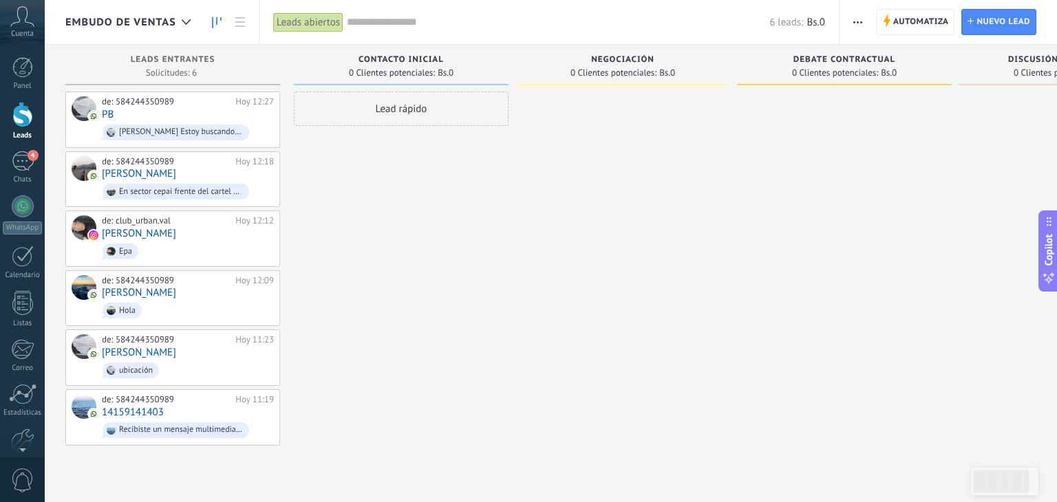
click at [858, 22] on use "button" at bounding box center [857, 22] width 9 height 2
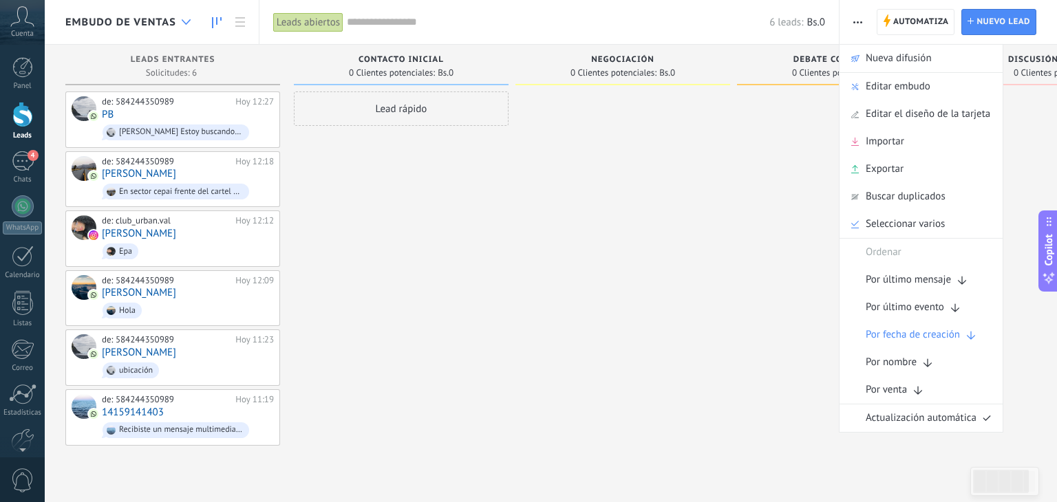
click at [178, 17] on div at bounding box center [186, 22] width 23 height 27
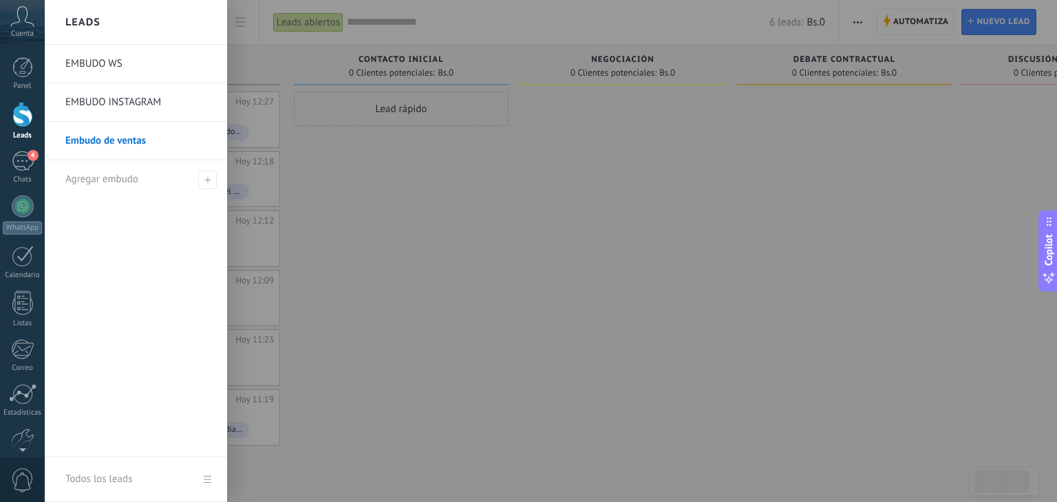
click at [85, 138] on link "Embudo de ventas" at bounding box center [139, 141] width 148 height 39
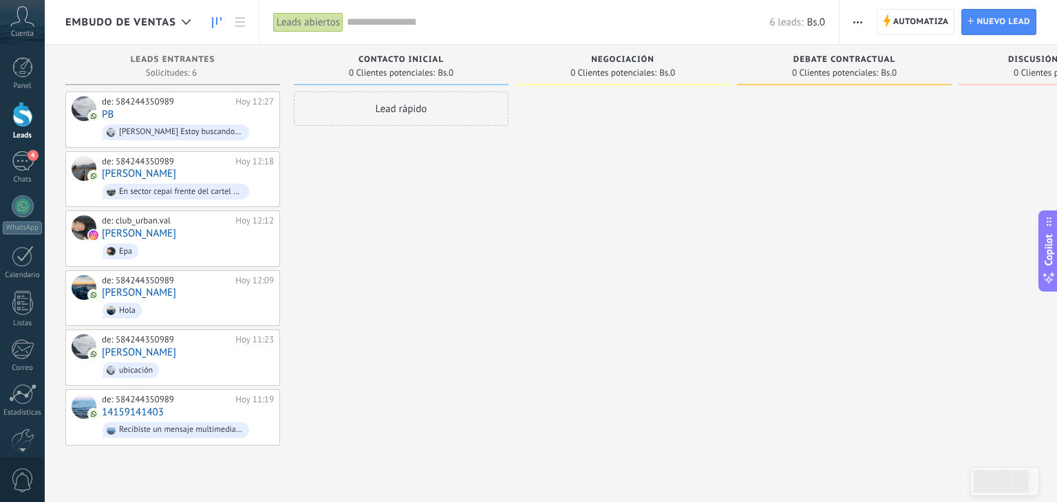
click at [152, 26] on span "Embudo de ventas" at bounding box center [120, 22] width 111 height 13
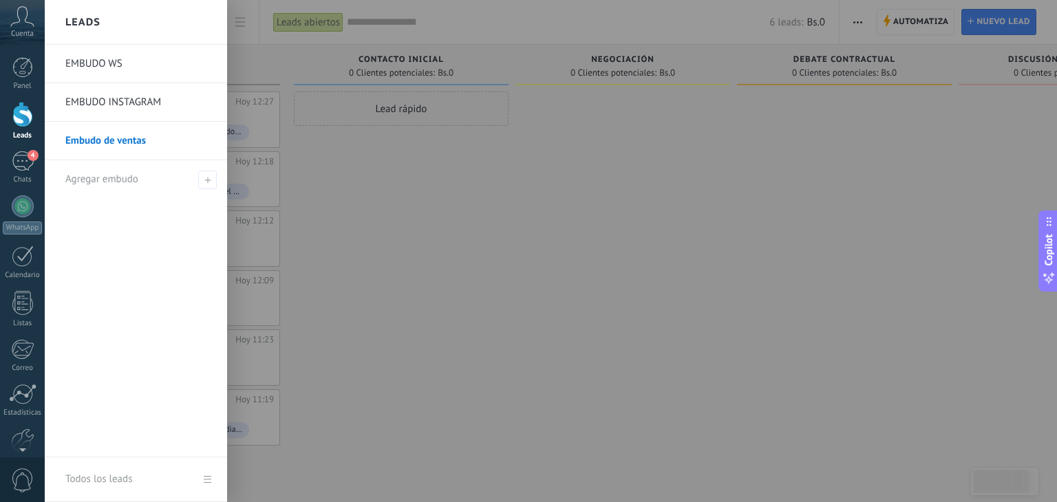
click at [315, 162] on div at bounding box center [573, 251] width 1057 height 502
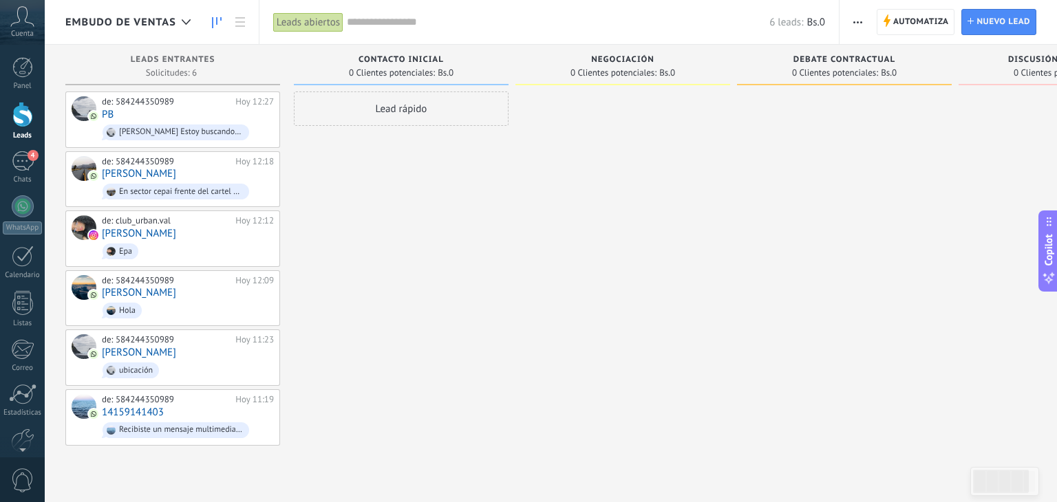
click at [858, 22] on use "button" at bounding box center [857, 22] width 9 height 2
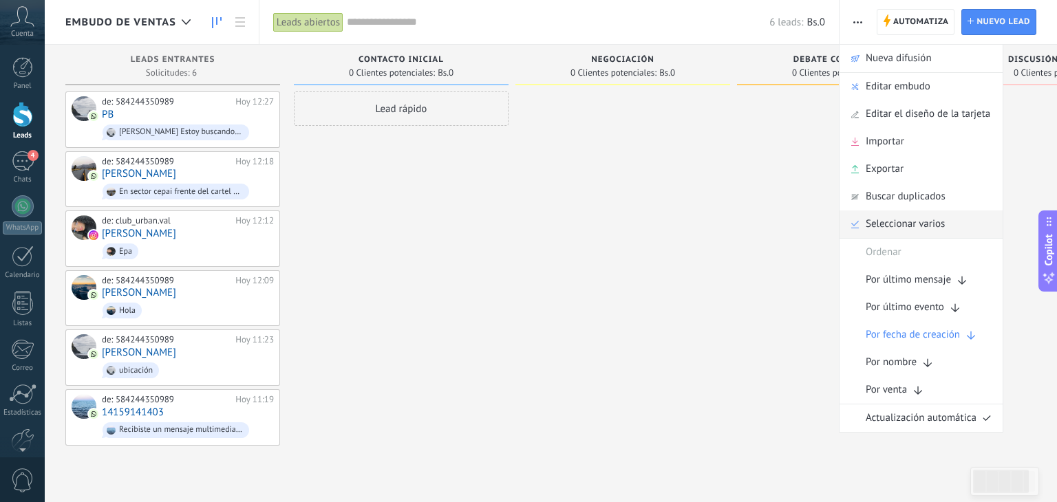
click at [899, 231] on span "Seleccionar varios" at bounding box center [905, 225] width 79 height 28
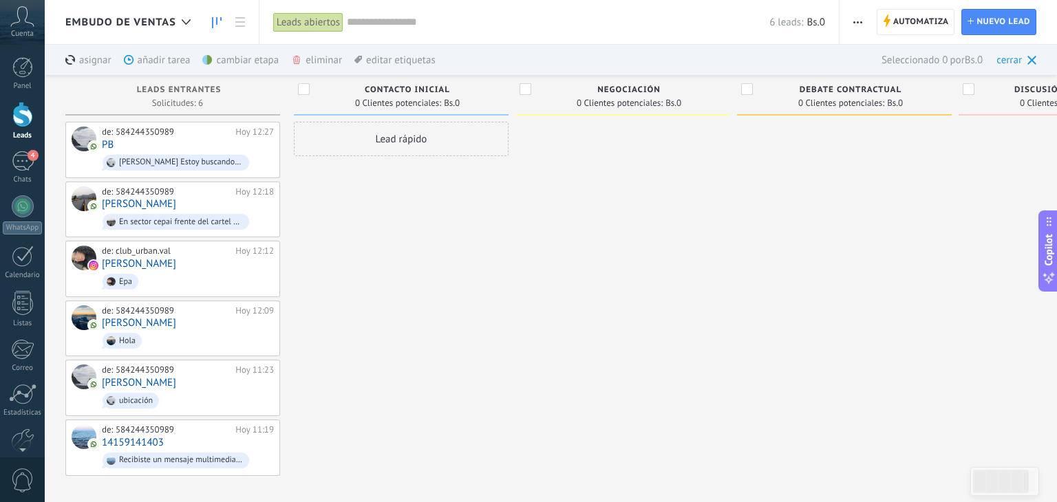
click at [316, 63] on div "eliminar màs" at bounding box center [340, 60] width 98 height 30
click at [310, 64] on div "eliminar màs" at bounding box center [340, 60] width 98 height 30
click at [296, 61] on use at bounding box center [296, 60] width 7 height 8
click at [312, 72] on div "eliminar màs" at bounding box center [340, 60] width 98 height 30
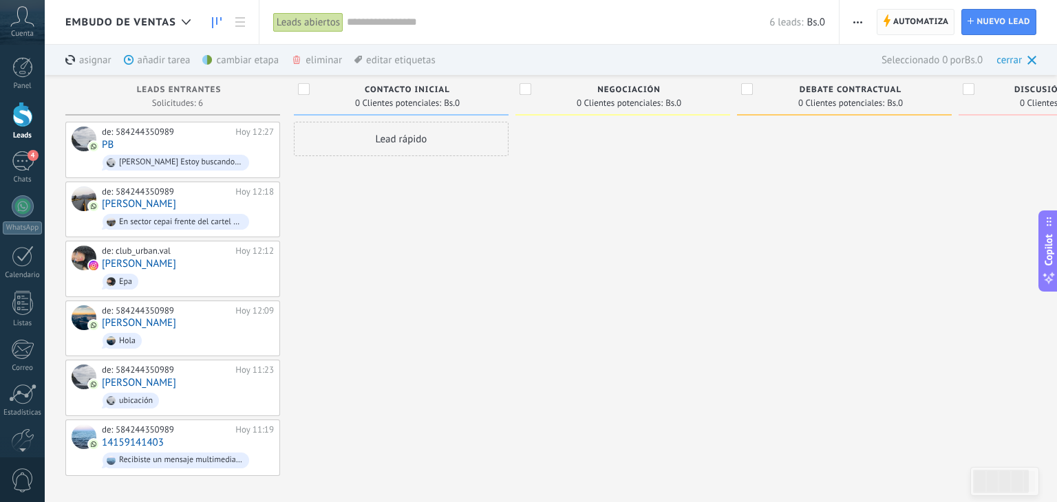
click at [897, 27] on span "Automatiza" at bounding box center [921, 22] width 56 height 25
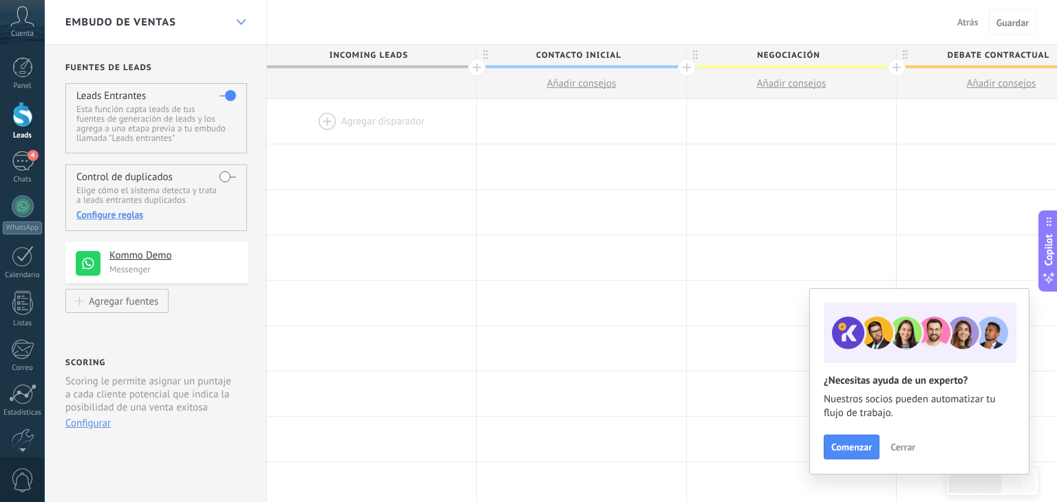
click at [245, 28] on div at bounding box center [240, 22] width 23 height 27
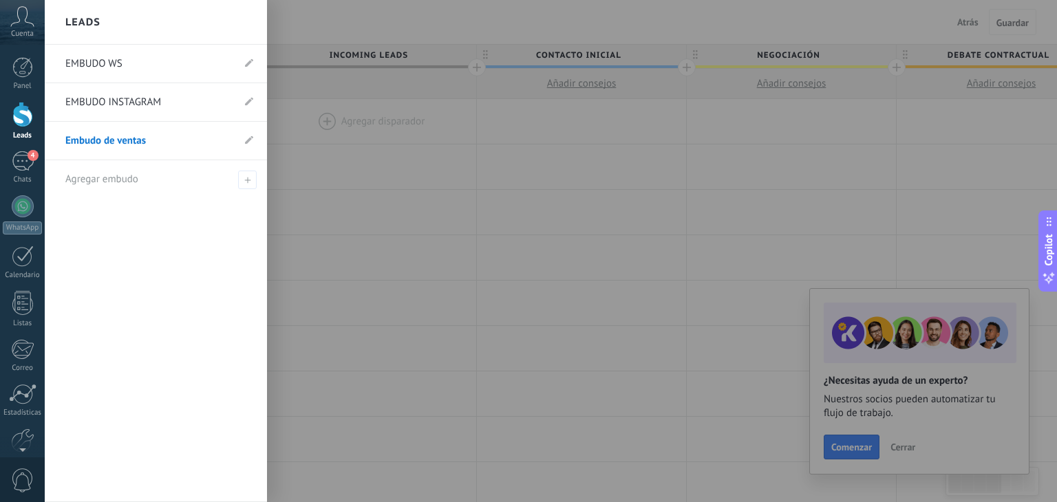
click at [388, 160] on div at bounding box center [573, 251] width 1057 height 502
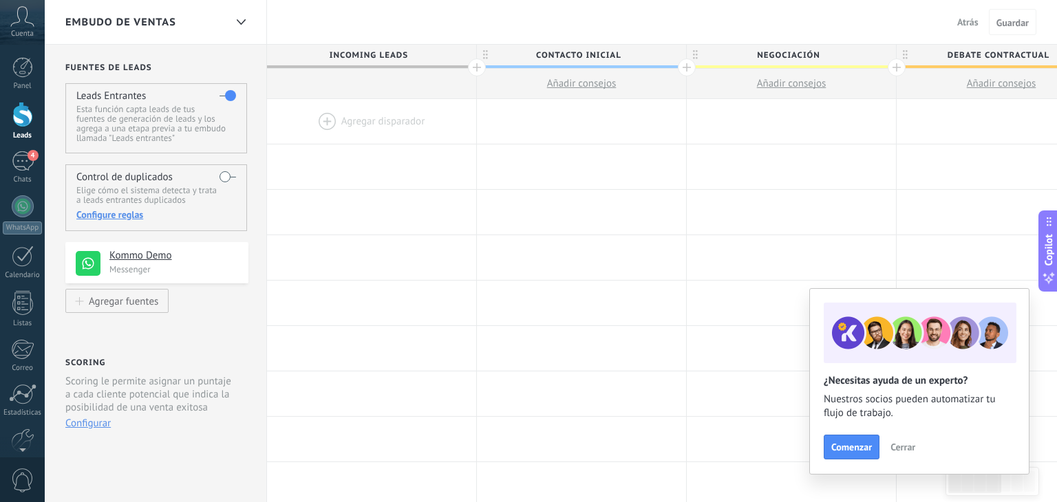
click at [959, 30] on button "Atrás" at bounding box center [968, 22] width 32 height 21
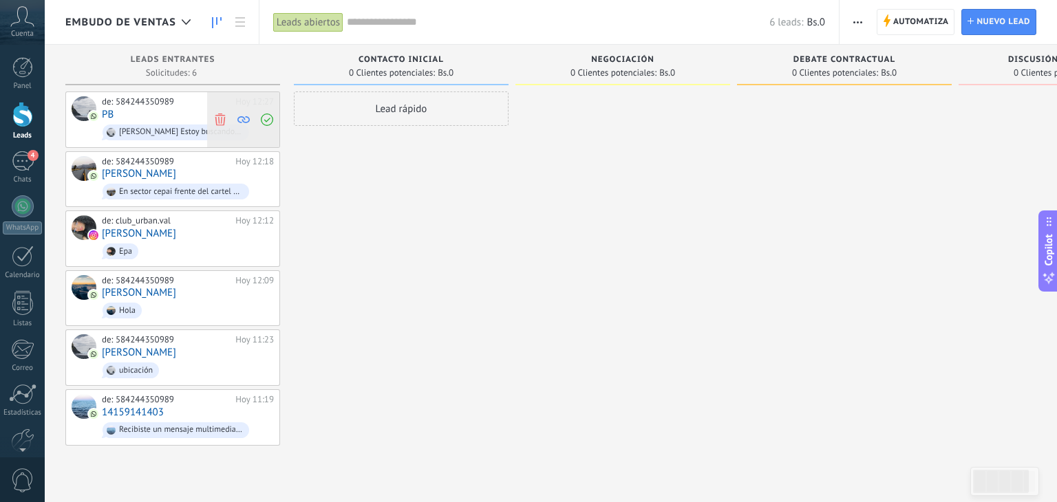
click at [220, 120] on icon at bounding box center [220, 119] width 12 height 12
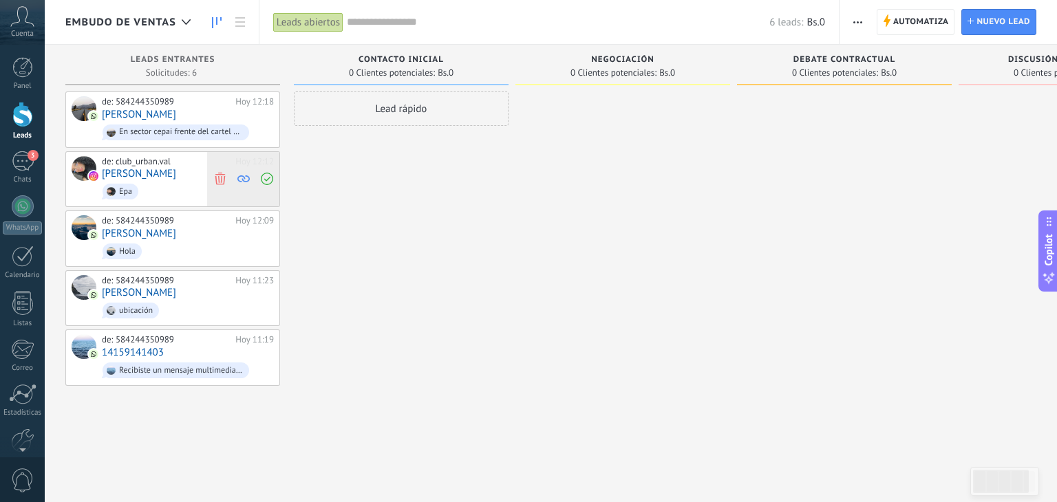
click at [222, 174] on use at bounding box center [220, 179] width 10 height 12
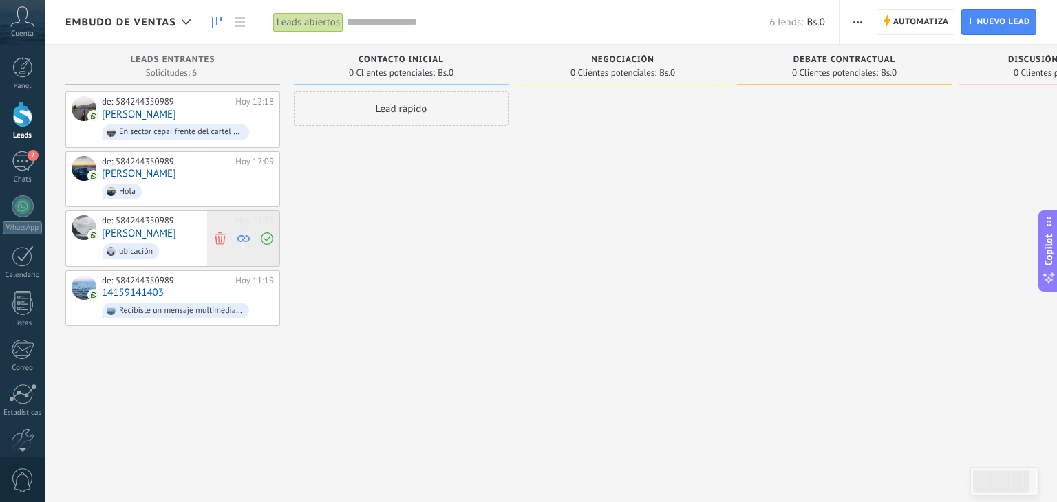
click at [222, 236] on icon at bounding box center [220, 239] width 12 height 12
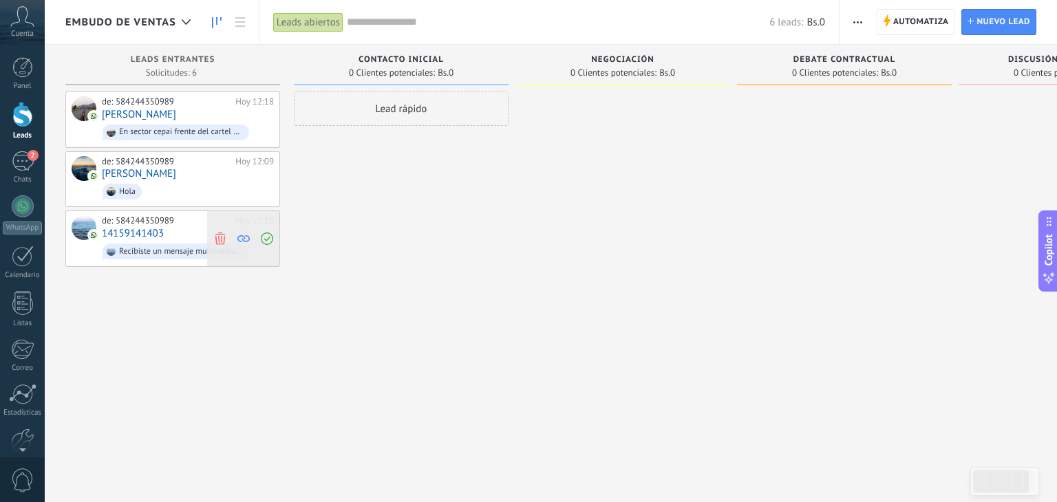
click at [222, 237] on icon at bounding box center [220, 239] width 12 height 12
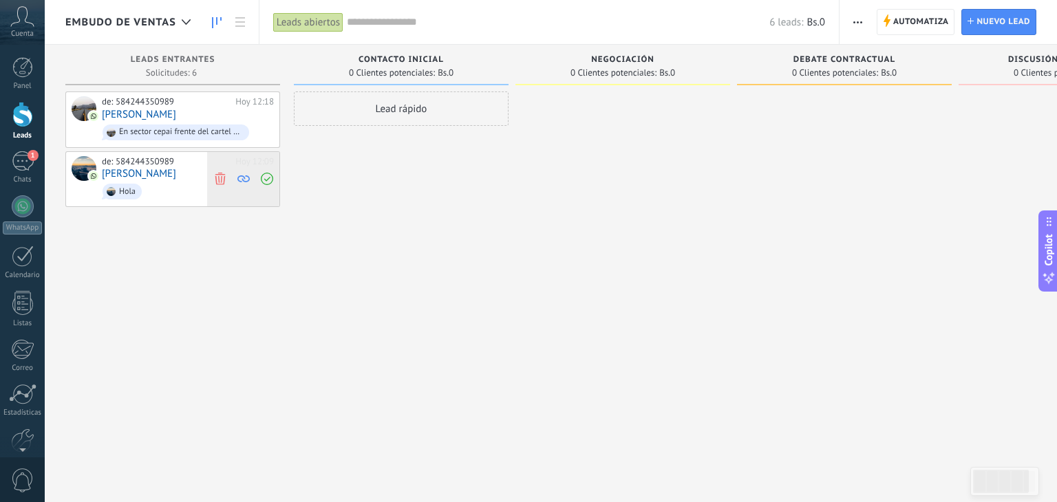
click at [222, 175] on icon at bounding box center [220, 179] width 12 height 12
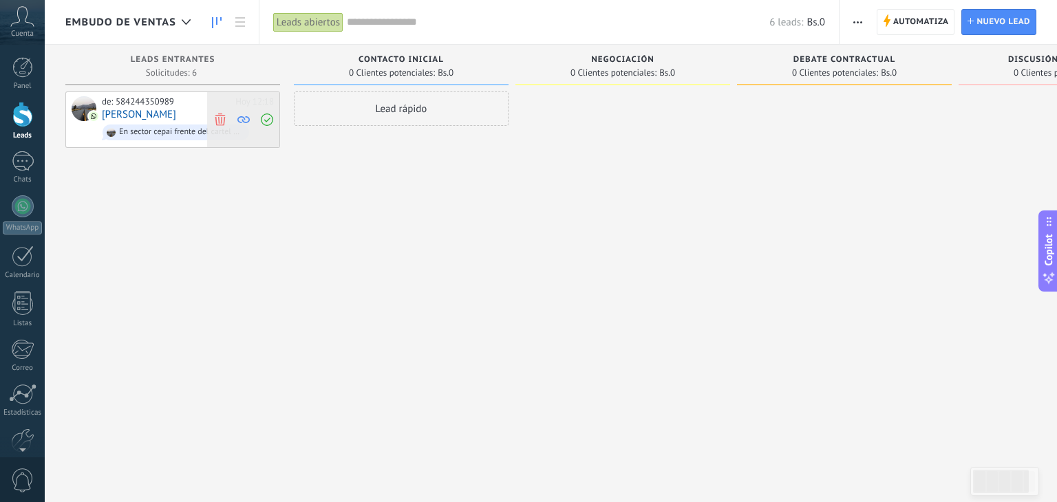
click at [224, 123] on icon at bounding box center [220, 119] width 12 height 12
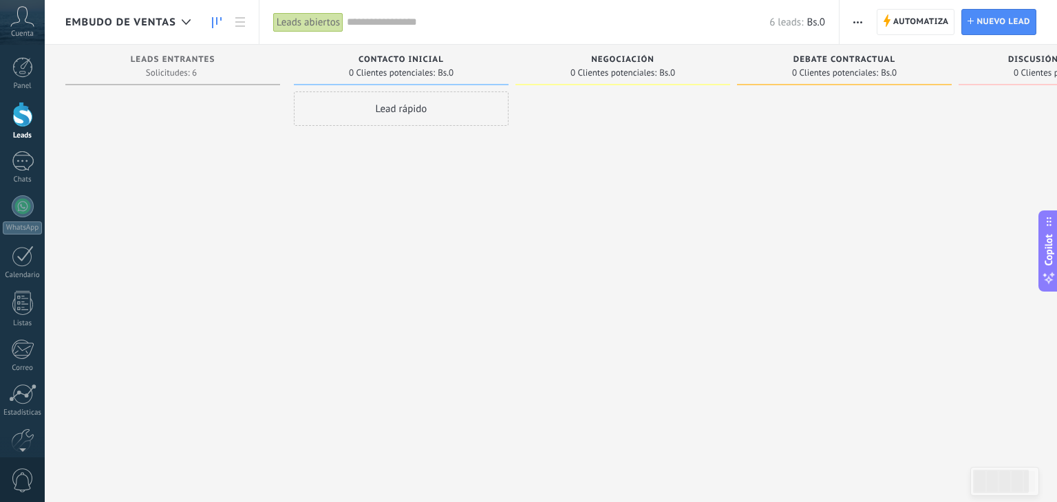
click at [857, 19] on span "button" at bounding box center [857, 22] width 9 height 26
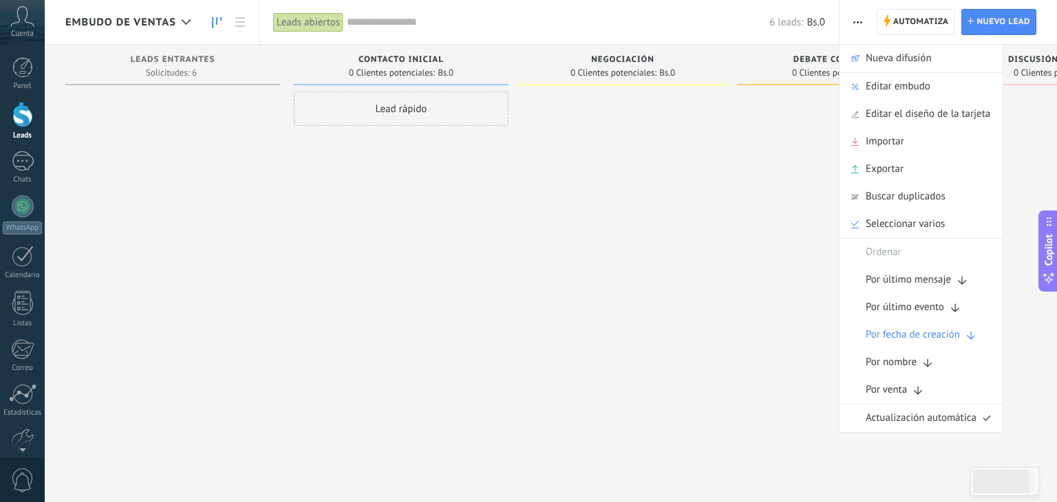
click at [165, 140] on div at bounding box center [172, 253] width 215 height 323
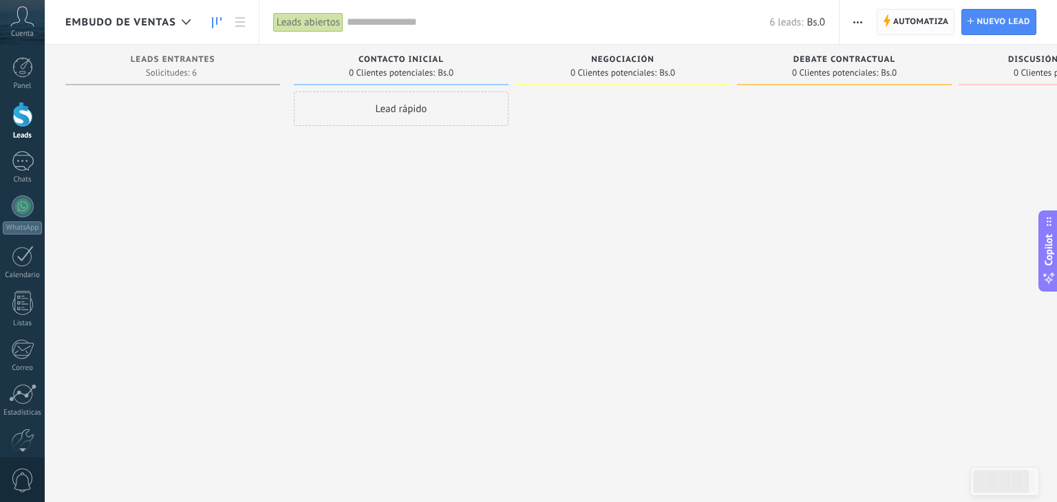
click at [915, 21] on span "Automatiza" at bounding box center [921, 22] width 56 height 25
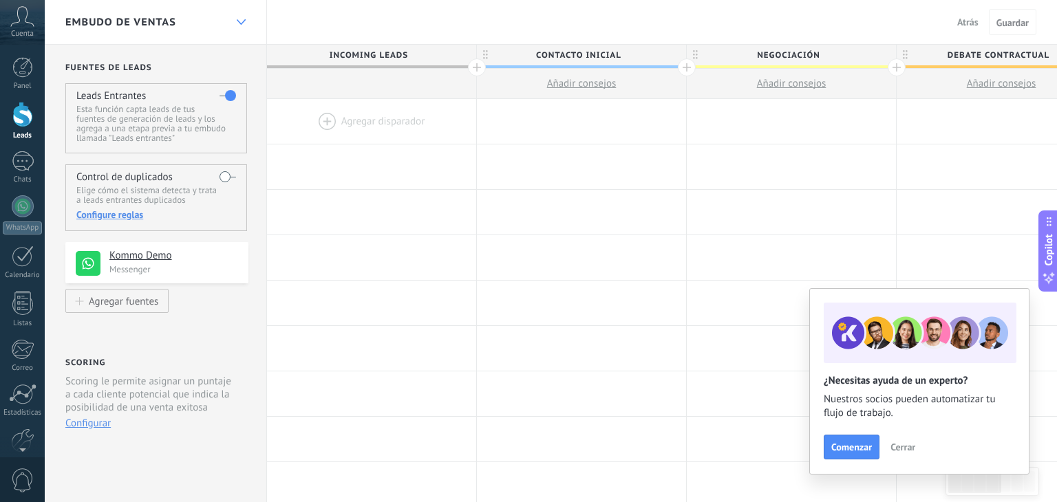
click at [242, 19] on icon at bounding box center [241, 22] width 9 height 6
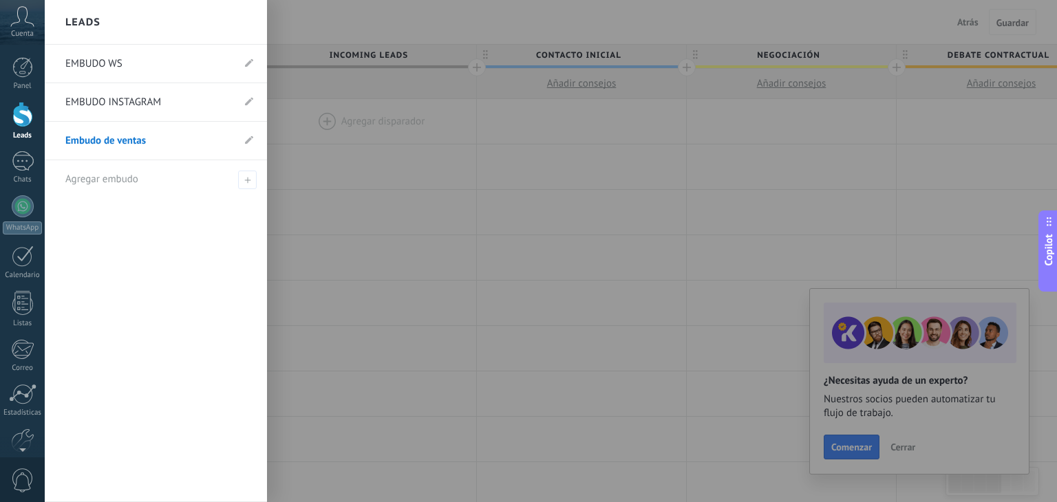
click at [264, 145] on li "Embudo de ventas" at bounding box center [156, 141] width 222 height 39
click at [246, 136] on icon at bounding box center [249, 140] width 8 height 8
click at [234, 138] on use at bounding box center [233, 141] width 7 height 8
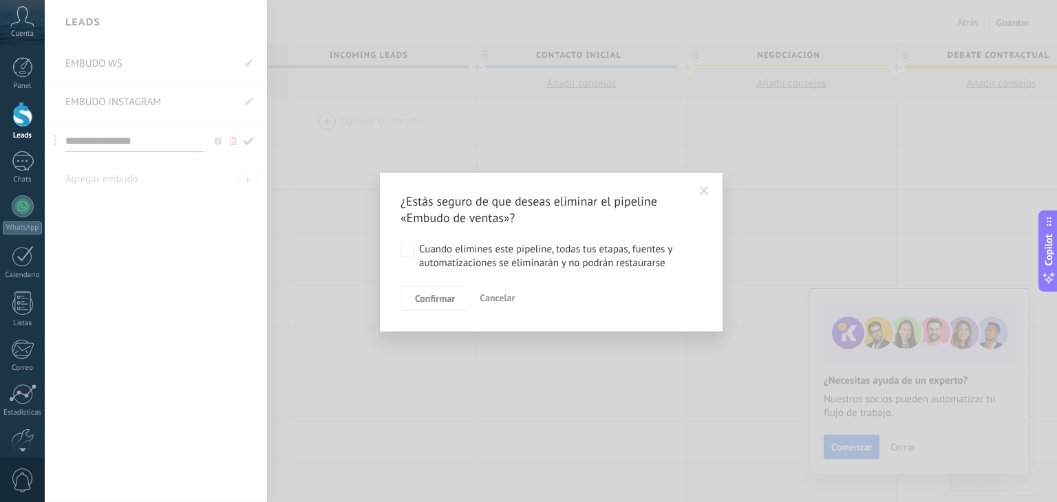
click at [229, 138] on div "¿Estás seguro de que deseas eliminar el pipeline «Embudo de ventas»? Cuando eli…" at bounding box center [551, 251] width 1012 height 502
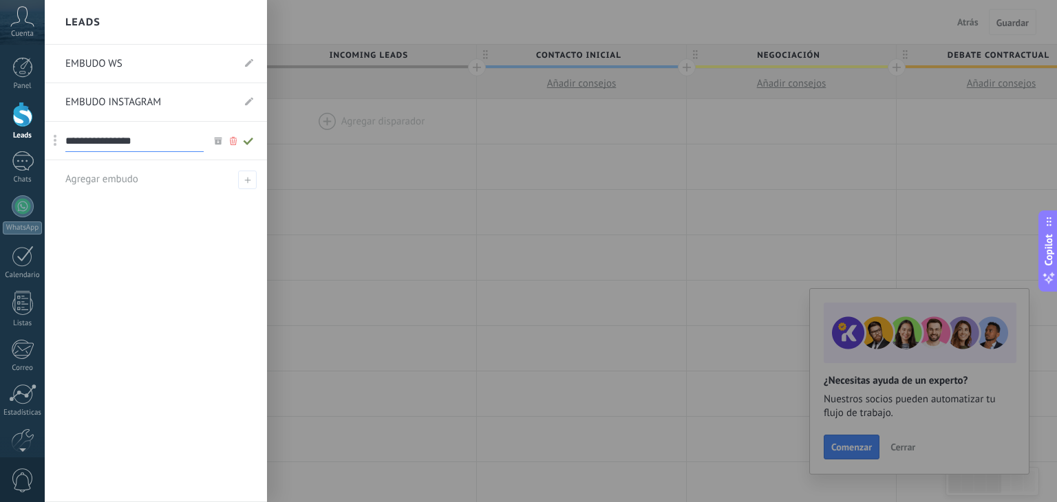
click at [226, 139] on icon at bounding box center [233, 141] width 15 height 8
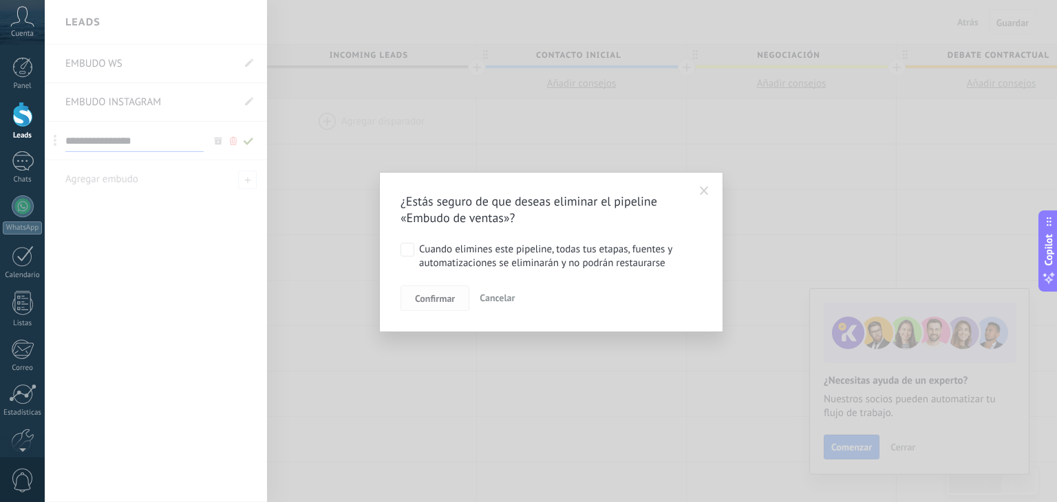
click at [443, 305] on button "Confirmar" at bounding box center [435, 299] width 69 height 26
click at [432, 306] on button "Confirmar" at bounding box center [435, 299] width 69 height 26
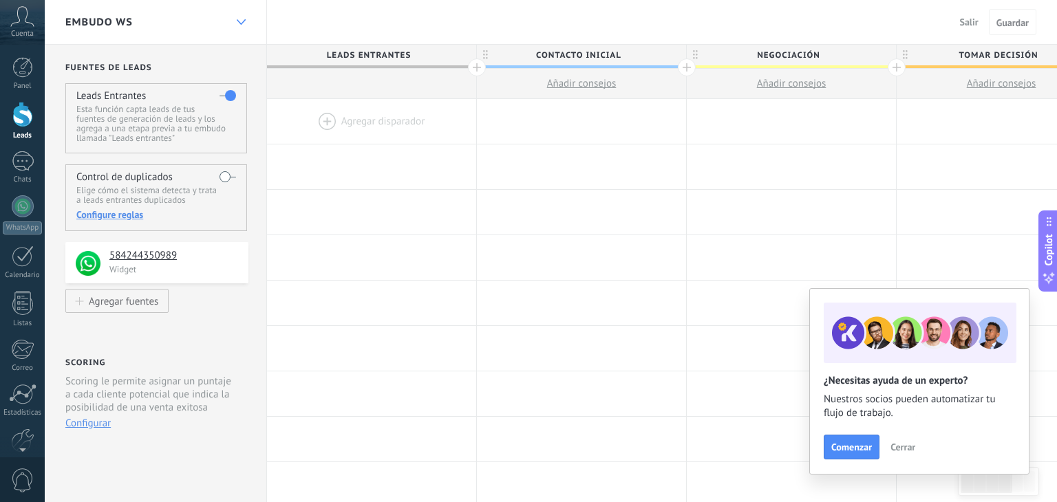
click at [232, 23] on div at bounding box center [240, 22] width 23 height 27
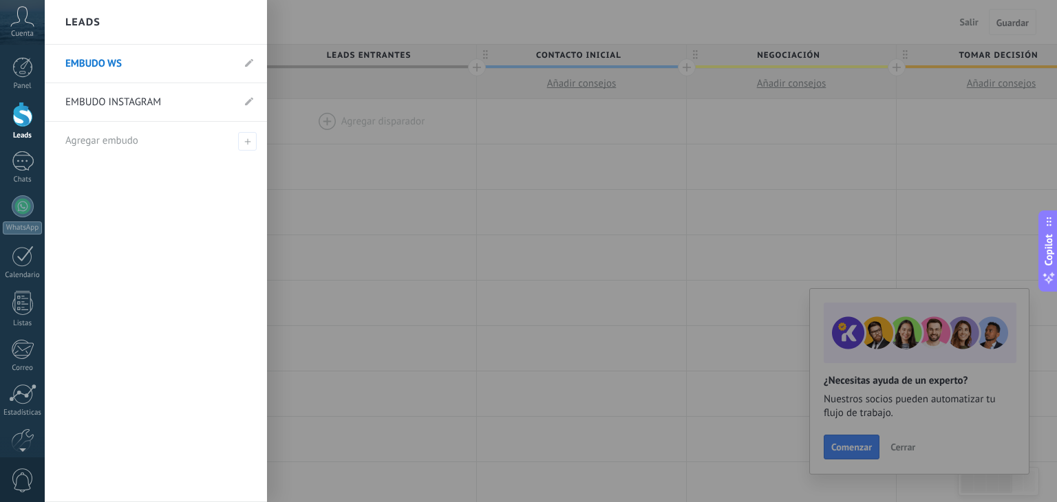
click at [393, 228] on div at bounding box center [573, 251] width 1057 height 502
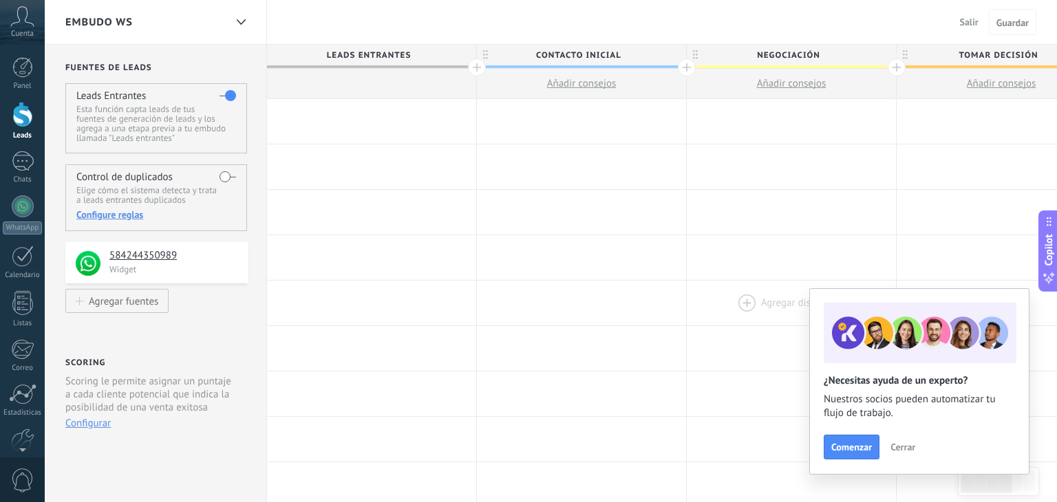
click at [721, 282] on div at bounding box center [791, 303] width 209 height 45
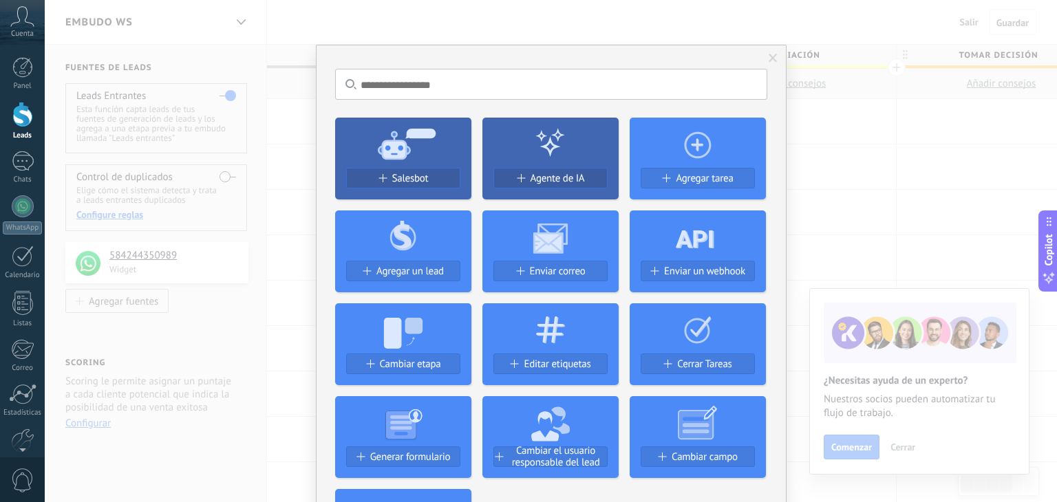
click at [779, 63] on span at bounding box center [773, 58] width 23 height 23
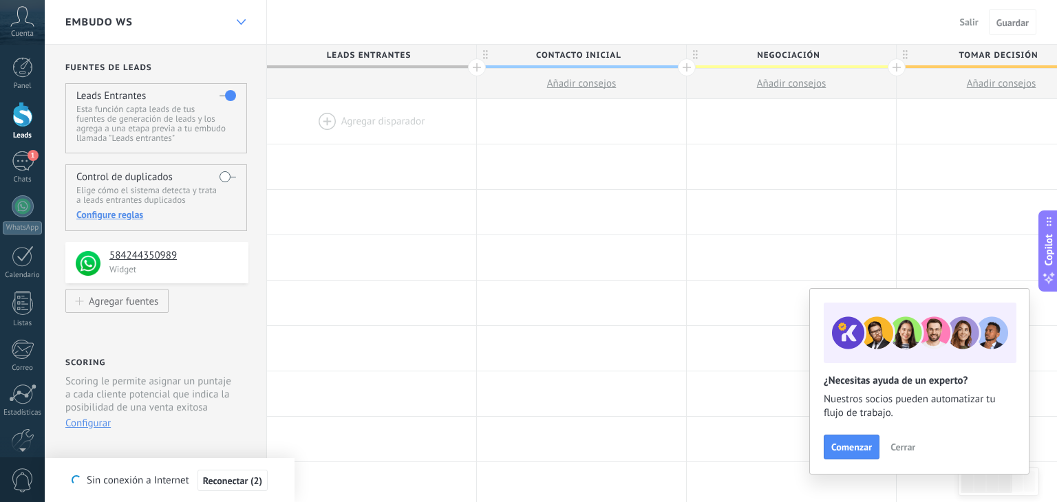
click at [233, 24] on div at bounding box center [240, 22] width 23 height 27
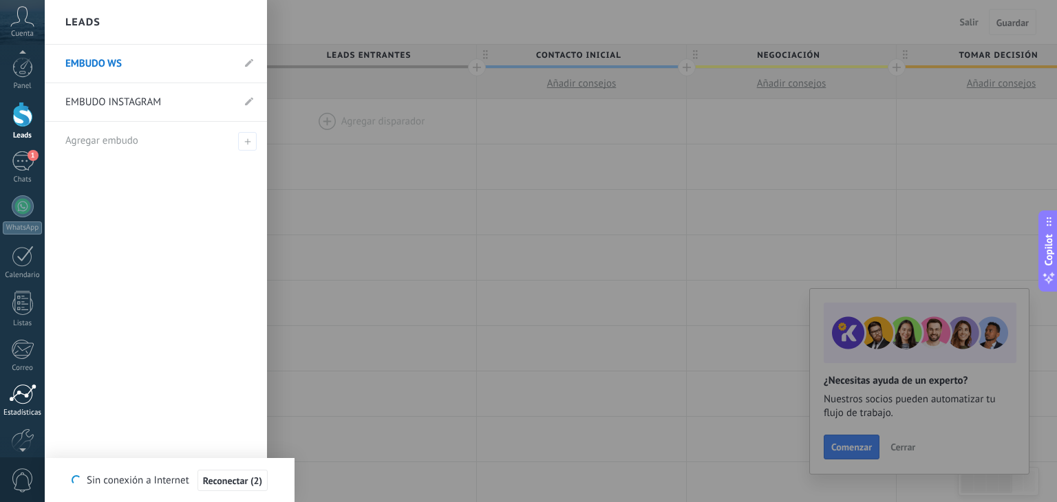
scroll to position [2, 0]
click at [24, 435] on div at bounding box center [22, 439] width 23 height 24
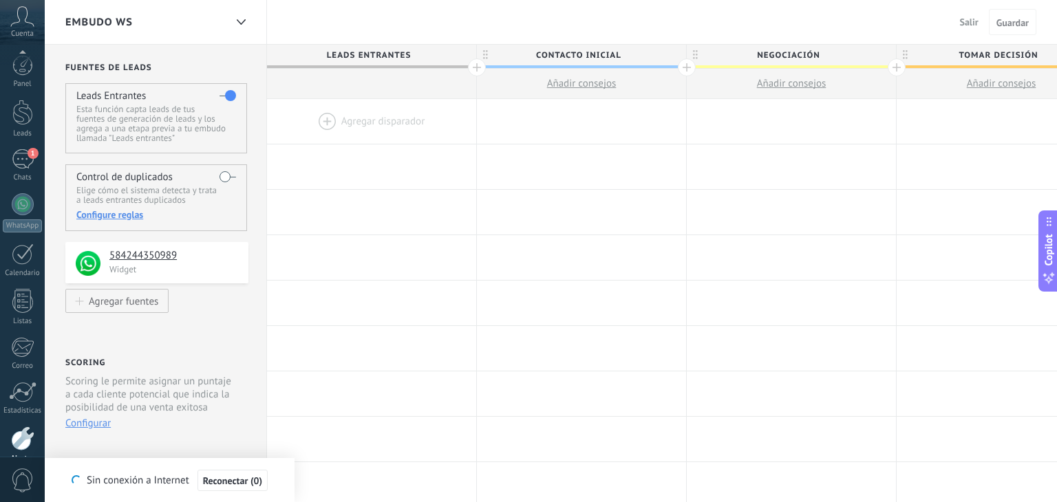
scroll to position [70, 0]
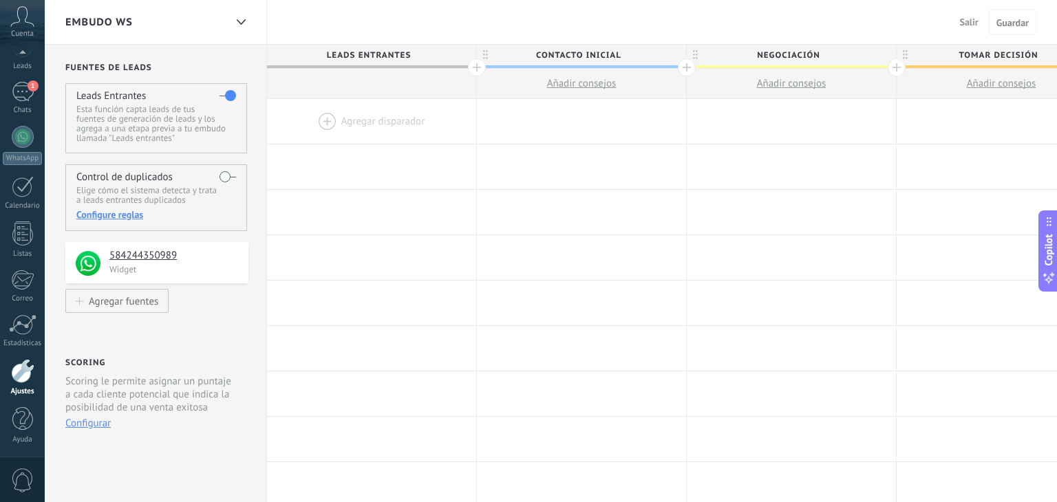
click at [405, 51] on span "Leads Entrantes" at bounding box center [368, 55] width 202 height 21
click at [480, 61] on span "Contacto inicial" at bounding box center [578, 55] width 202 height 21
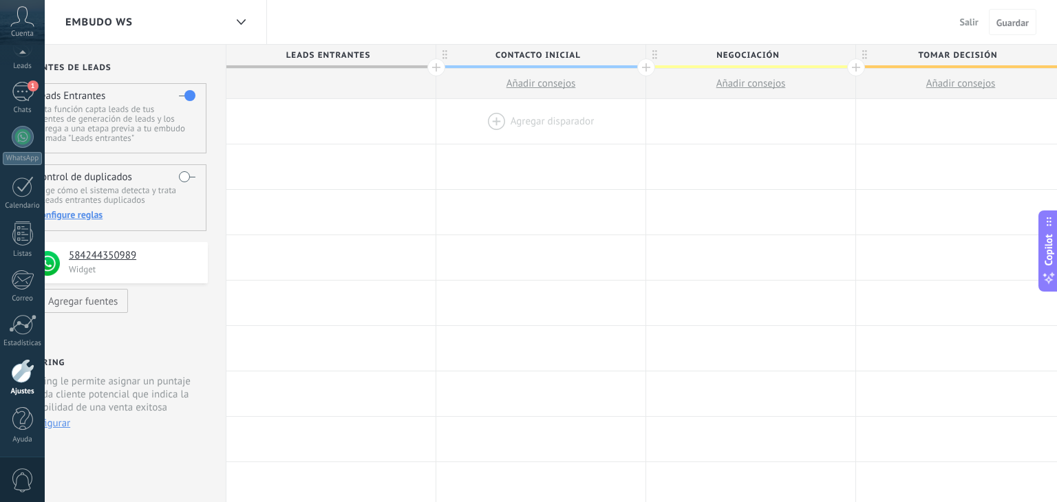
scroll to position [0, 0]
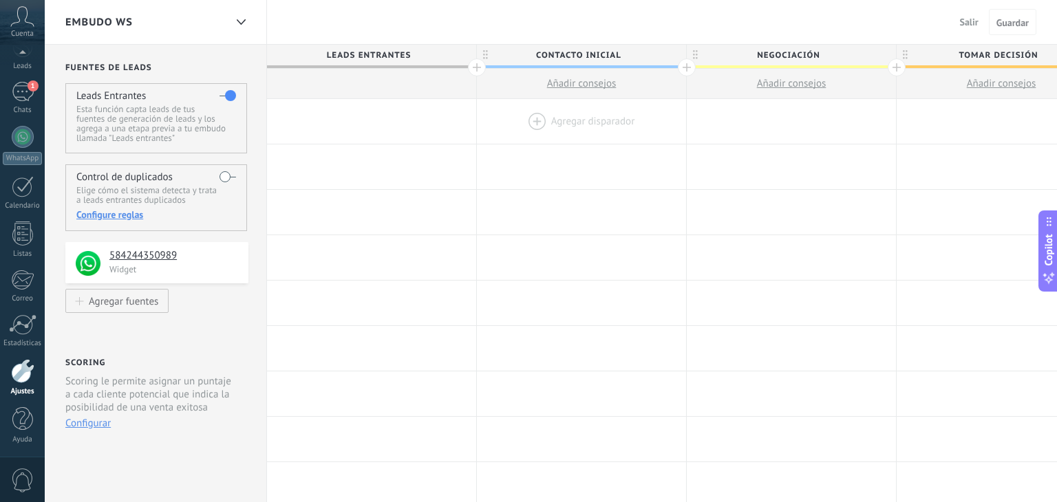
click at [504, 118] on div at bounding box center [581, 121] width 209 height 45
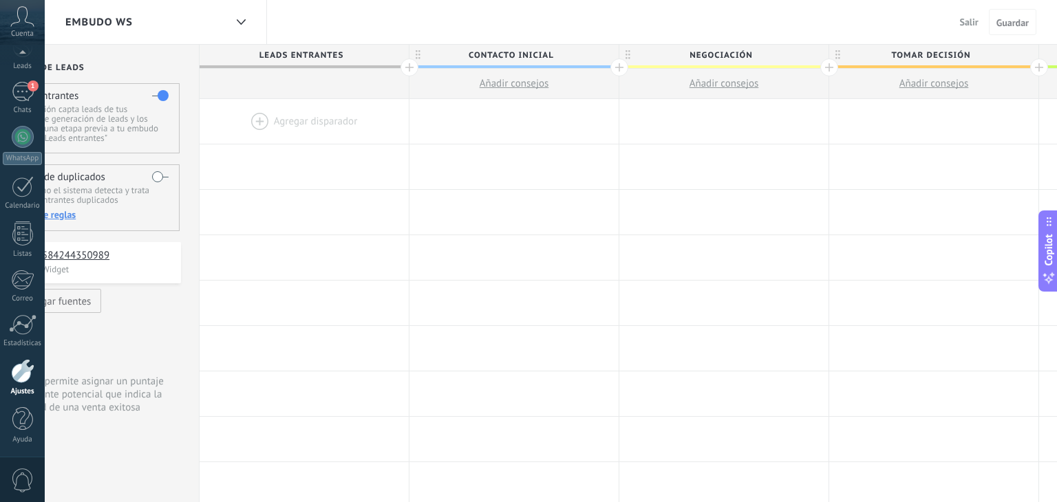
click at [449, 14] on div "EMBUDO WS Salir Cancelar Guardar" at bounding box center [551, 22] width 1012 height 45
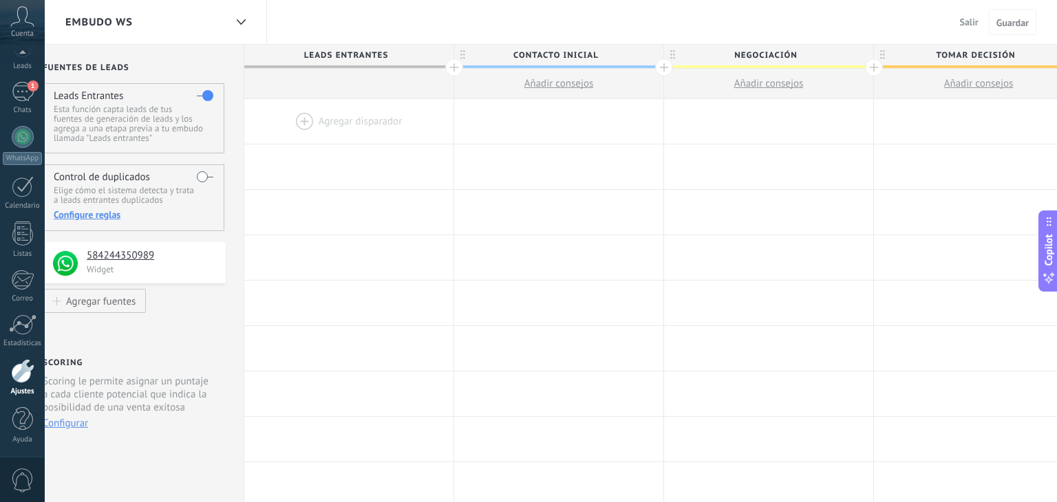
click at [385, 78] on div at bounding box center [348, 84] width 209 height 30
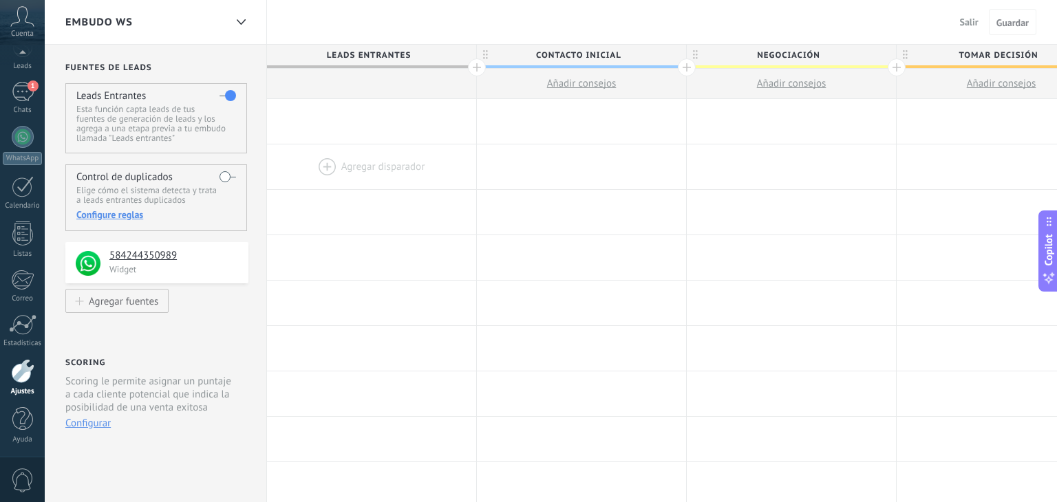
click at [413, 154] on div at bounding box center [371, 167] width 209 height 45
click at [503, 267] on div at bounding box center [581, 257] width 209 height 45
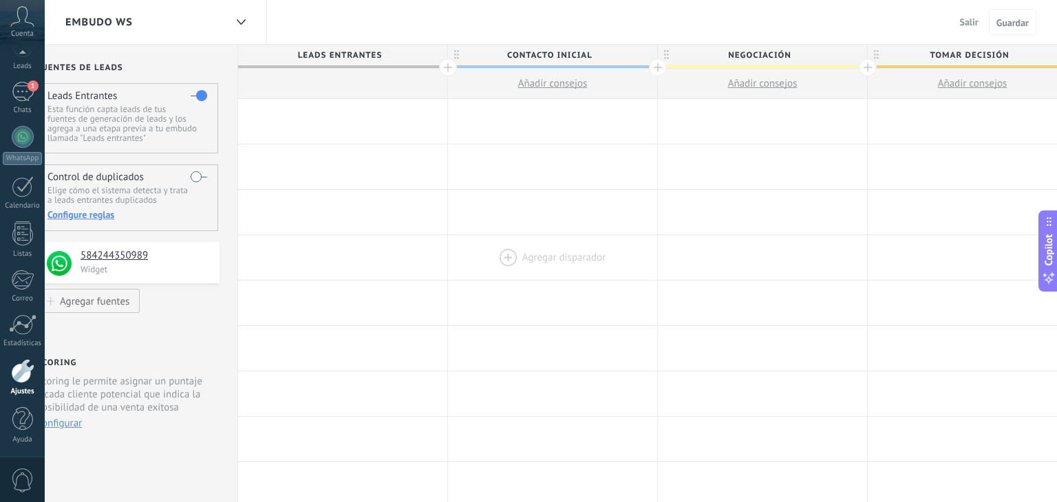
scroll to position [0, 30]
click at [475, 258] on div at bounding box center [551, 257] width 209 height 45
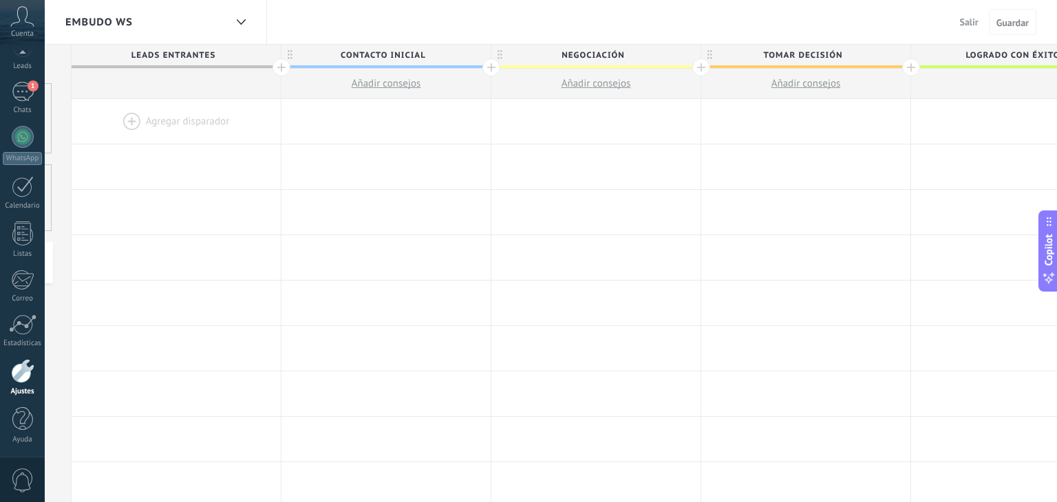
scroll to position [0, 231]
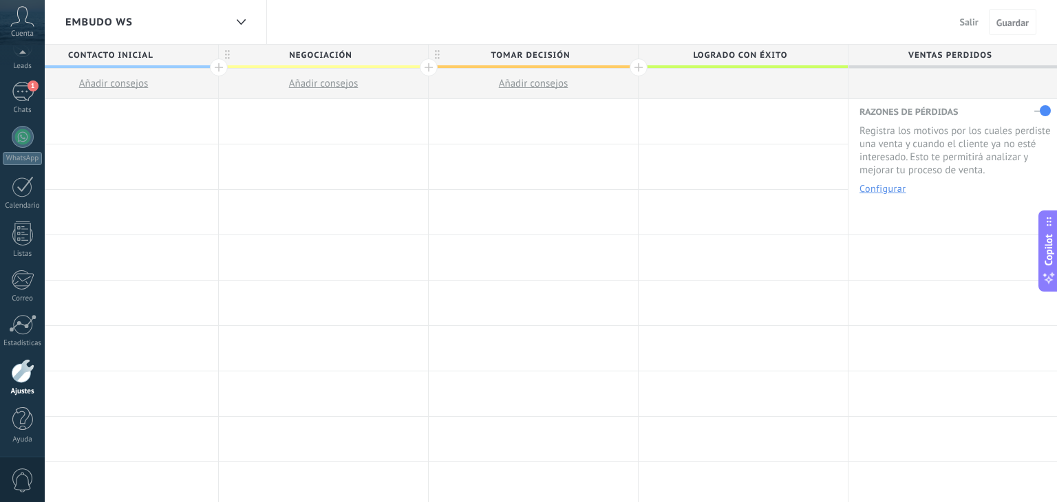
click at [154, 57] on span "Contacto inicial" at bounding box center [110, 55] width 202 height 21
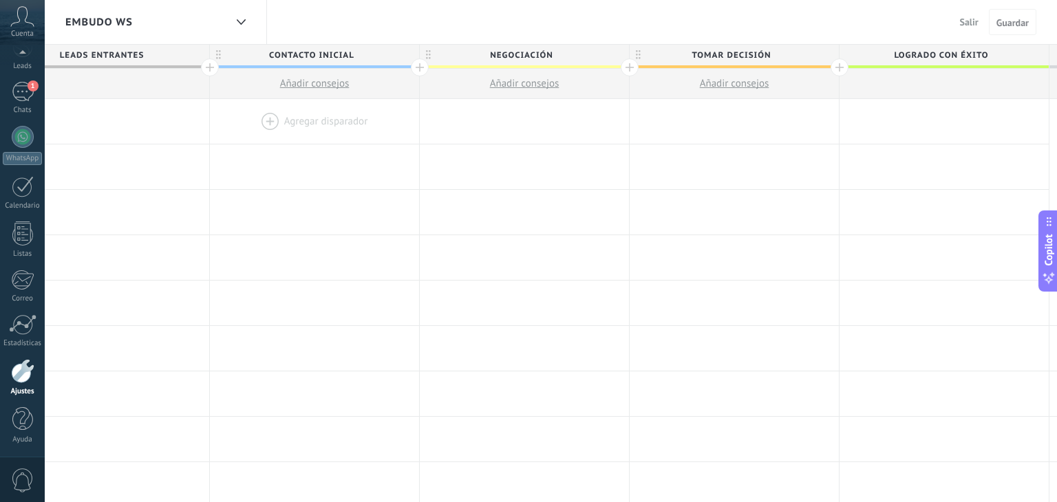
scroll to position [0, 0]
click at [210, 45] on span "Contacto inicial" at bounding box center [311, 55] width 202 height 21
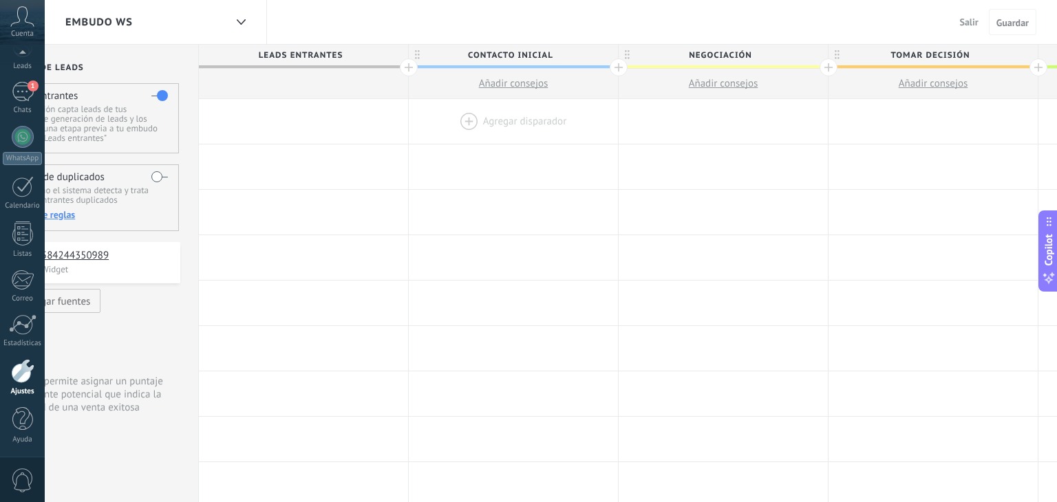
scroll to position [0, 69]
click at [588, 140] on div at bounding box center [512, 121] width 209 height 45
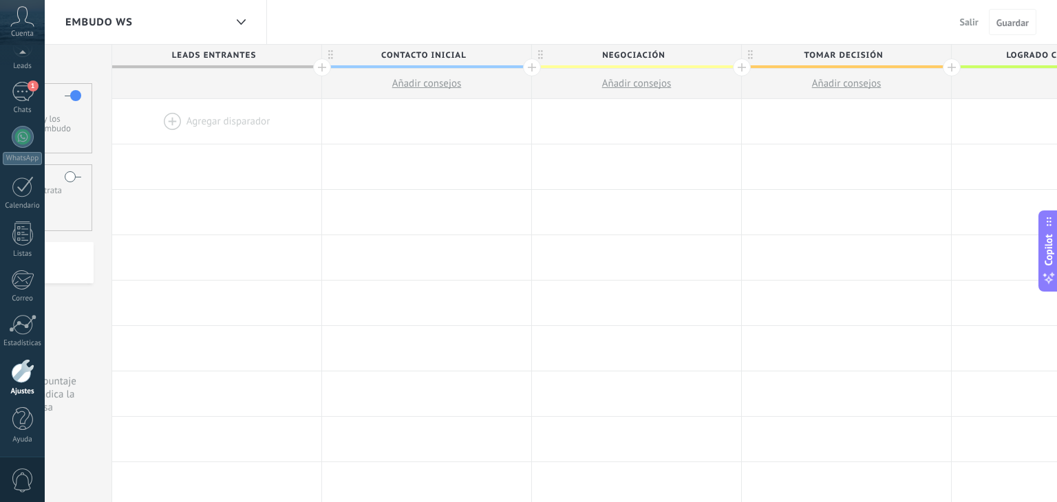
click at [504, 52] on span "Contacto inicial" at bounding box center [423, 55] width 202 height 21
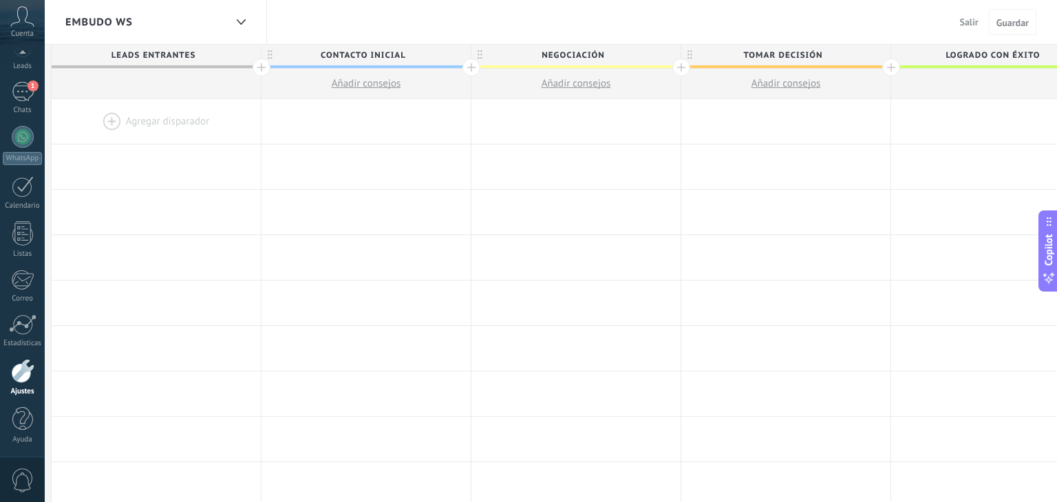
click at [445, 56] on span "Contacto inicial" at bounding box center [363, 55] width 202 height 21
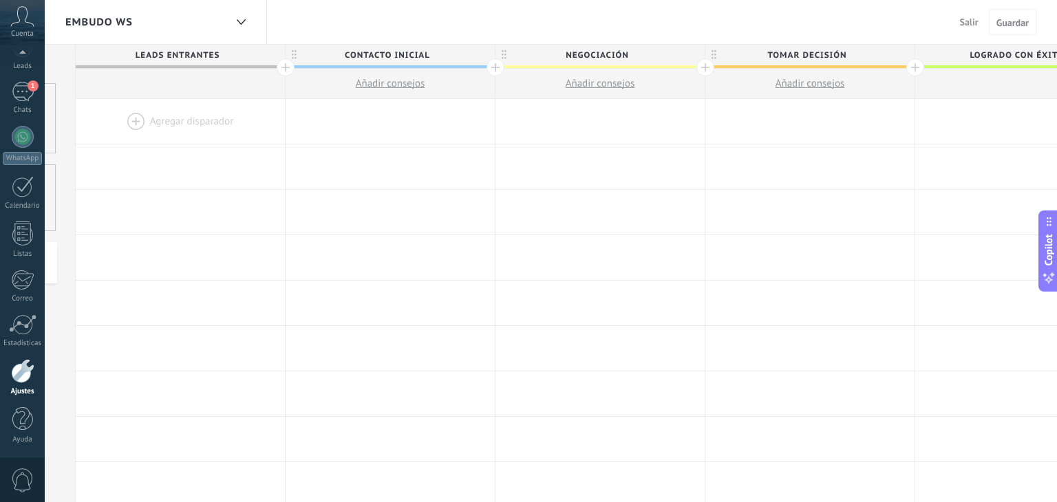
scroll to position [0, 235]
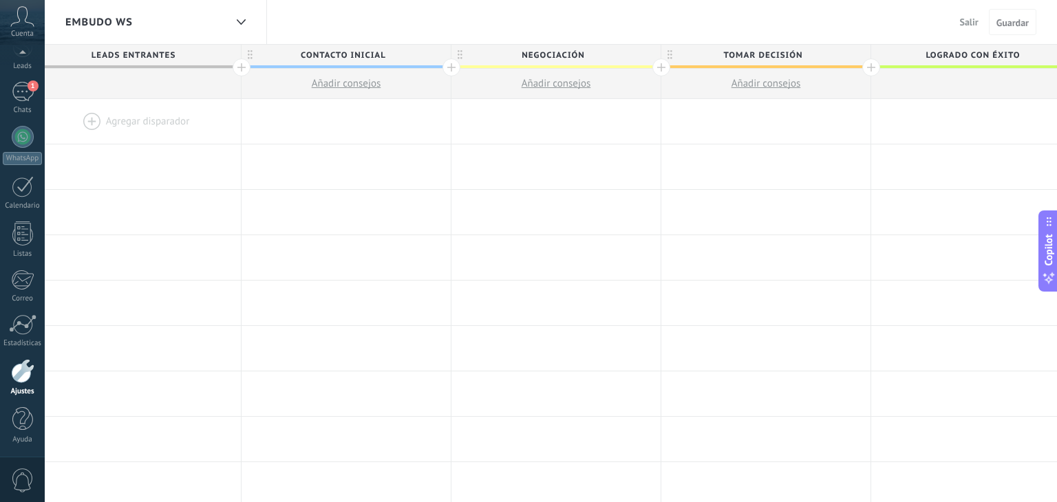
click at [426, 26] on div "EMBUDO WS Salir Cancelar Guardar" at bounding box center [551, 22] width 1012 height 45
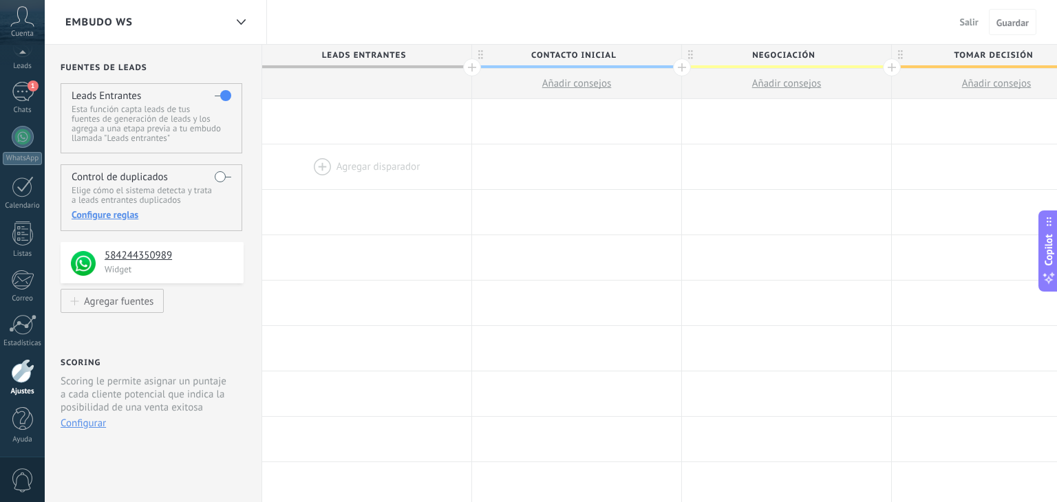
scroll to position [0, 0]
click at [477, 167] on div at bounding box center [581, 167] width 209 height 45
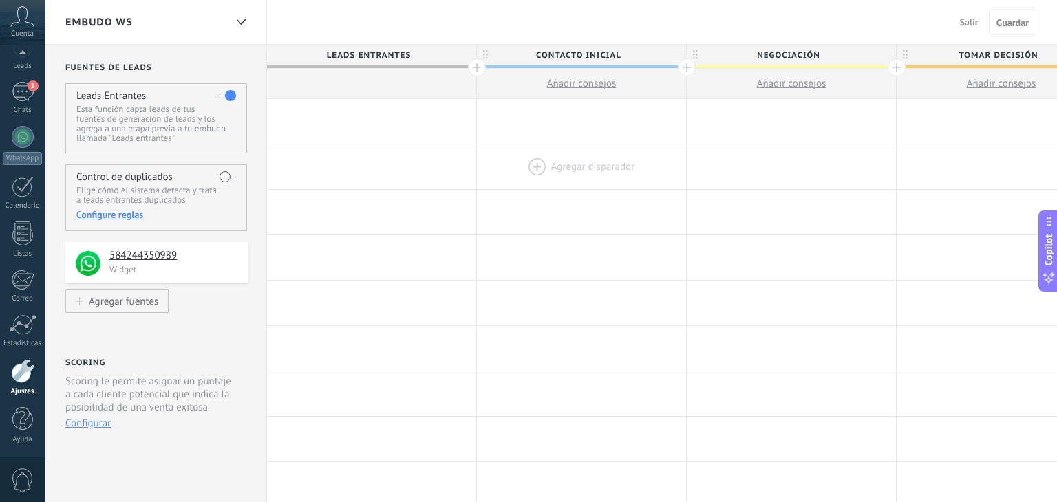
click at [477, 167] on div at bounding box center [581, 167] width 209 height 45
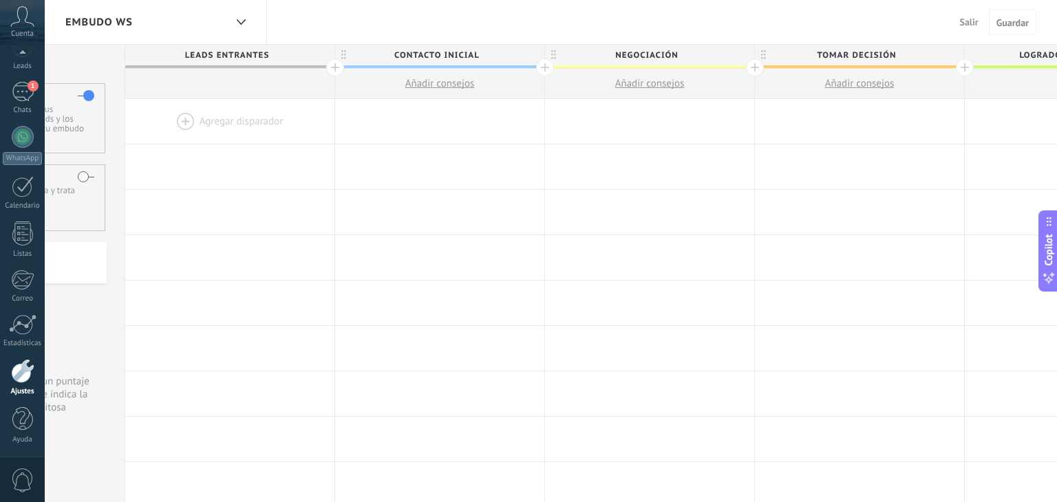
click at [484, 54] on span "Contacto inicial" at bounding box center [436, 55] width 202 height 21
click at [484, 54] on span "Contacto inicial" at bounding box center [435, 55] width 202 height 21
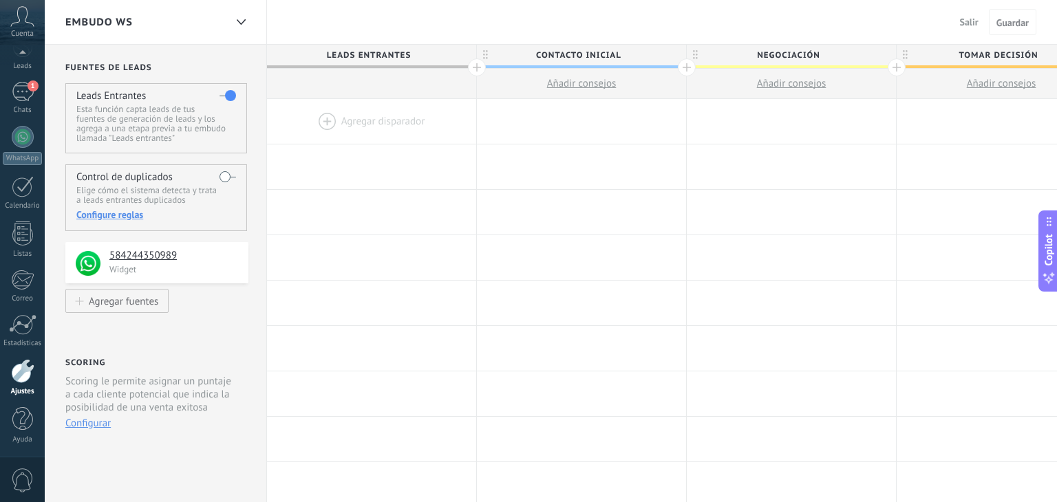
click at [615, 54] on span "Contacto inicial" at bounding box center [578, 55] width 202 height 21
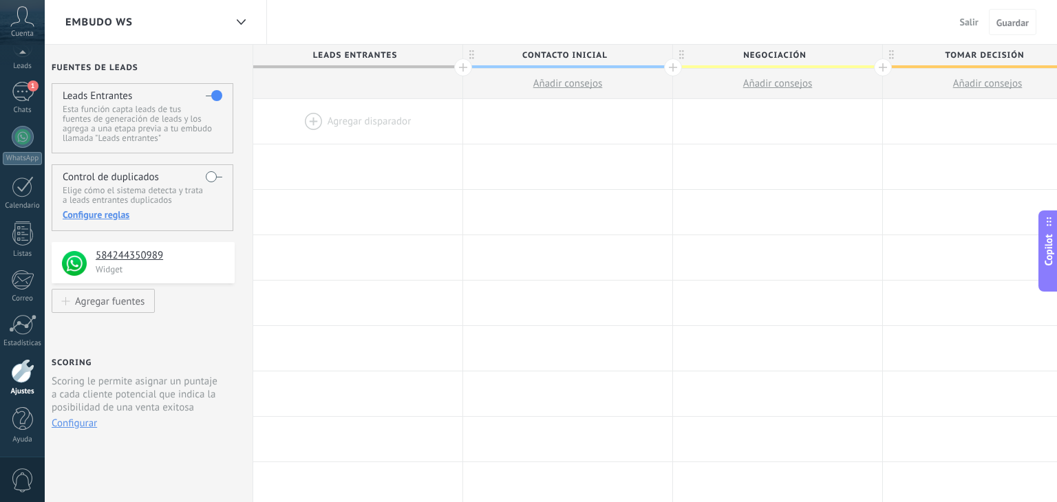
scroll to position [0, 14]
click at [617, 53] on span "Contacto inicial" at bounding box center [564, 55] width 202 height 21
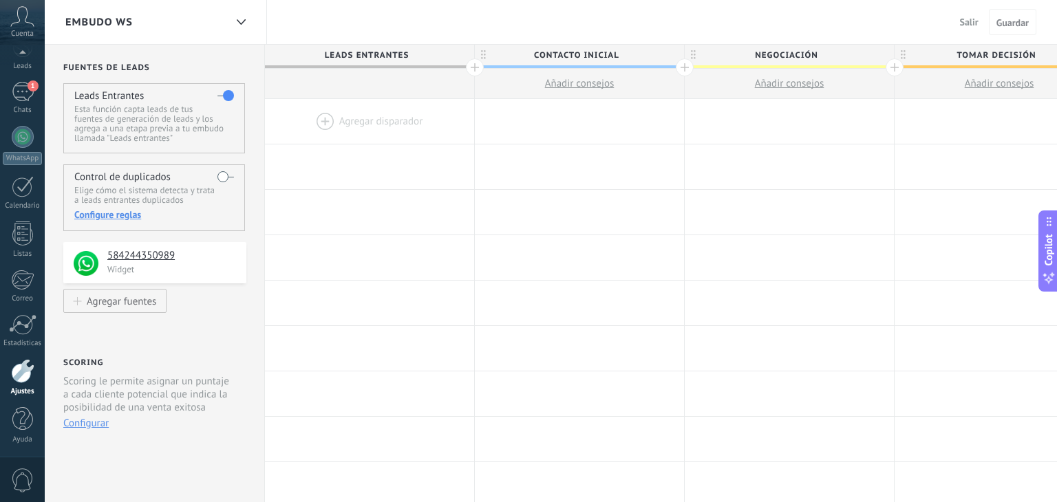
click at [615, 54] on span "Contacto inicial" at bounding box center [576, 55] width 202 height 21
click at [615, 54] on span "Contacto inicial" at bounding box center [577, 55] width 202 height 21
click at [624, 56] on span "Contacto inicial" at bounding box center [578, 55] width 202 height 21
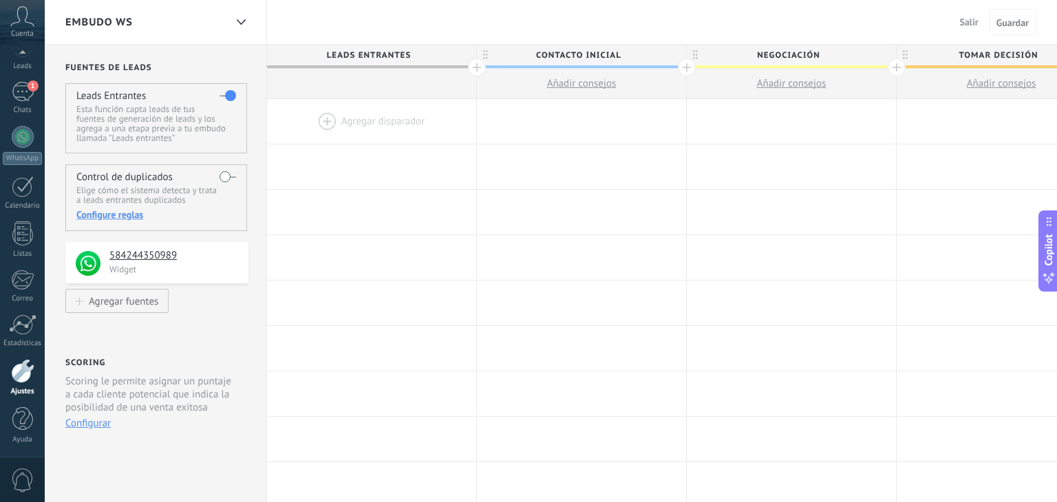
click at [624, 56] on span "Contacto inicial" at bounding box center [578, 55] width 202 height 21
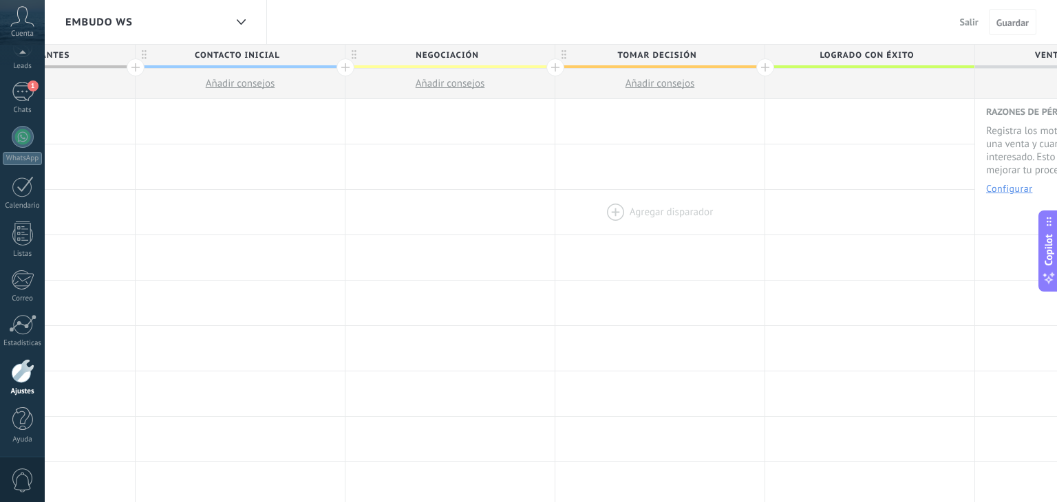
scroll to position [0, 333]
click at [589, 205] on div at bounding box center [668, 212] width 209 height 45
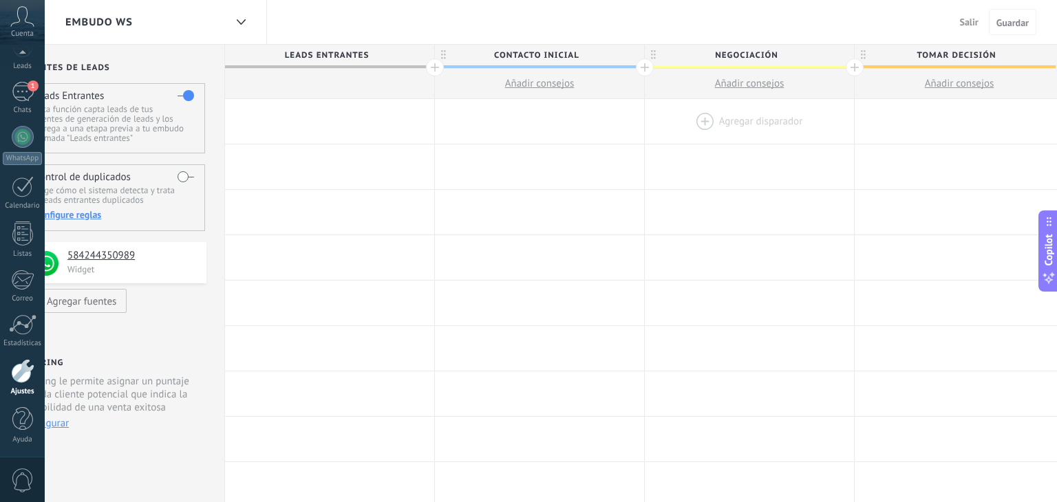
scroll to position [0, 43]
click at [648, 116] on div at bounding box center [748, 121] width 209 height 45
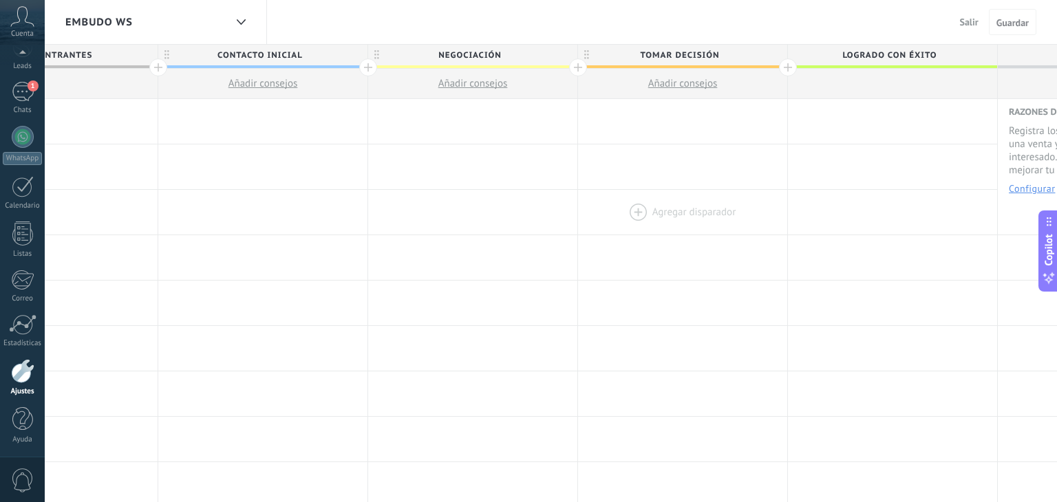
scroll to position [0, 0]
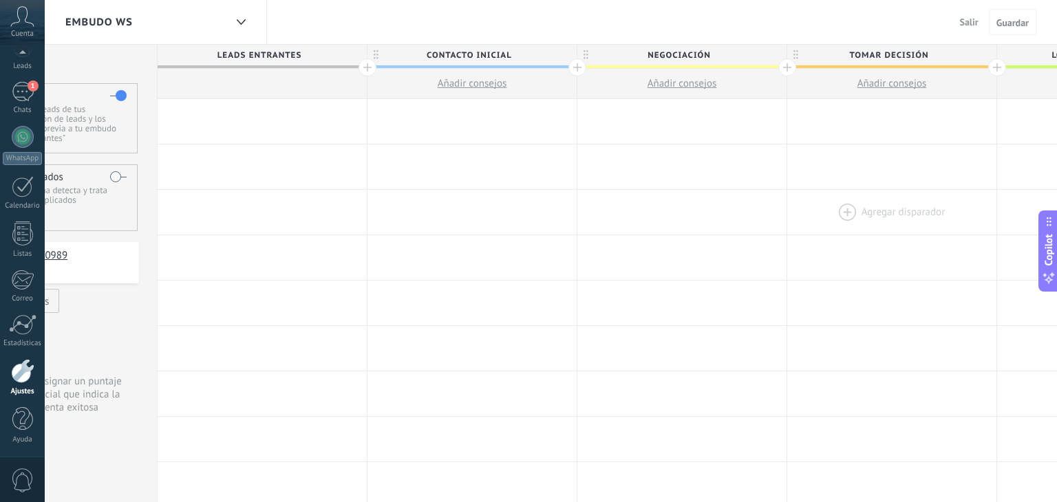
click at [818, 214] on div at bounding box center [891, 212] width 209 height 45
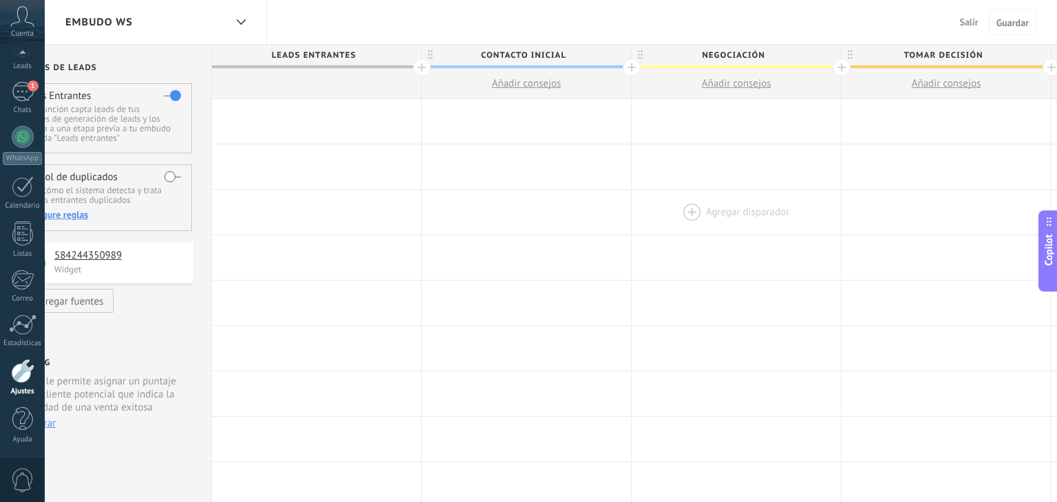
click at [760, 201] on div at bounding box center [736, 212] width 209 height 45
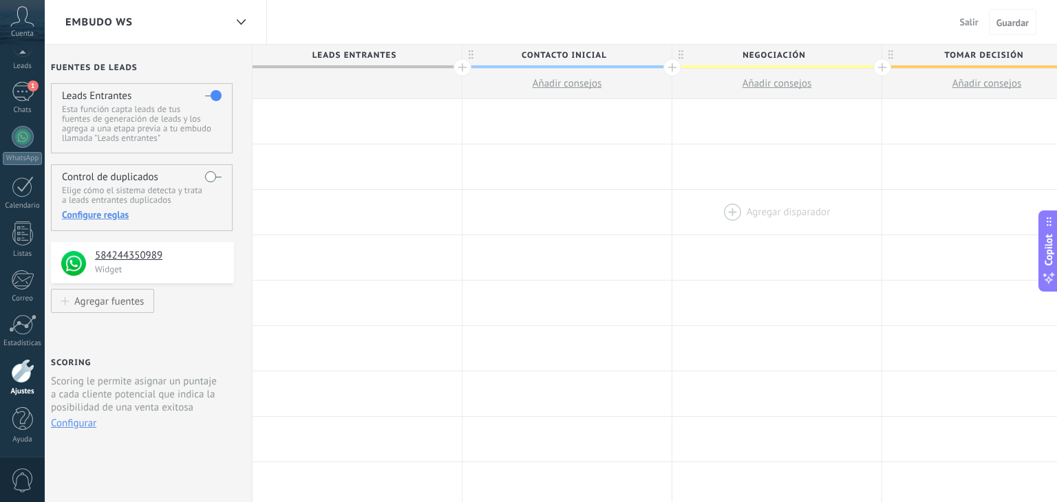
click at [745, 209] on div at bounding box center [776, 212] width 209 height 45
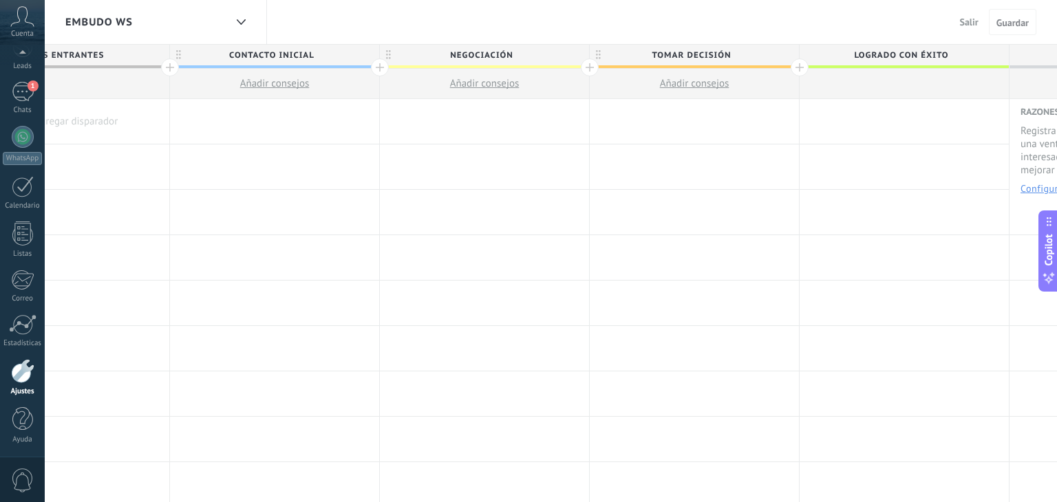
scroll to position [0, 312]
click at [604, 5] on div "EMBUDO WS Salir Cancelar Guardar" at bounding box center [551, 22] width 1012 height 45
click at [604, 7] on div "EMBUDO WS Salir Cancelar Guardar" at bounding box center [551, 22] width 1012 height 45
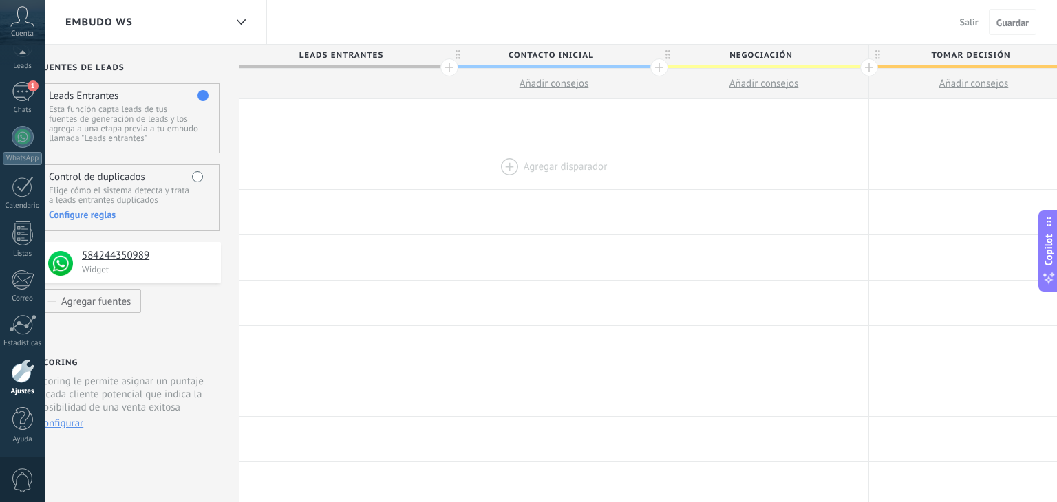
scroll to position [0, 34]
click at [527, 180] on div at bounding box center [547, 167] width 209 height 45
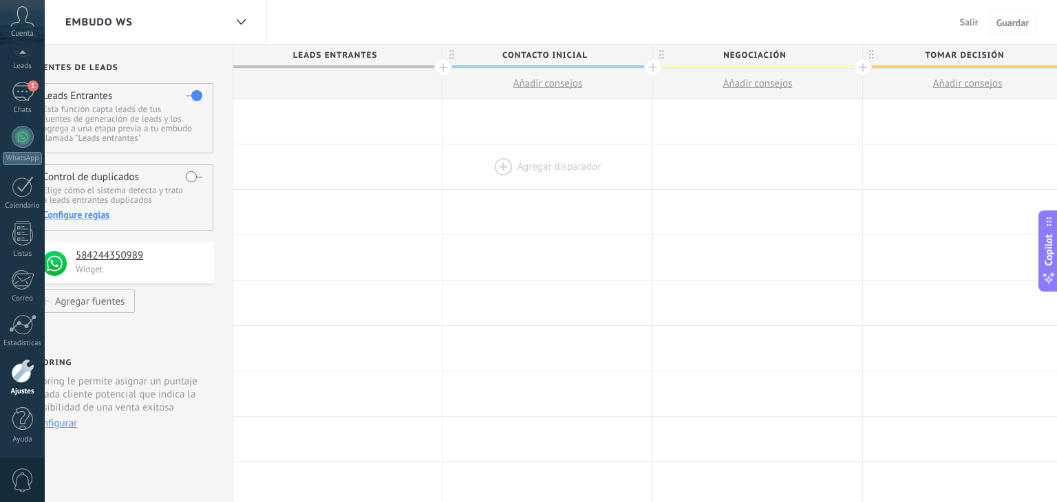
click at [527, 180] on div at bounding box center [547, 167] width 209 height 45
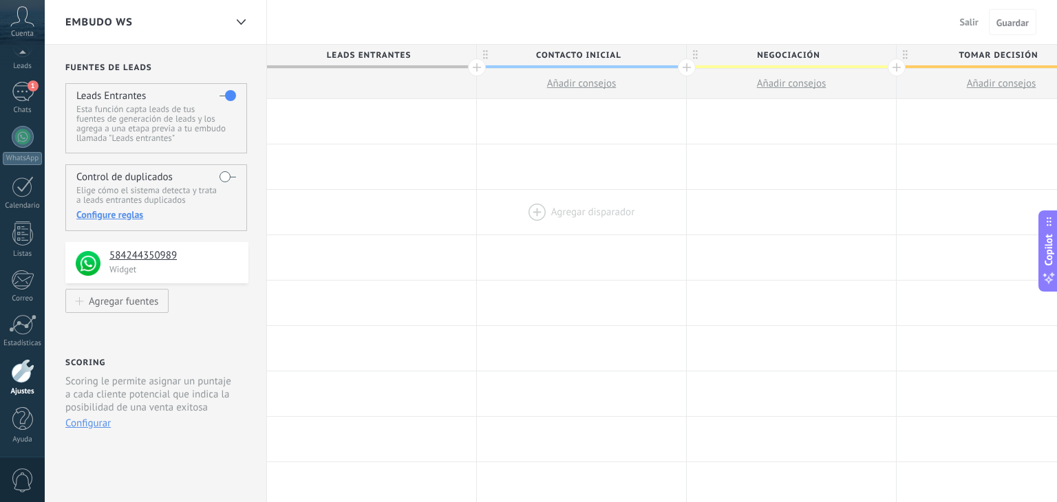
click at [613, 231] on div at bounding box center [581, 212] width 209 height 45
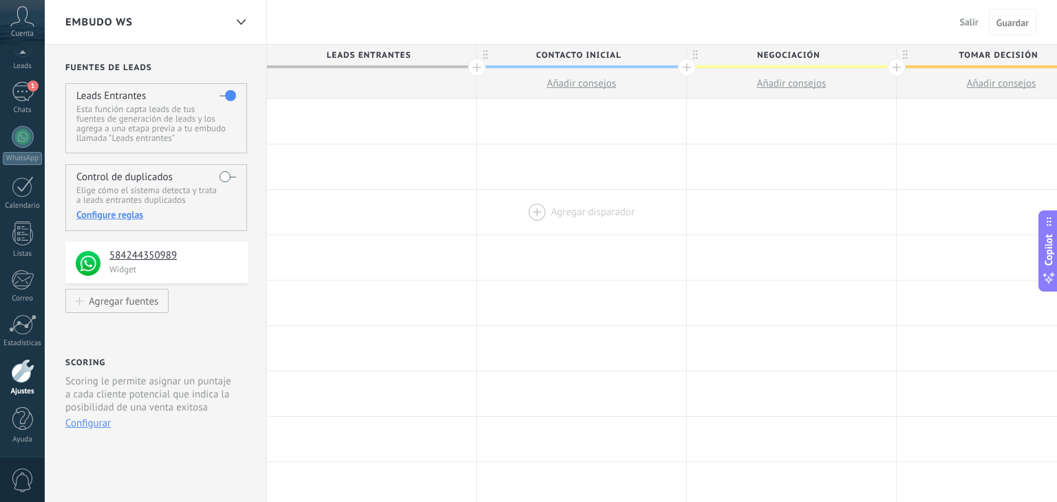
click at [613, 231] on div at bounding box center [581, 212] width 209 height 45
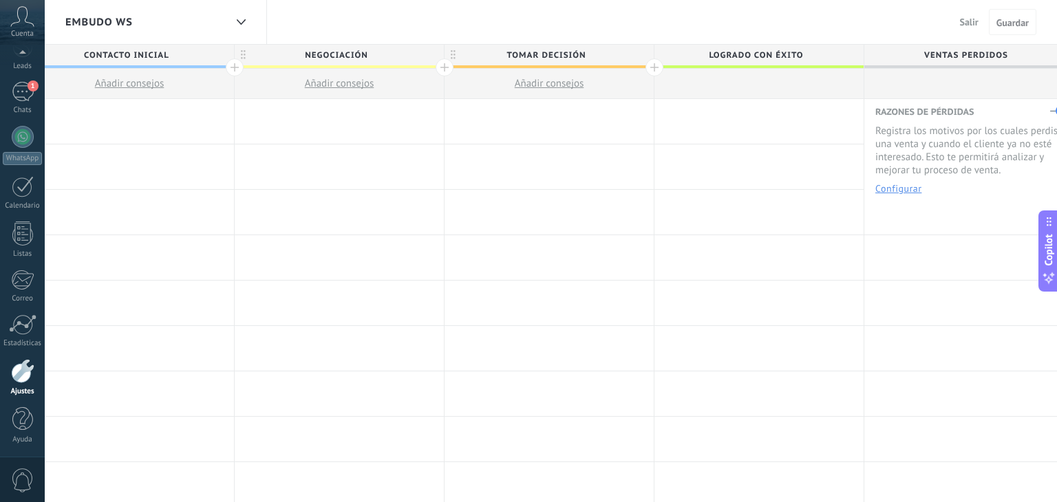
scroll to position [0, 453]
click at [365, 50] on span "Negociación" at bounding box center [335, 55] width 202 height 21
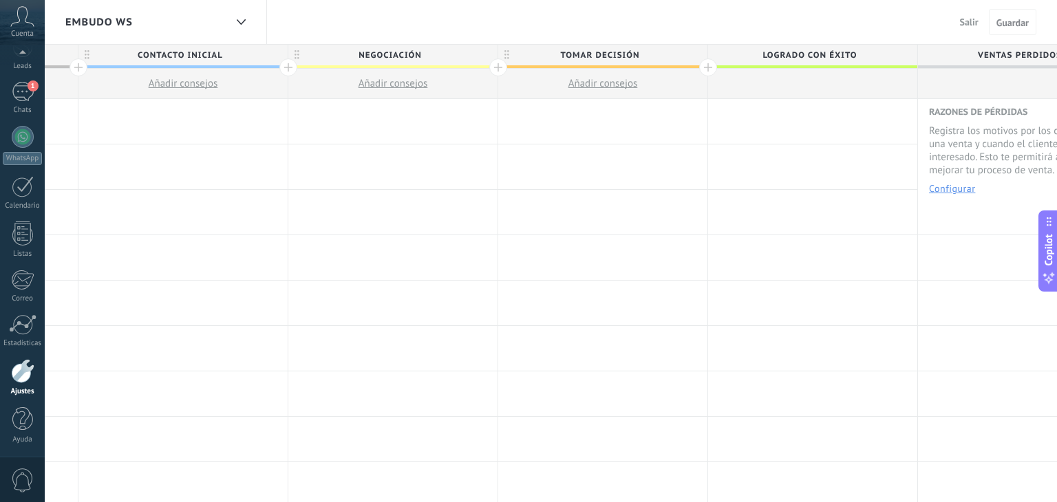
click at [223, 42] on div "EMBUDO WS" at bounding box center [145, 22] width 160 height 44
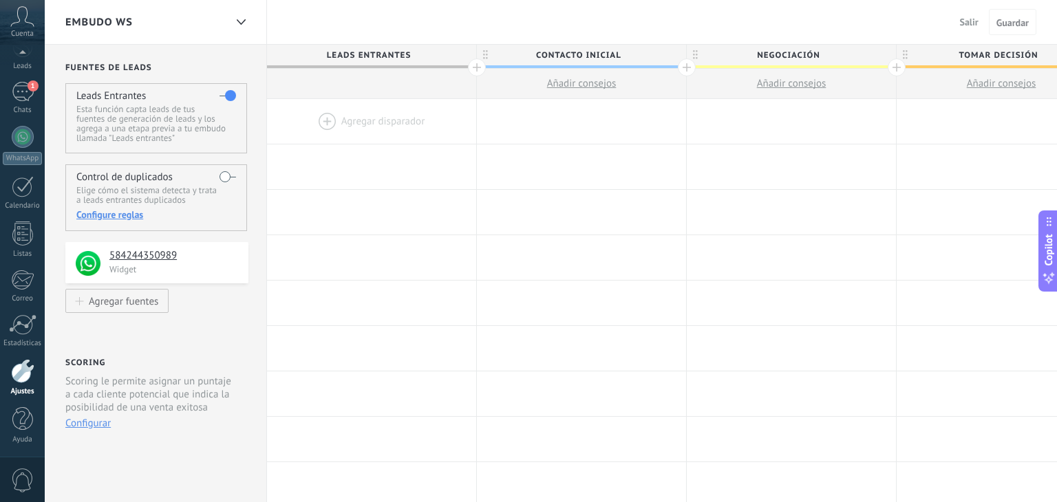
click at [581, 52] on span "Contacto inicial" at bounding box center [578, 55] width 202 height 21
click at [595, 72] on button "Añadir consejos" at bounding box center [581, 84] width 209 height 30
click at [597, 58] on span "Contacto inicial" at bounding box center [578, 55] width 202 height 21
click at [11, 135] on div "Leads" at bounding box center [23, 135] width 40 height 9
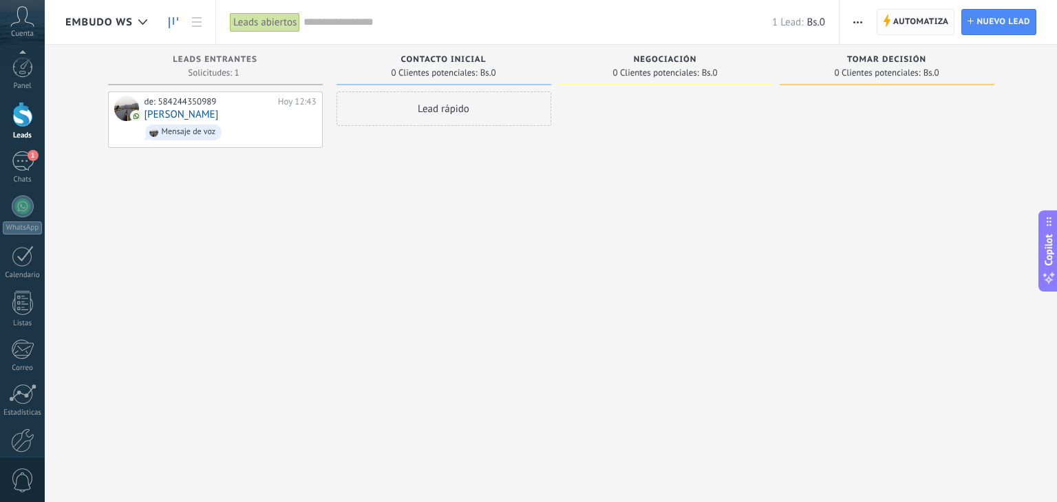
click at [915, 12] on span "Automatiza" at bounding box center [921, 22] width 56 height 25
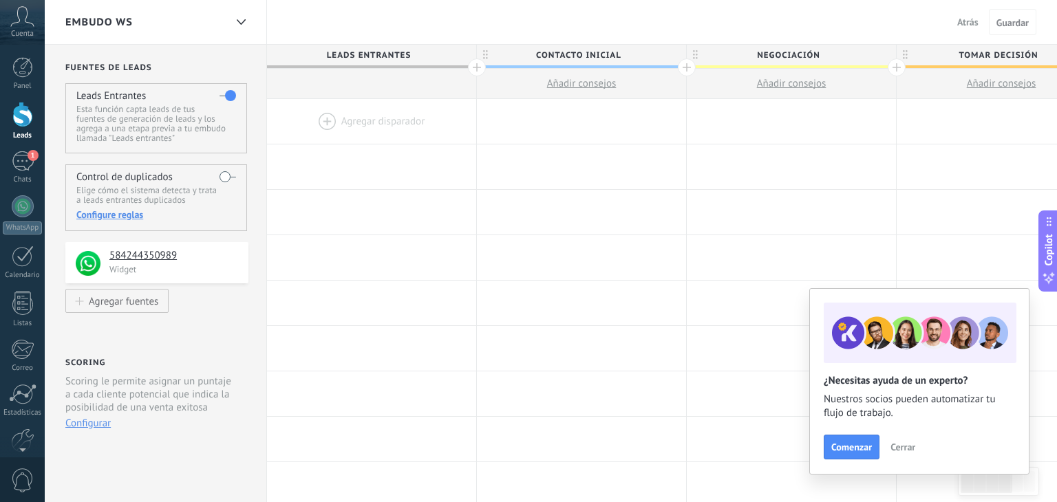
click at [586, 52] on span "Contacto inicial" at bounding box center [578, 55] width 202 height 21
click at [618, 56] on input "**********" at bounding box center [578, 55] width 182 height 21
type input "*"
click at [247, 32] on div at bounding box center [240, 22] width 23 height 27
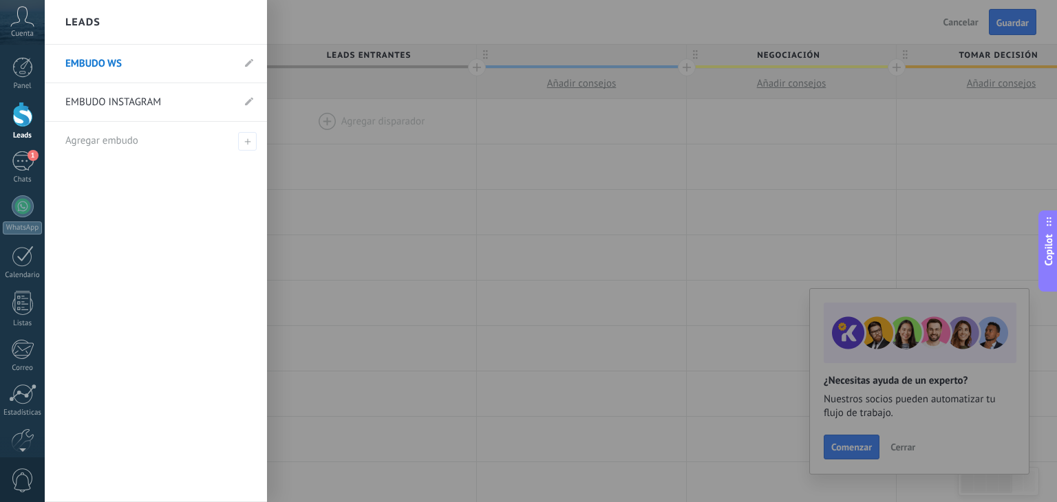
click at [198, 98] on link "EMBUDO INSTAGRAM" at bounding box center [148, 102] width 167 height 39
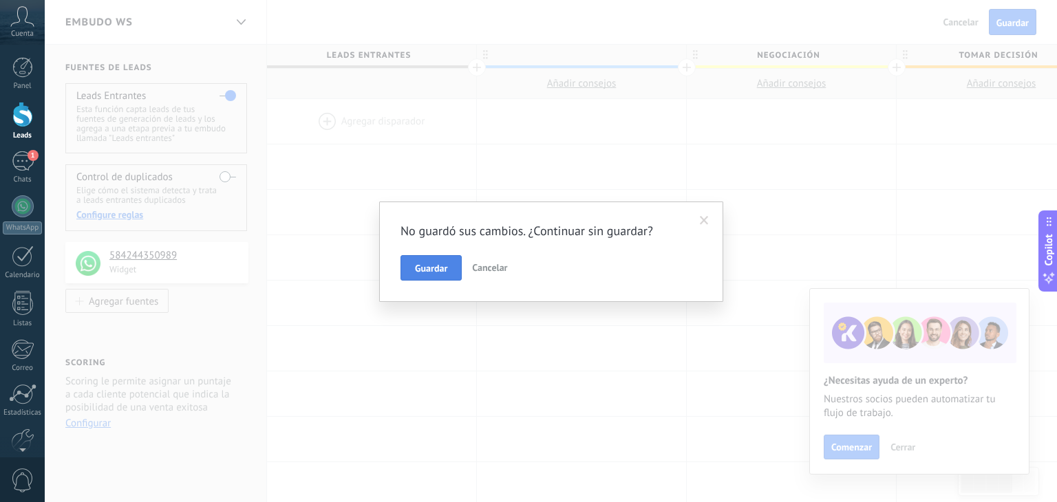
click at [439, 268] on span "Guardar" at bounding box center [431, 269] width 32 height 10
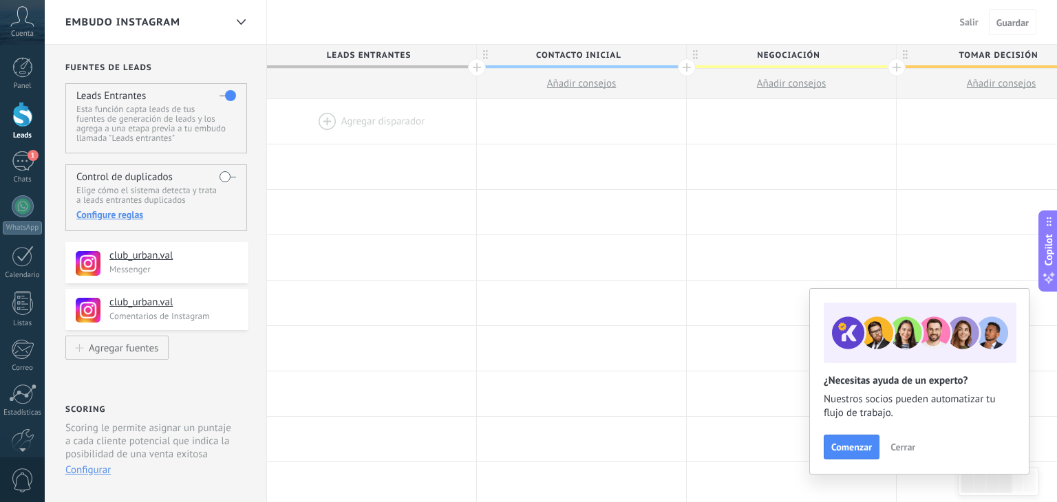
click at [626, 54] on span "Contacto inicial" at bounding box center [578, 55] width 202 height 21
type input "*"
click at [626, 54] on input "text" at bounding box center [578, 55] width 182 height 21
type input "*"
type input "**********"
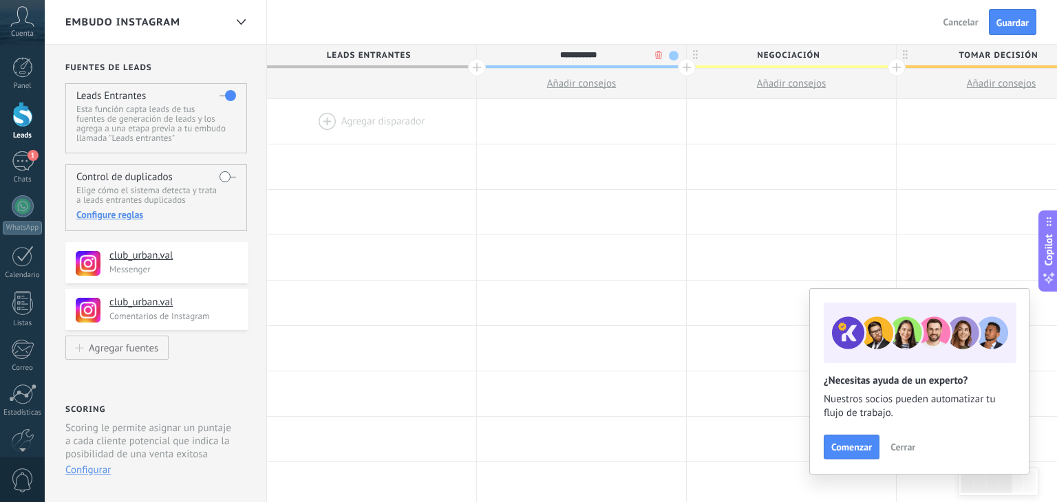
click at [906, 447] on span "Cerrar" at bounding box center [903, 448] width 25 height 10
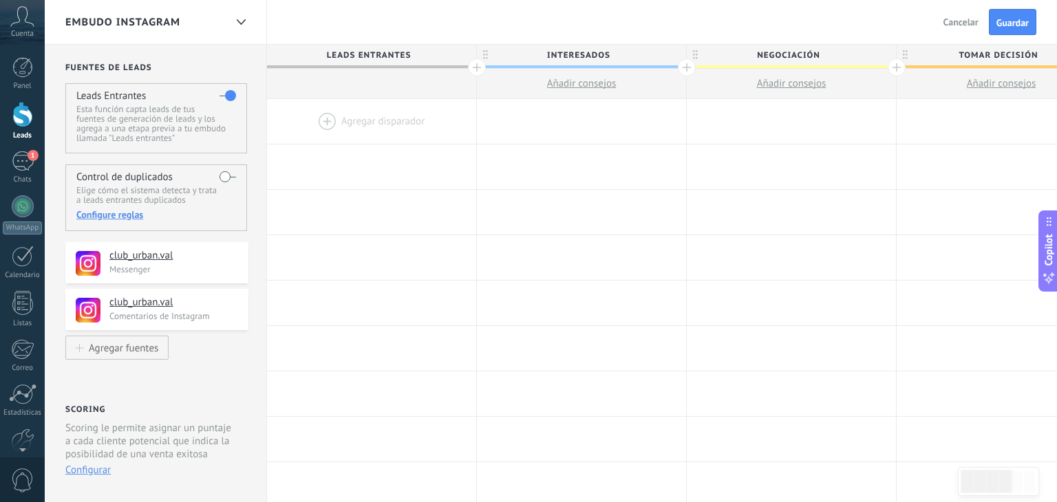
click at [849, 57] on span "Negociación" at bounding box center [788, 55] width 202 height 21
drag, startPoint x: 864, startPoint y: 89, endPoint x: 798, endPoint y: 98, distance: 65.9
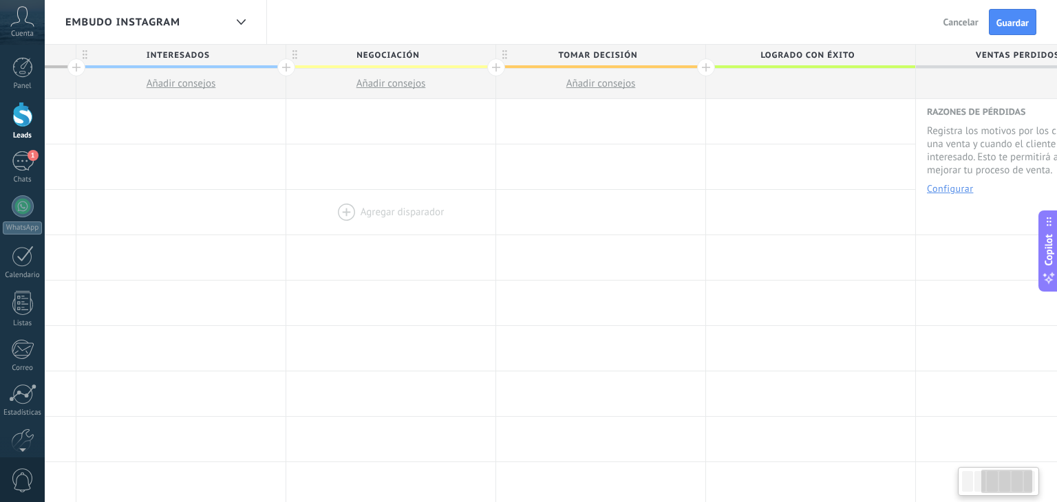
scroll to position [0, 399]
drag, startPoint x: 832, startPoint y: 122, endPoint x: 325, endPoint y: 211, distance: 514.9
click at [643, 55] on span "Tomar decisión" at bounding box center [599, 55] width 202 height 21
type input "*"
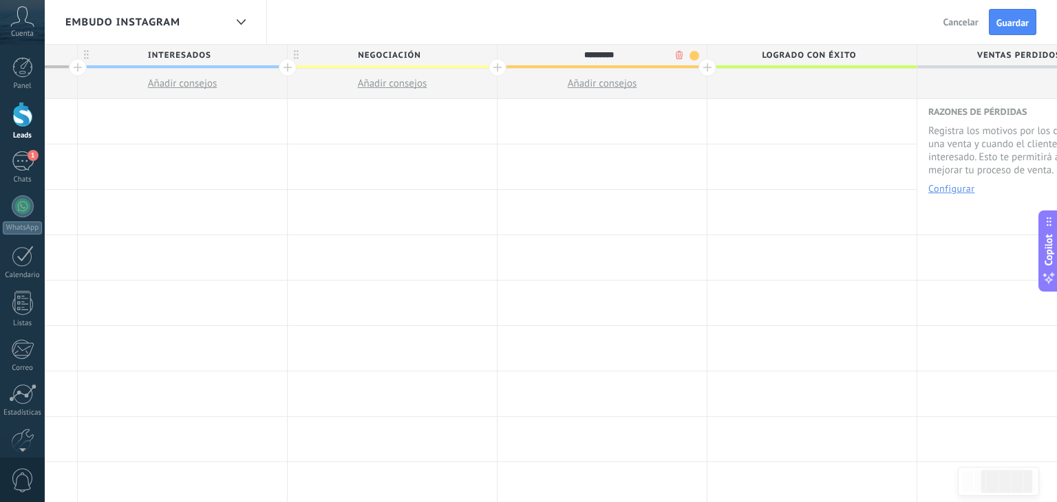
type input "**********"
click at [705, 68] on div at bounding box center [708, 67] width 18 height 18
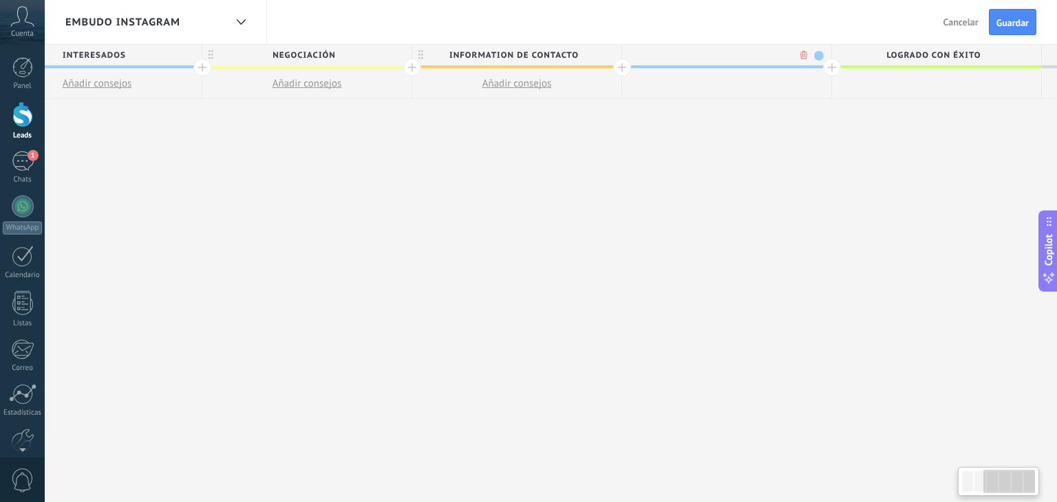
scroll to position [0, 501]
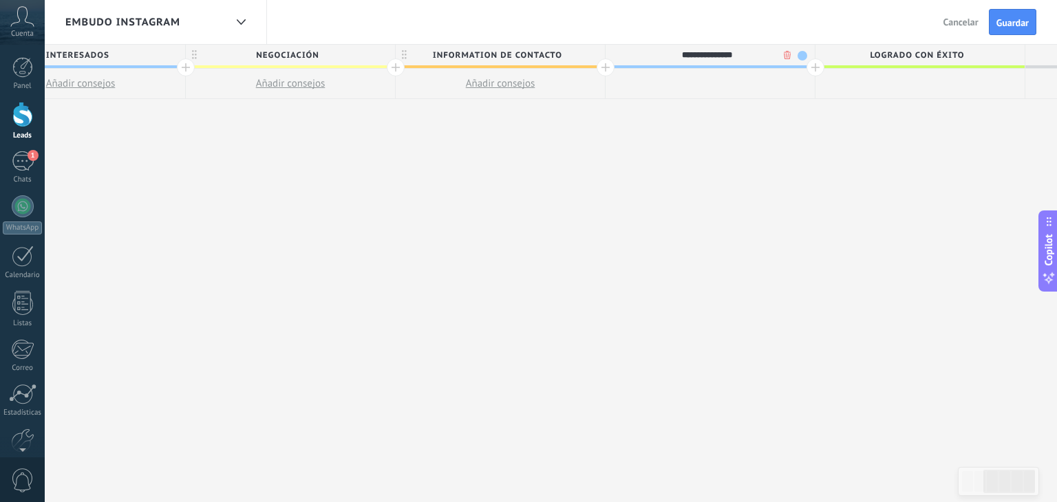
type input "**********"
click at [780, 125] on div "**********" at bounding box center [500, 274] width 1469 height 458
drag, startPoint x: 741, startPoint y: 95, endPoint x: 736, endPoint y: 226, distance: 131.5
click at [736, 226] on div "**********" at bounding box center [495, 274] width 1469 height 458
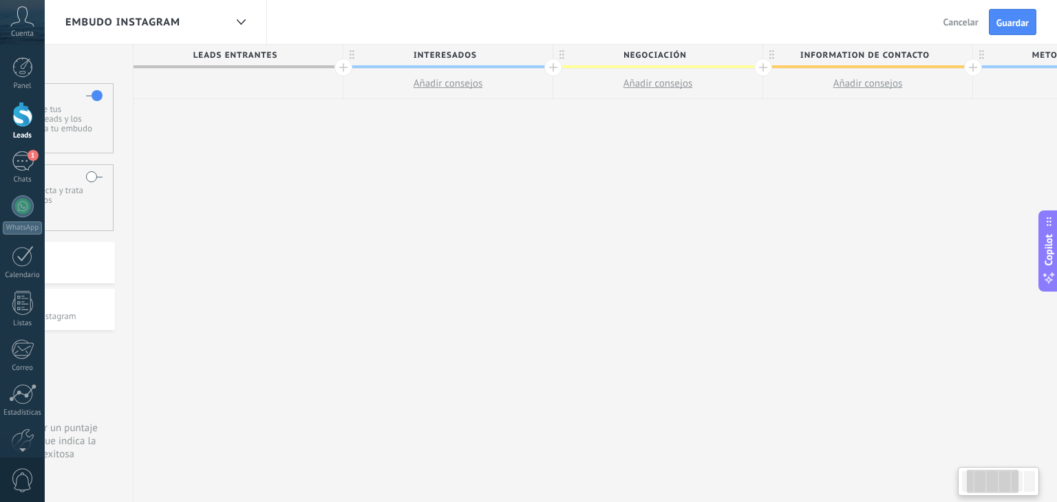
drag, startPoint x: 683, startPoint y: 224, endPoint x: 947, endPoint y: 314, distance: 278.4
click at [947, 314] on div "**********" at bounding box center [868, 274] width 1469 height 458
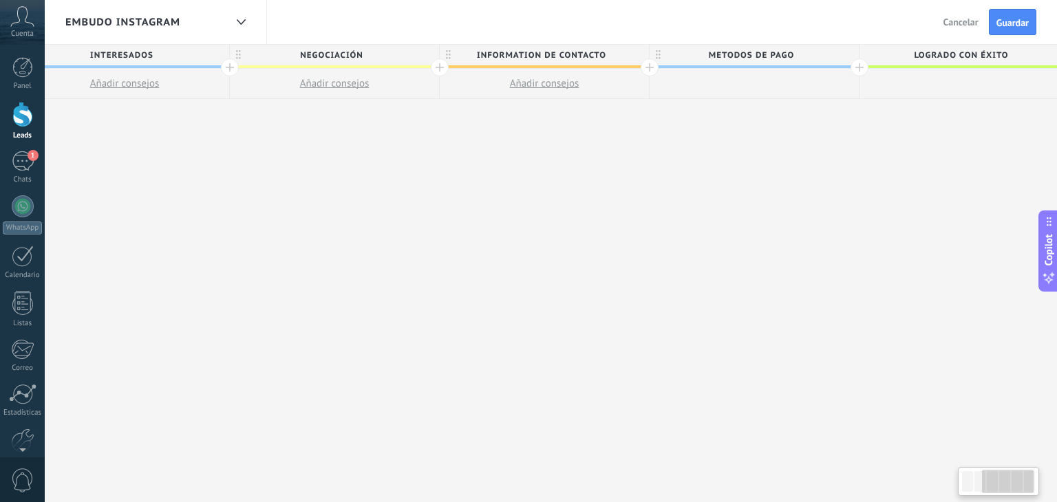
scroll to position [0, 519]
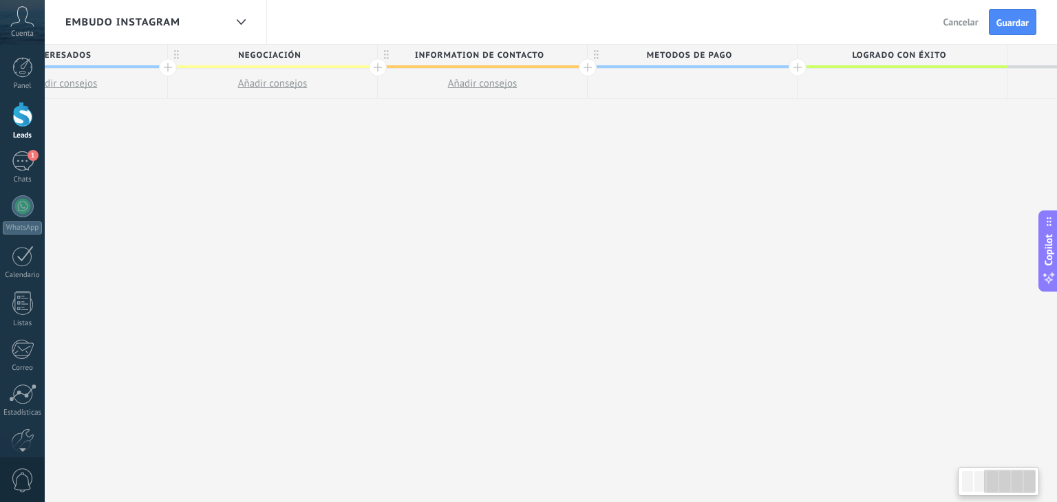
drag, startPoint x: 319, startPoint y: 116, endPoint x: 14, endPoint y: 139, distance: 305.7
click at [14, 139] on body ".abccls-1,.abccls-2{fill-rule:evenodd}.abccls-2{fill:#fff} .abfcls-1{fill:none}…" at bounding box center [528, 251] width 1057 height 502
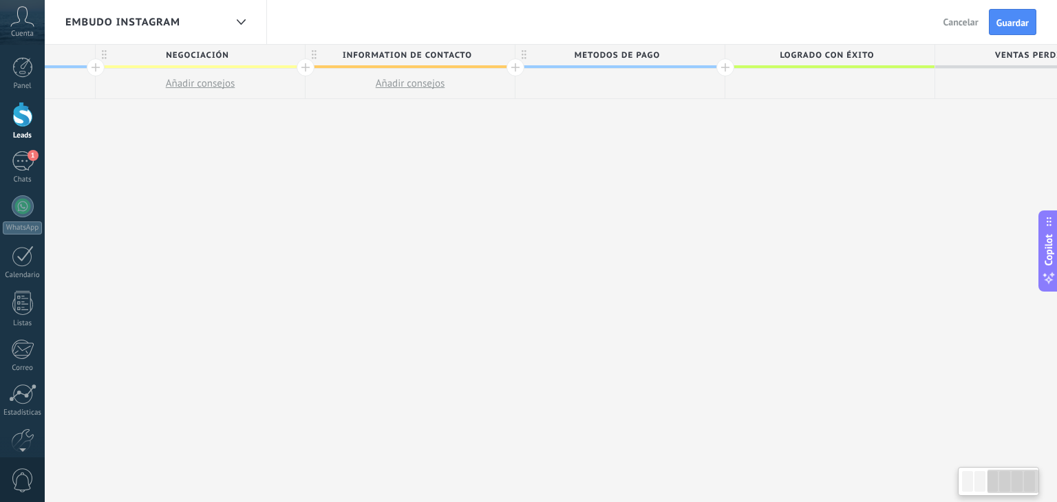
scroll to position [0, 601]
drag, startPoint x: 326, startPoint y: 140, endPoint x: 248, endPoint y: 197, distance: 95.5
click at [248, 197] on div "**********" at bounding box center [400, 274] width 1469 height 458
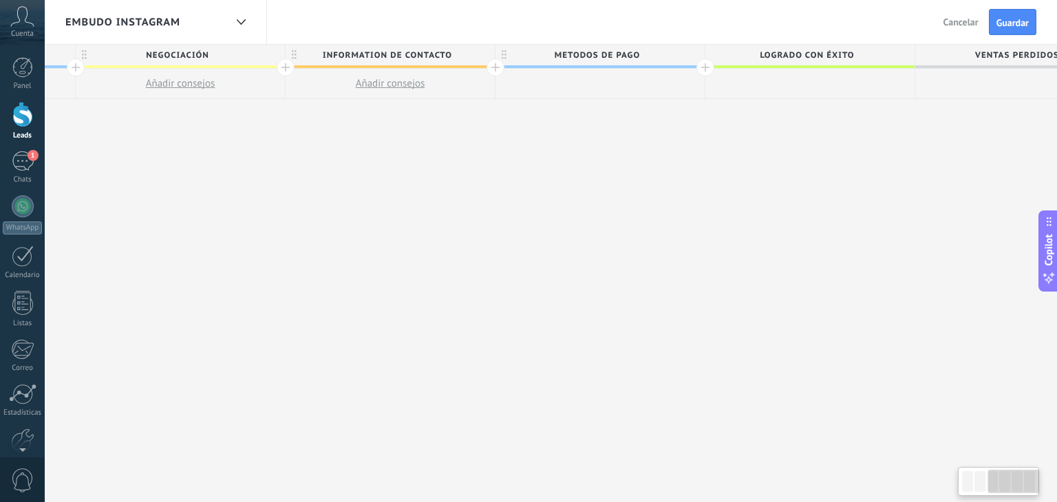
drag, startPoint x: 248, startPoint y: 197, endPoint x: 235, endPoint y: 199, distance: 13.9
click at [235, 199] on div "**********" at bounding box center [390, 274] width 1469 height 458
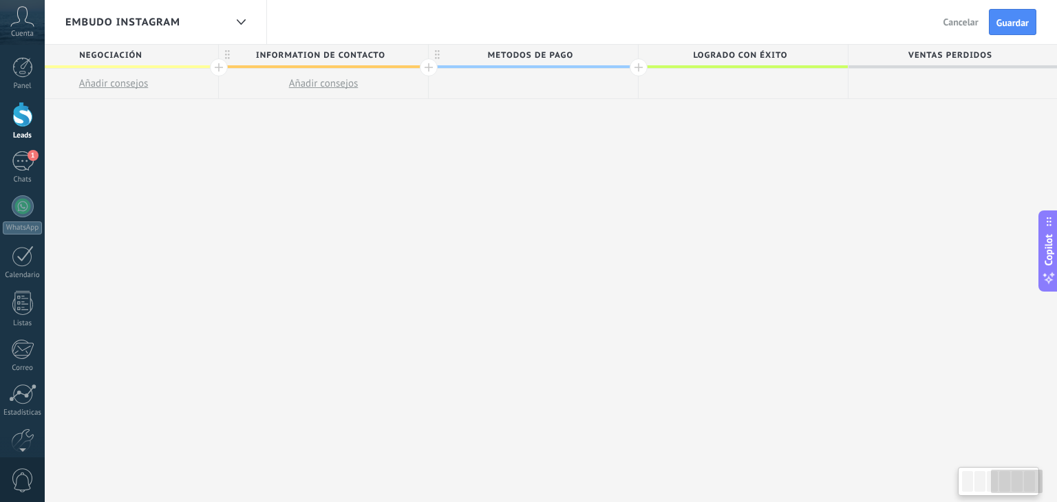
drag, startPoint x: 541, startPoint y: 193, endPoint x: 345, endPoint y: 218, distance: 197.7
click at [345, 218] on div "**********" at bounding box center [323, 274] width 1469 height 458
drag, startPoint x: 345, startPoint y: 218, endPoint x: 333, endPoint y: 217, distance: 11.8
click at [333, 217] on div "**********" at bounding box center [323, 274] width 1469 height 458
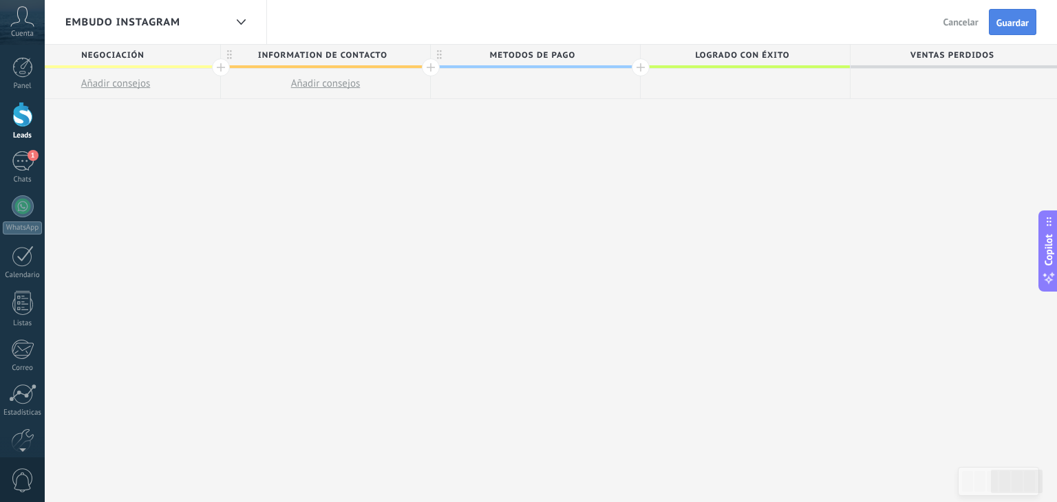
click at [1021, 23] on span "Guardar" at bounding box center [1013, 23] width 32 height 10
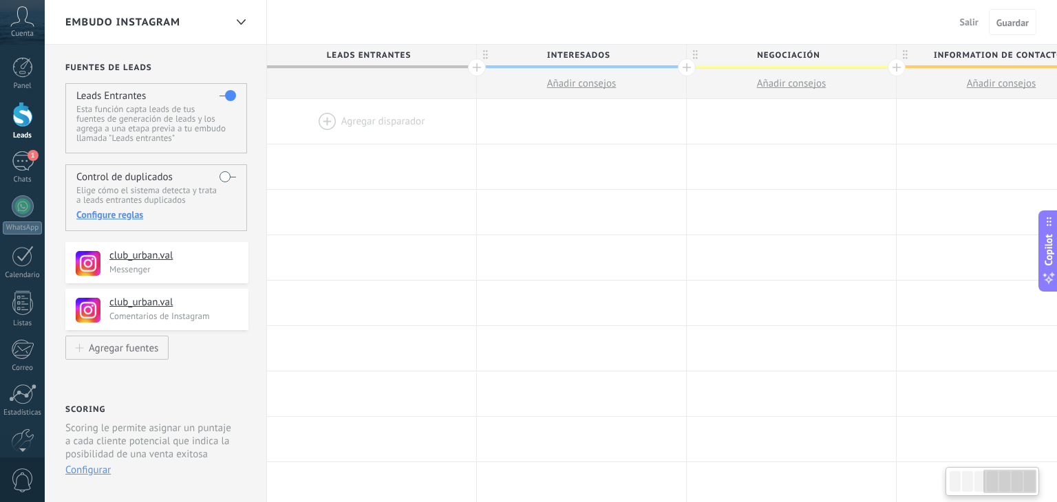
scroll to position [0, 676]
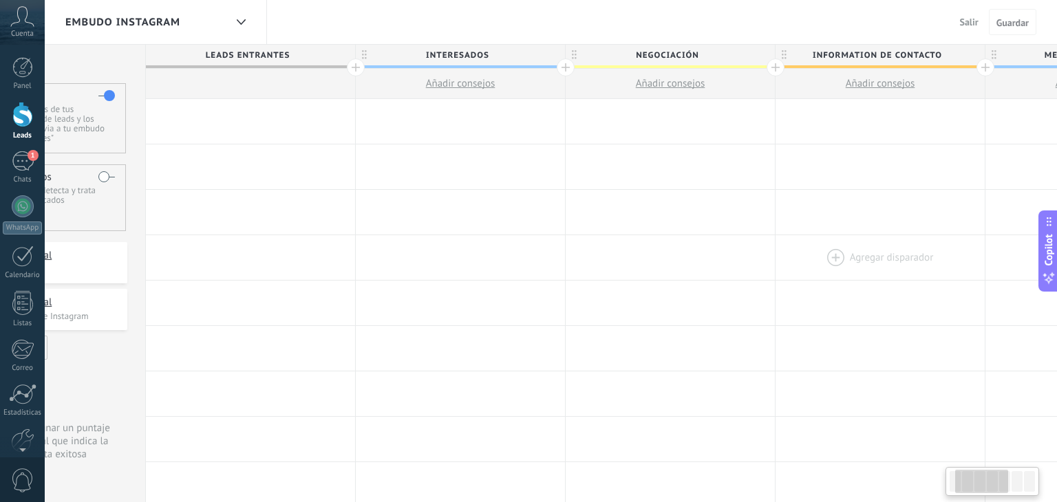
drag, startPoint x: 257, startPoint y: 174, endPoint x: 832, endPoint y: 260, distance: 581.7
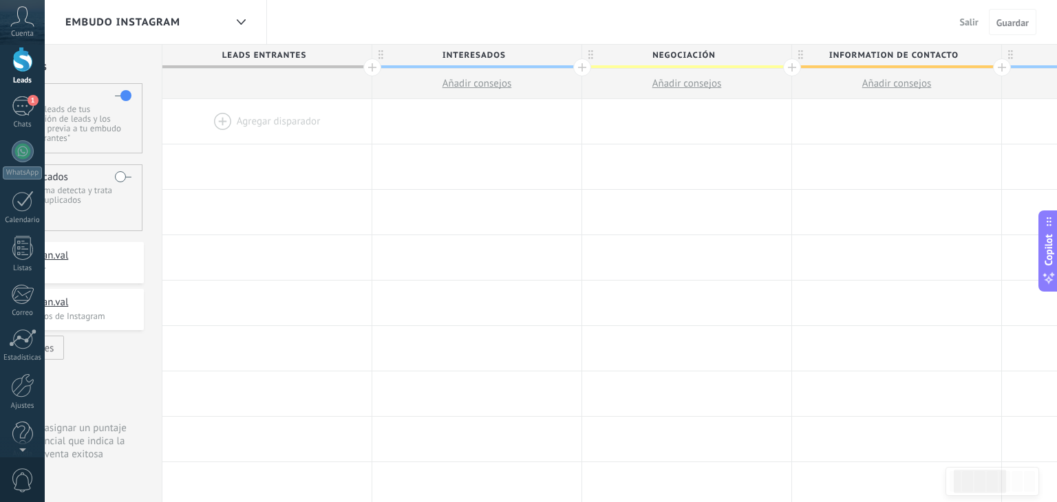
scroll to position [65, 0]
click at [22, 381] on div at bounding box center [22, 376] width 23 height 24
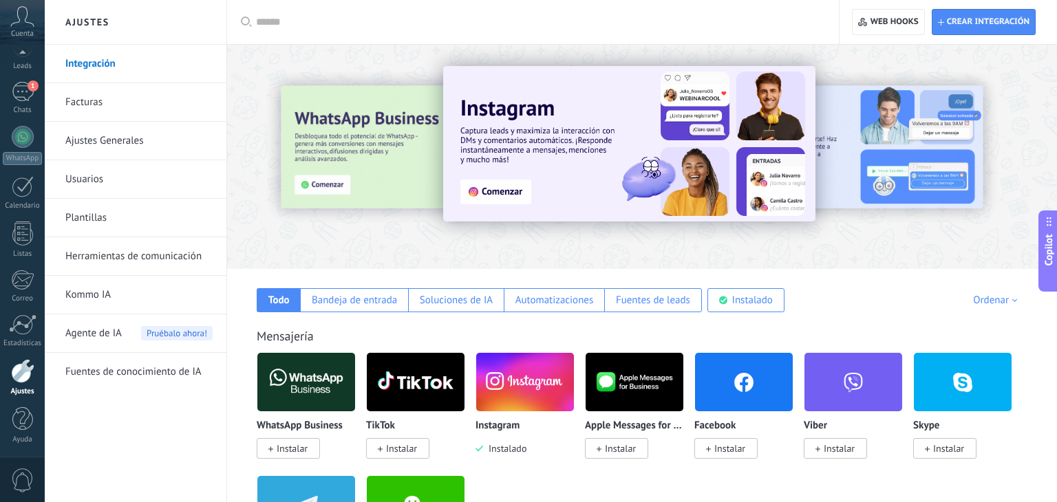
click at [158, 220] on link "Plantillas" at bounding box center [138, 218] width 147 height 39
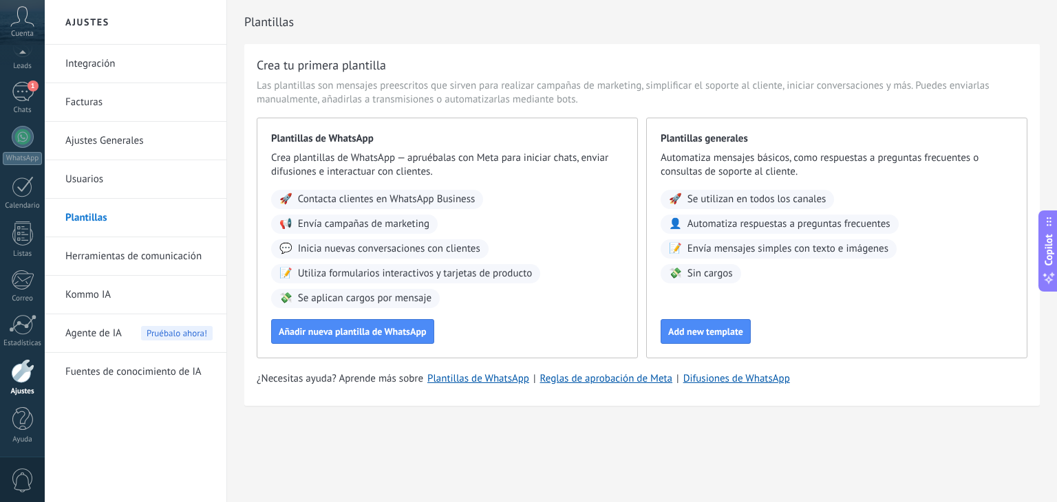
click at [160, 143] on link "Ajustes Generales" at bounding box center [138, 141] width 147 height 39
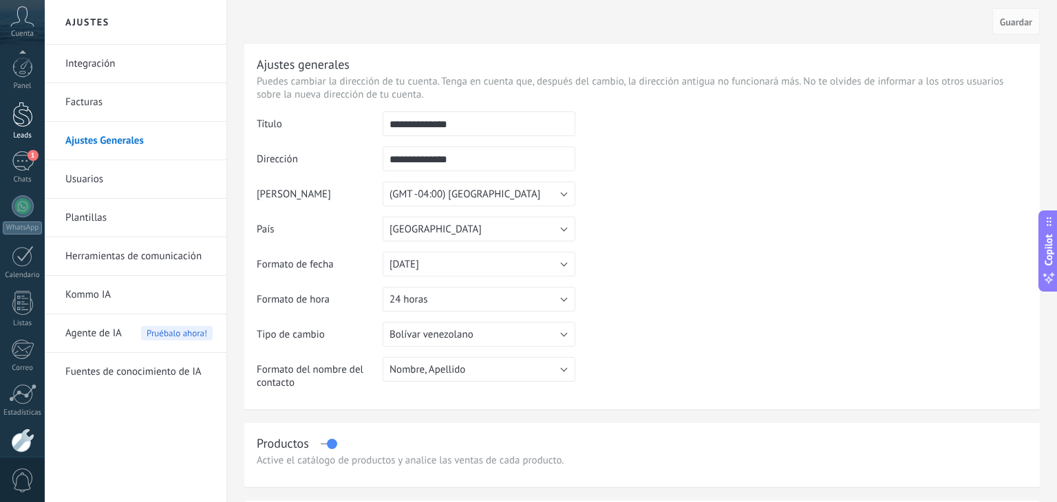
click at [25, 116] on div at bounding box center [22, 114] width 21 height 25
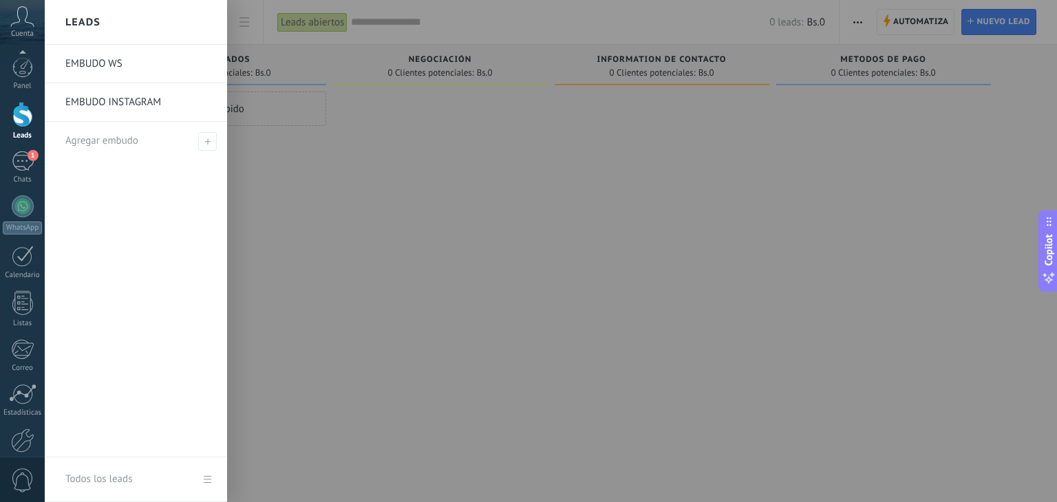
click at [160, 99] on link "EMBUDO INSTAGRAM" at bounding box center [139, 102] width 148 height 39
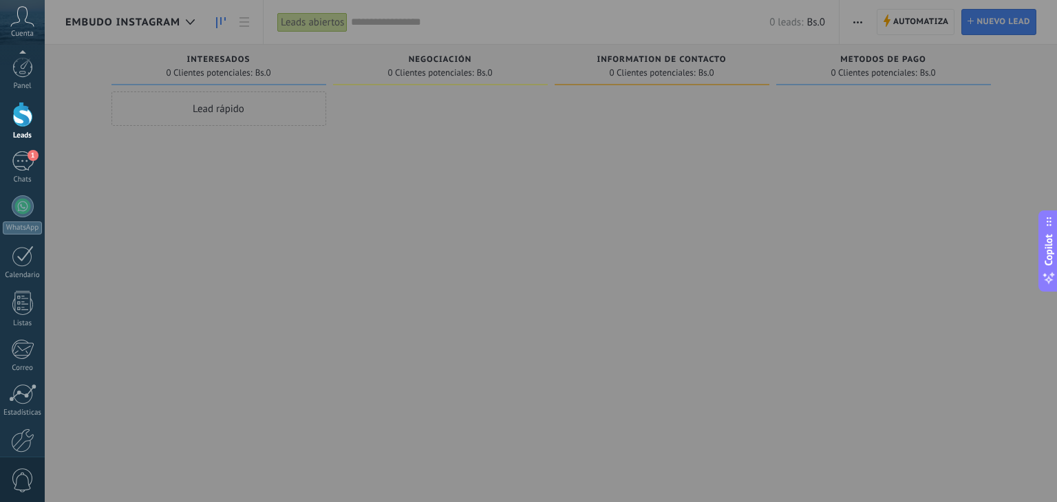
click at [598, 153] on div at bounding box center [573, 251] width 1057 height 502
click at [21, 112] on div at bounding box center [22, 114] width 21 height 25
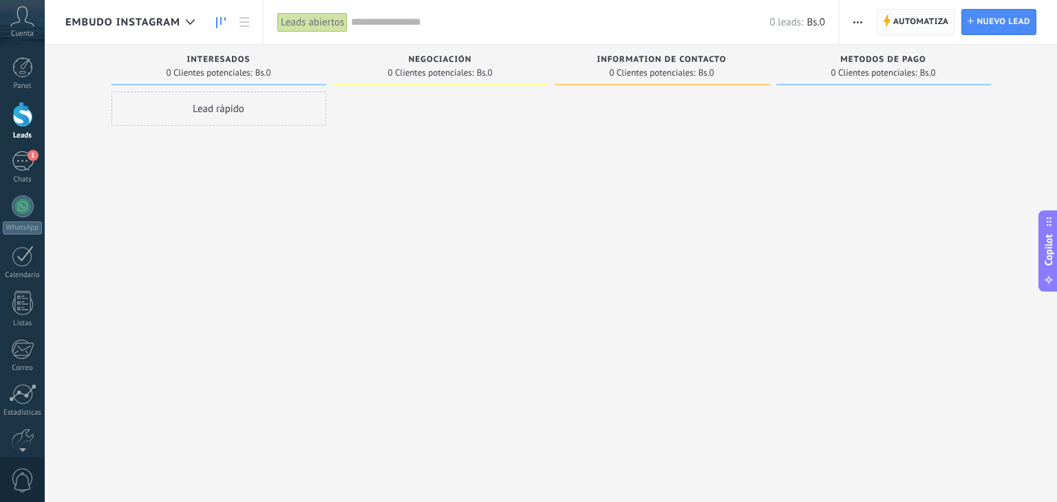
click at [888, 21] on use at bounding box center [887, 20] width 7 height 12
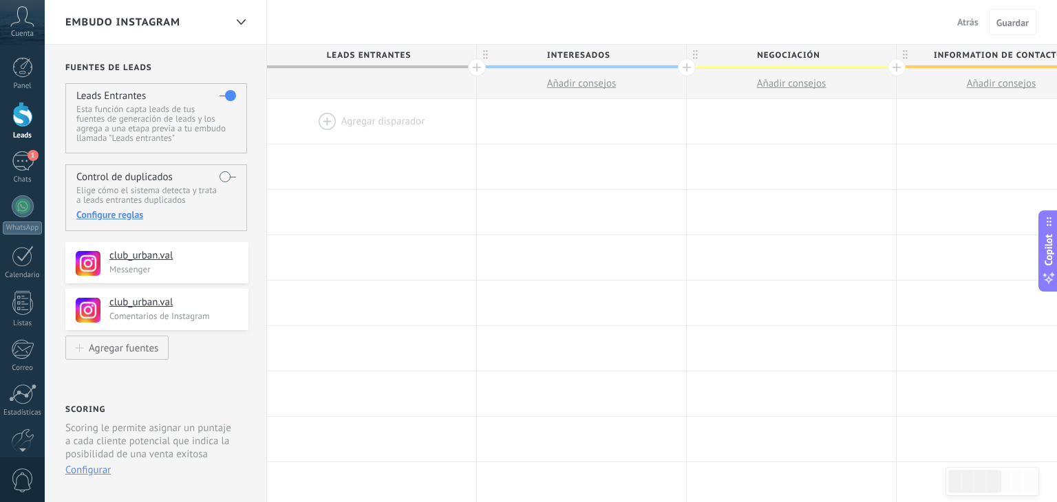
click at [376, 132] on div at bounding box center [371, 121] width 209 height 45
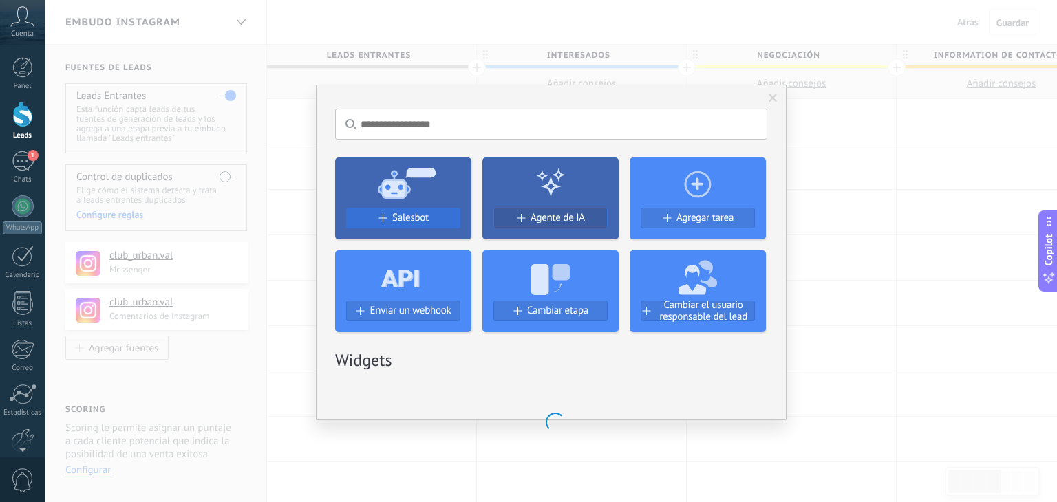
click at [409, 212] on span "Salesbot" at bounding box center [410, 218] width 36 height 12
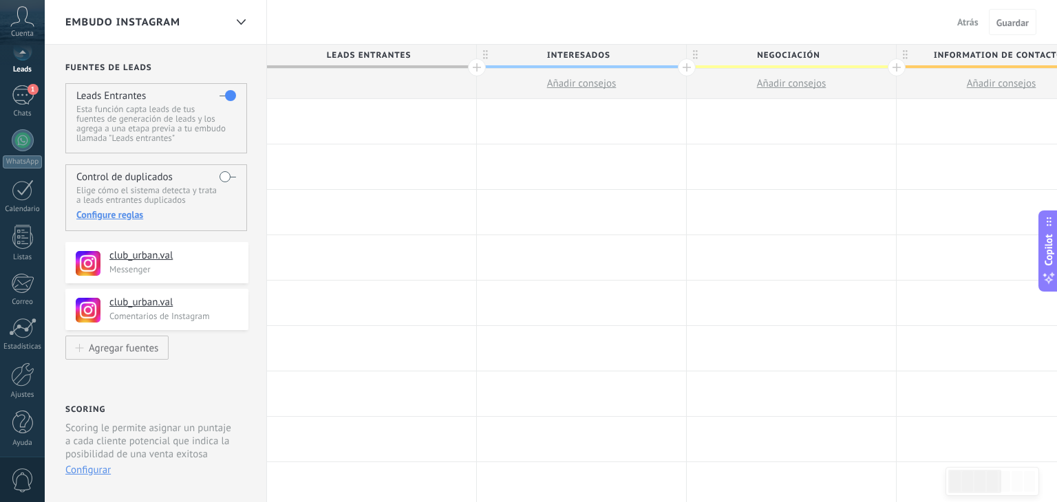
scroll to position [69, 0]
click at [24, 385] on link "Ajustes" at bounding box center [22, 378] width 45 height 37
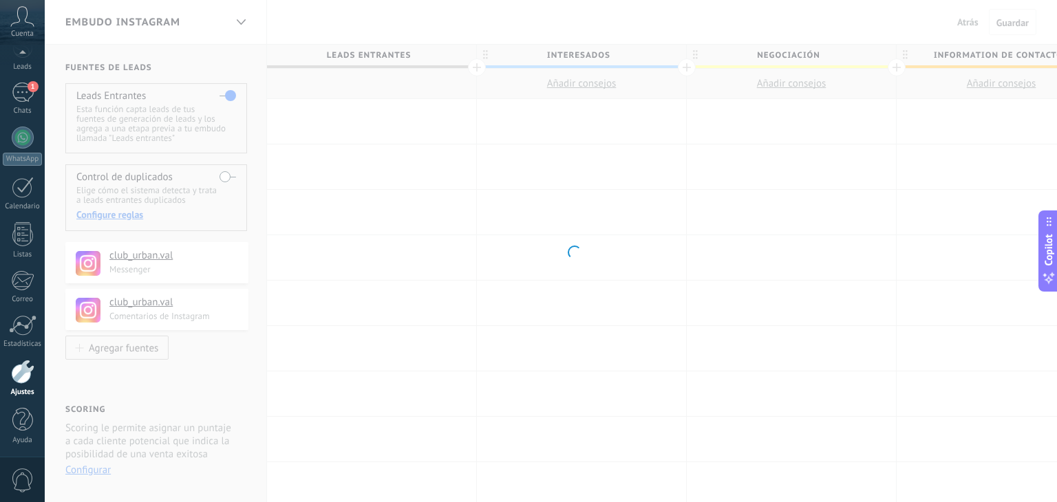
scroll to position [70, 0]
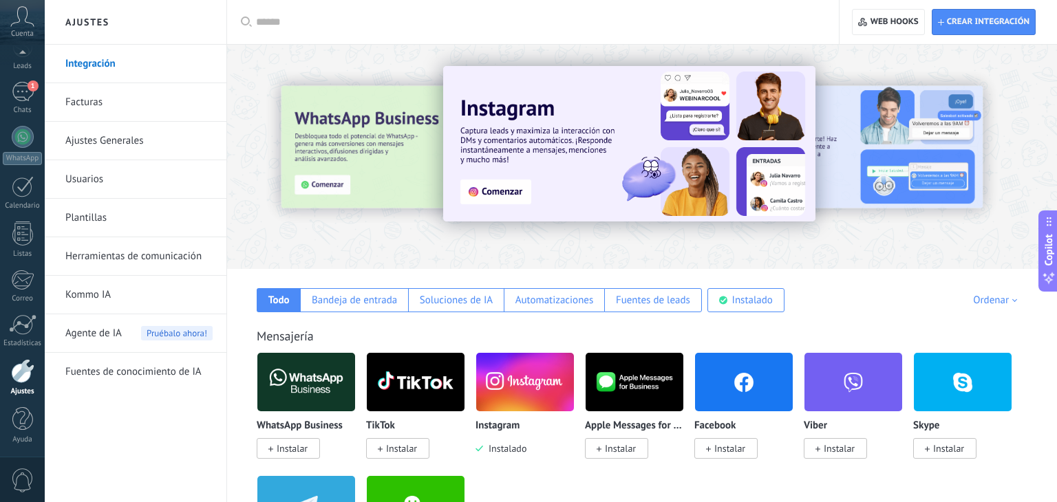
click at [151, 250] on link "Herramientas de comunicación" at bounding box center [138, 256] width 147 height 39
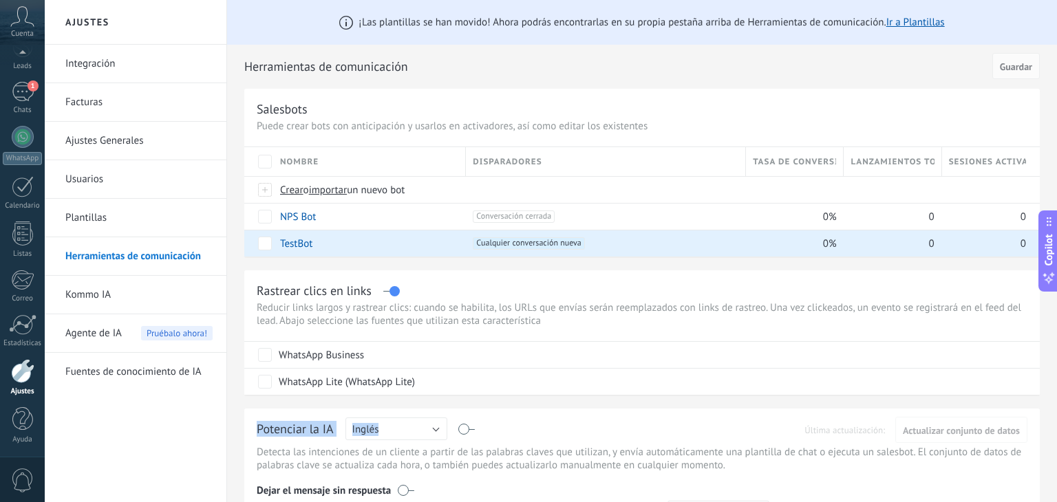
drag, startPoint x: 793, startPoint y: 405, endPoint x: 805, endPoint y: 322, distance: 84.2
drag, startPoint x: 930, startPoint y: 405, endPoint x: 935, endPoint y: 369, distance: 36.9
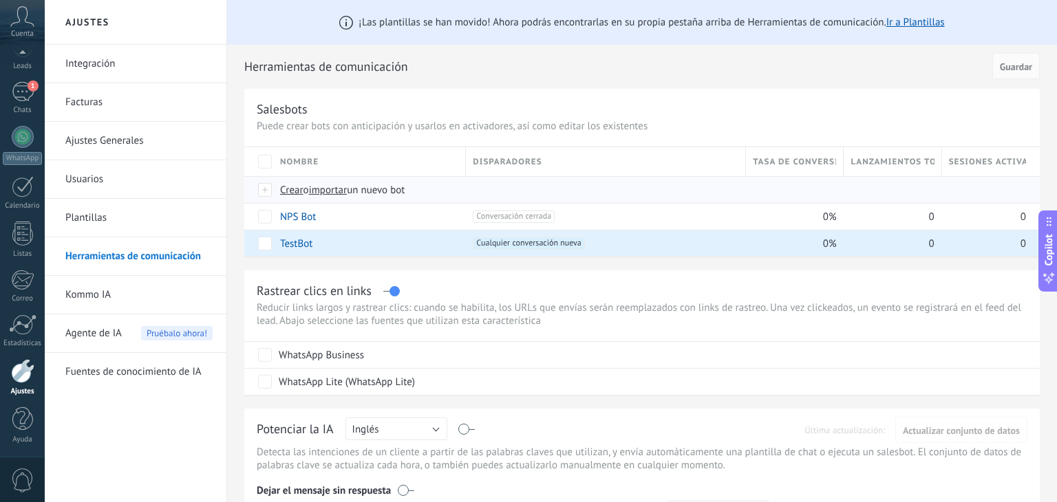
click at [262, 190] on div at bounding box center [265, 190] width 15 height 12
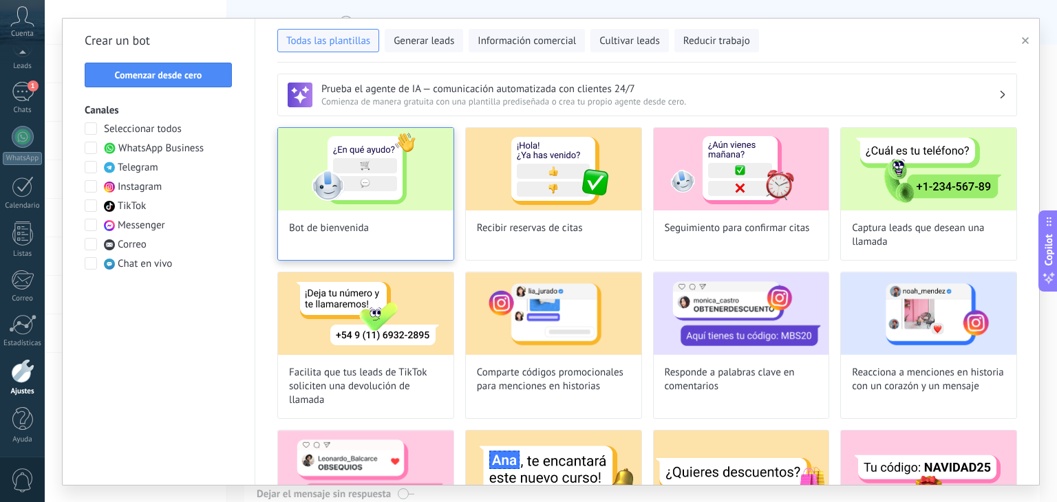
click at [367, 175] on img at bounding box center [365, 169] width 175 height 83
type input "**********"
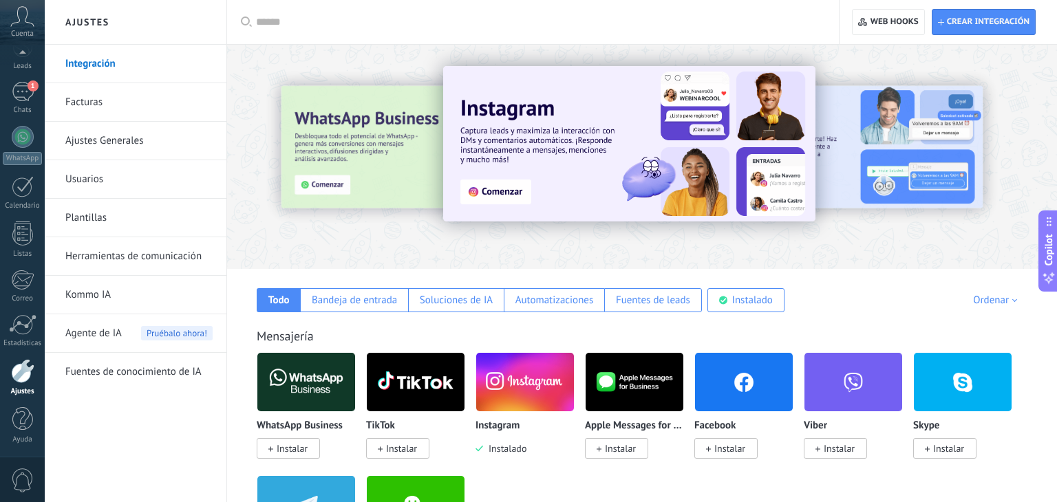
click at [178, 253] on link "Herramientas de comunicación" at bounding box center [138, 256] width 147 height 39
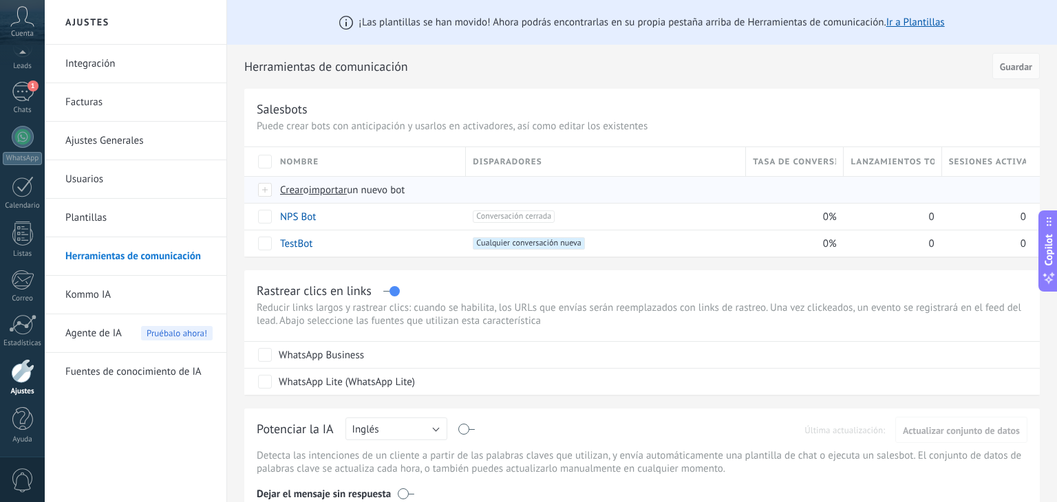
click at [299, 192] on span "Crear" at bounding box center [291, 190] width 23 height 13
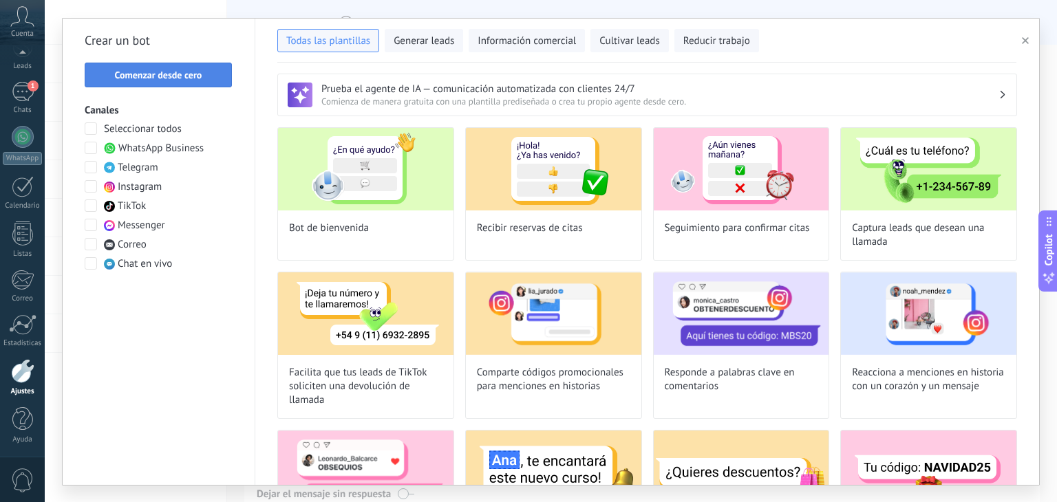
click at [162, 86] on button "Comenzar desde cero" at bounding box center [158, 75] width 147 height 25
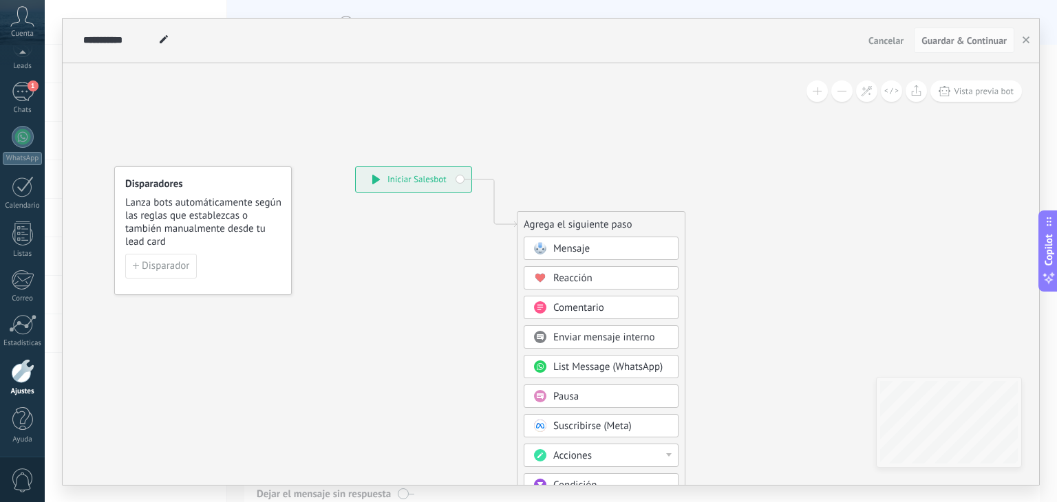
click at [565, 250] on span "Mensaje" at bounding box center [571, 248] width 36 height 13
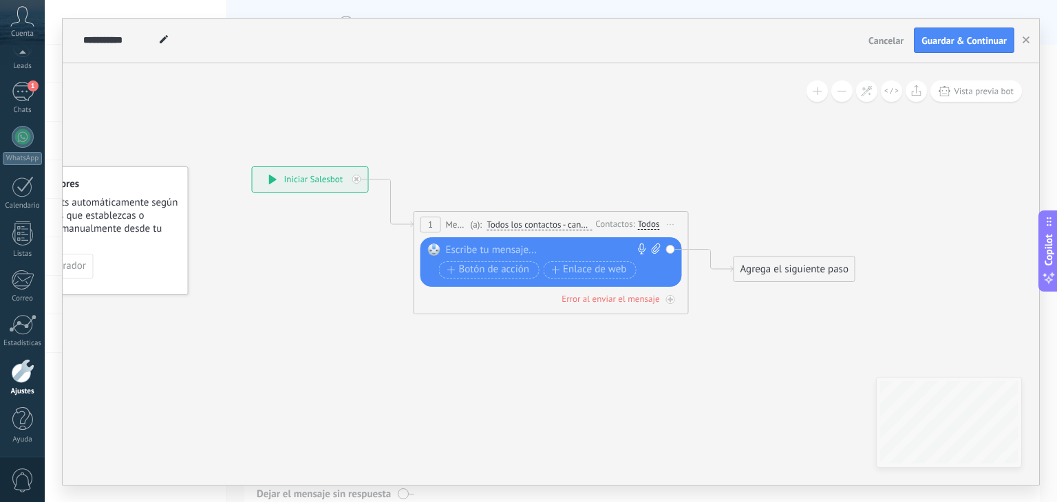
click at [530, 252] on div at bounding box center [548, 251] width 204 height 14
click at [171, 40] on span at bounding box center [164, 40] width 18 height 20
type input "*"
click at [162, 45] on input "**********" at bounding box center [145, 40] width 125 height 11
type input "**********"
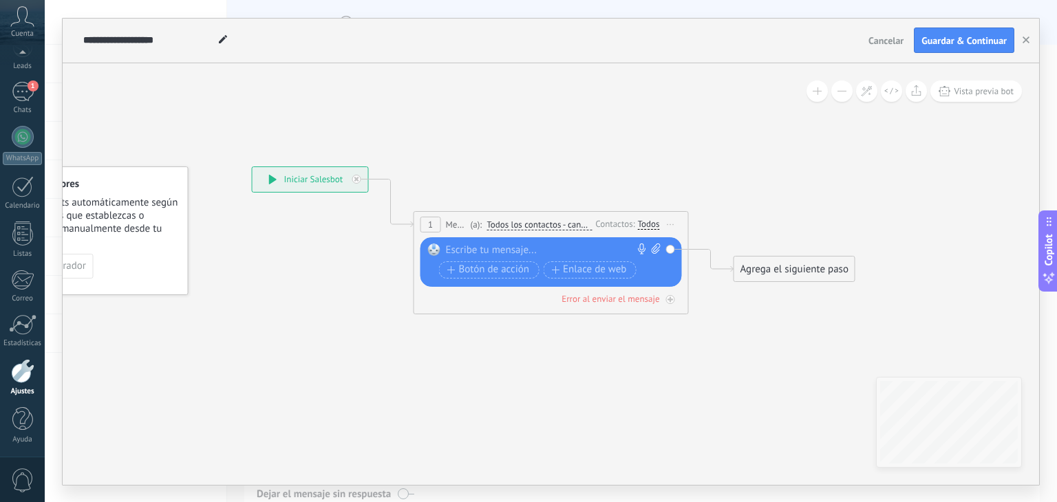
click at [506, 250] on div at bounding box center [548, 251] width 204 height 14
